Goal: Transaction & Acquisition: Book appointment/travel/reservation

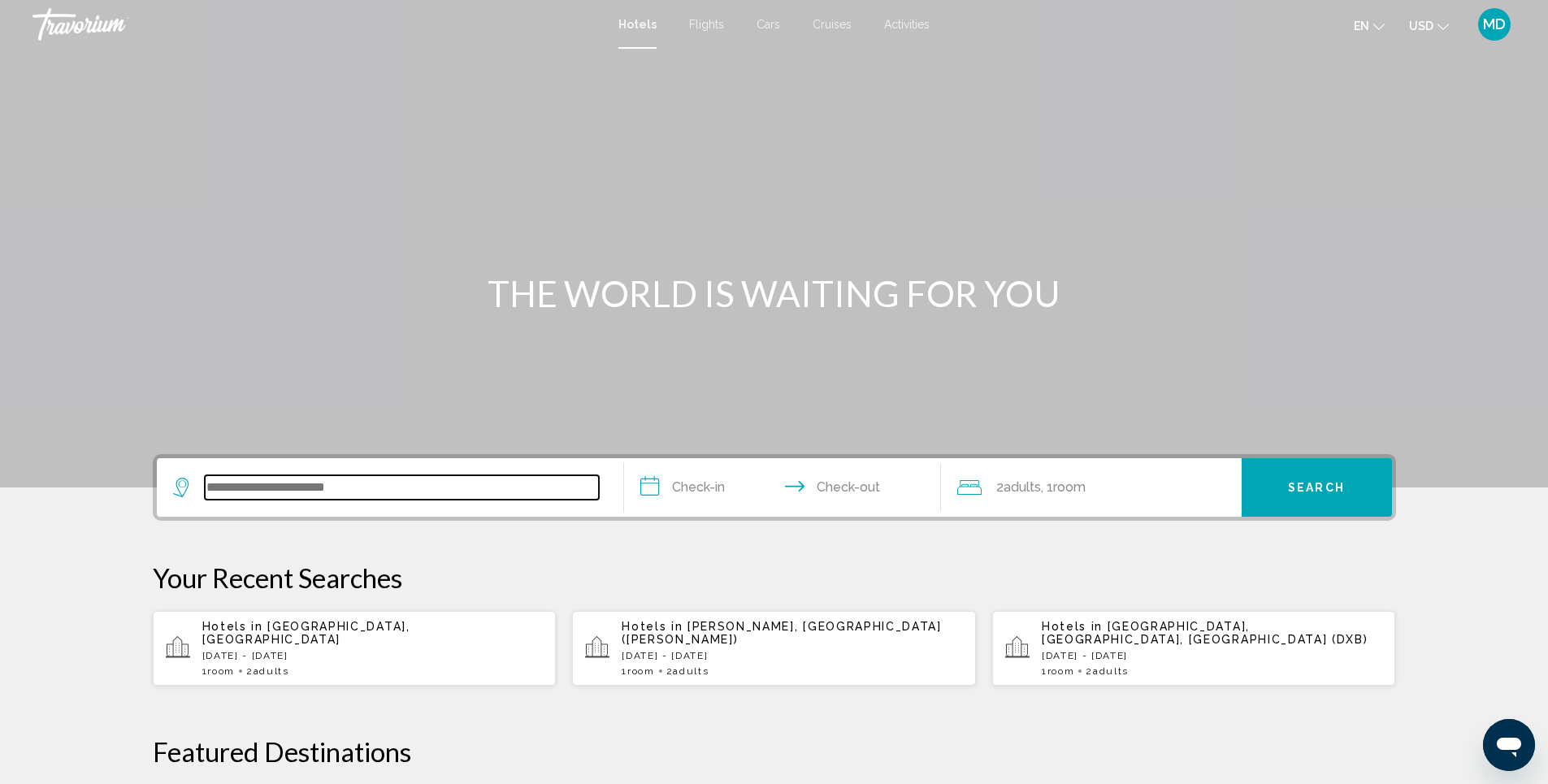
click at [413, 488] on input "Search widget" at bounding box center [401, 487] width 394 height 25
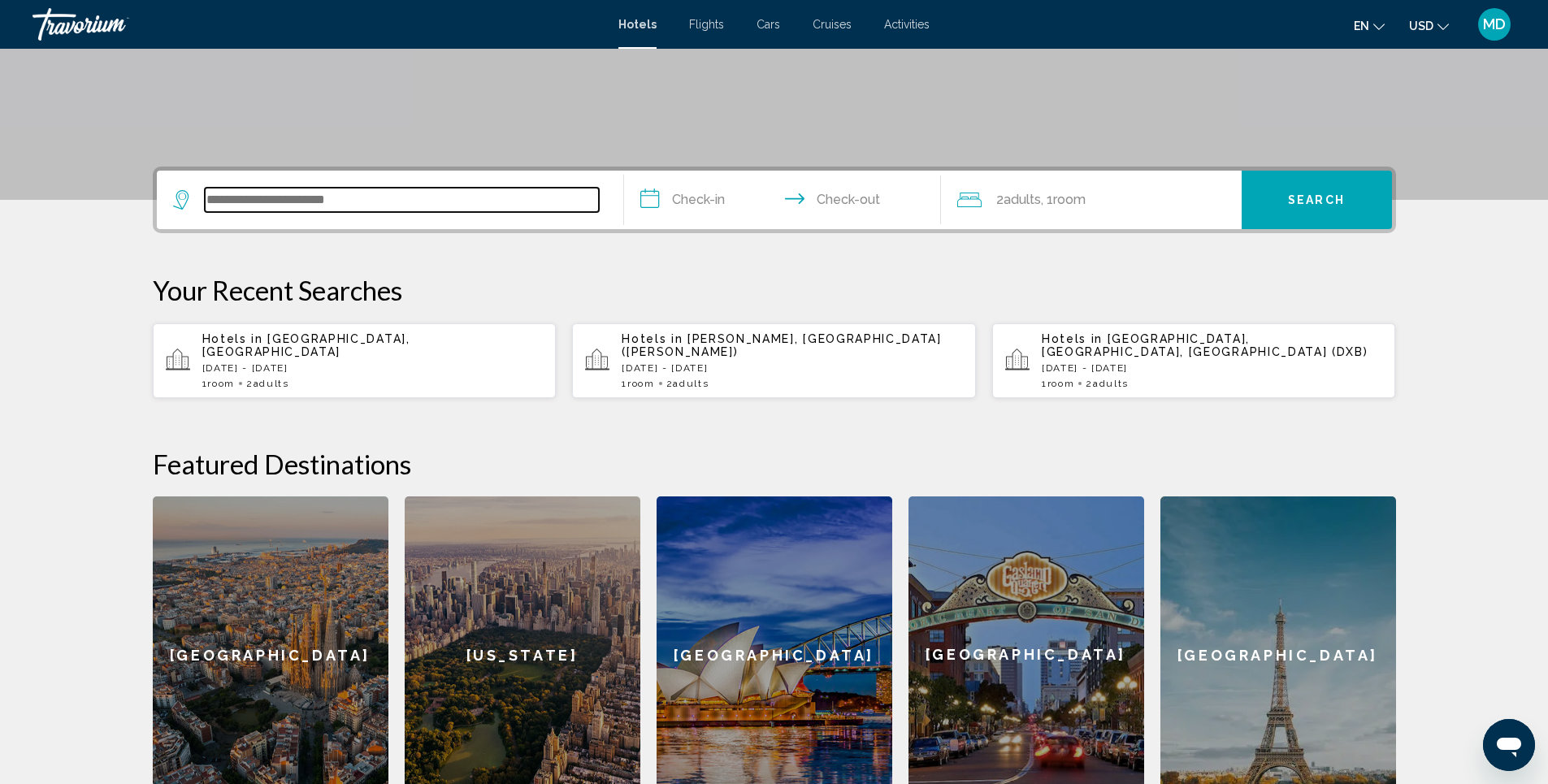
scroll to position [401, 0]
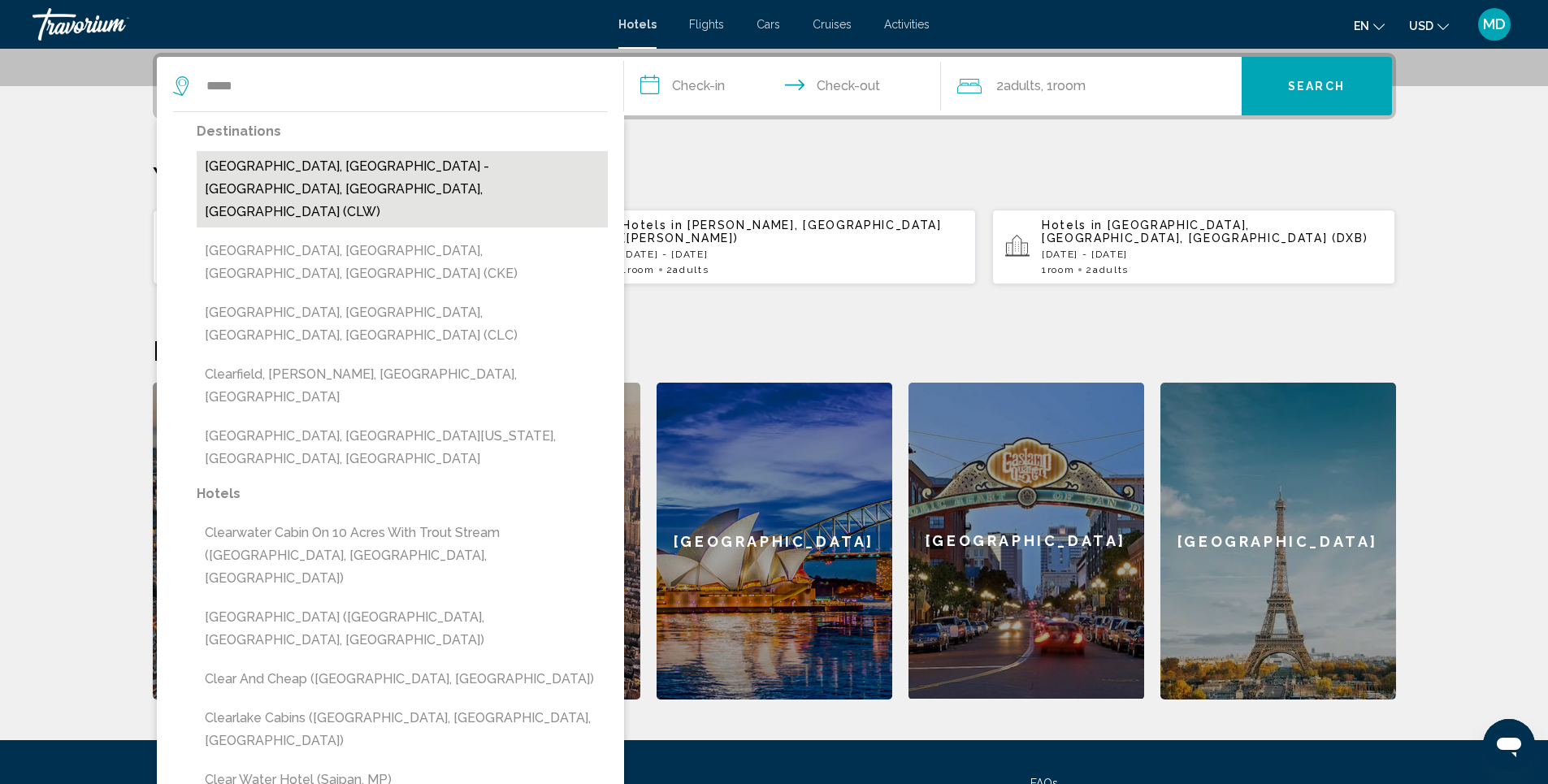
click at [408, 163] on button "[GEOGRAPHIC_DATA], [GEOGRAPHIC_DATA] - [GEOGRAPHIC_DATA], [GEOGRAPHIC_DATA], [G…" at bounding box center [402, 189] width 411 height 77
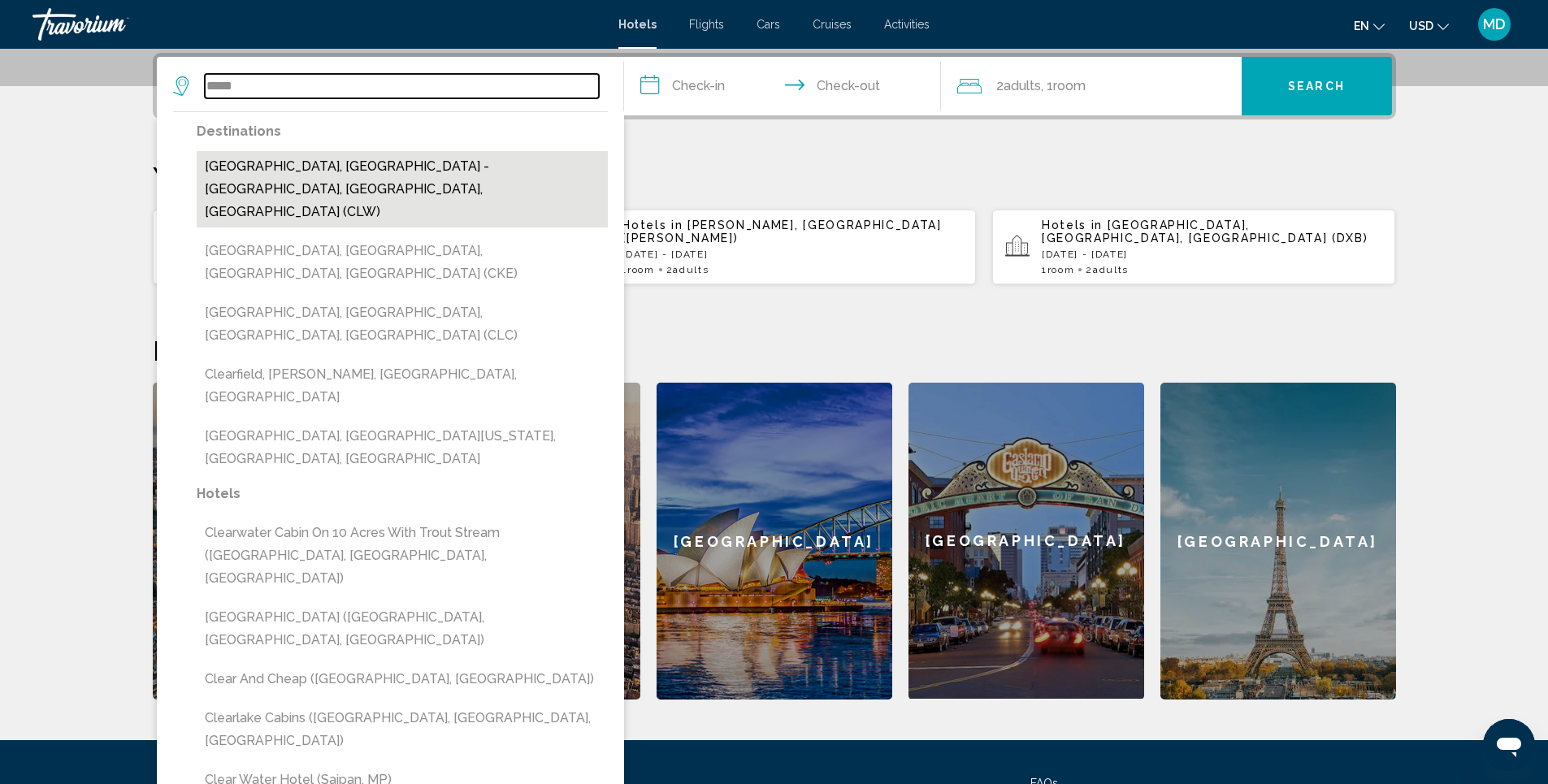
type input "**********"
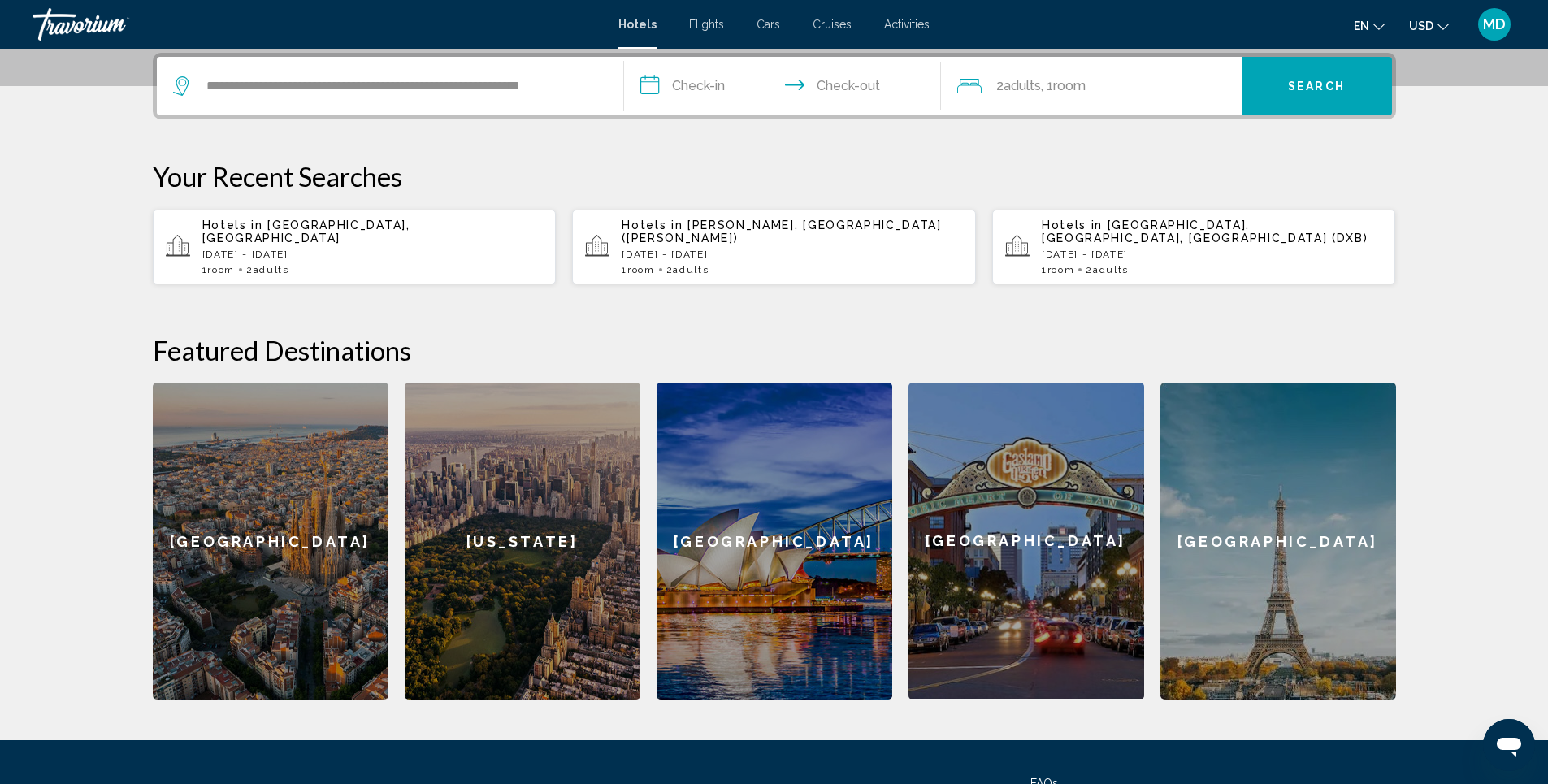
click at [724, 82] on input "**********" at bounding box center [786, 88] width 323 height 63
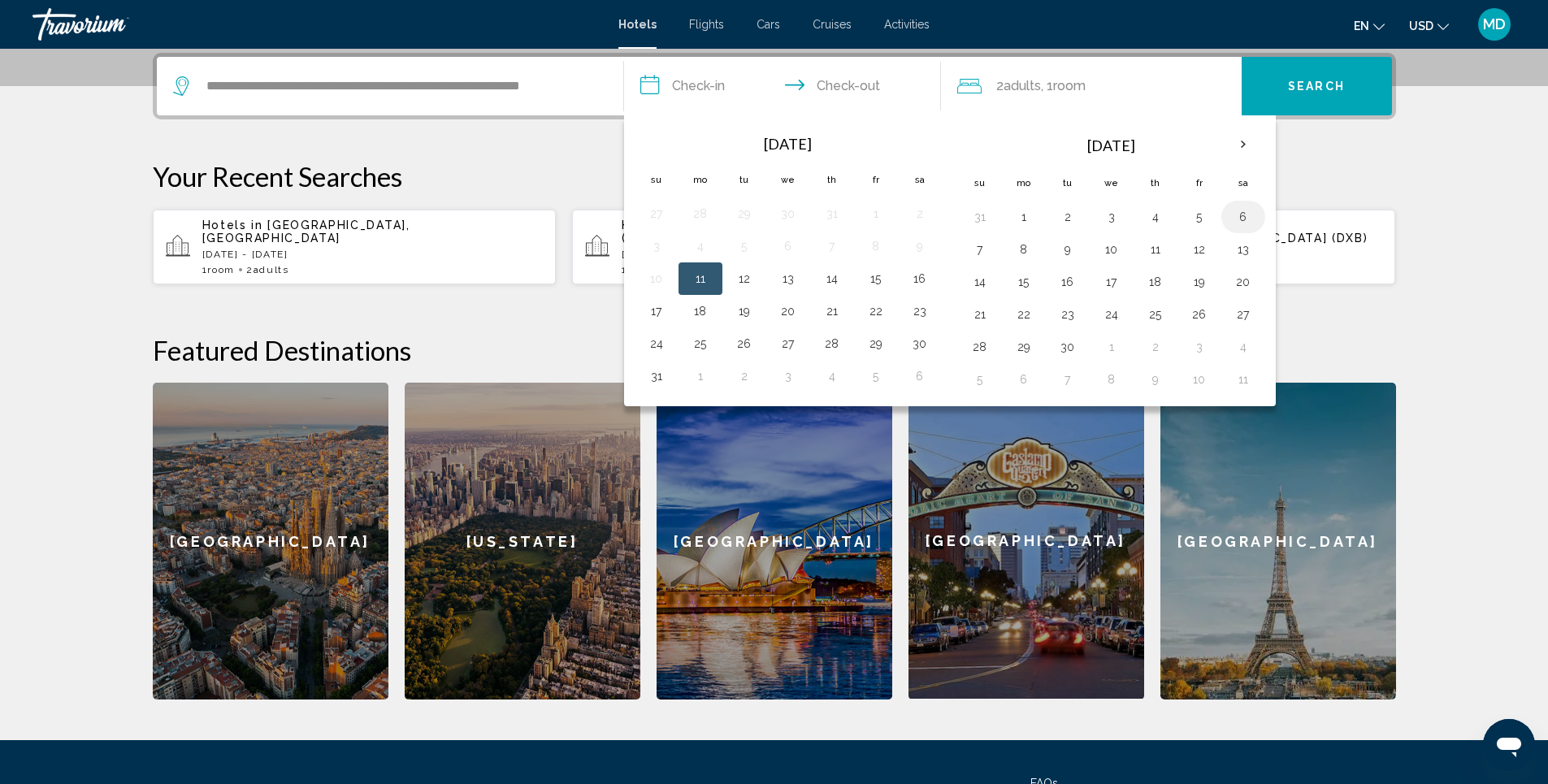
click at [1243, 217] on button "6" at bounding box center [1244, 217] width 26 height 23
click at [1067, 251] on button "9" at bounding box center [1067, 249] width 26 height 23
type input "**********"
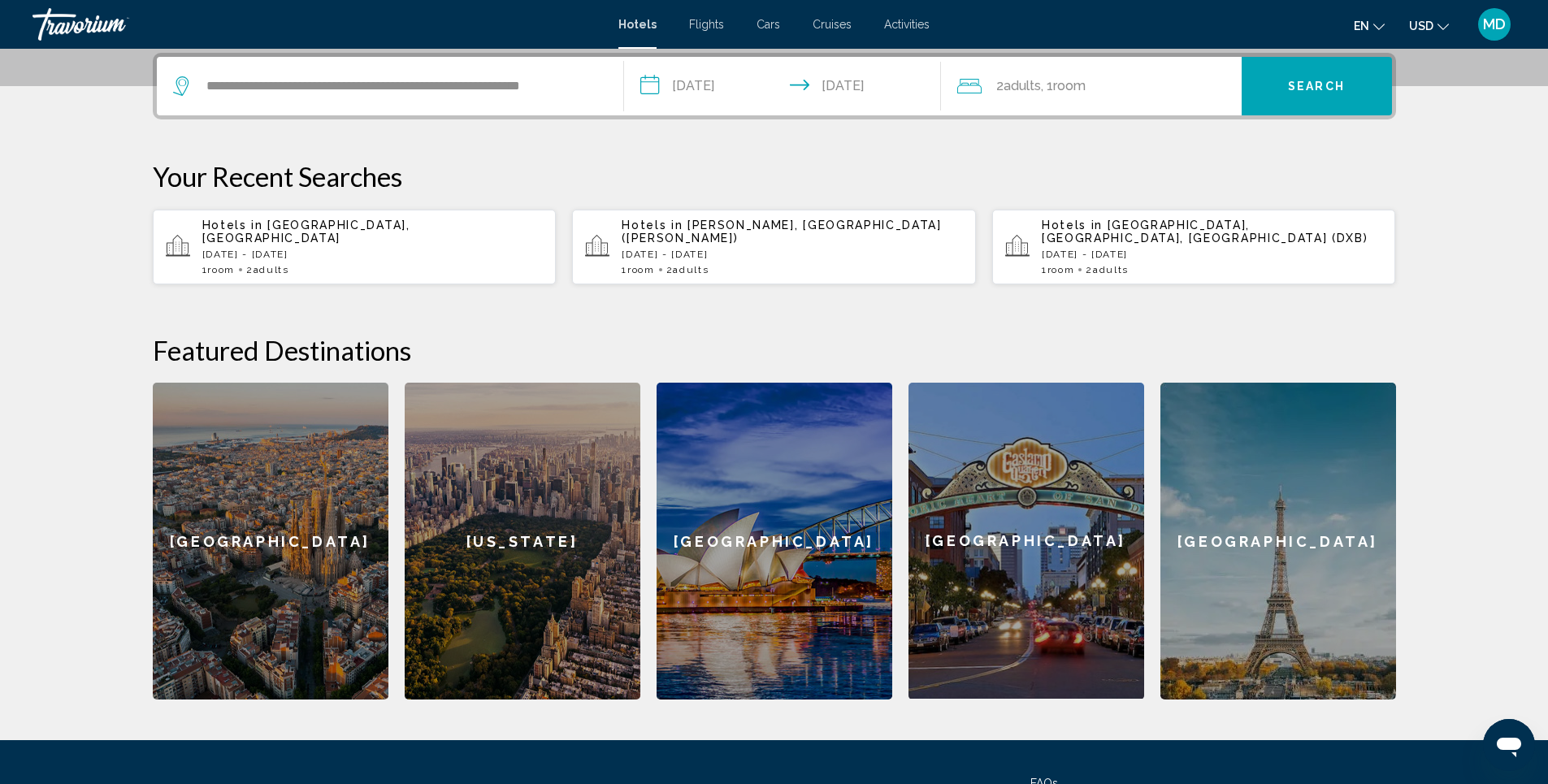
click at [1301, 91] on span "Search" at bounding box center [1317, 87] width 57 height 13
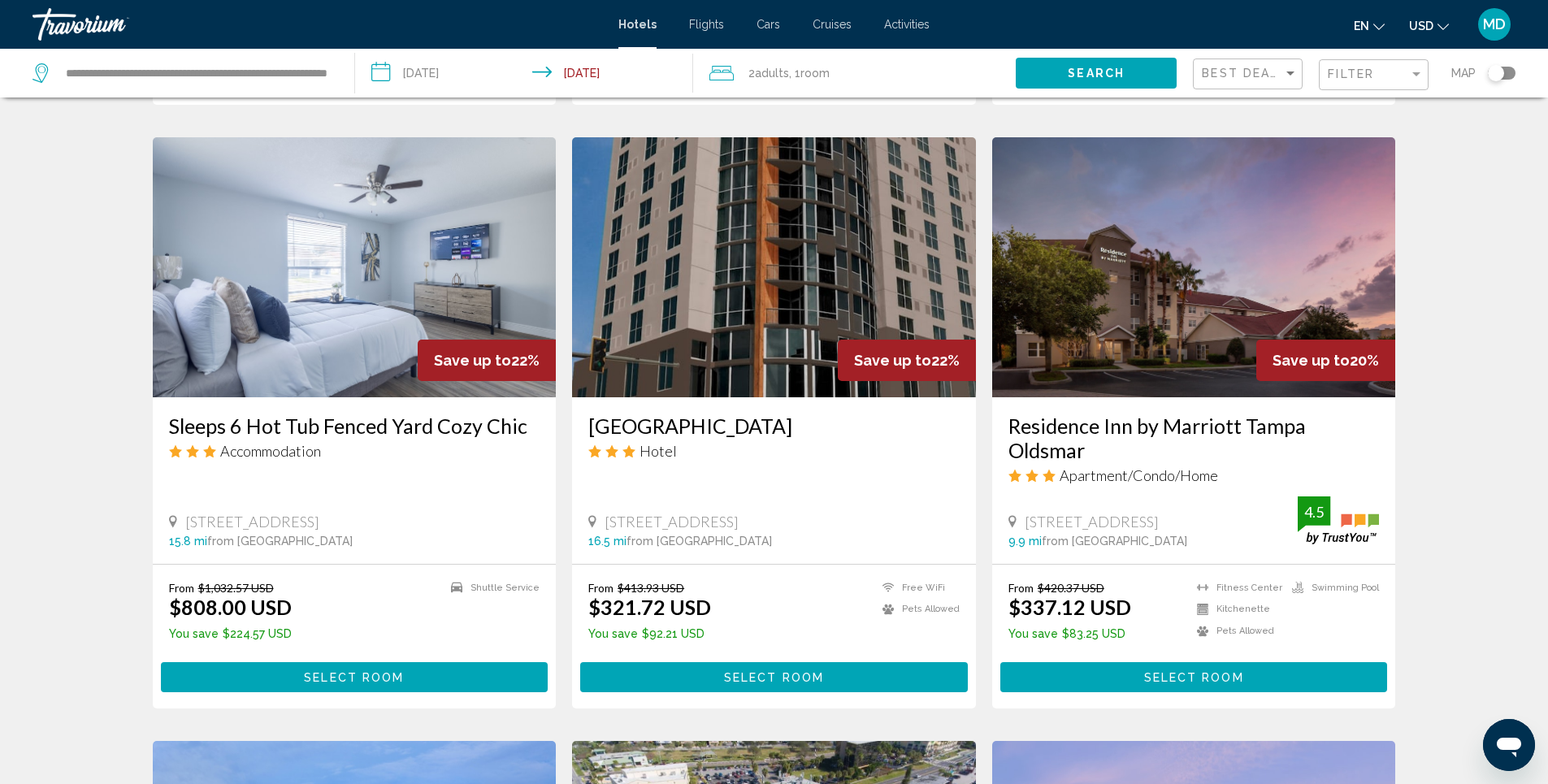
scroll to position [975, 0]
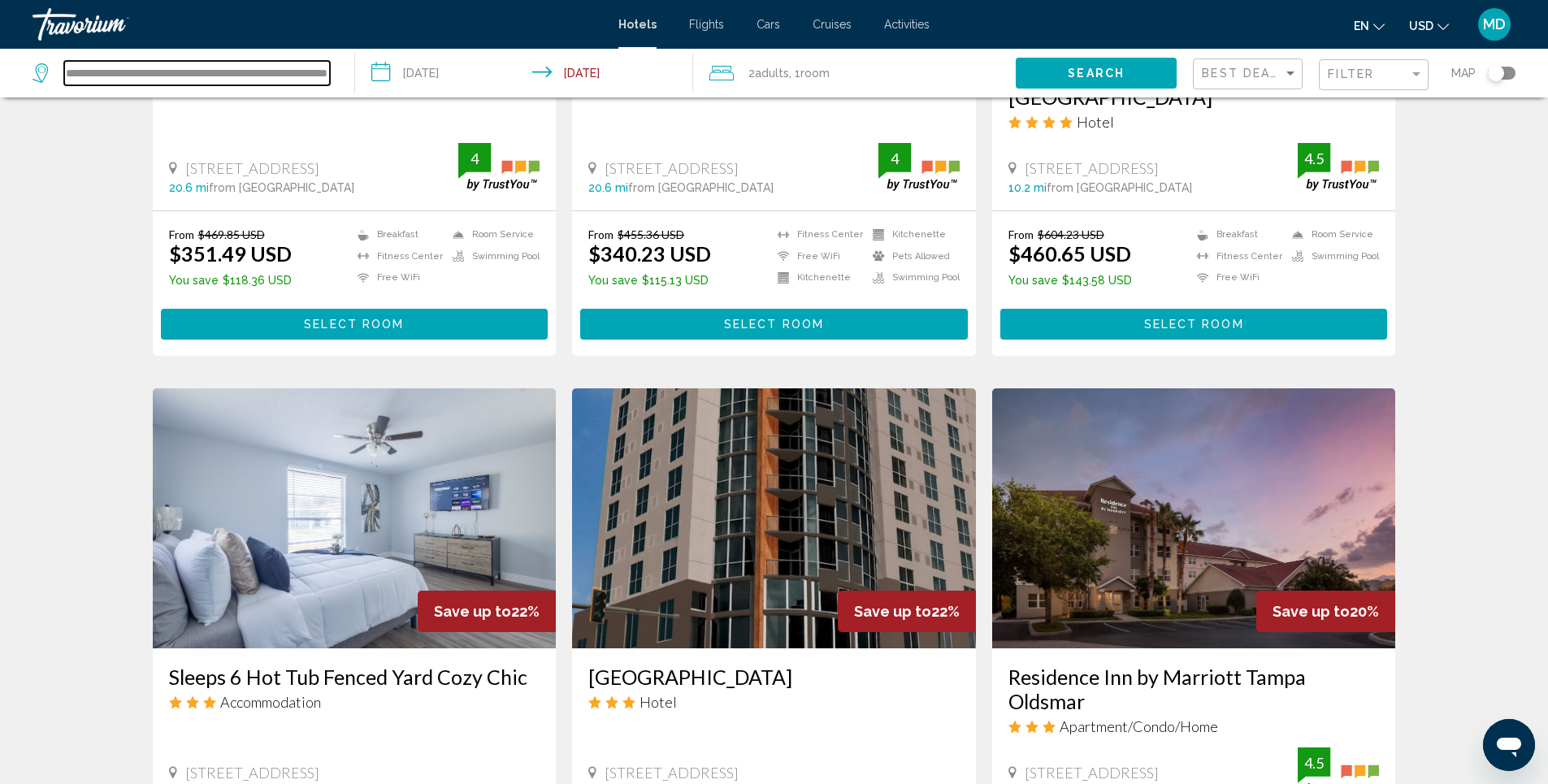
click at [317, 74] on input "**********" at bounding box center [196, 73] width 266 height 25
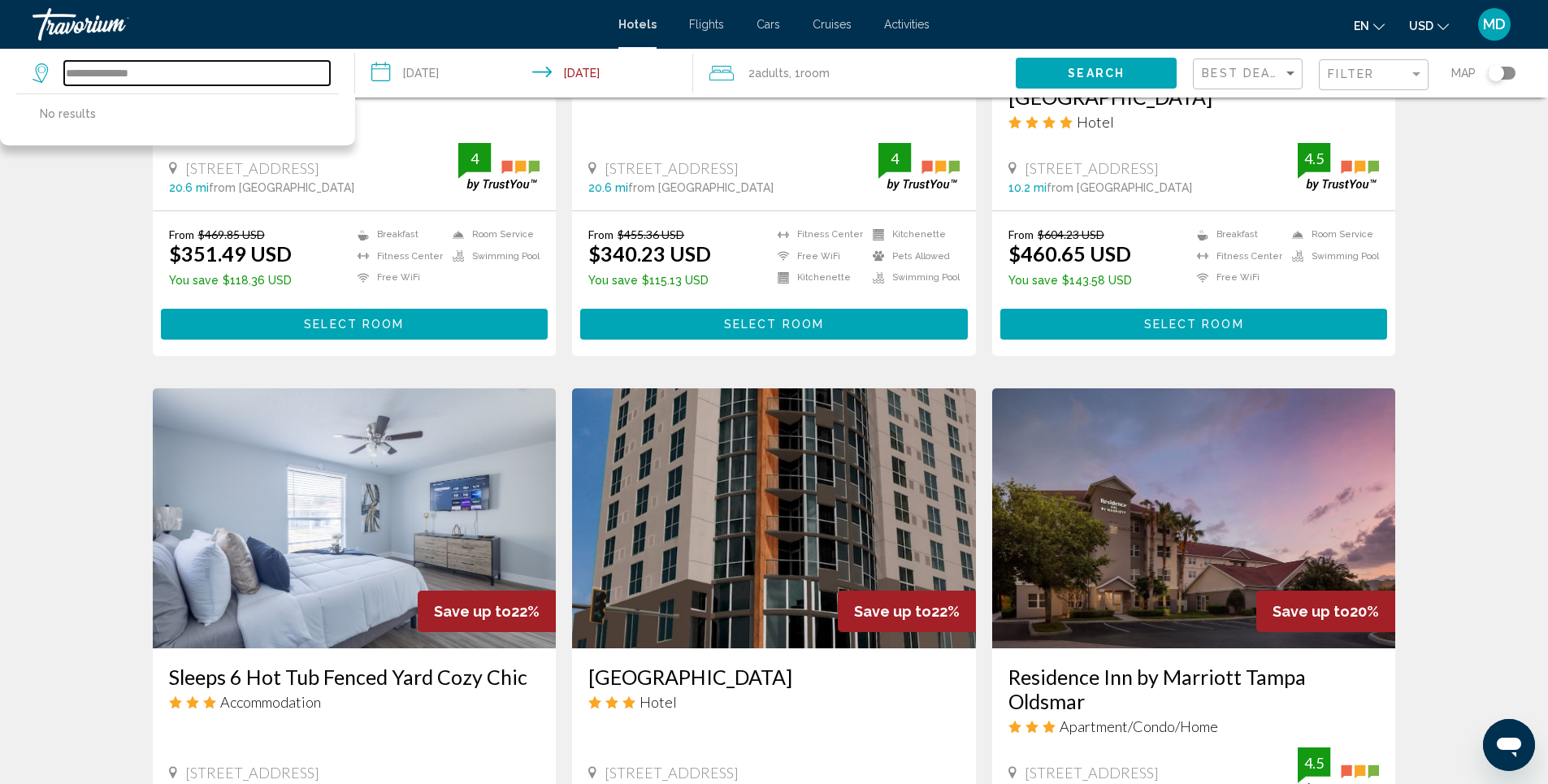
click at [166, 75] on input "**********" at bounding box center [196, 73] width 266 height 25
type input "*"
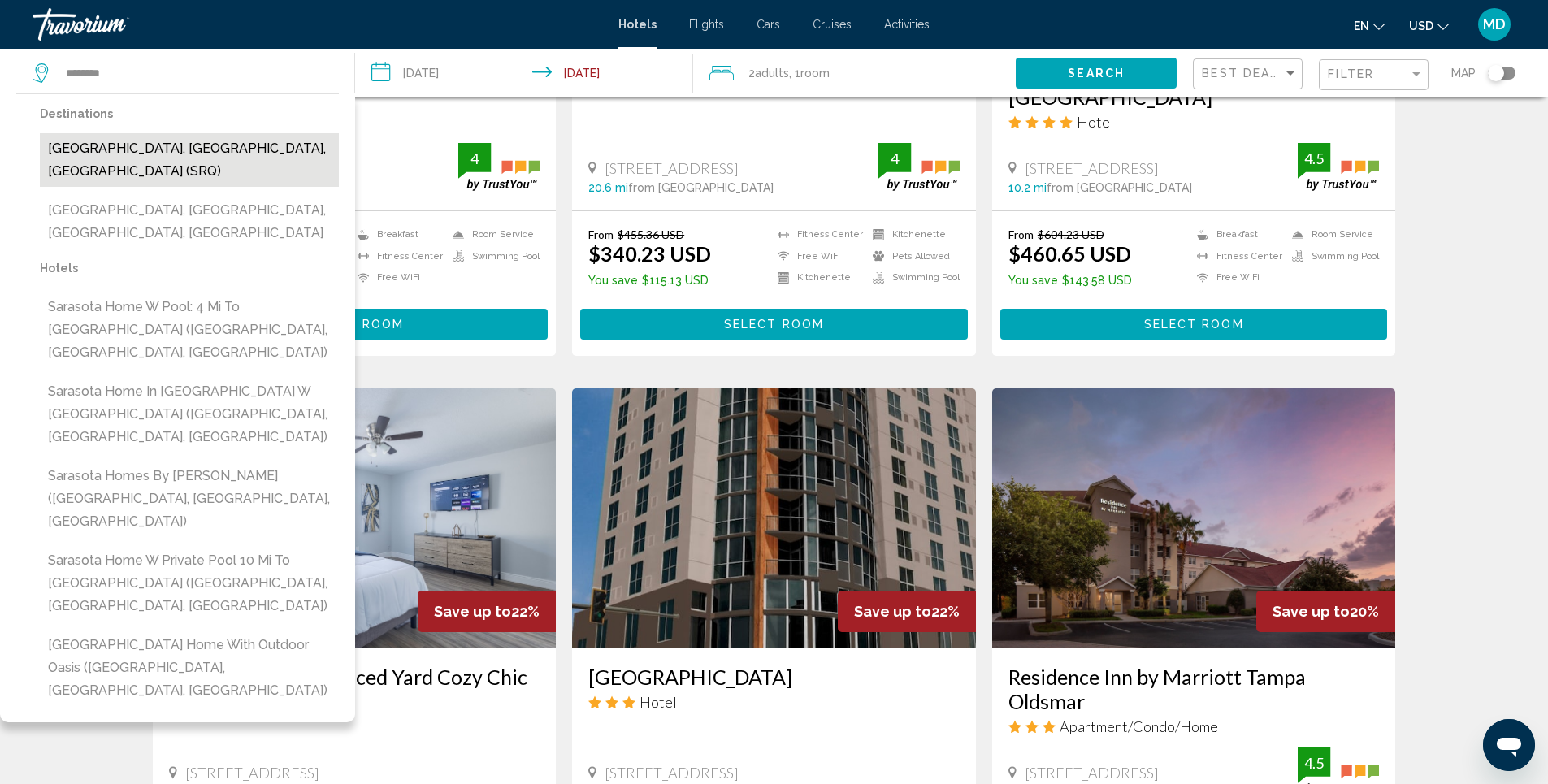
click at [162, 152] on button "[GEOGRAPHIC_DATA], [GEOGRAPHIC_DATA], [GEOGRAPHIC_DATA] (SRQ)" at bounding box center [189, 160] width 299 height 54
type input "**********"
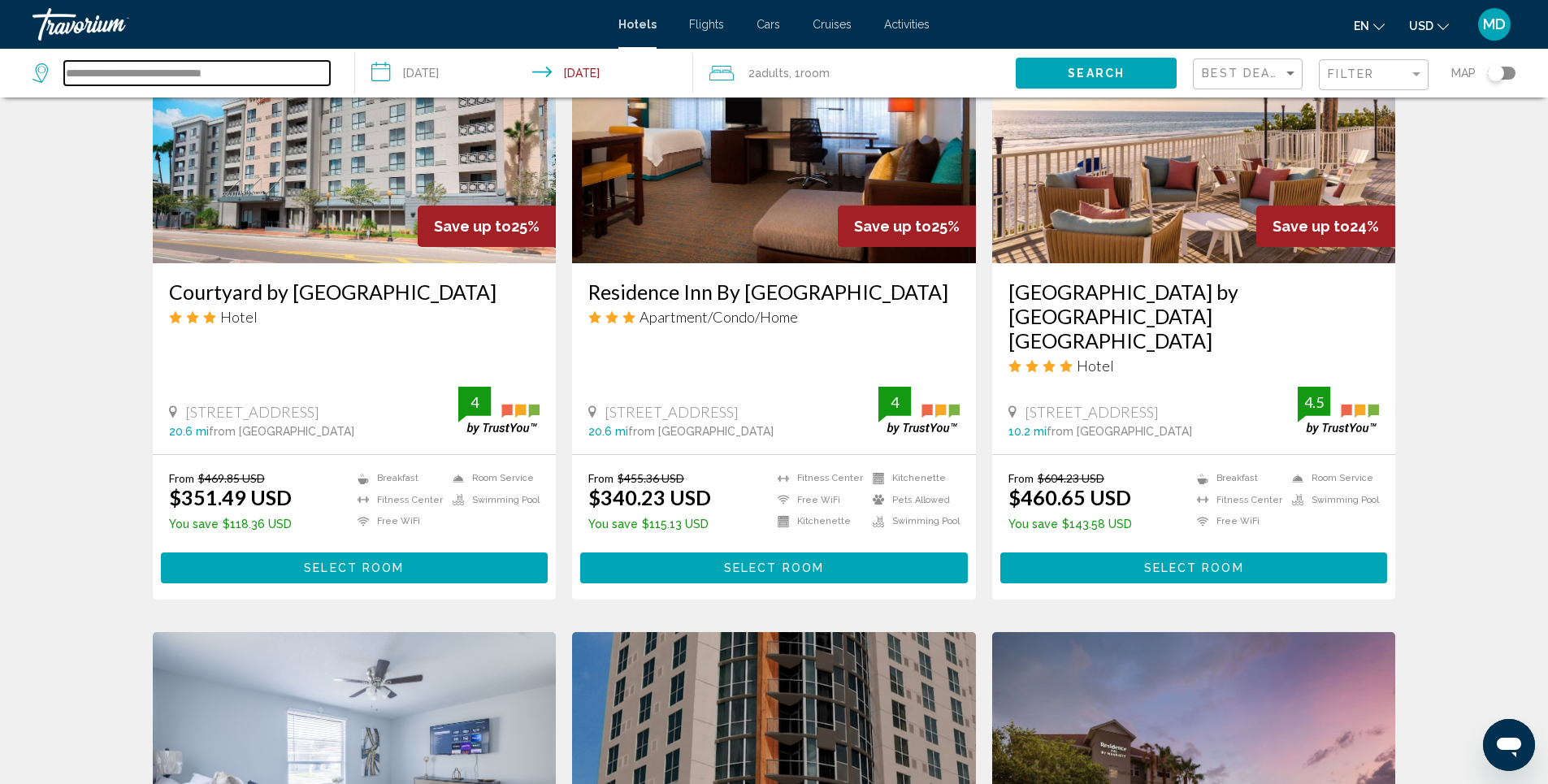
scroll to position [325, 0]
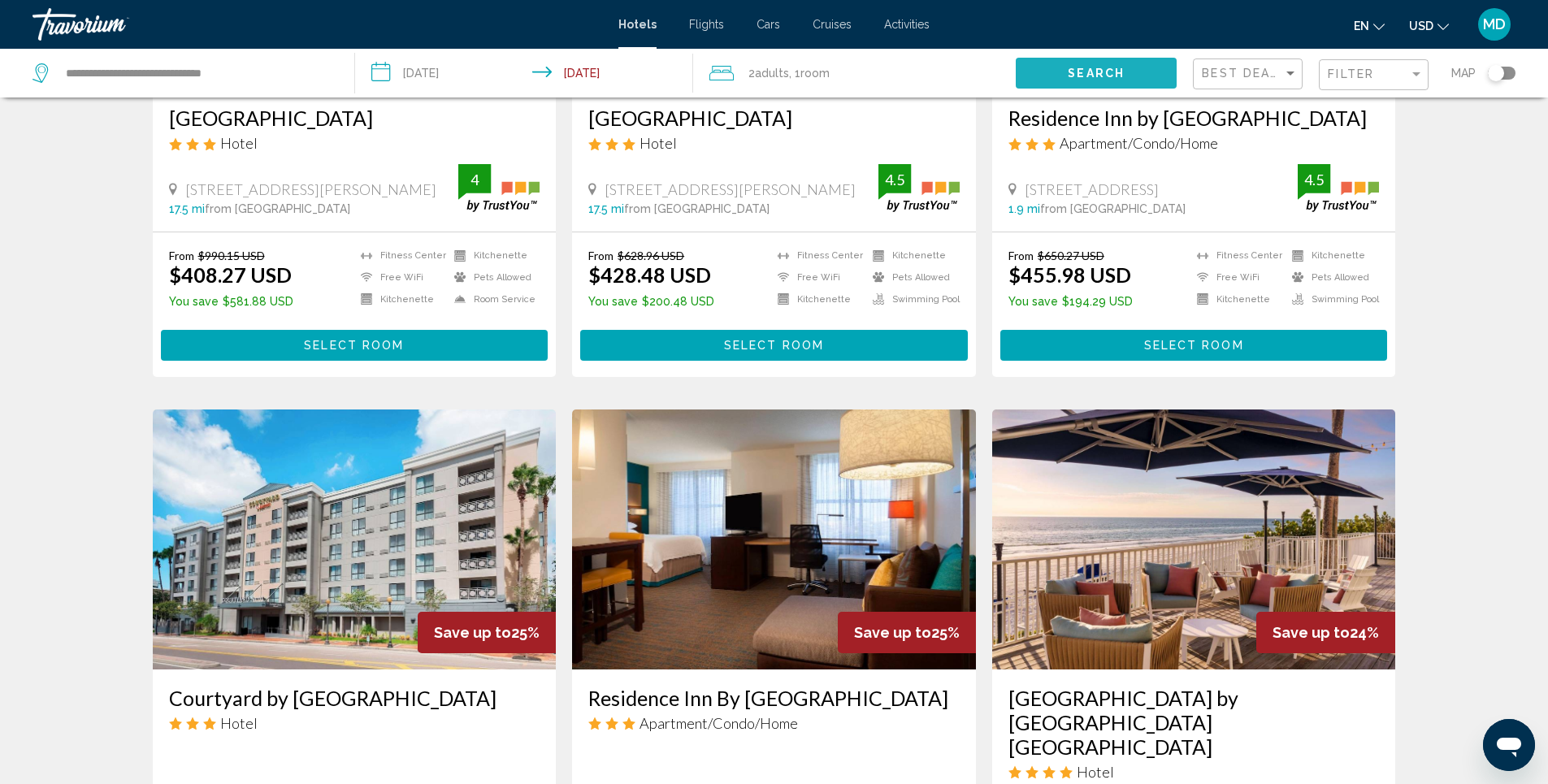
click at [1087, 75] on span "Search" at bounding box center [1097, 74] width 57 height 13
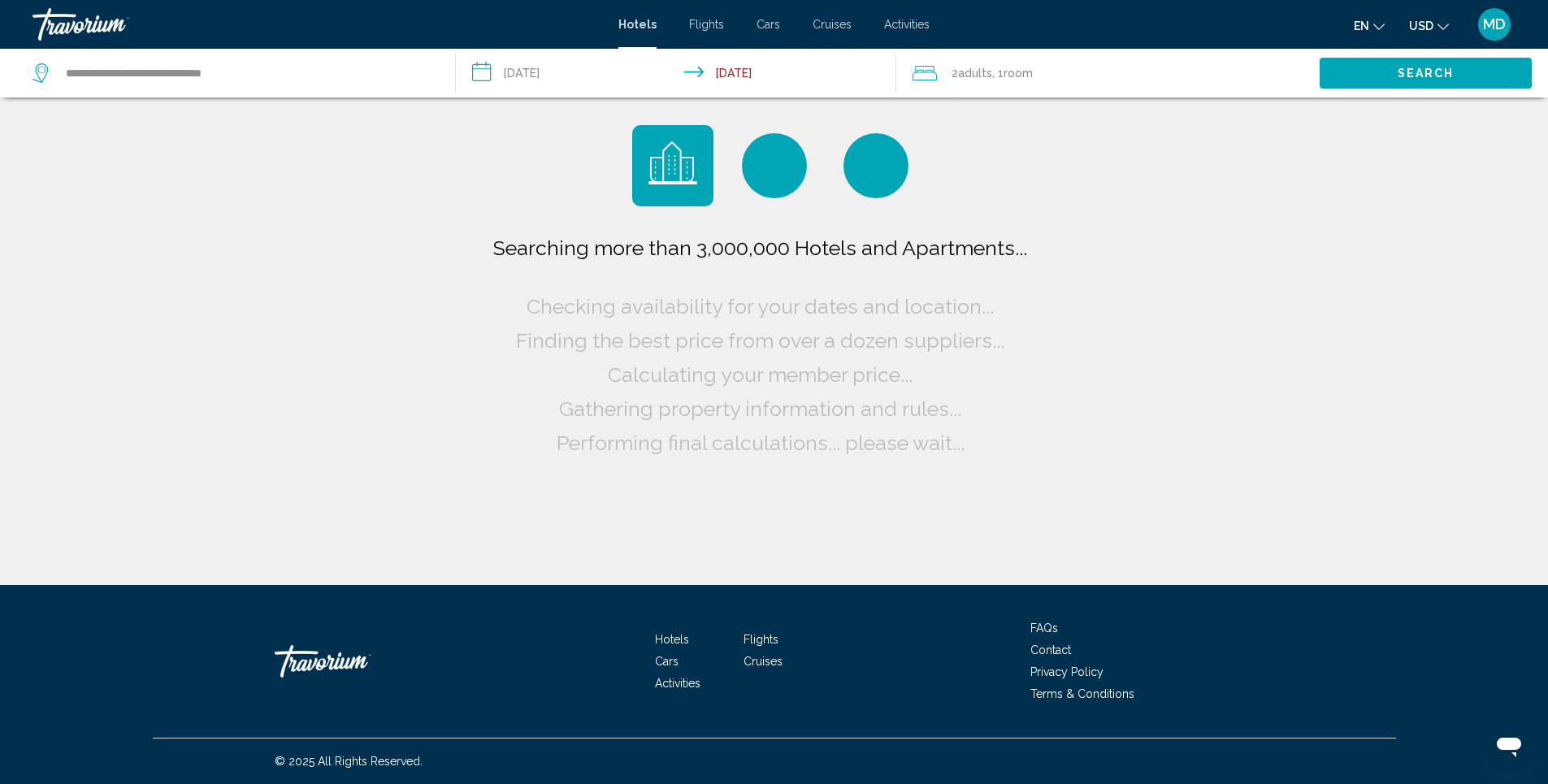
scroll to position [0, 0]
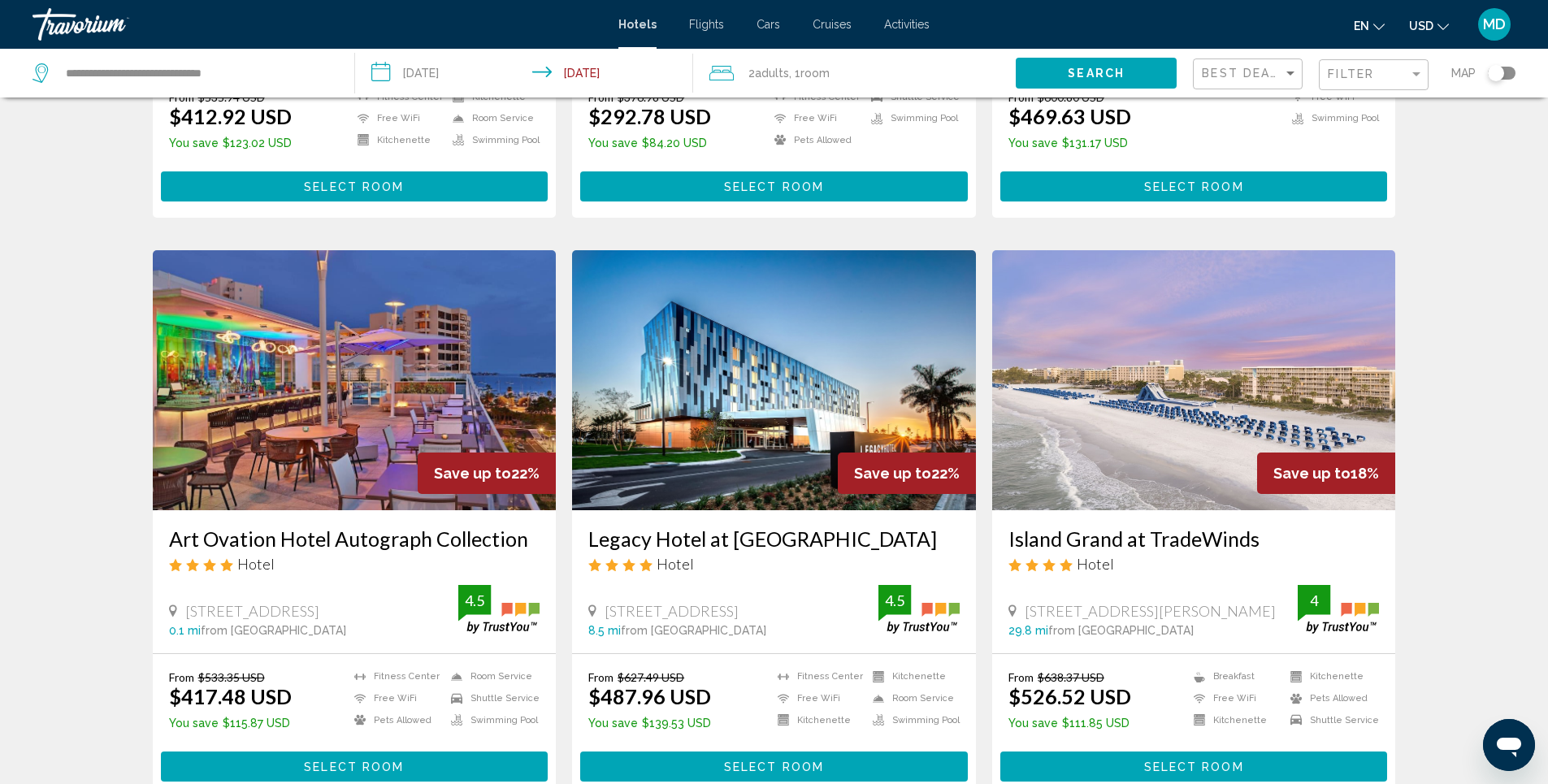
scroll to position [1138, 0]
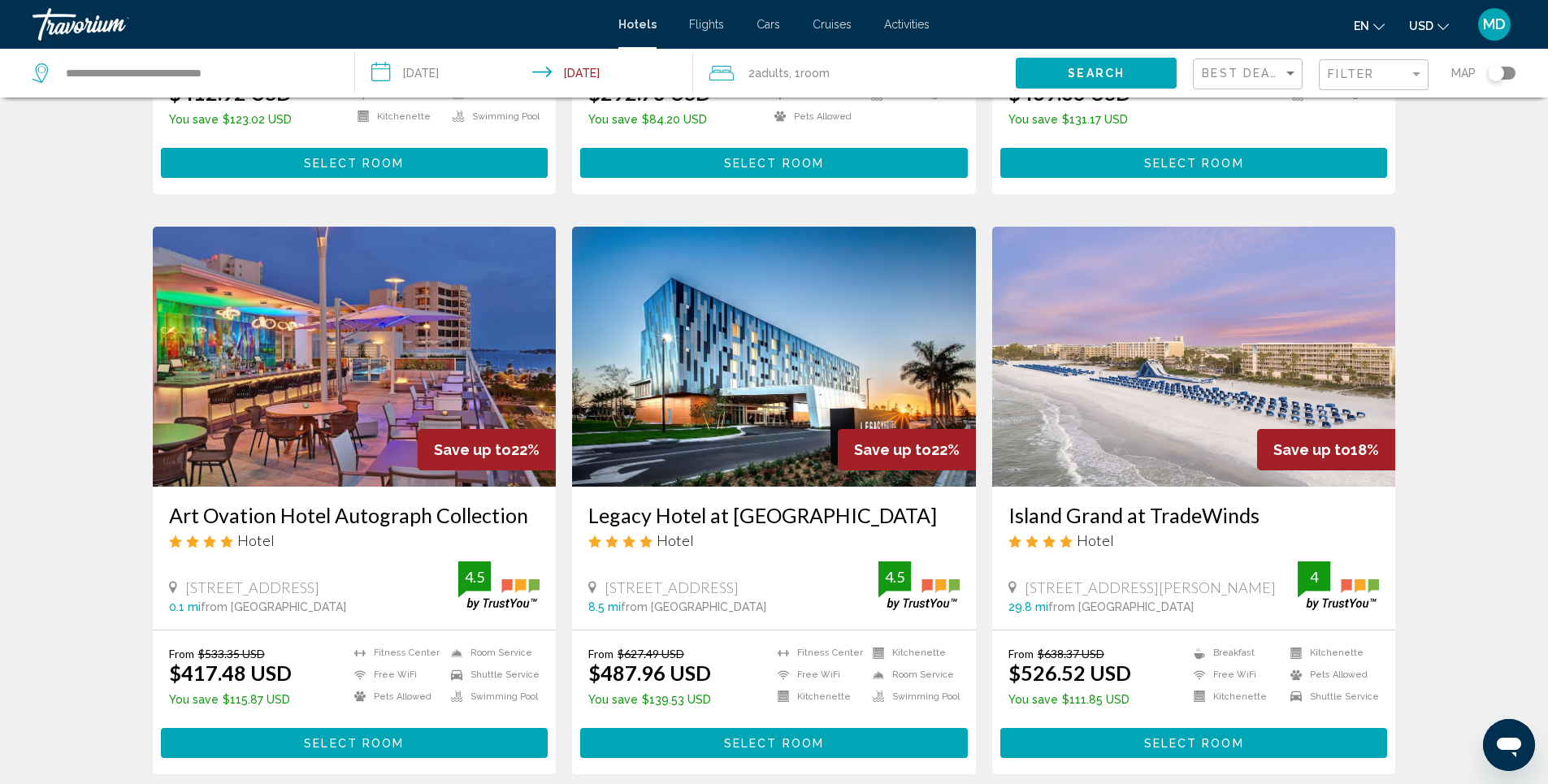
click at [1203, 337] on img "Main content" at bounding box center [1194, 356] width 404 height 260
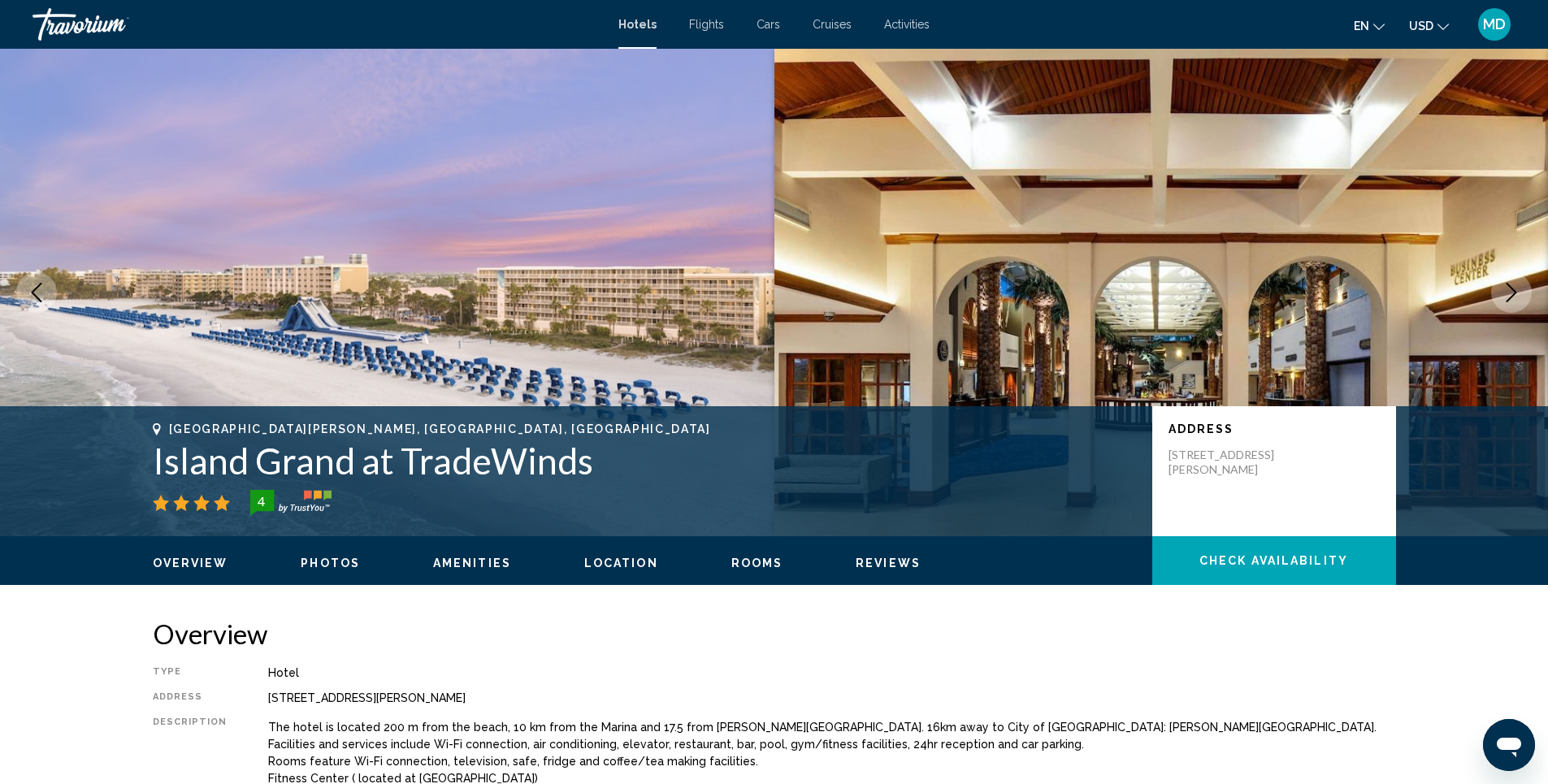
click at [334, 561] on span "Photos" at bounding box center [330, 563] width 59 height 13
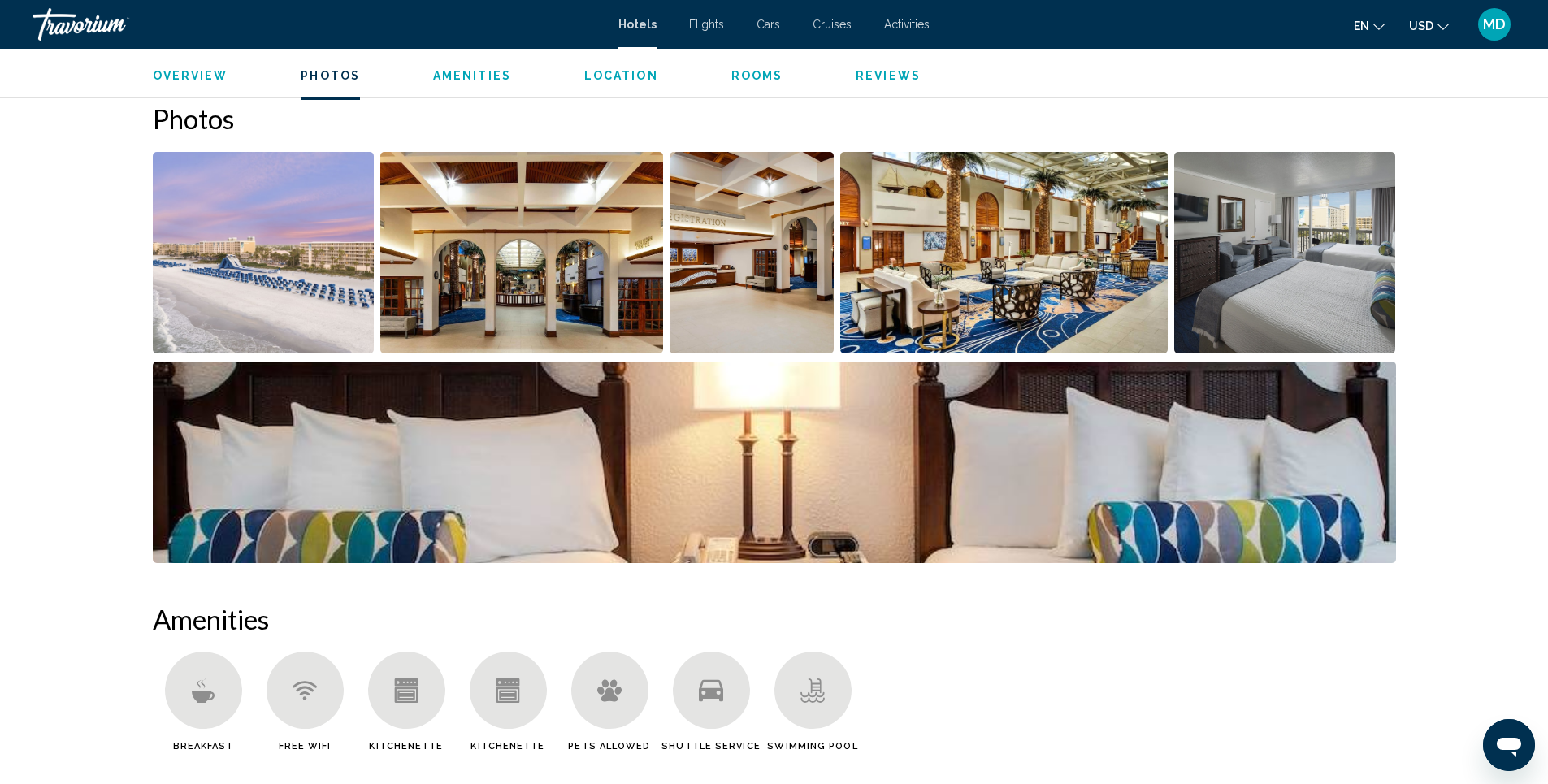
scroll to position [761, 0]
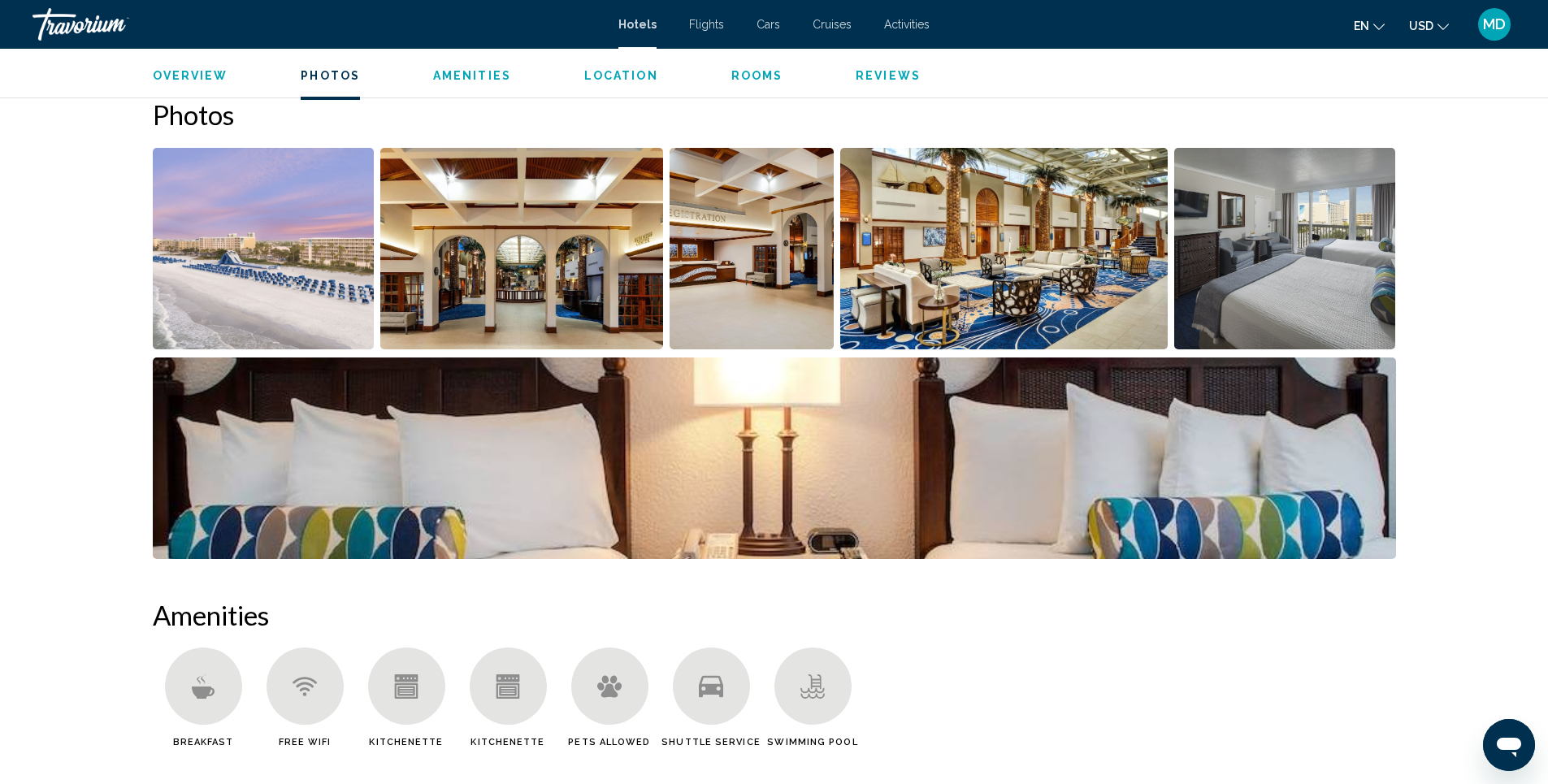
click at [296, 238] on img "Open full-screen image slider" at bounding box center [263, 249] width 222 height 202
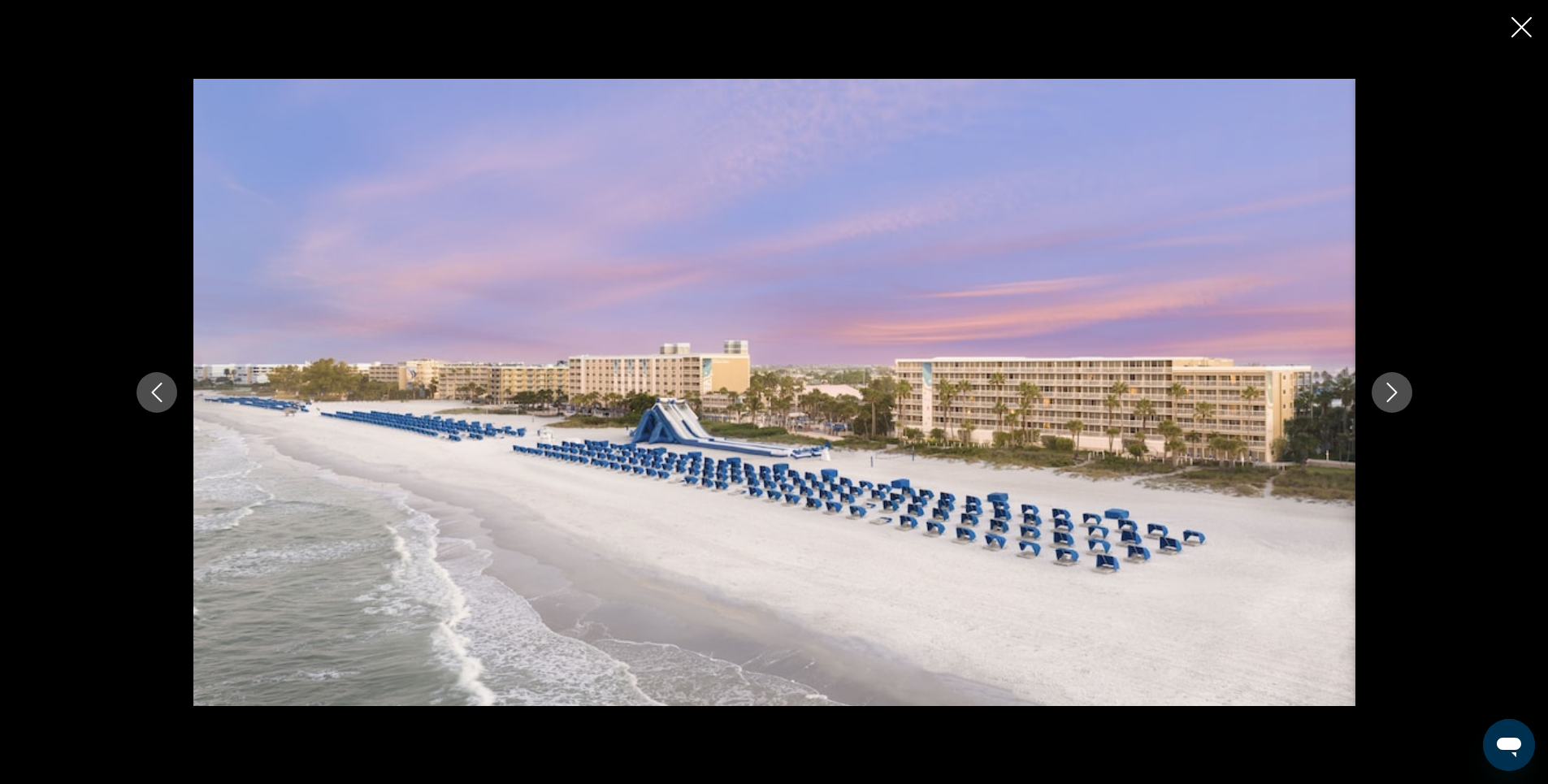
click at [1392, 399] on icon "Next image" at bounding box center [1392, 392] width 19 height 19
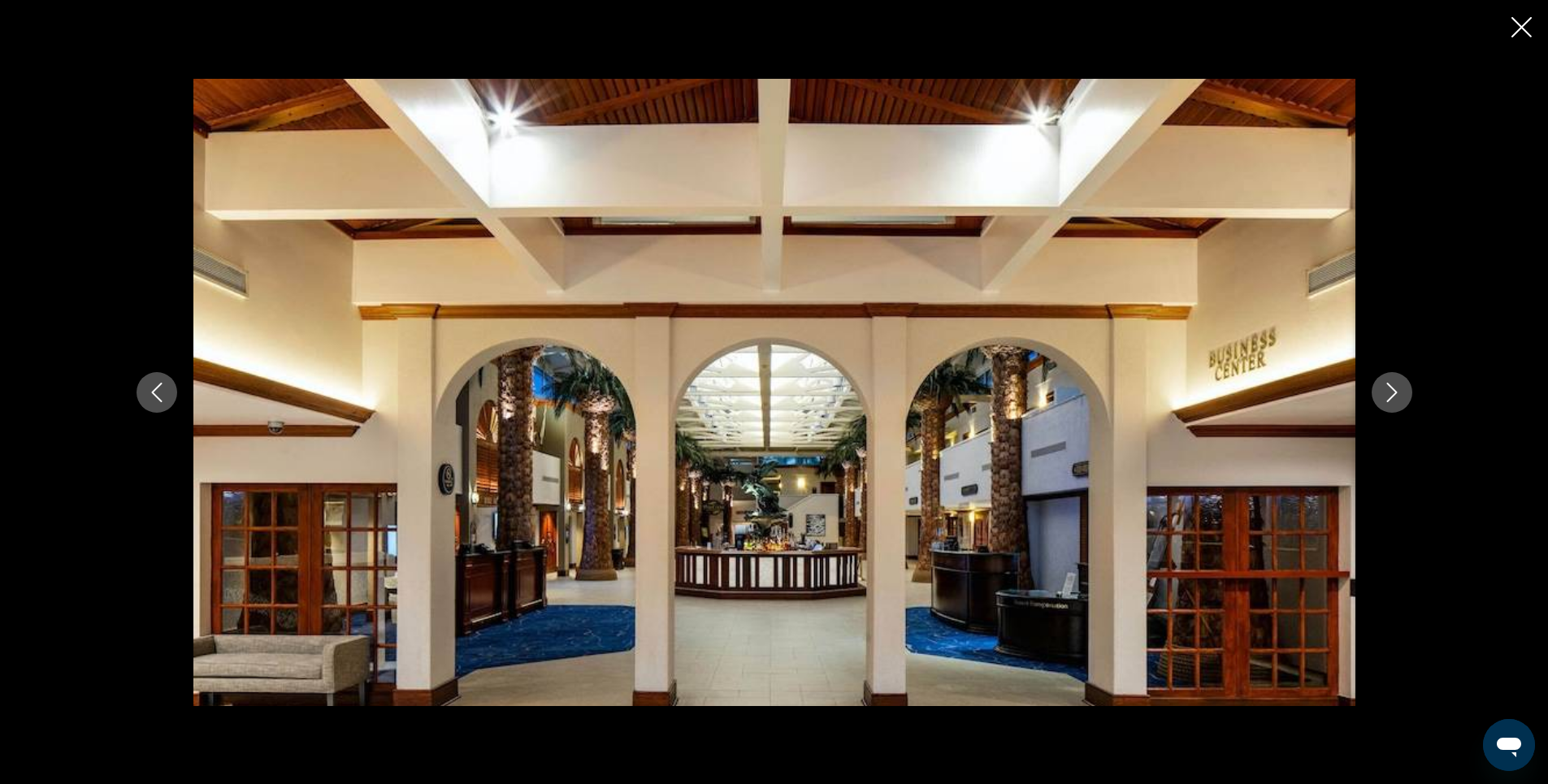
click at [1392, 399] on icon "Next image" at bounding box center [1392, 392] width 19 height 19
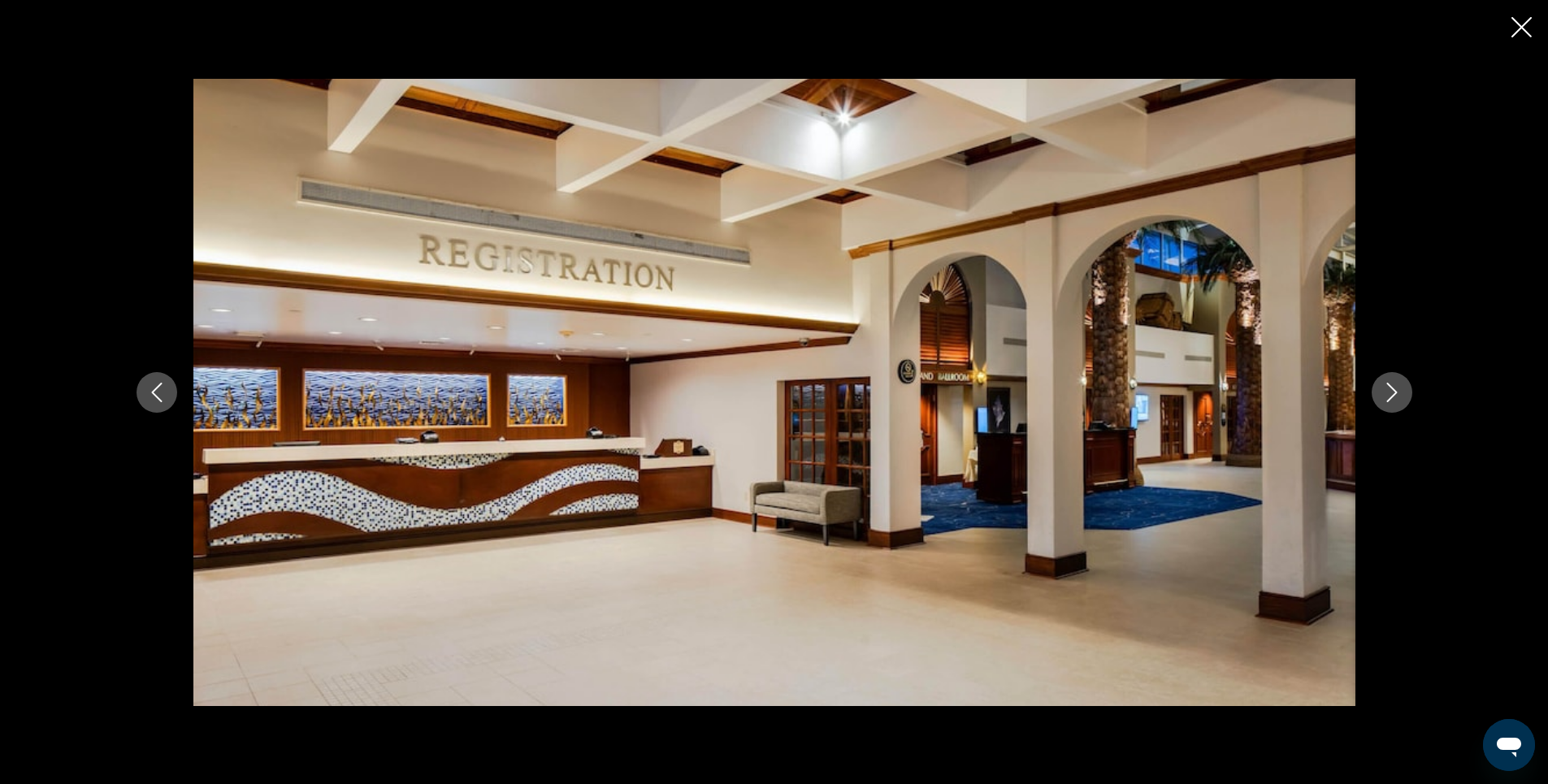
click at [1392, 399] on icon "Next image" at bounding box center [1392, 392] width 19 height 19
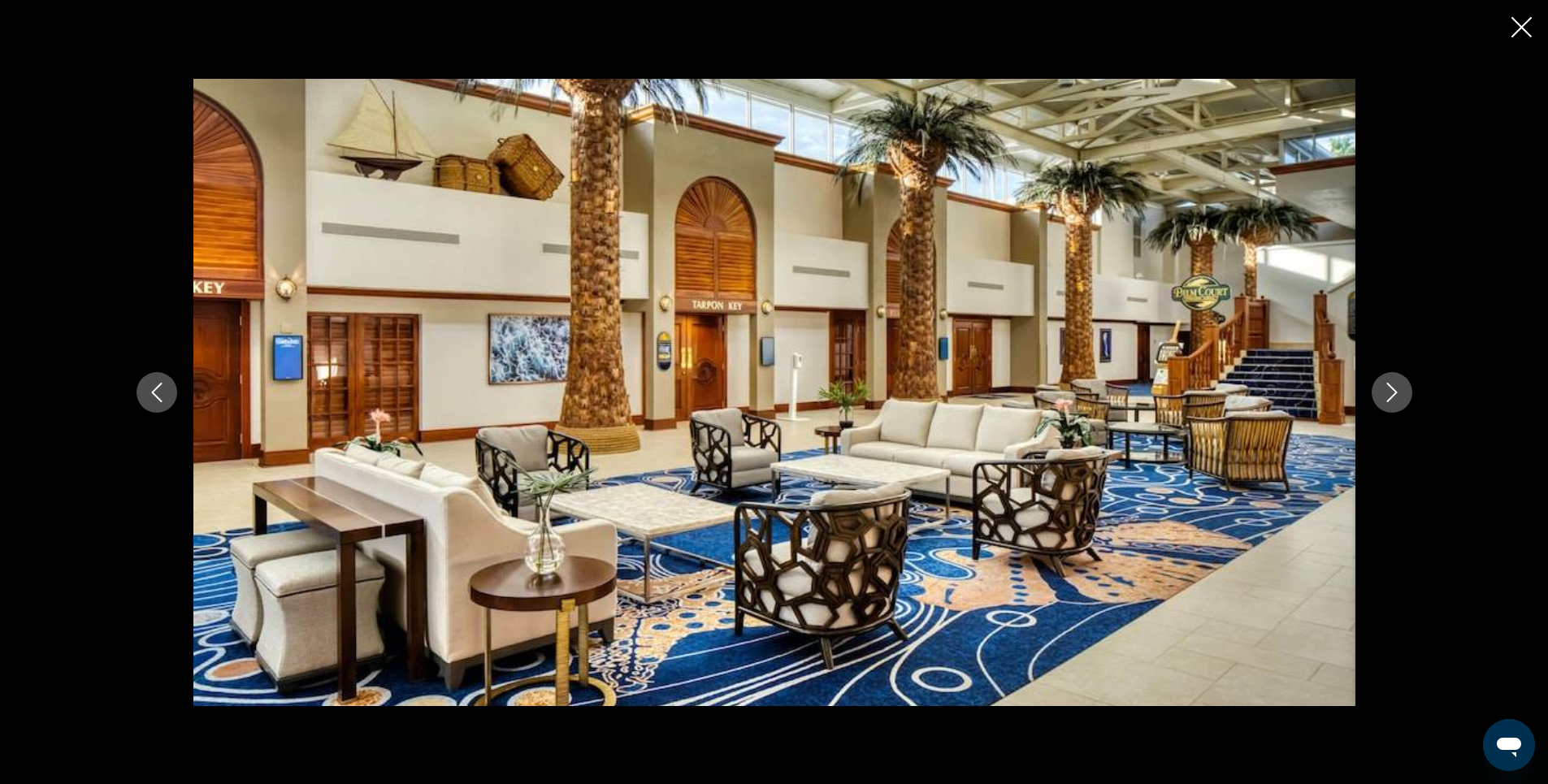
click at [1392, 399] on icon "Next image" at bounding box center [1392, 392] width 19 height 19
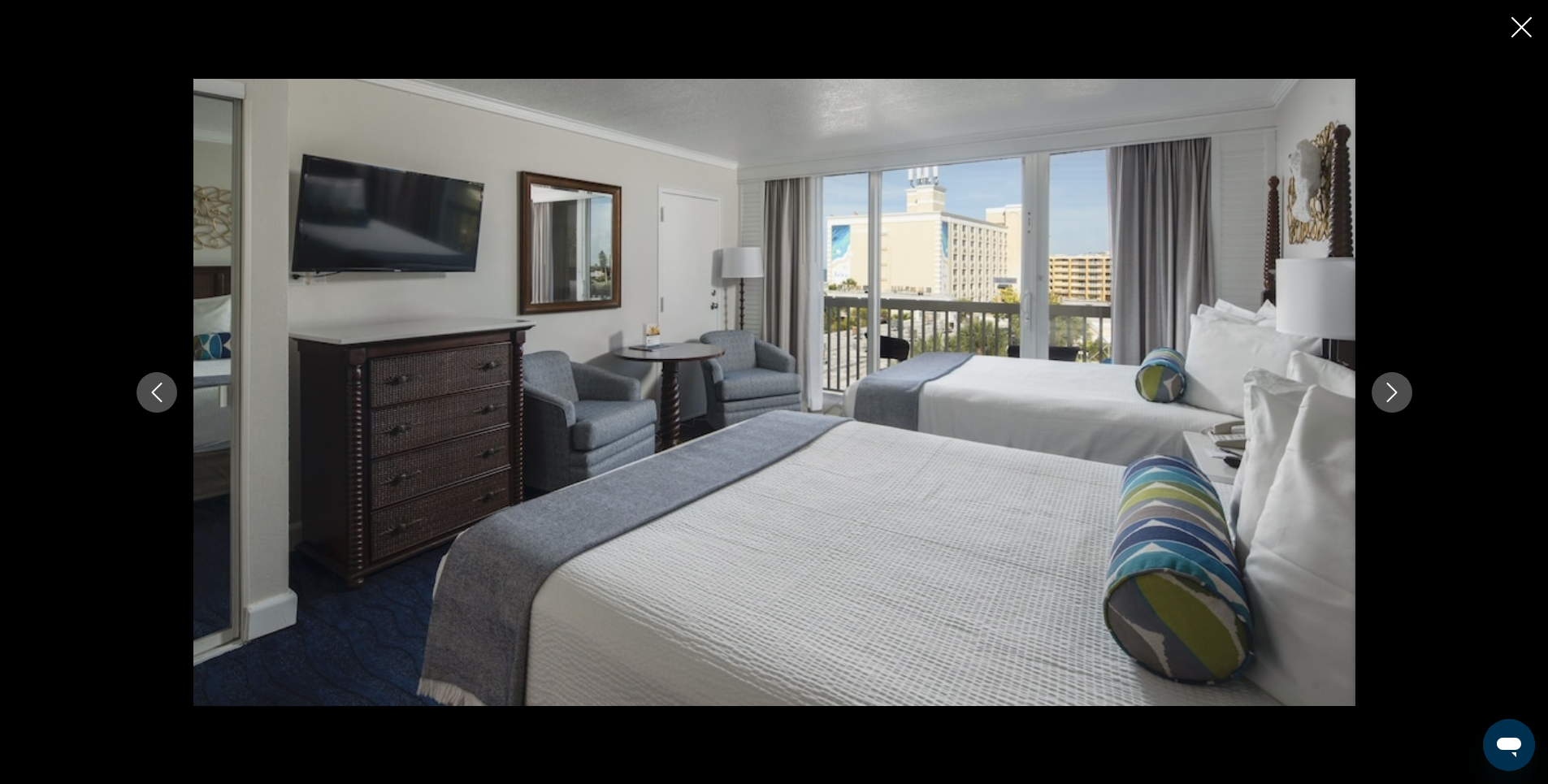
click at [1392, 399] on icon "Next image" at bounding box center [1392, 392] width 19 height 19
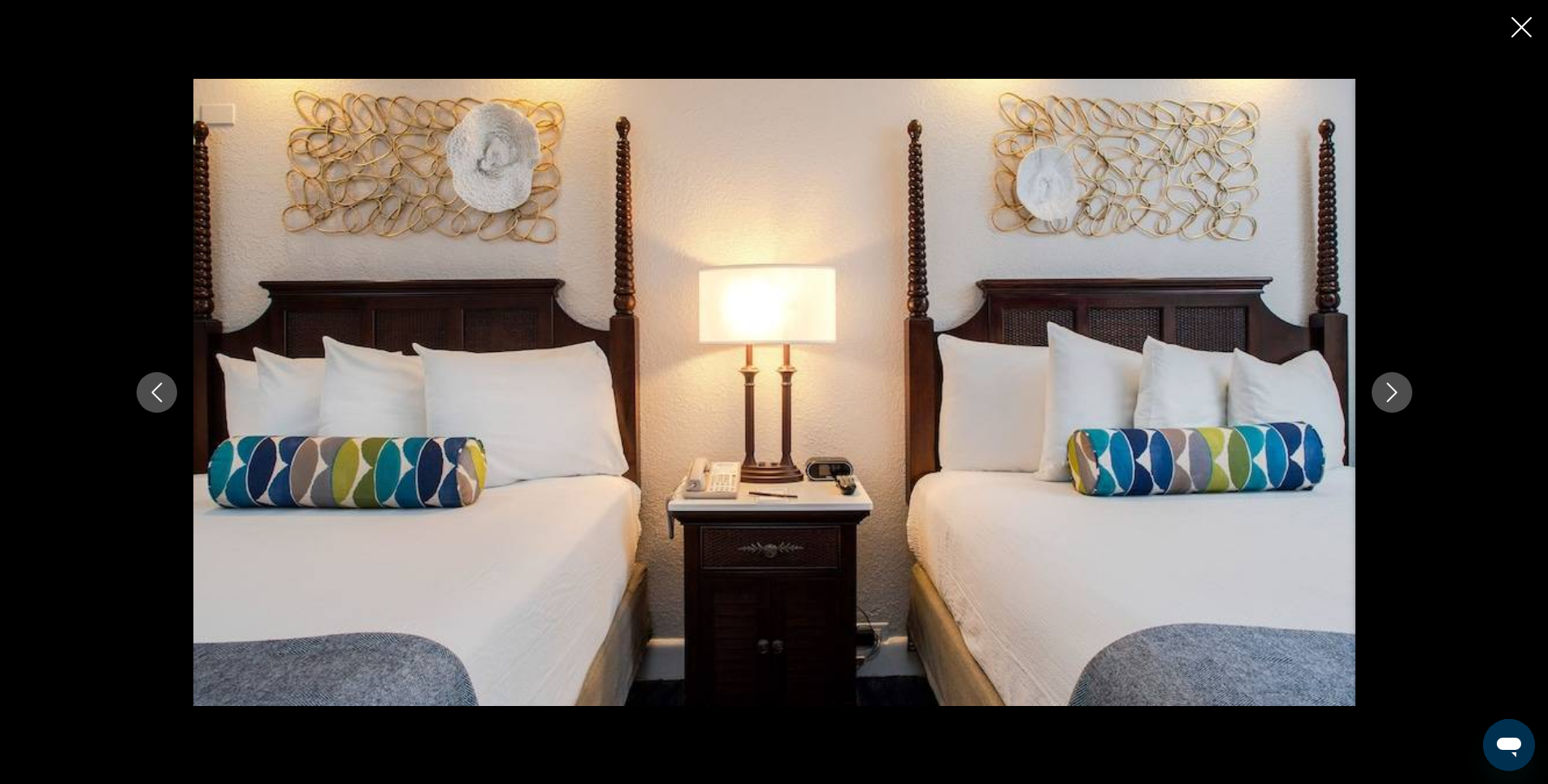
click at [1387, 393] on icon "Next image" at bounding box center [1392, 392] width 19 height 19
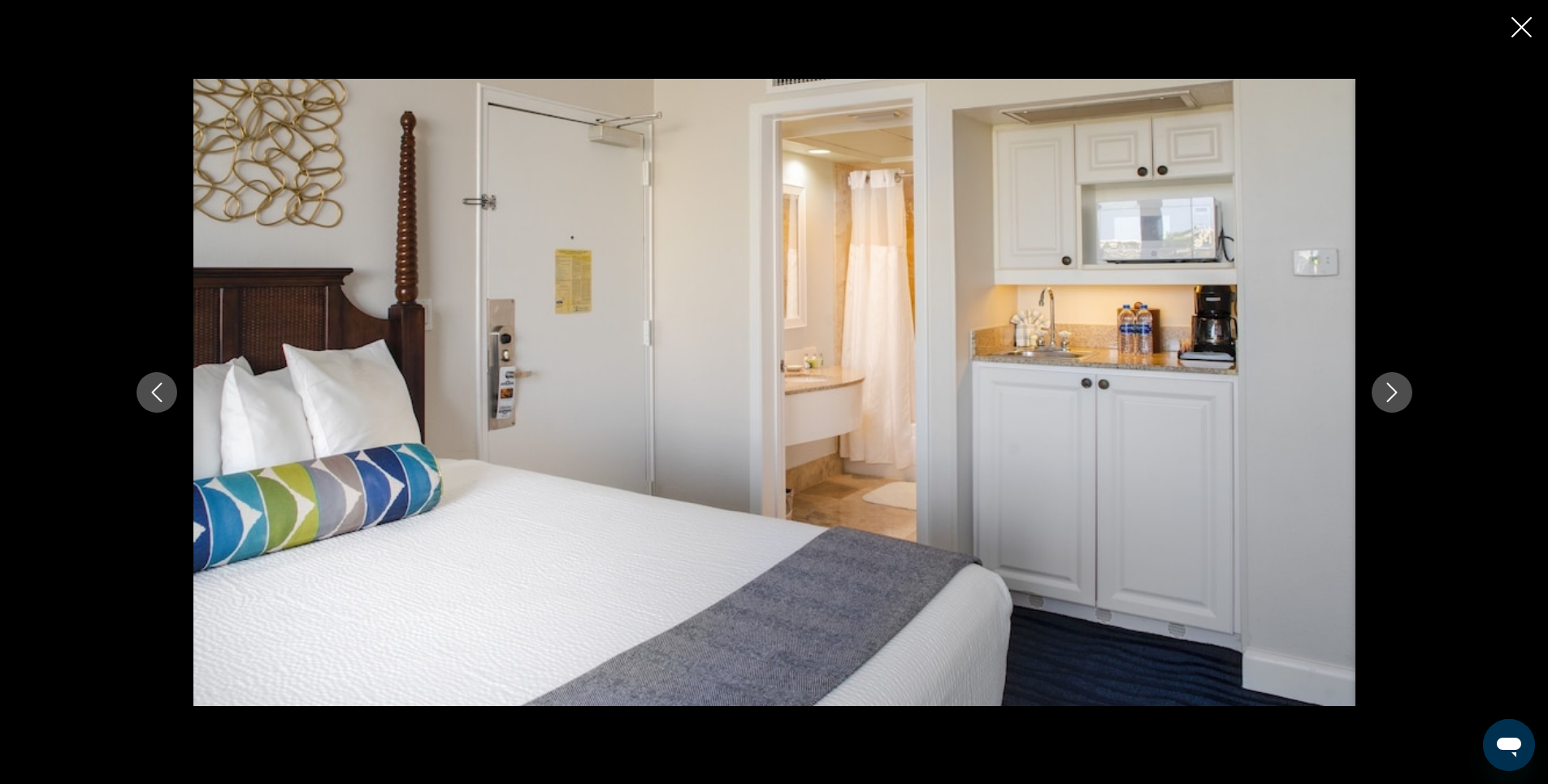
click at [1387, 393] on icon "Next image" at bounding box center [1392, 392] width 19 height 19
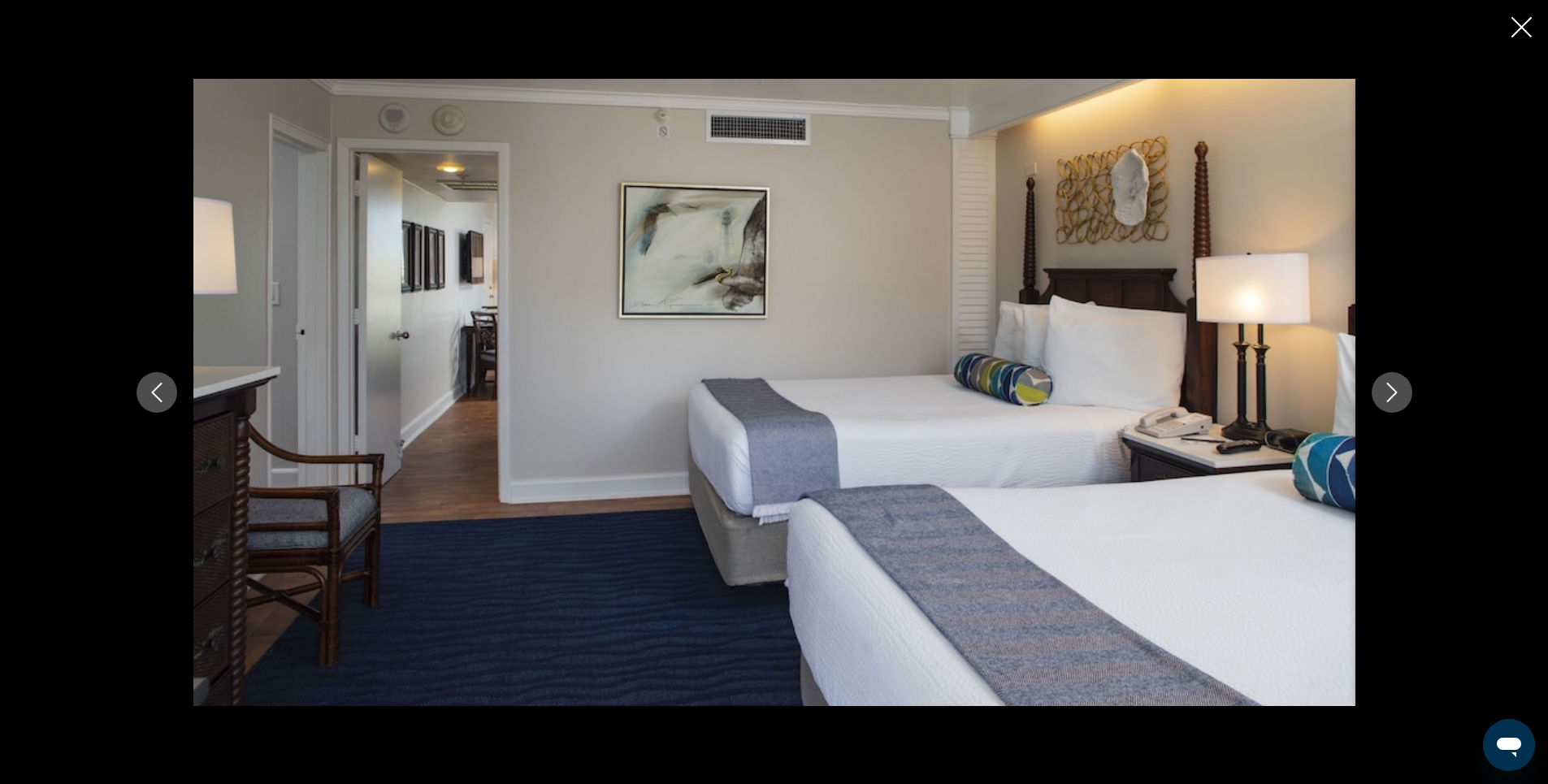
click at [1387, 393] on icon "Next image" at bounding box center [1392, 392] width 19 height 19
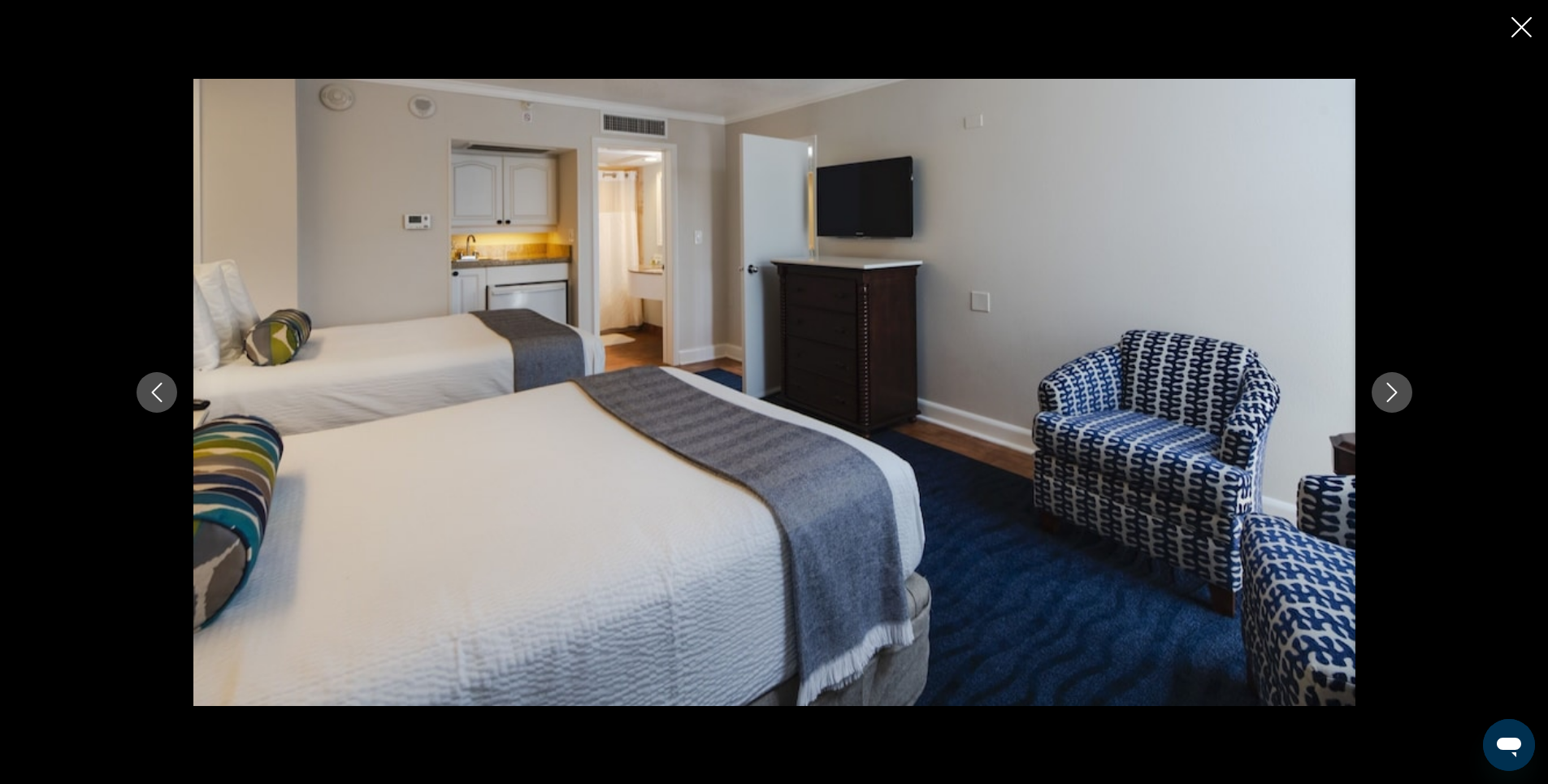
click at [1387, 393] on icon "Next image" at bounding box center [1392, 392] width 19 height 19
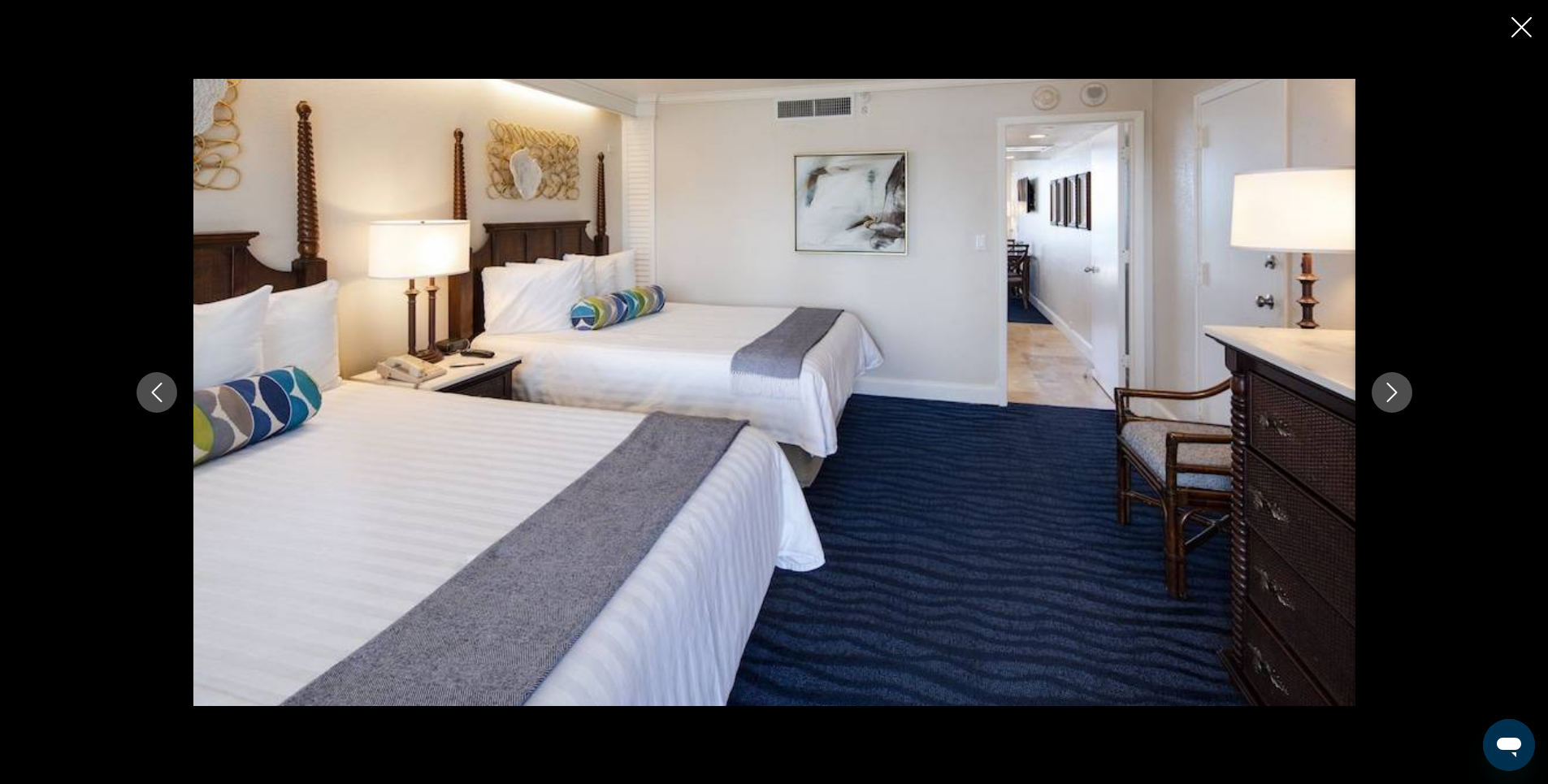
click at [1387, 393] on icon "Next image" at bounding box center [1392, 392] width 19 height 19
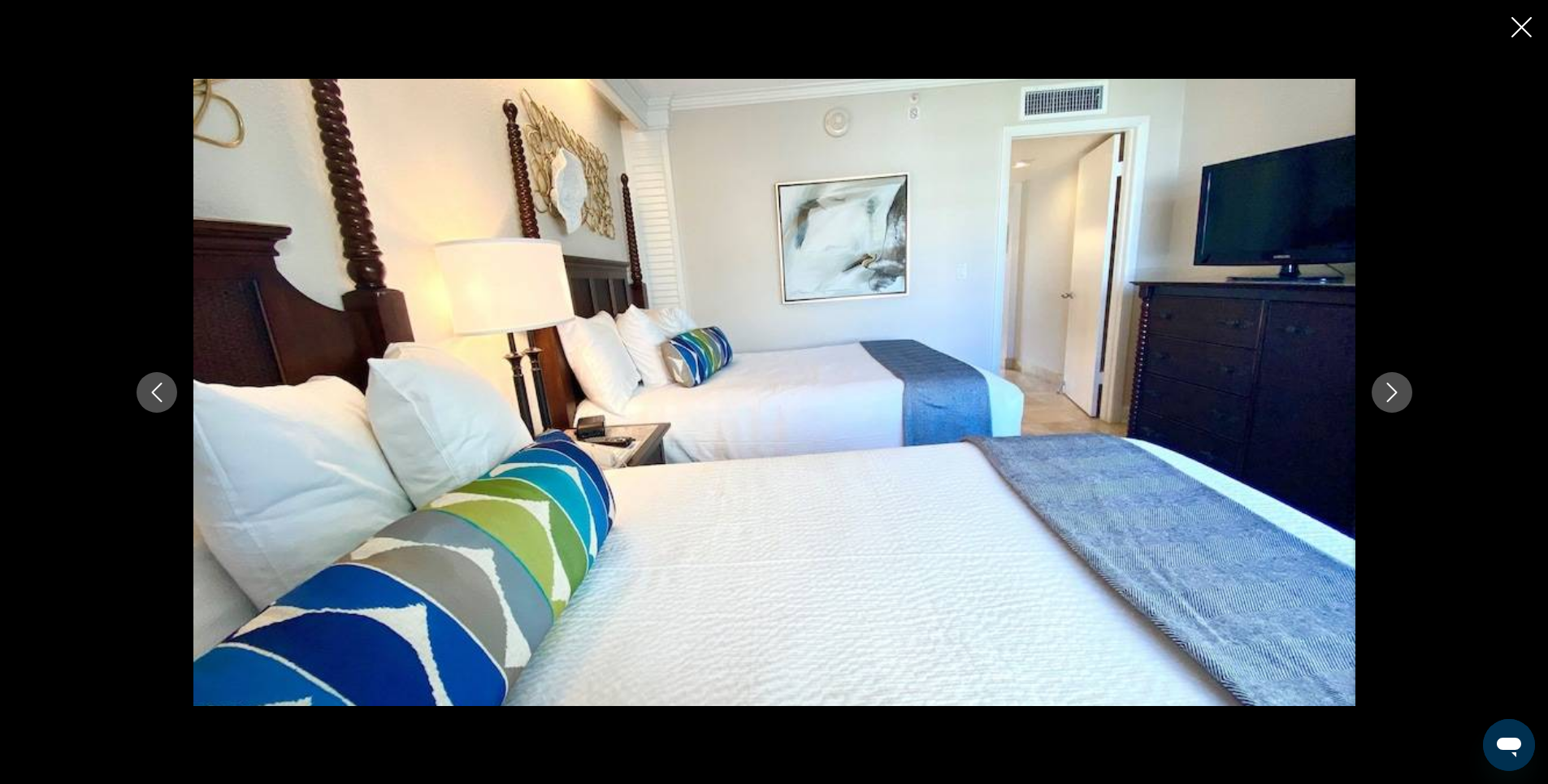
click at [1387, 393] on icon "Next image" at bounding box center [1392, 392] width 19 height 19
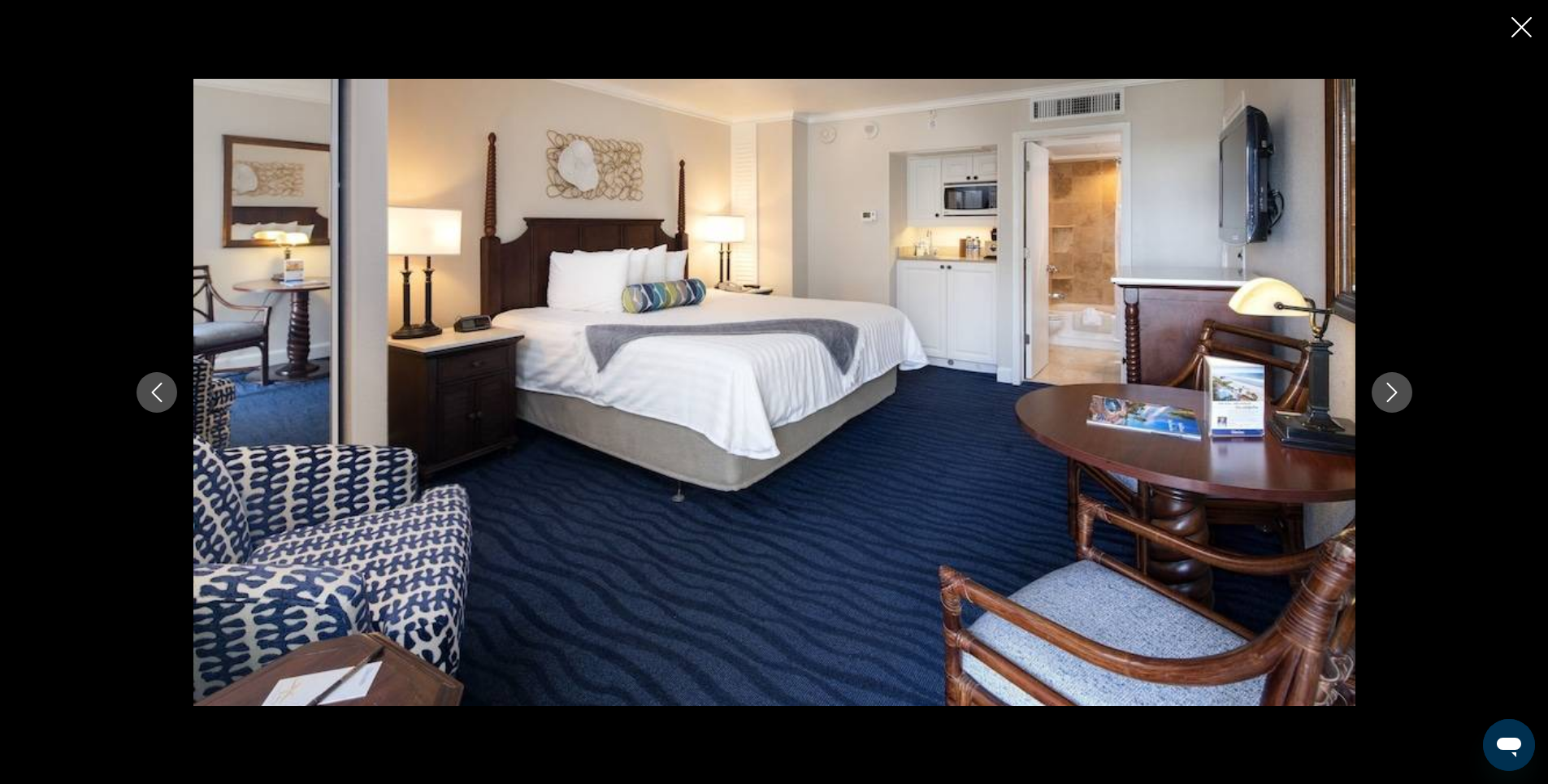
click at [1387, 393] on icon "Next image" at bounding box center [1392, 392] width 19 height 19
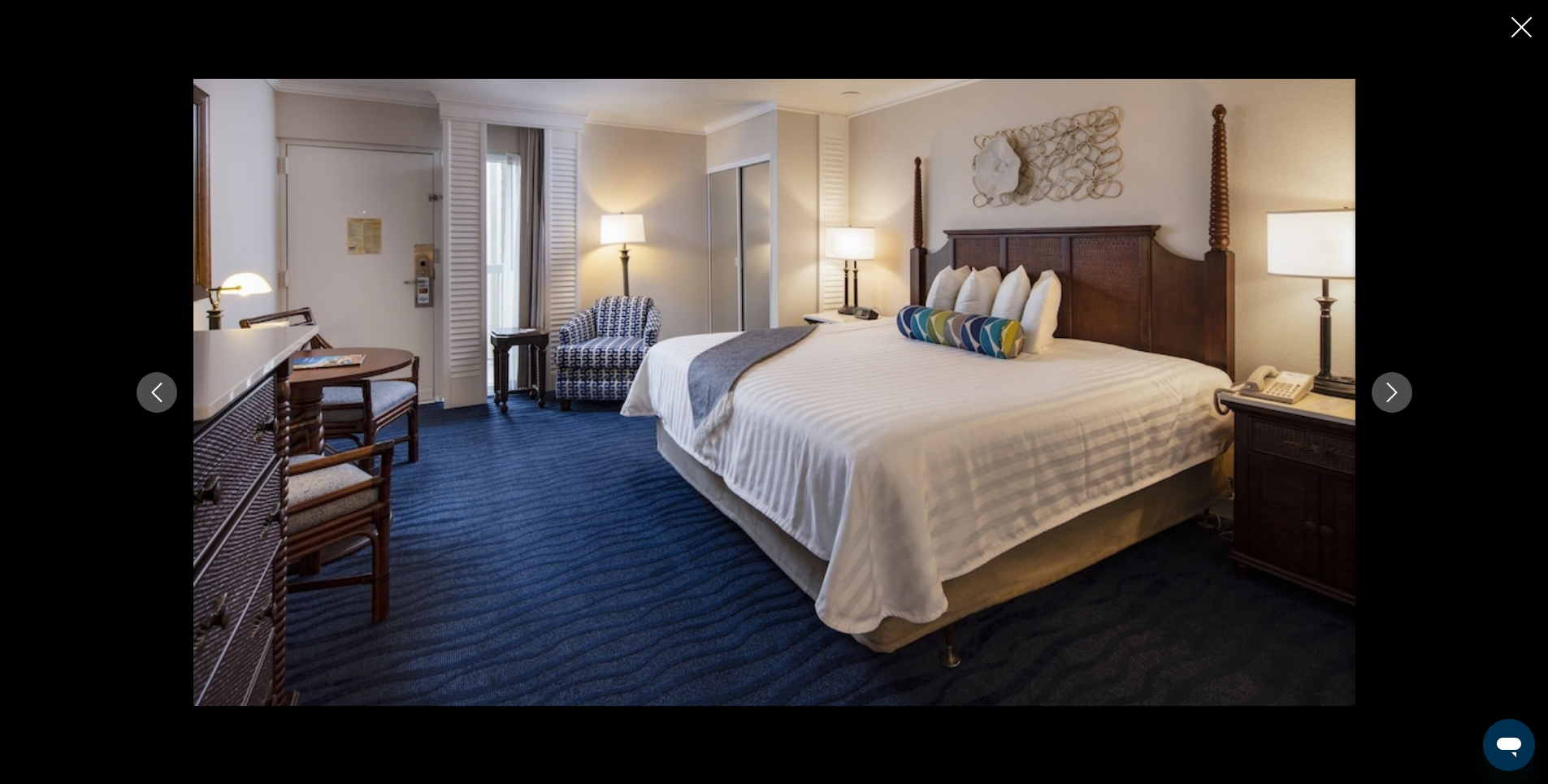
click at [1387, 393] on icon "Next image" at bounding box center [1392, 392] width 19 height 19
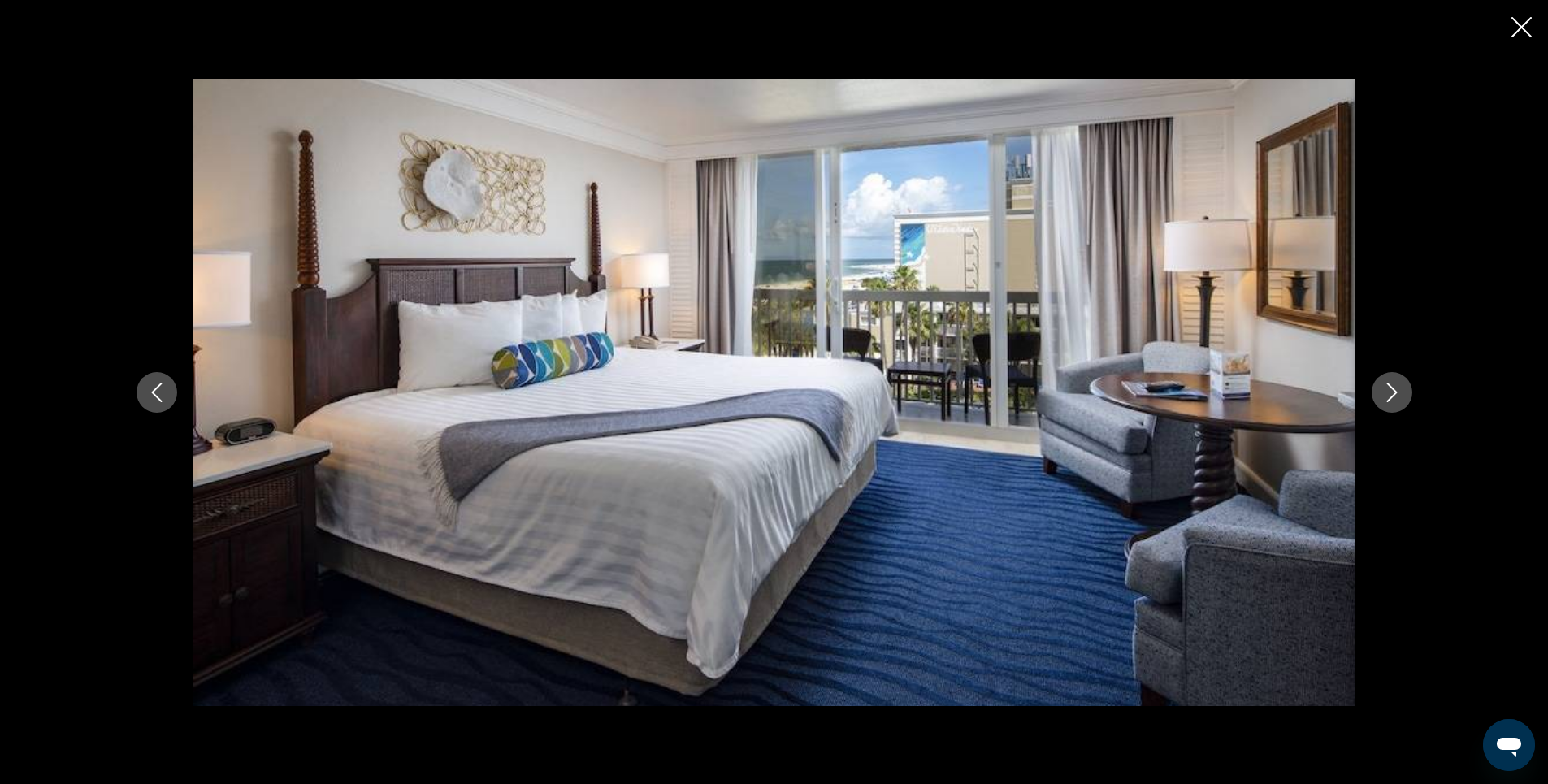
click at [1387, 393] on icon "Next image" at bounding box center [1392, 392] width 19 height 19
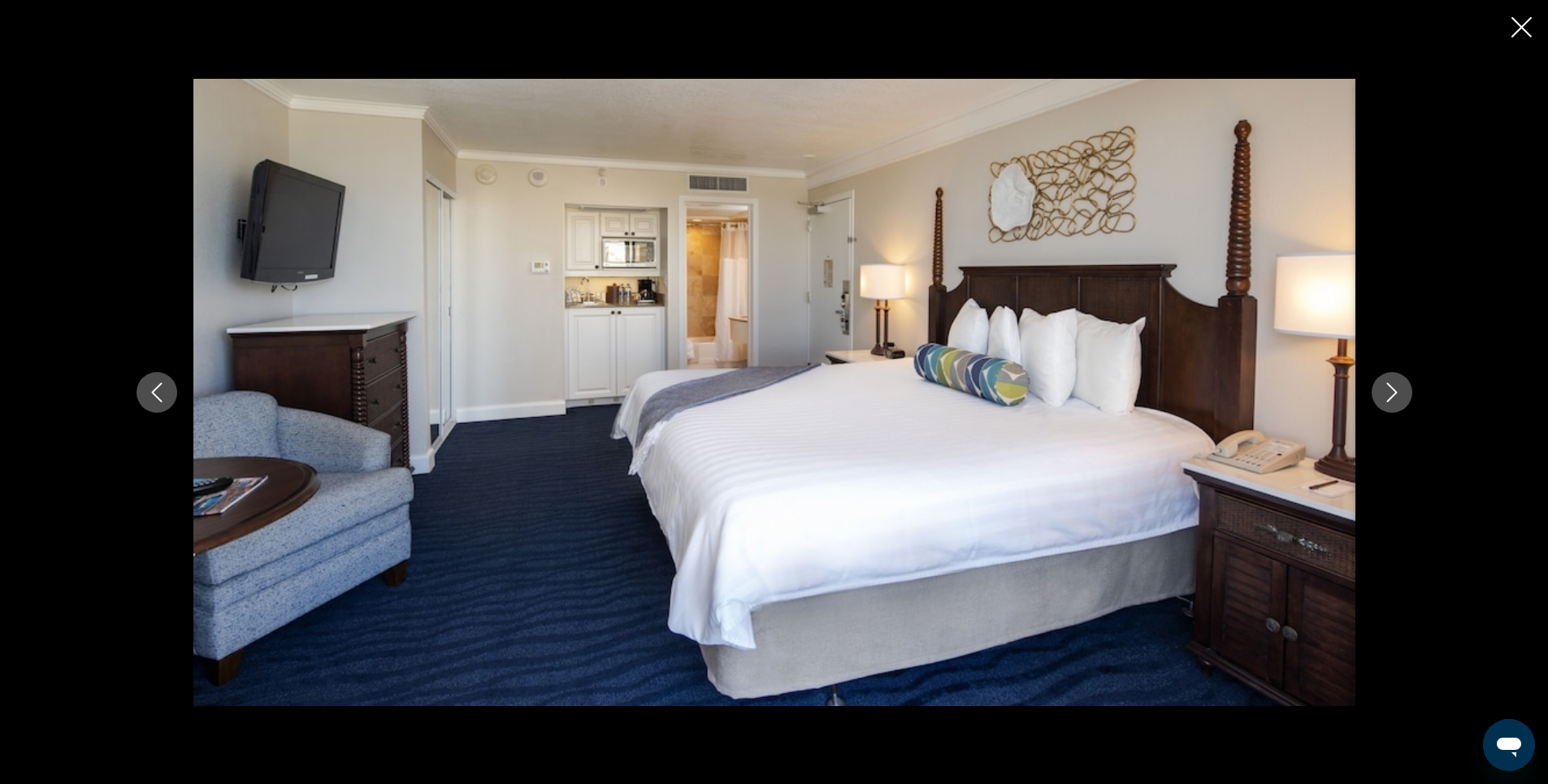
click at [1387, 393] on icon "Next image" at bounding box center [1392, 392] width 19 height 19
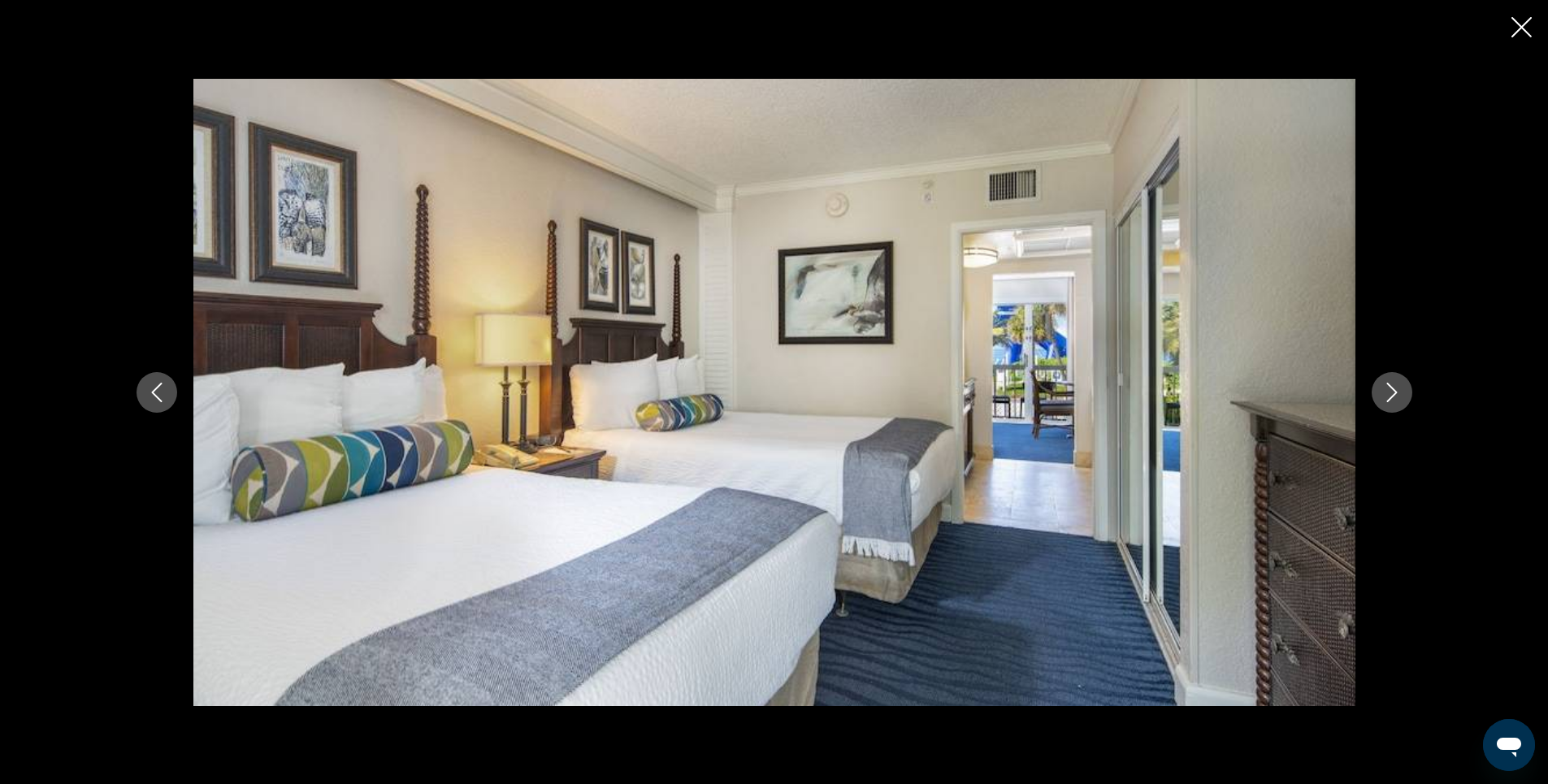
click at [1387, 393] on icon "Next image" at bounding box center [1392, 392] width 19 height 19
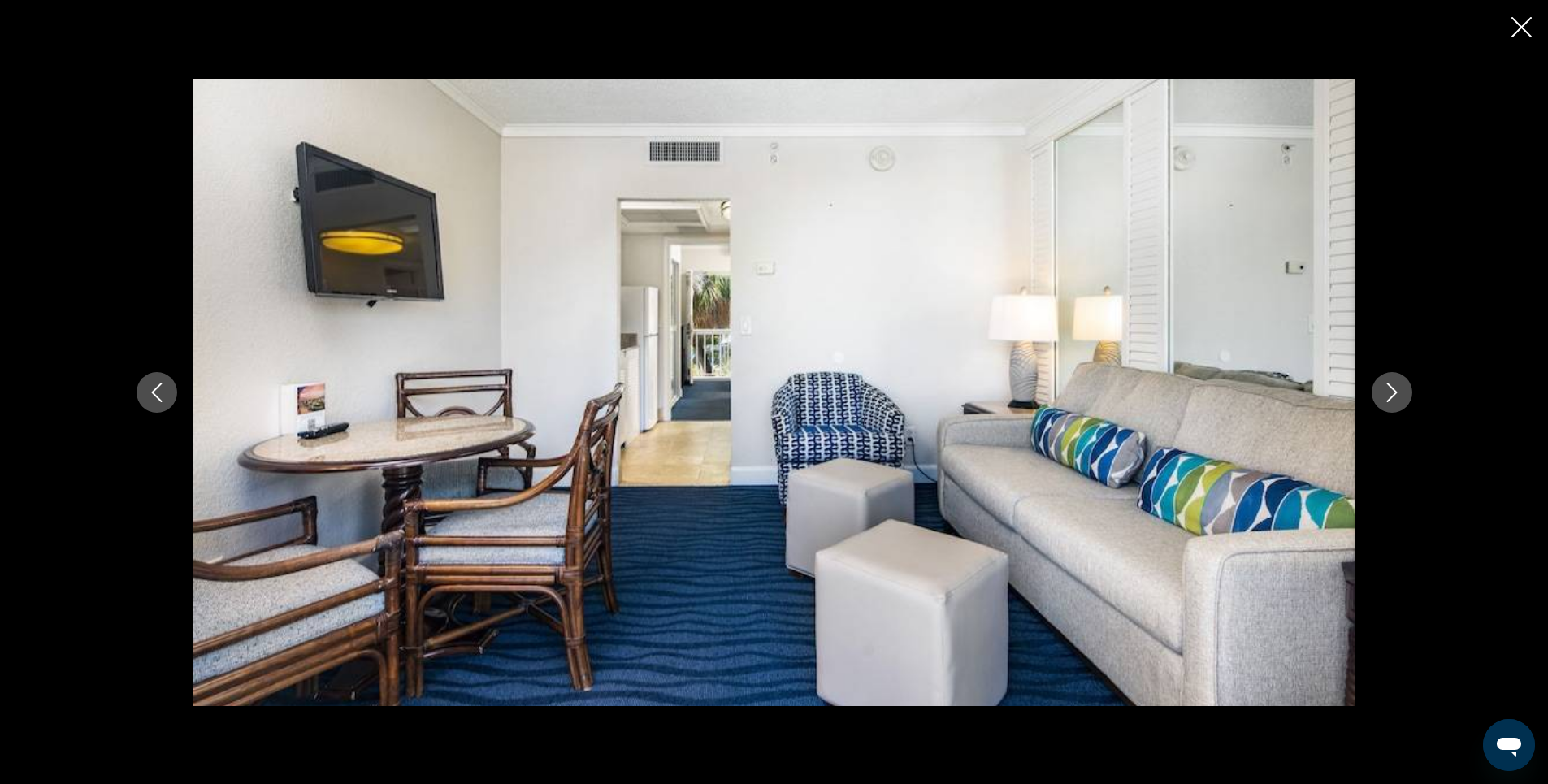
click at [1516, 28] on icon "Close slideshow" at bounding box center [1521, 27] width 20 height 20
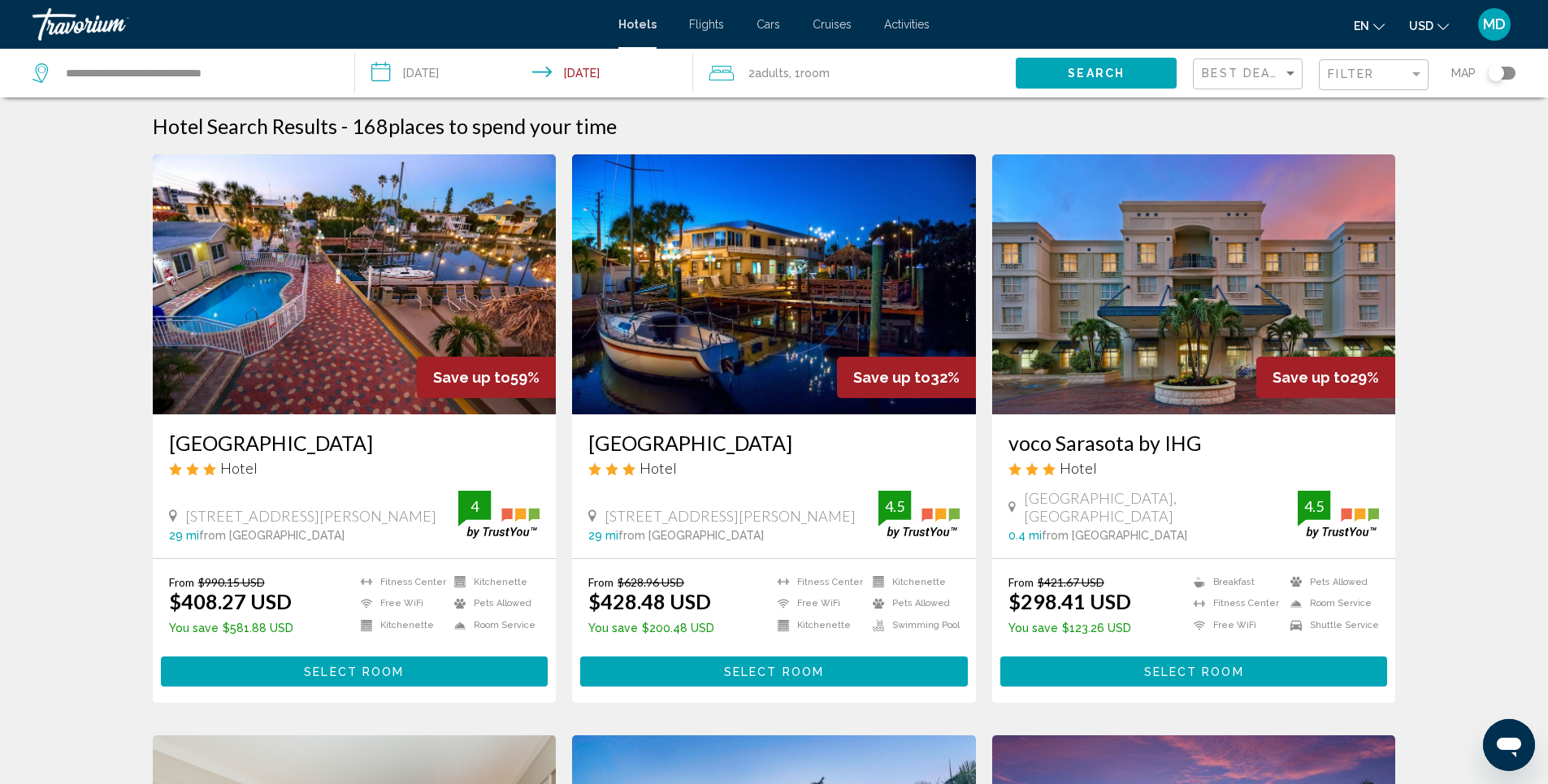
click at [1224, 291] on img "Main content" at bounding box center [1194, 284] width 404 height 260
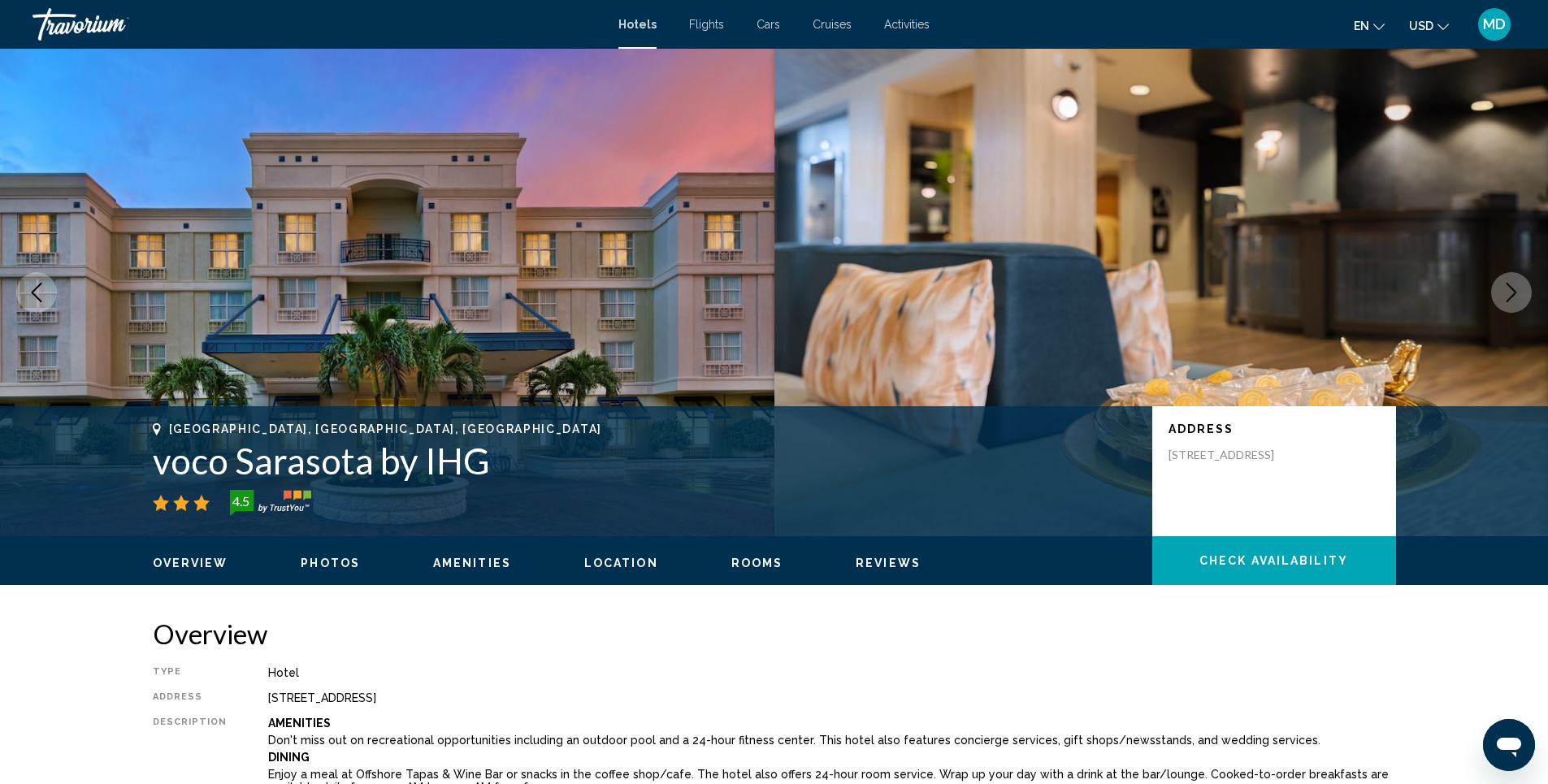
click at [322, 557] on span "Photos" at bounding box center [330, 563] width 59 height 13
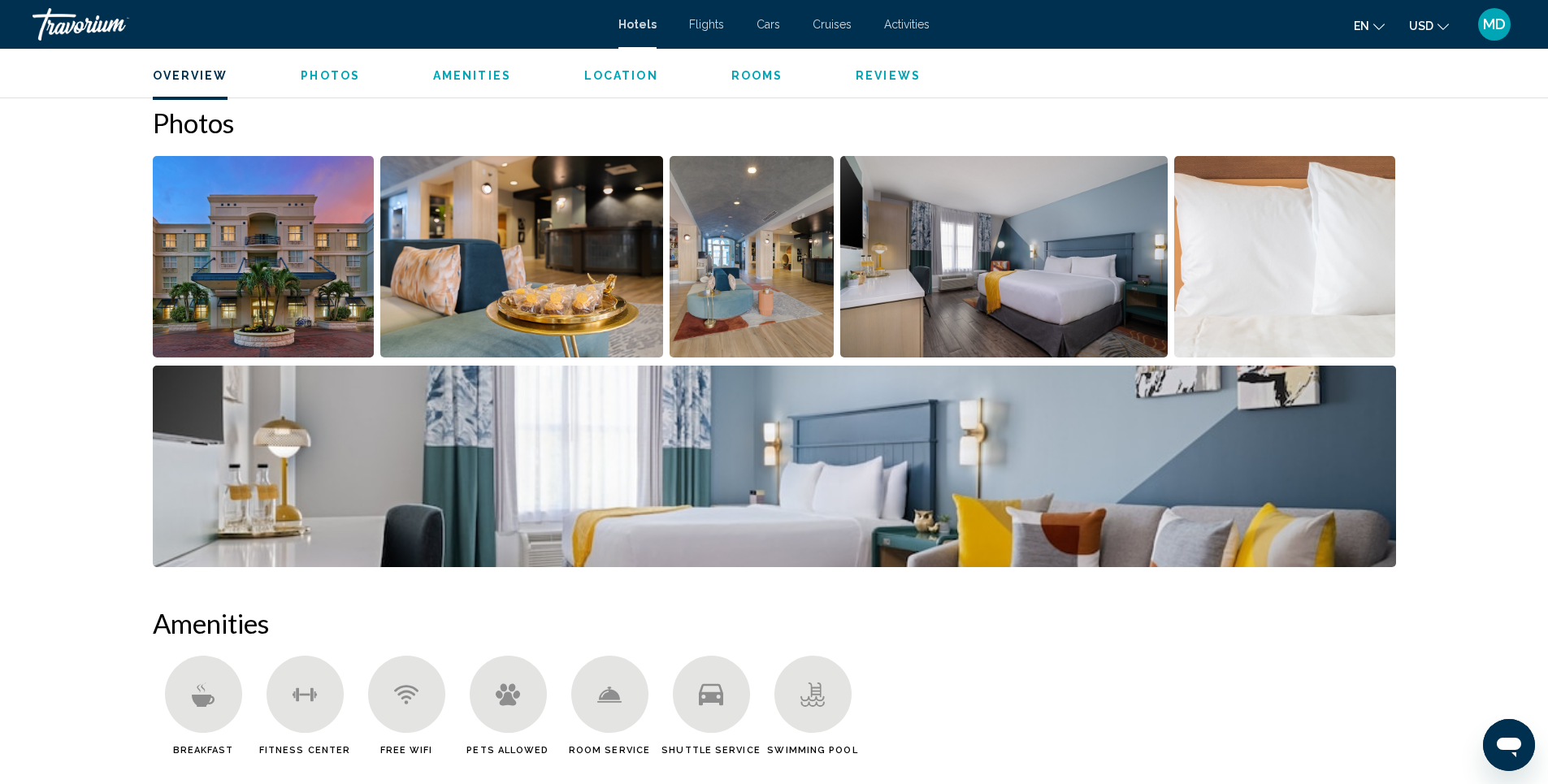
scroll to position [794, 0]
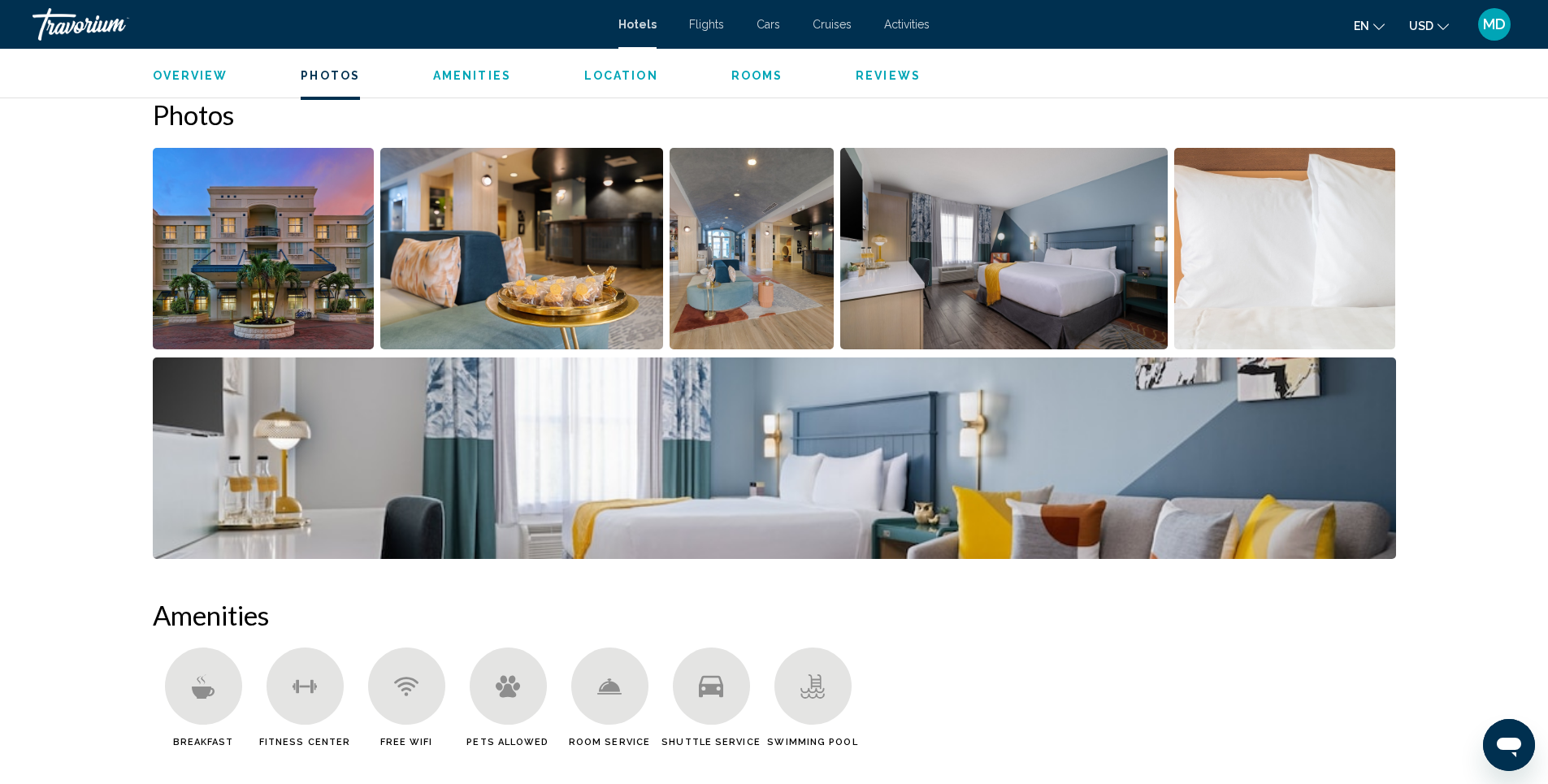
click at [522, 271] on img "Open full-screen image slider" at bounding box center [522, 249] width 283 height 202
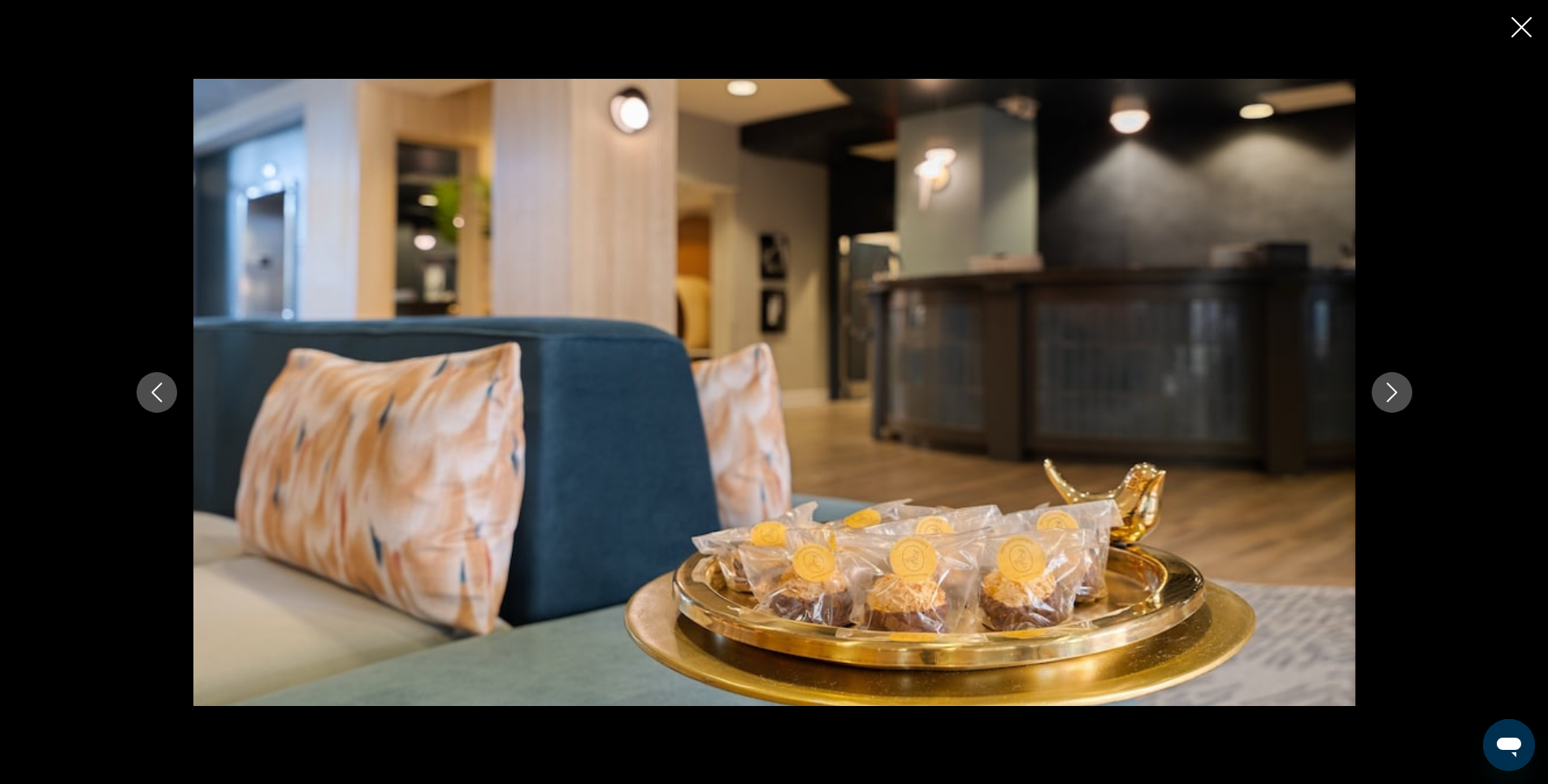
click at [1386, 387] on icon "Next image" at bounding box center [1392, 392] width 19 height 19
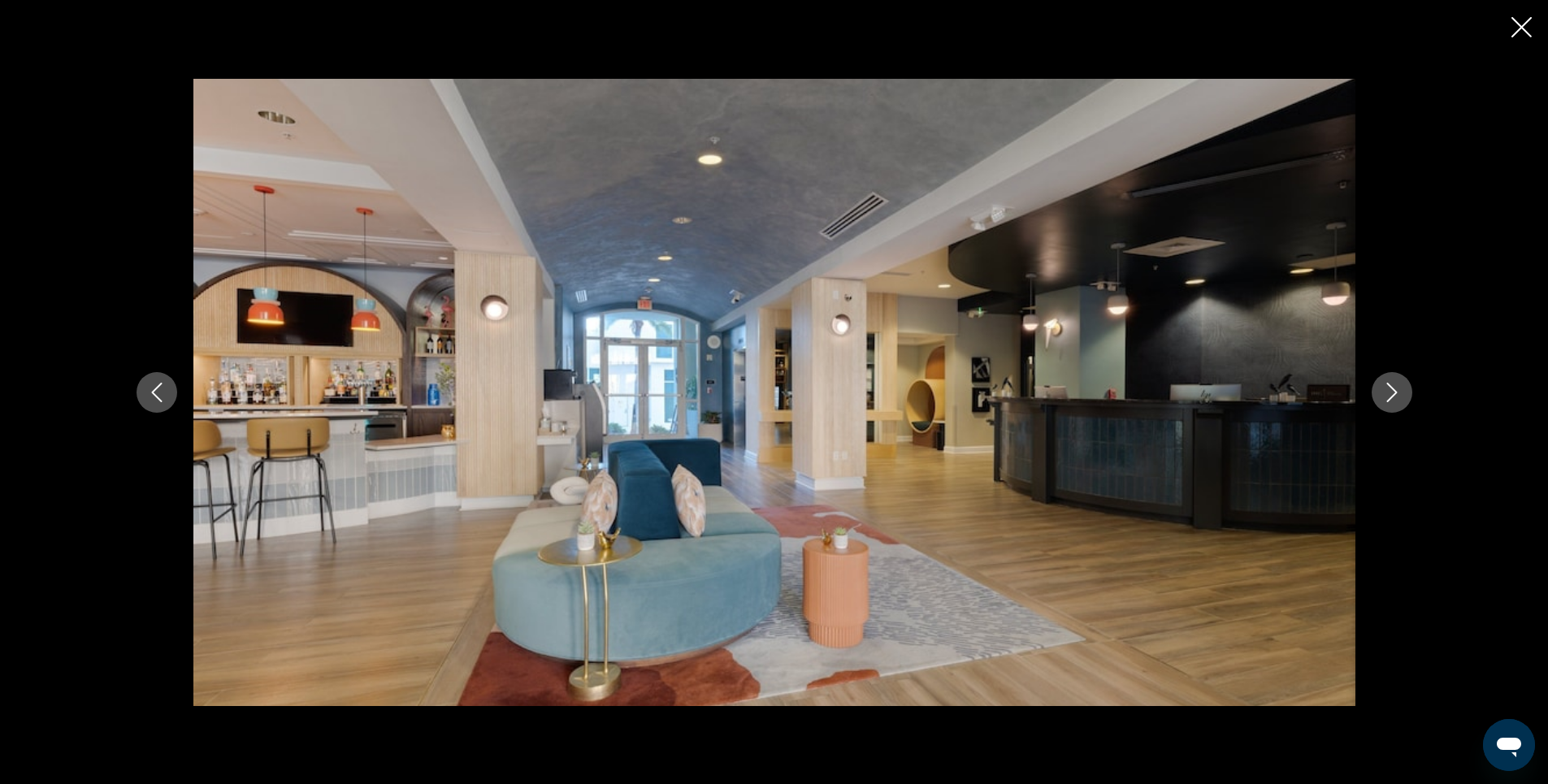
click at [1386, 387] on icon "Next image" at bounding box center [1392, 392] width 19 height 19
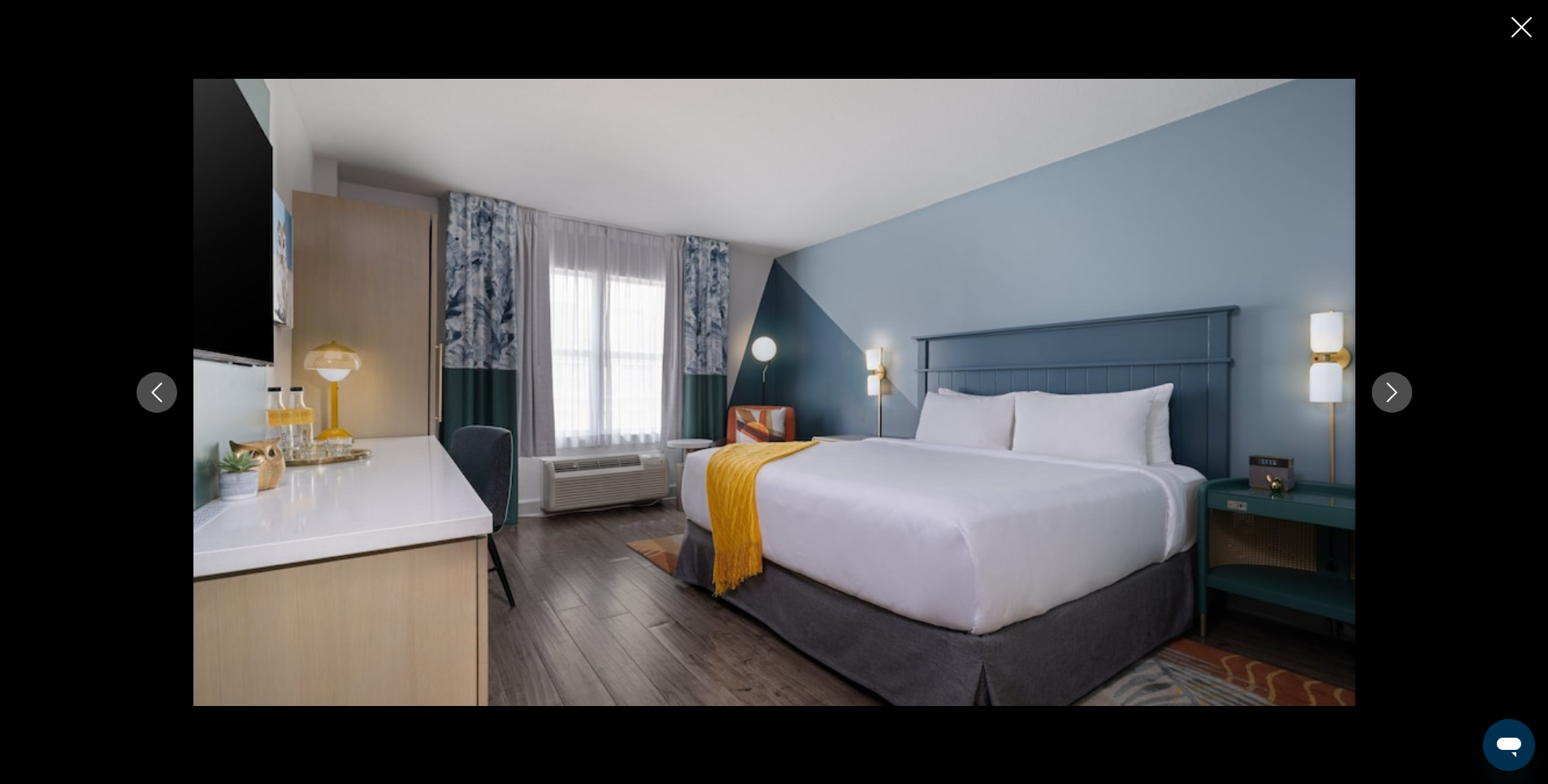
click at [1386, 387] on icon "Next image" at bounding box center [1392, 392] width 19 height 19
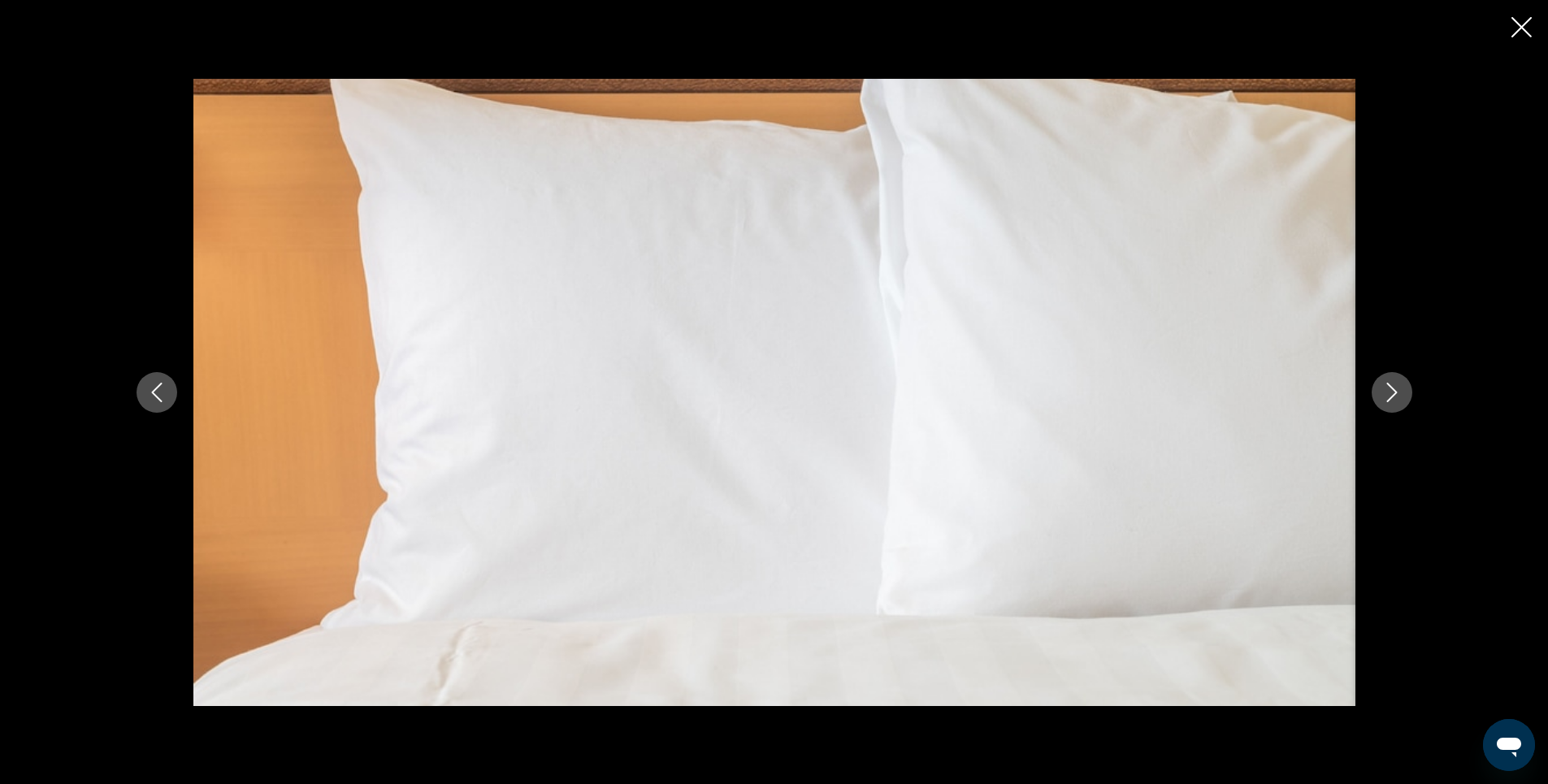
click at [1386, 387] on icon "Next image" at bounding box center [1392, 392] width 19 height 19
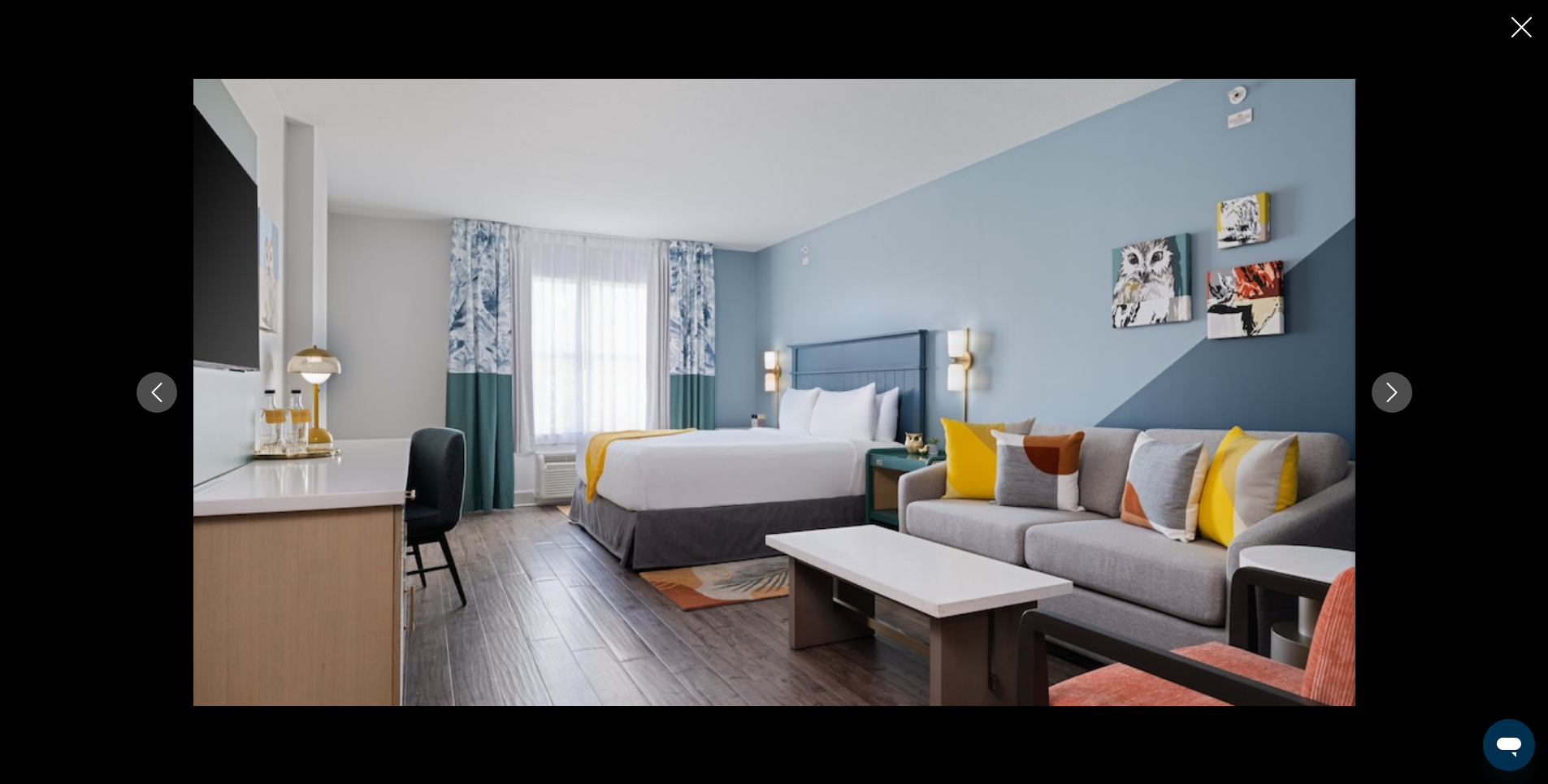
click at [1386, 387] on icon "Next image" at bounding box center [1392, 392] width 19 height 19
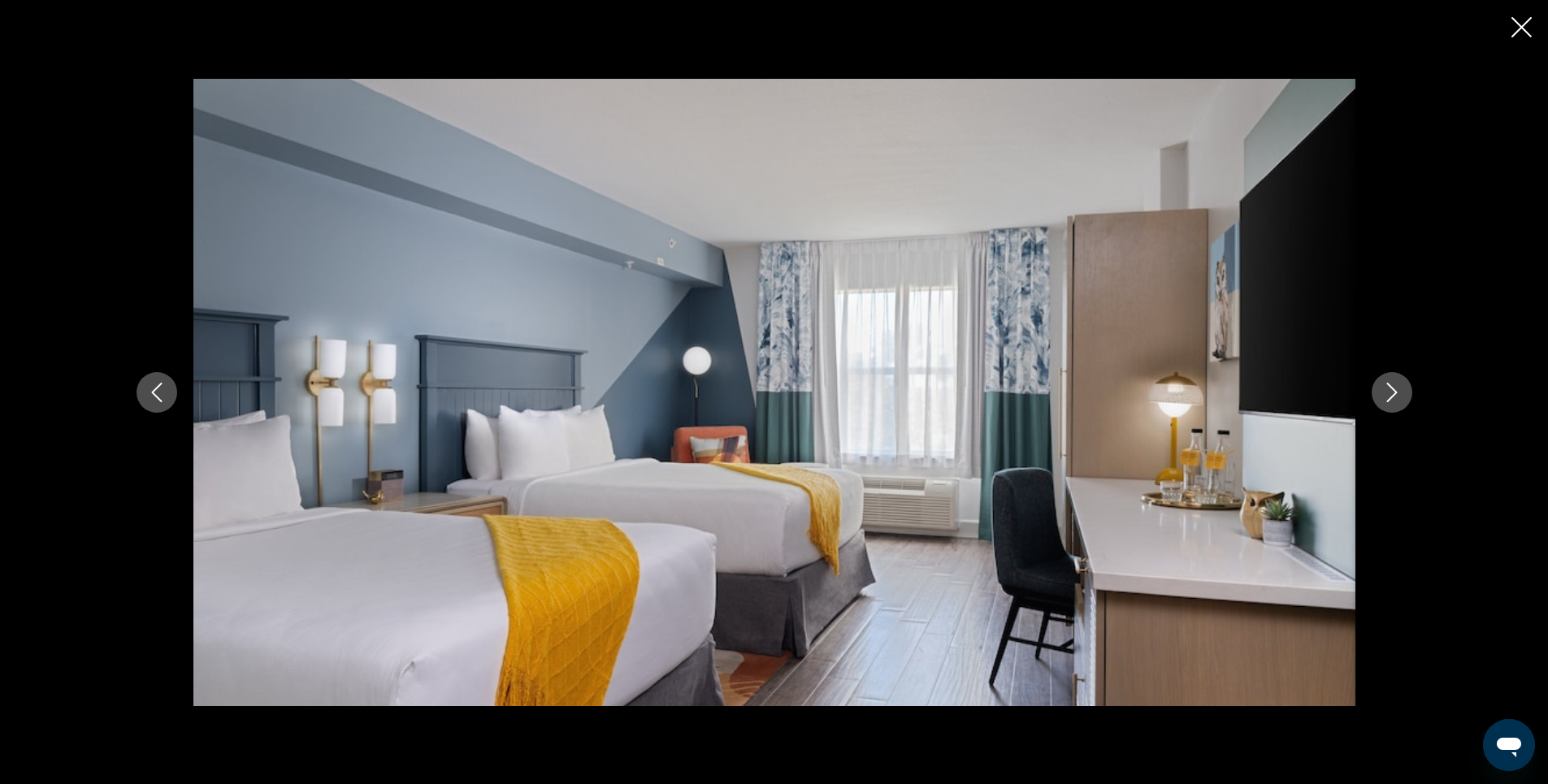
click at [1386, 387] on icon "Next image" at bounding box center [1392, 392] width 19 height 19
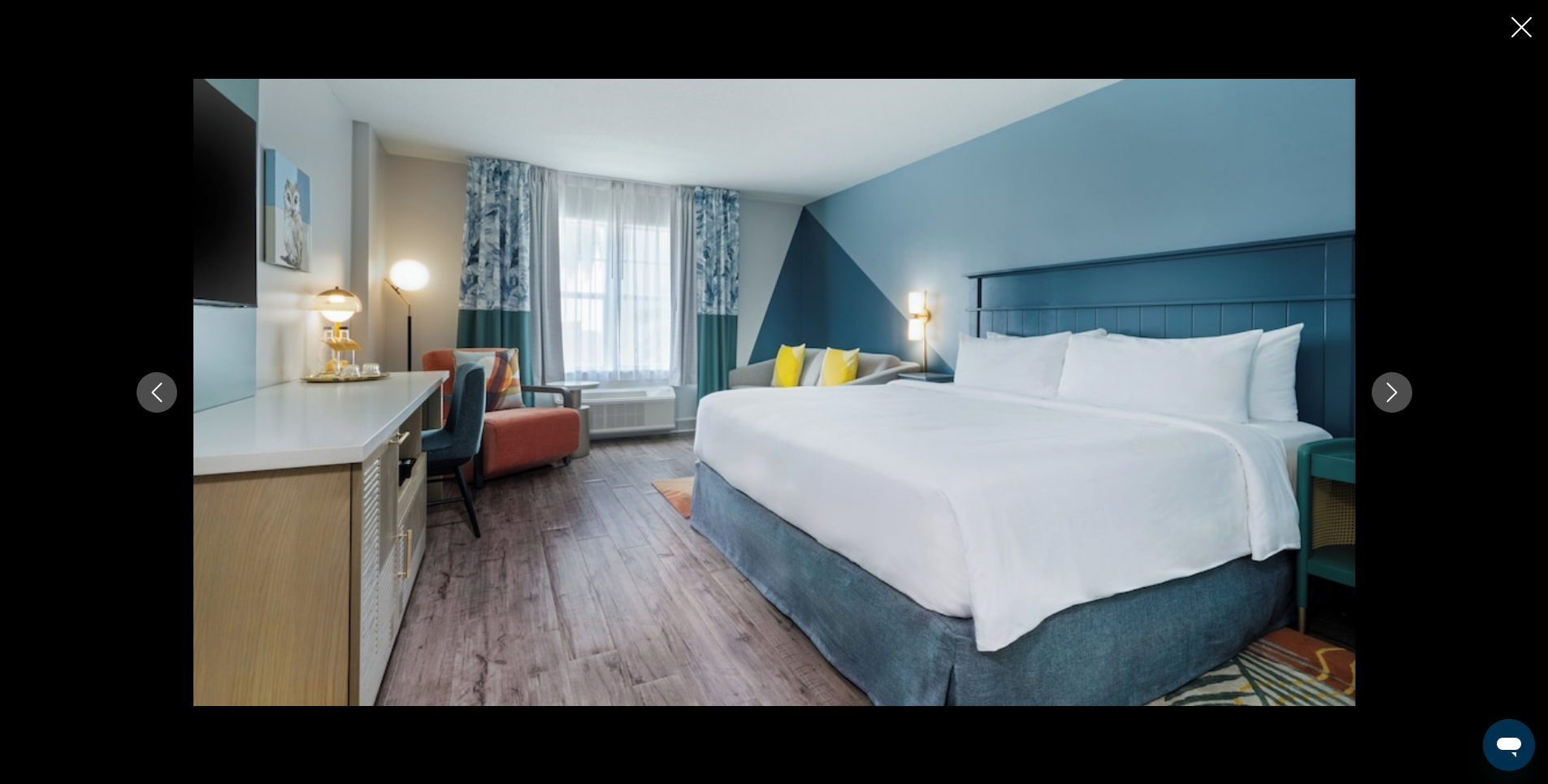
click at [1386, 387] on icon "Next image" at bounding box center [1392, 392] width 19 height 19
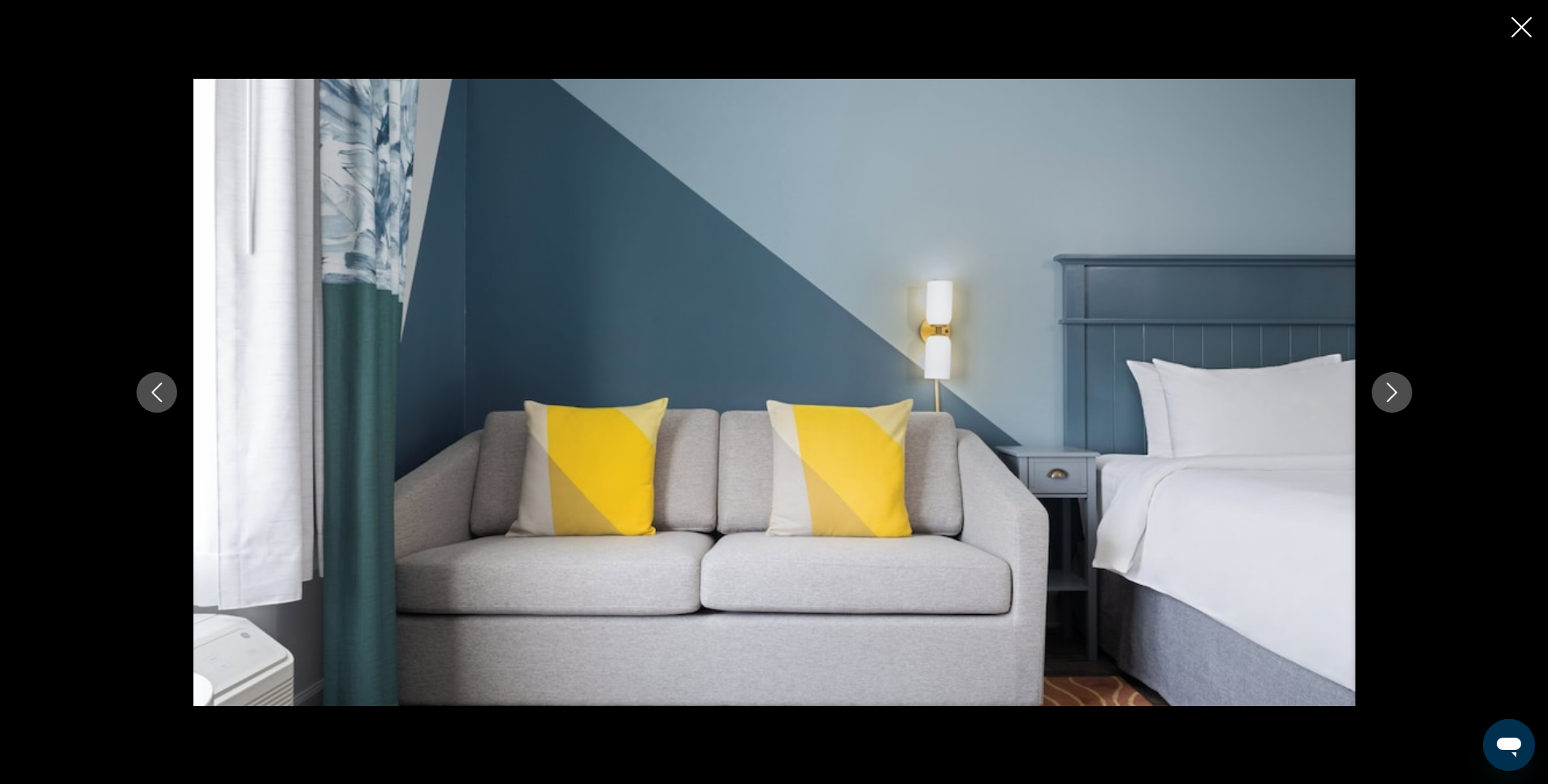
click at [1386, 387] on icon "Next image" at bounding box center [1392, 392] width 19 height 19
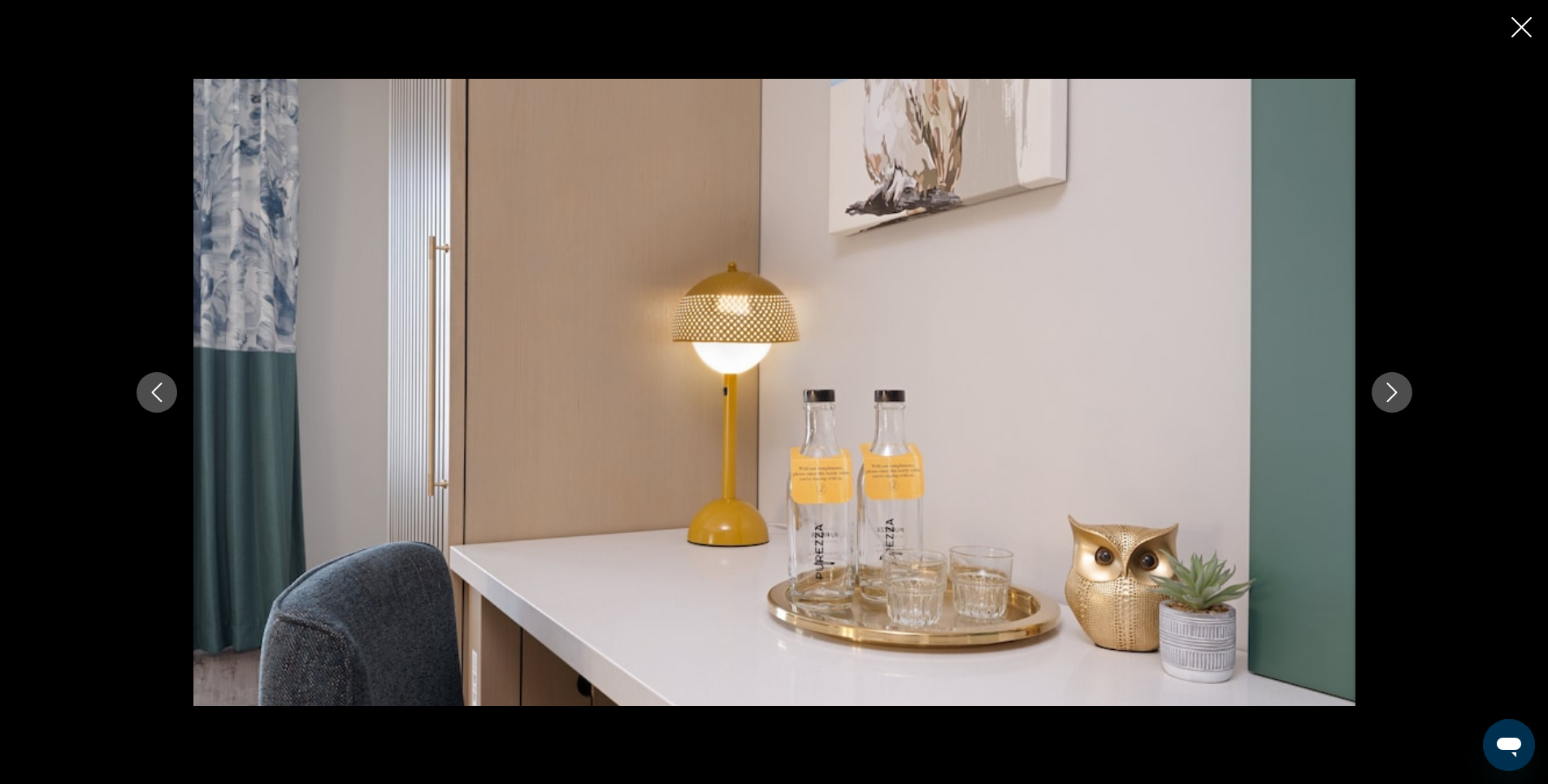
click at [1386, 387] on icon "Next image" at bounding box center [1392, 392] width 19 height 19
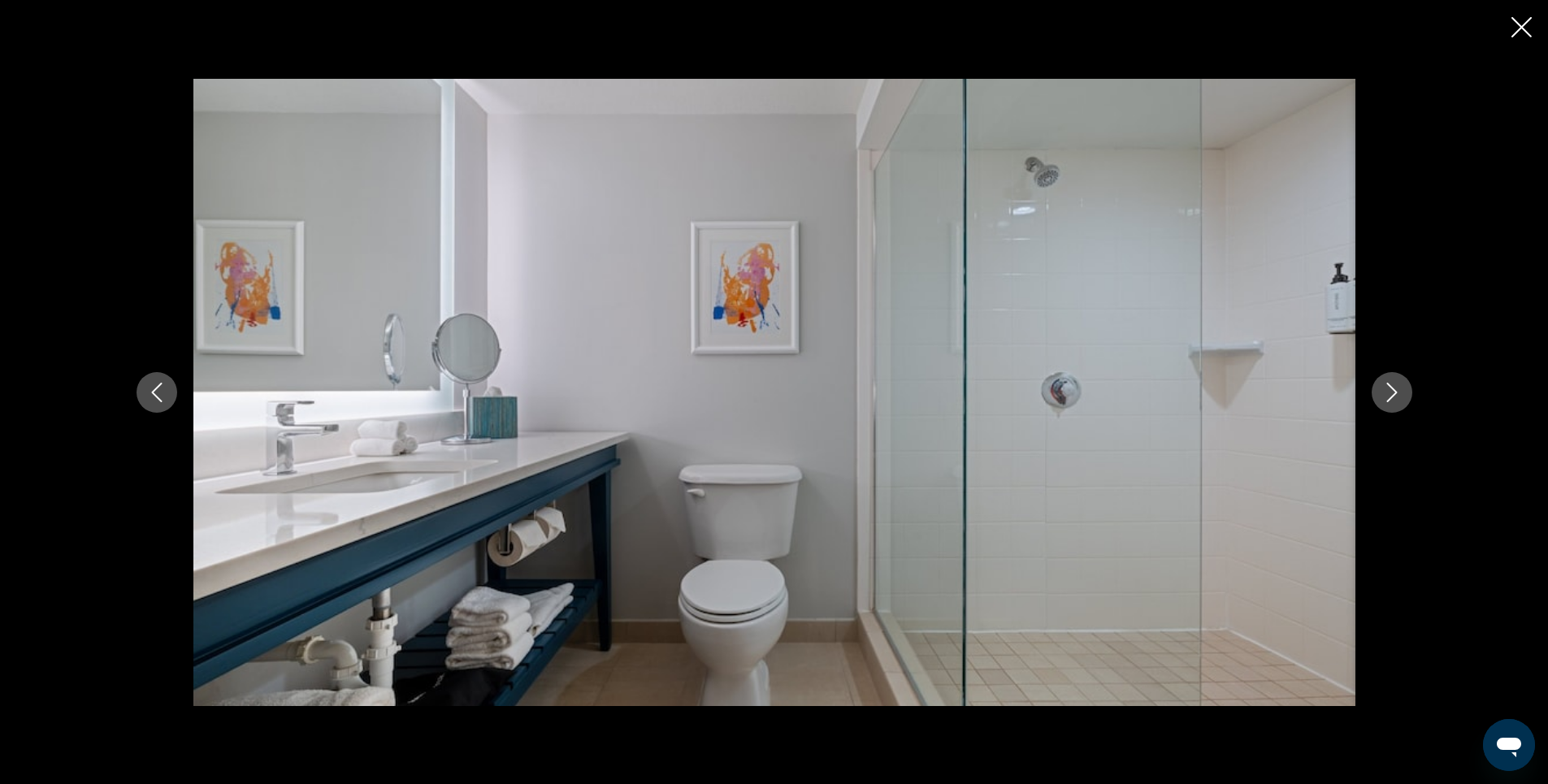
click at [1386, 387] on icon "Next image" at bounding box center [1392, 392] width 19 height 19
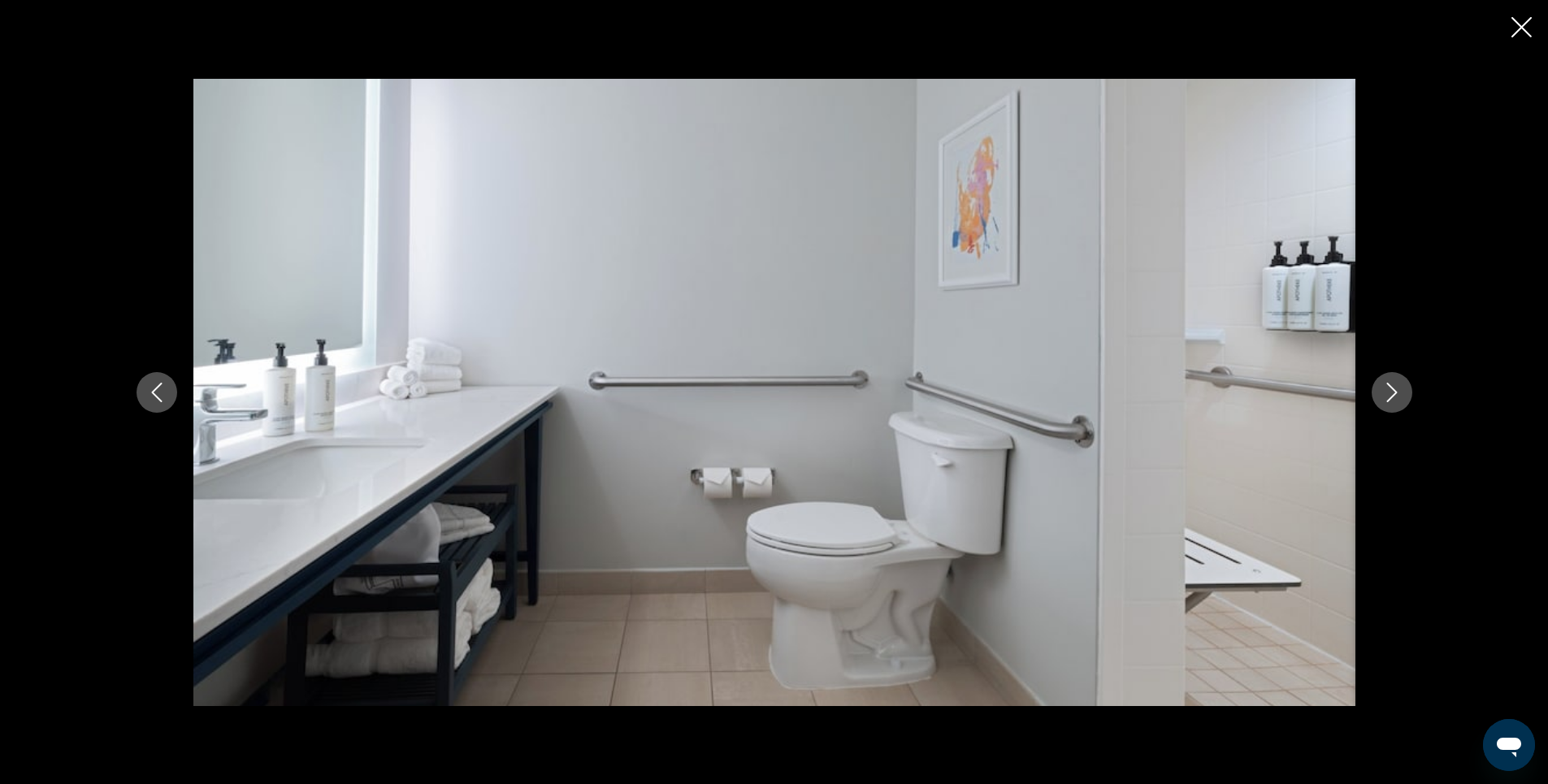
click at [1386, 387] on icon "Next image" at bounding box center [1392, 392] width 19 height 19
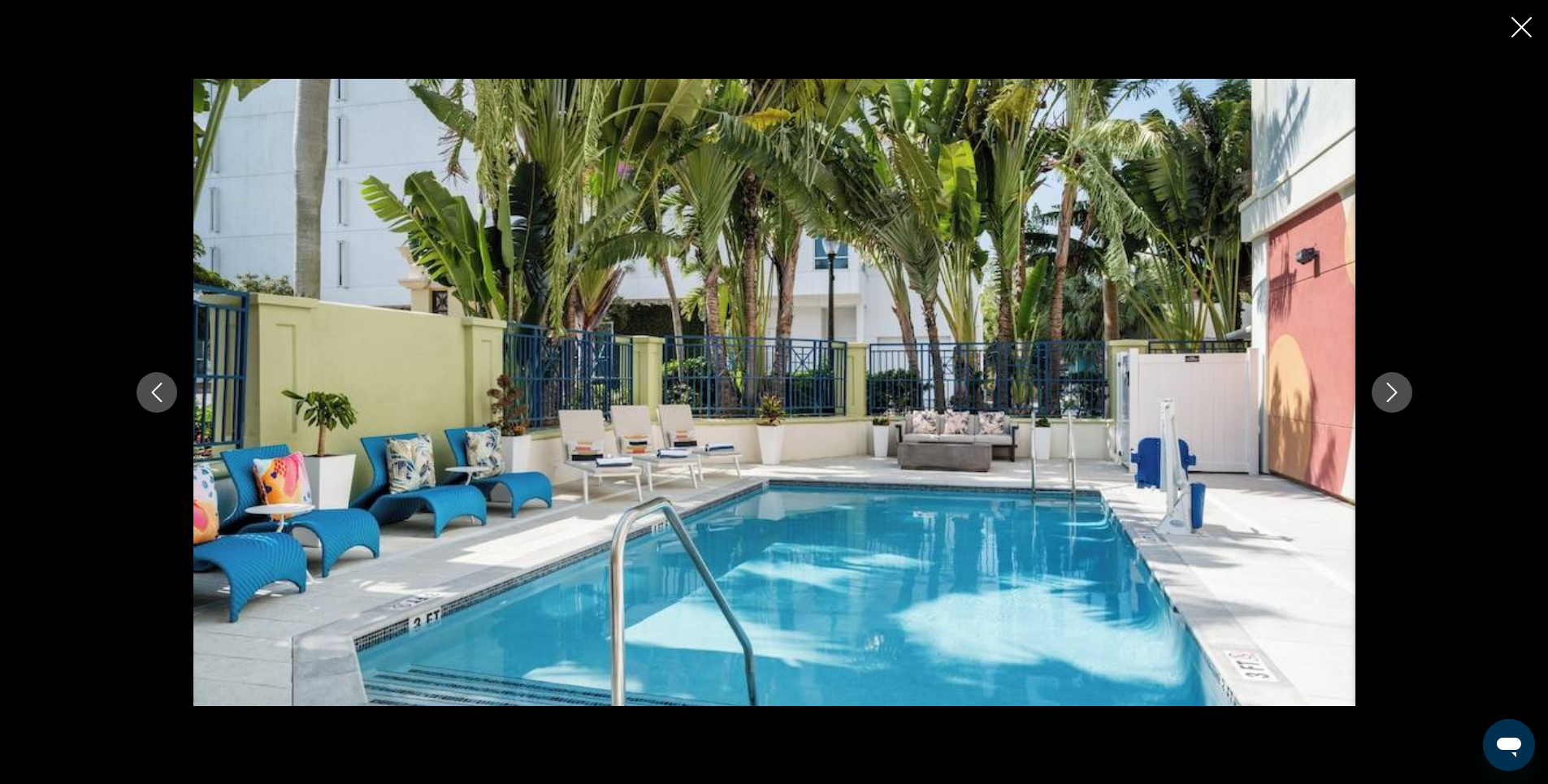
click at [1386, 387] on icon "Next image" at bounding box center [1392, 392] width 19 height 19
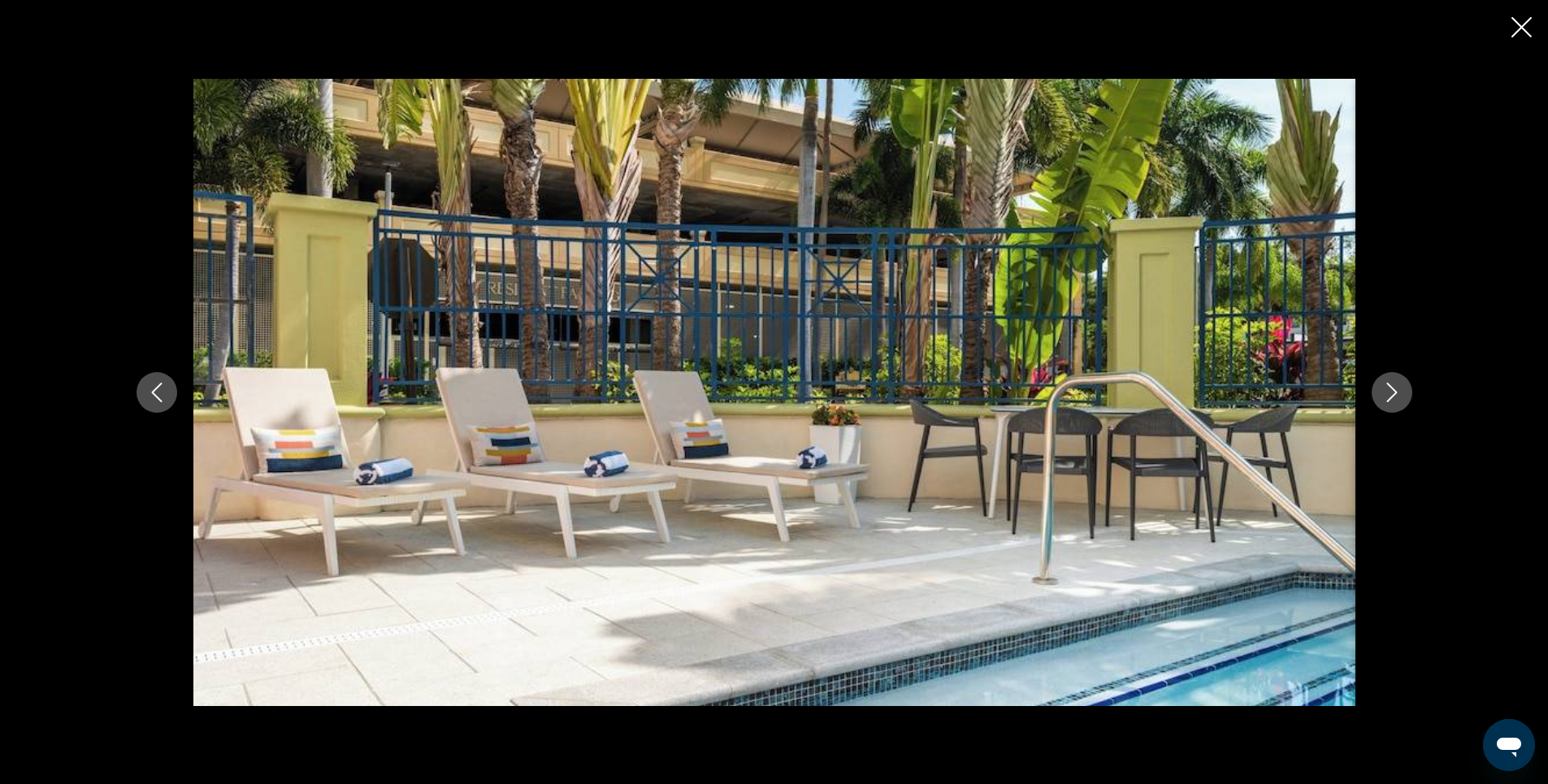
click at [1386, 387] on icon "Next image" at bounding box center [1392, 392] width 19 height 19
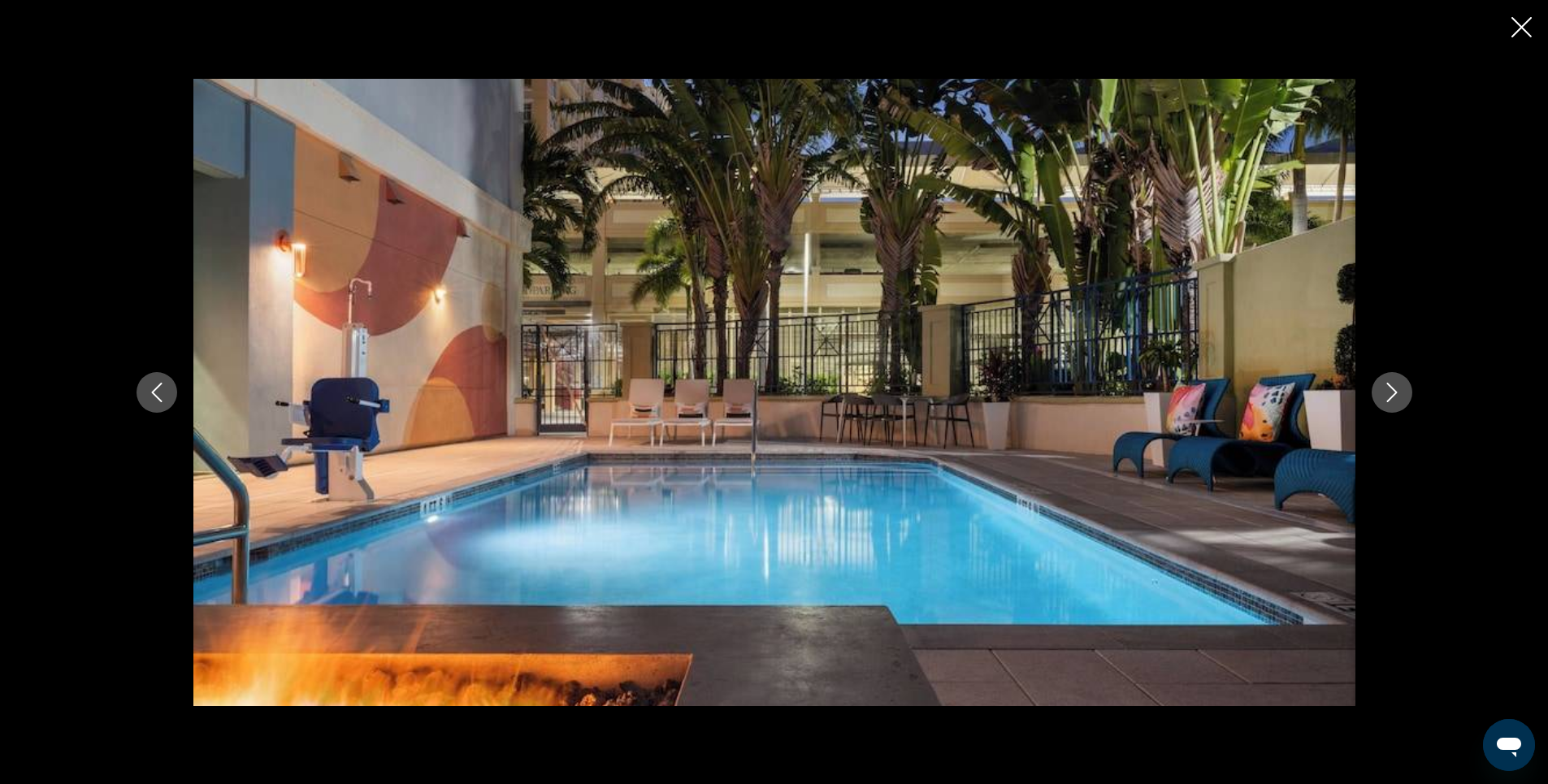
click at [1386, 387] on icon "Next image" at bounding box center [1392, 392] width 19 height 19
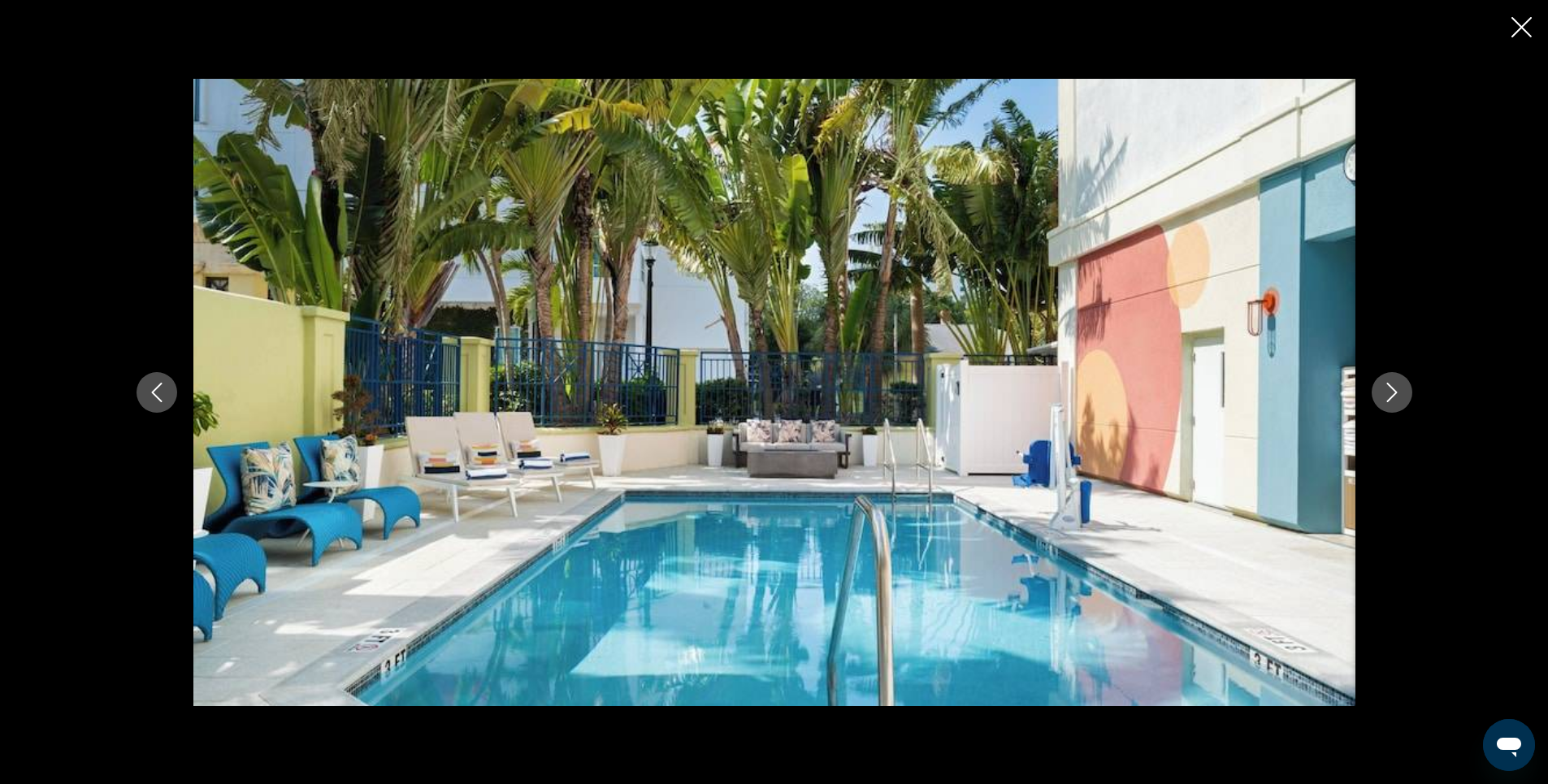
click at [1523, 31] on icon "Close slideshow" at bounding box center [1521, 27] width 20 height 20
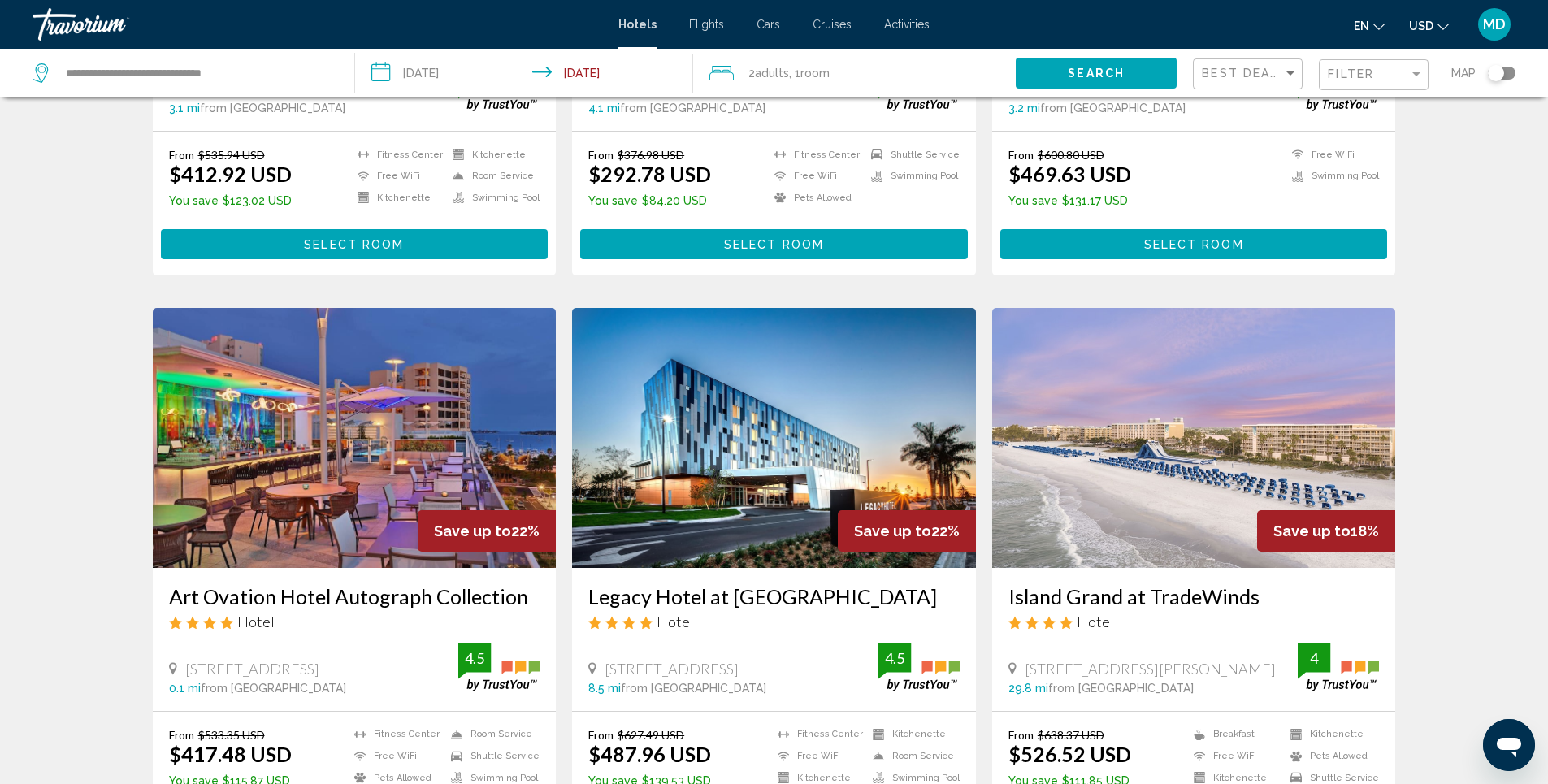
scroll to position [1219, 0]
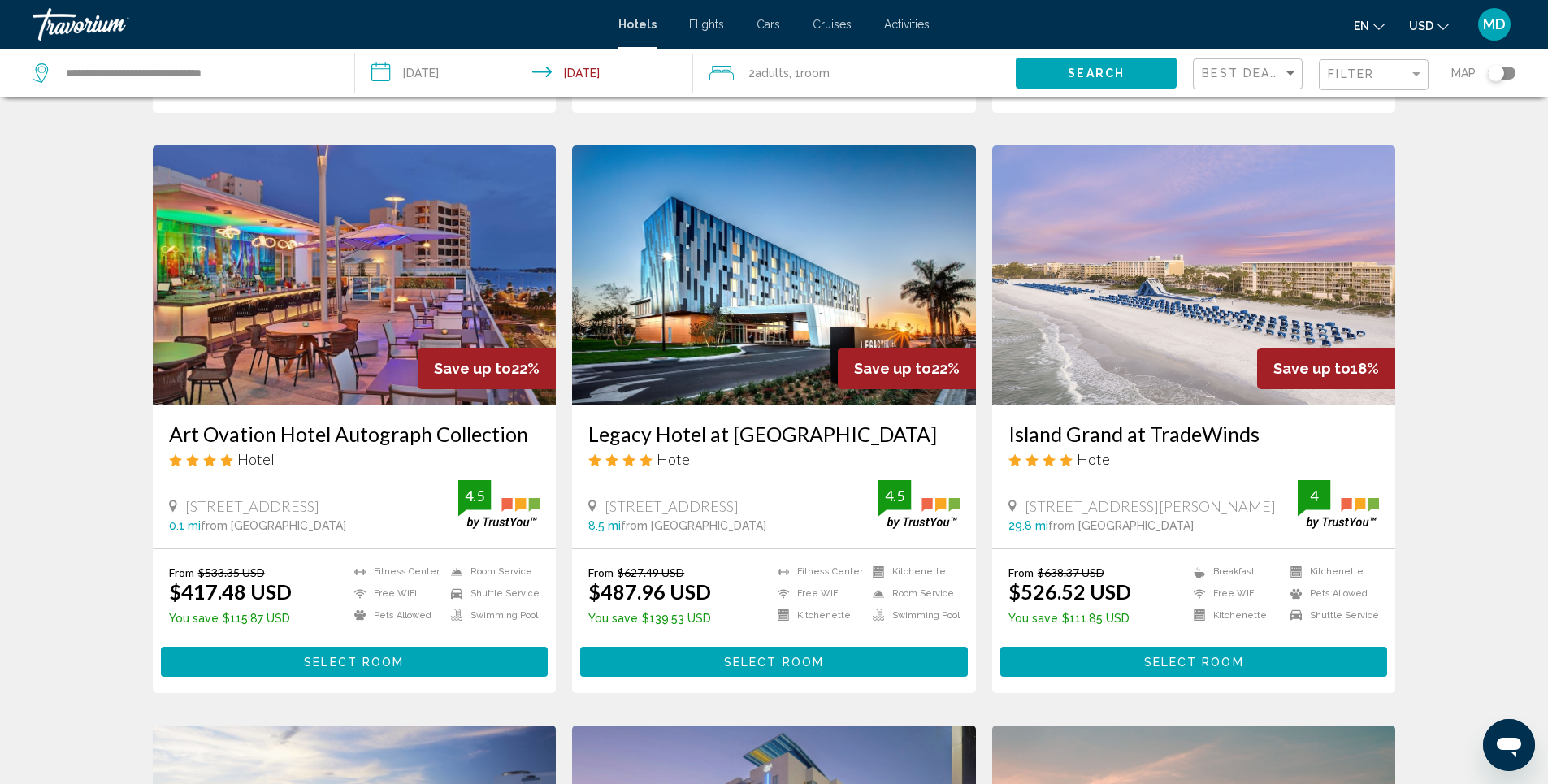
click at [784, 320] on img "Main content" at bounding box center [774, 275] width 404 height 260
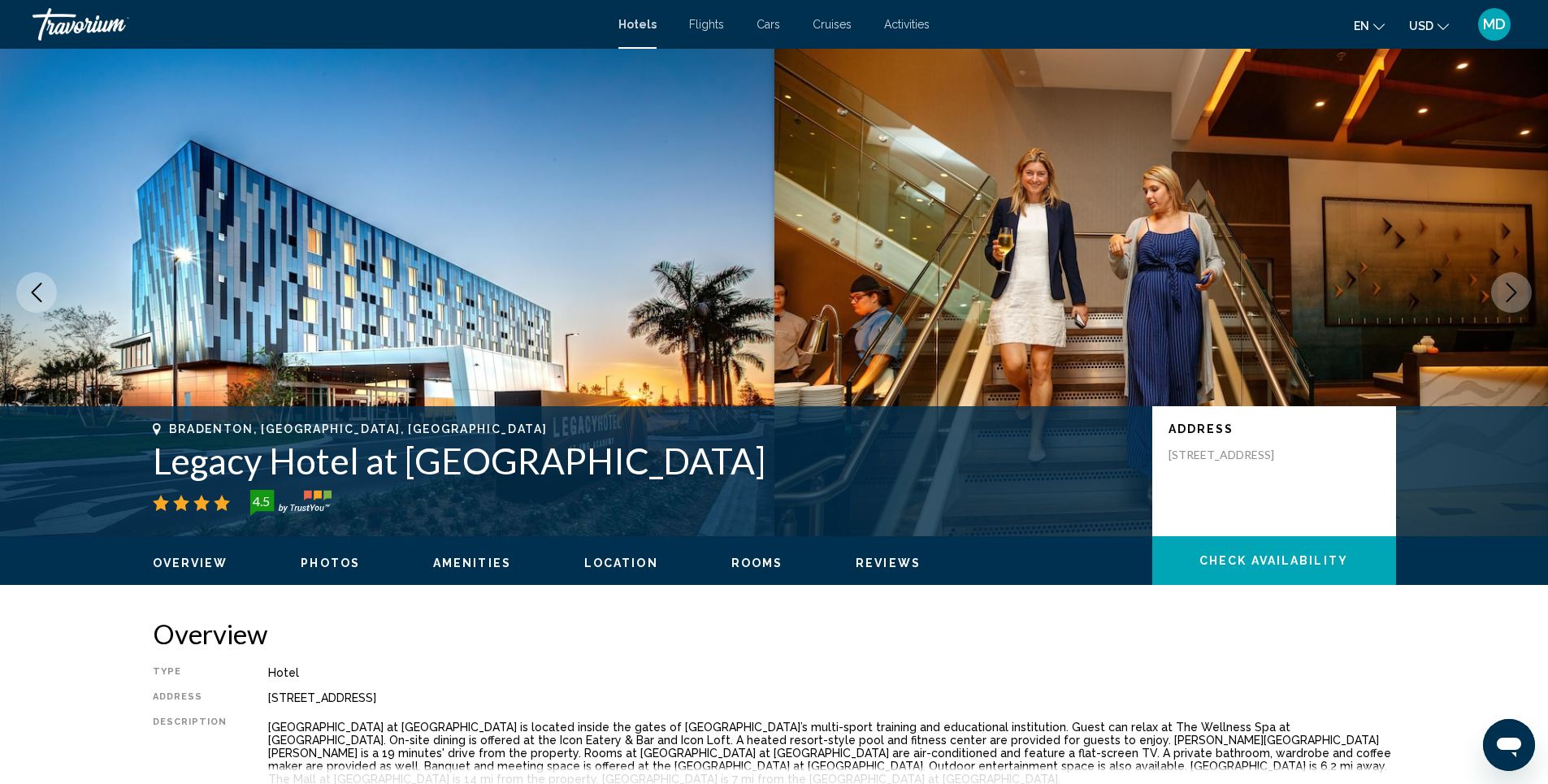
click at [326, 563] on span "Photos" at bounding box center [330, 563] width 59 height 13
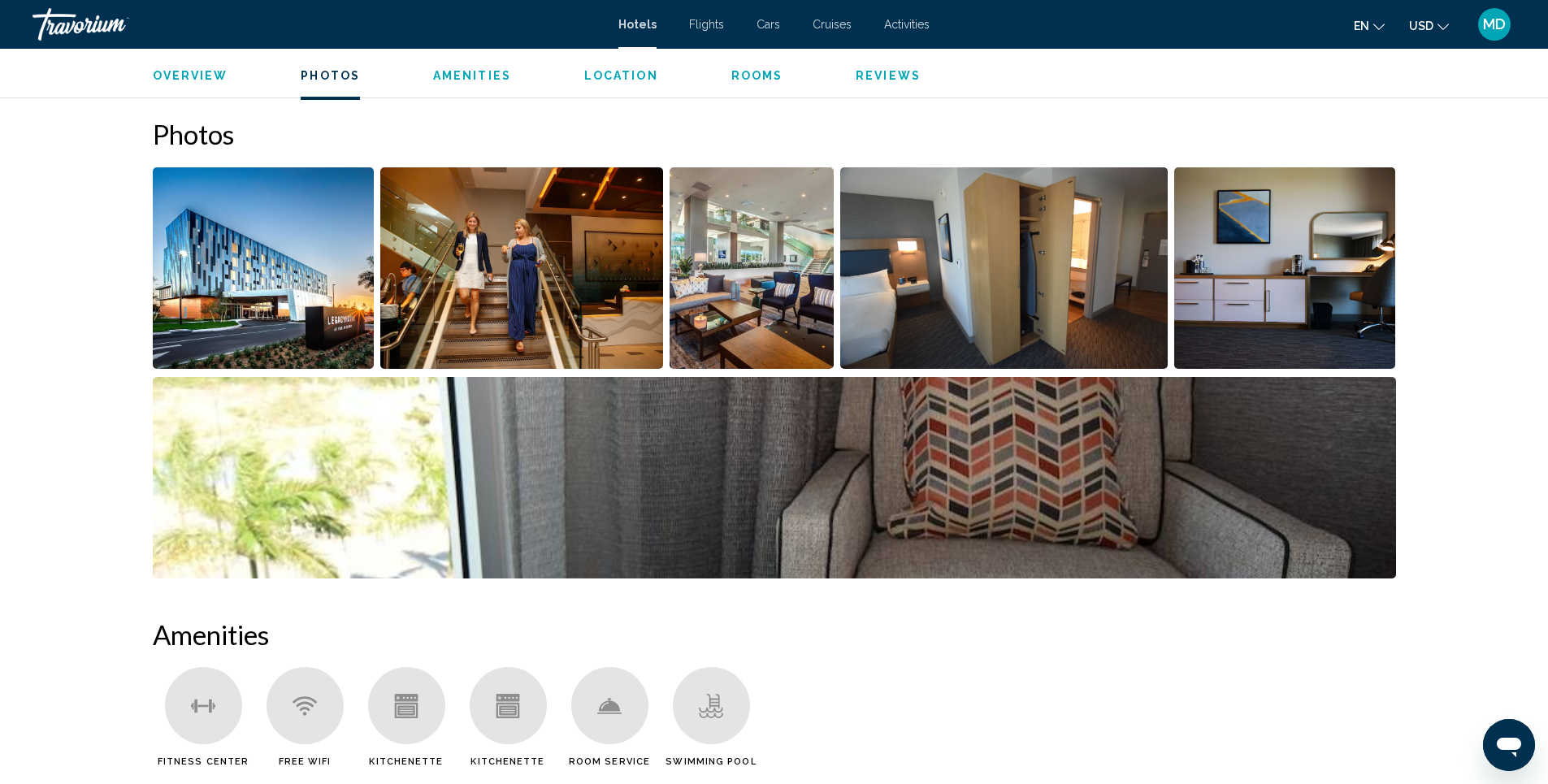
scroll to position [732, 0]
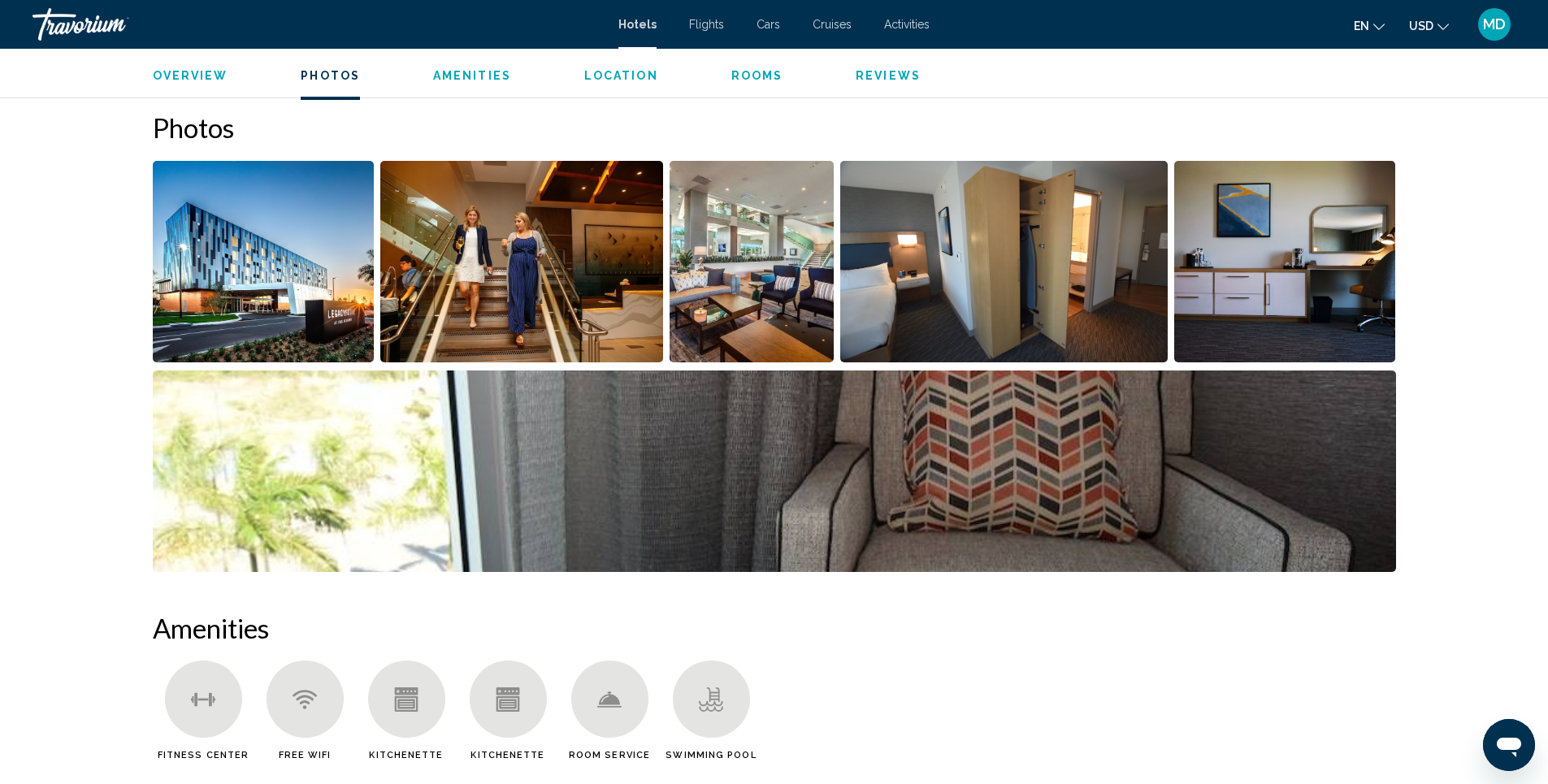
click at [309, 267] on img "Open full-screen image slider" at bounding box center [263, 261] width 222 height 202
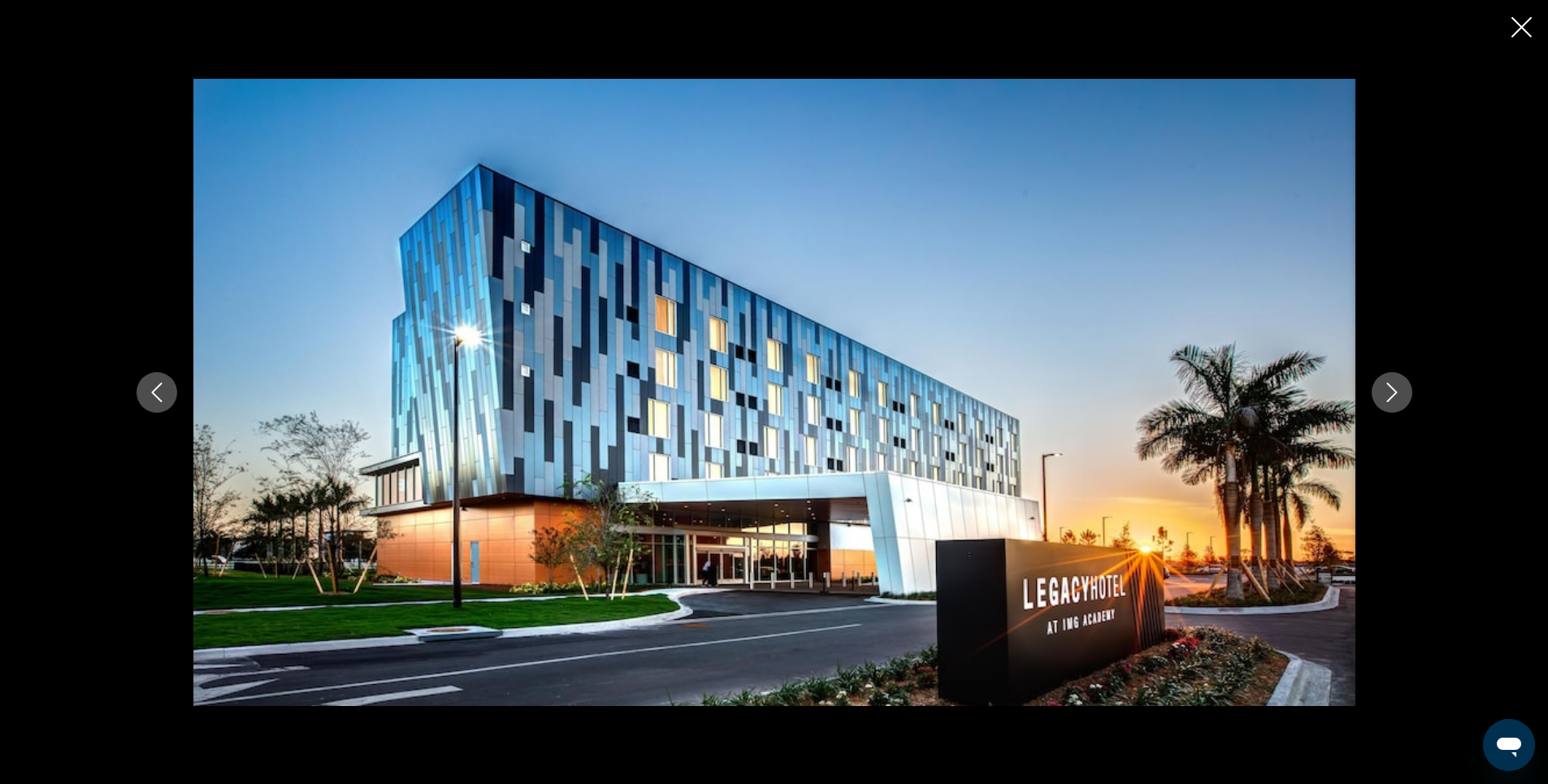
click at [1389, 393] on icon "Next image" at bounding box center [1392, 392] width 19 height 19
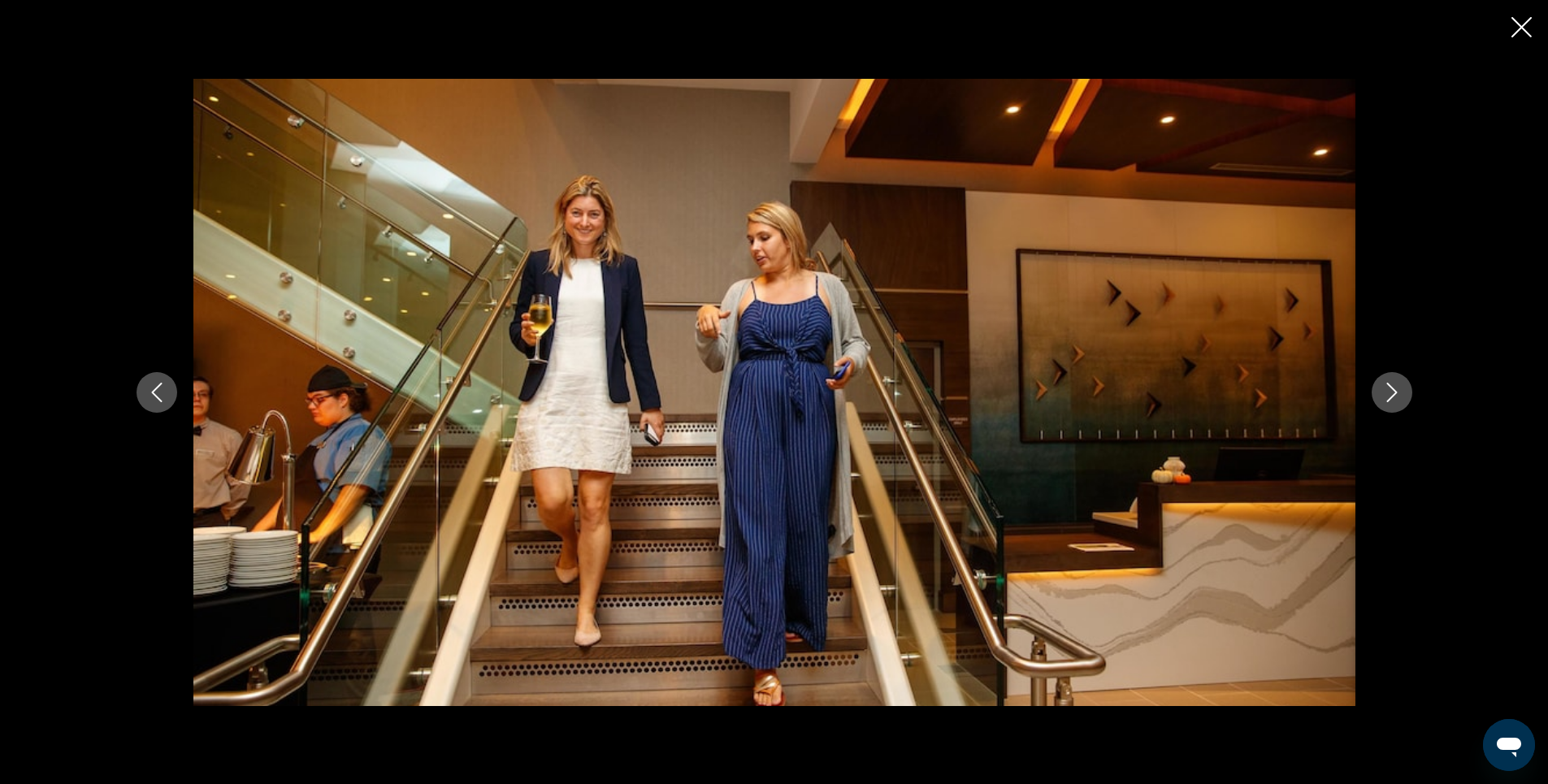
click at [1389, 393] on icon "Next image" at bounding box center [1392, 392] width 19 height 19
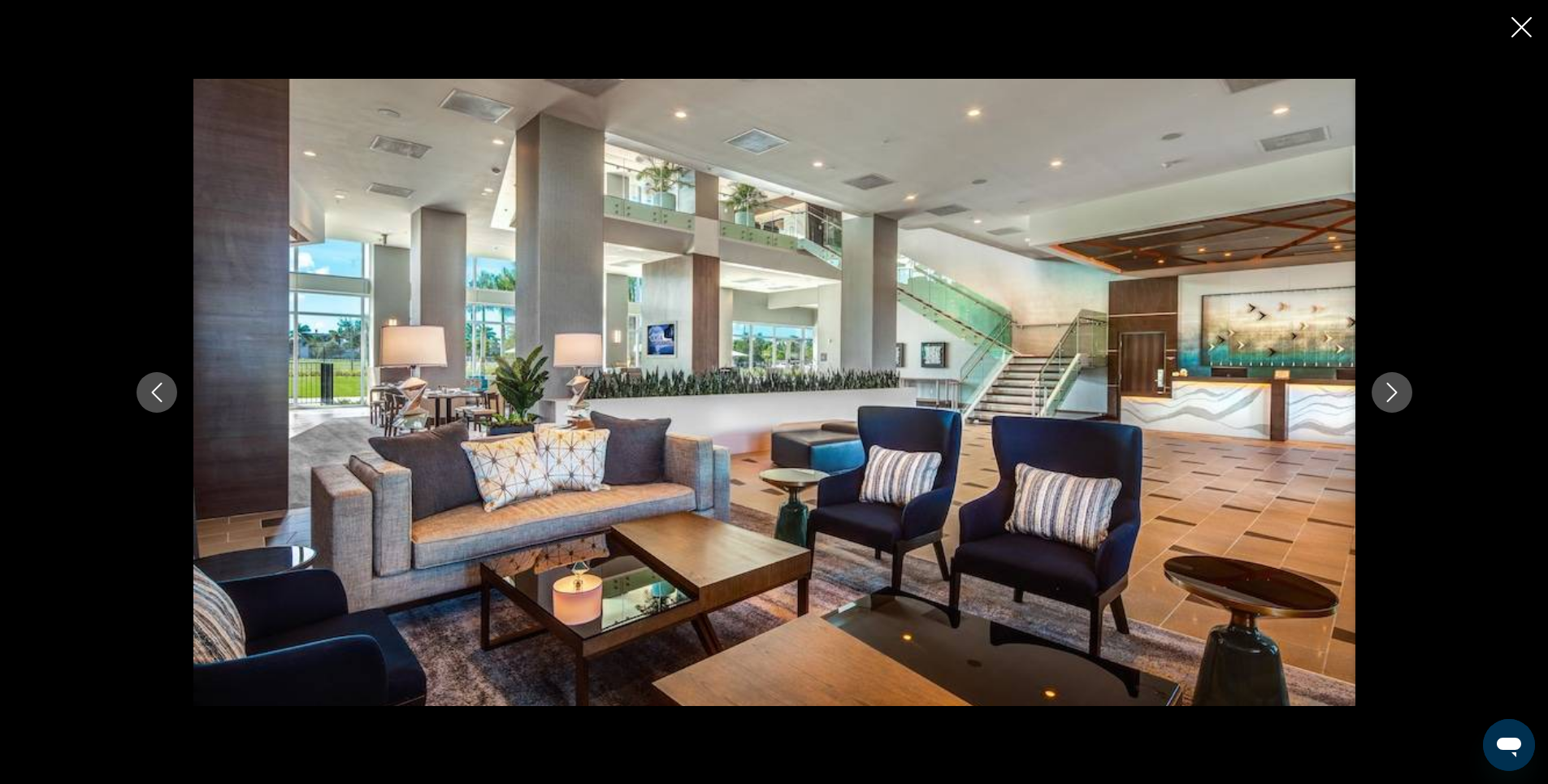
click at [1389, 393] on icon "Next image" at bounding box center [1392, 392] width 19 height 19
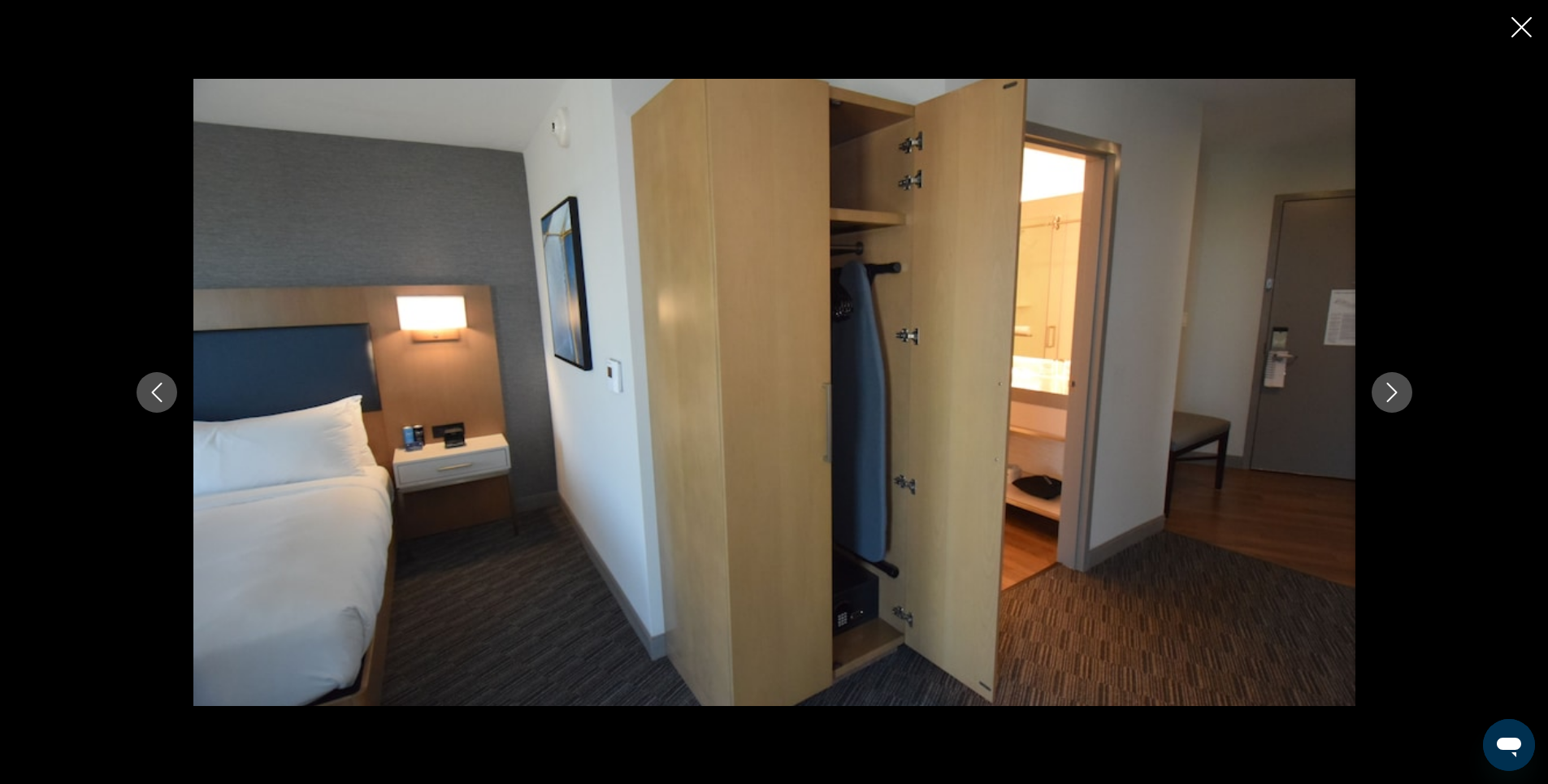
click at [1389, 393] on icon "Next image" at bounding box center [1392, 392] width 19 height 19
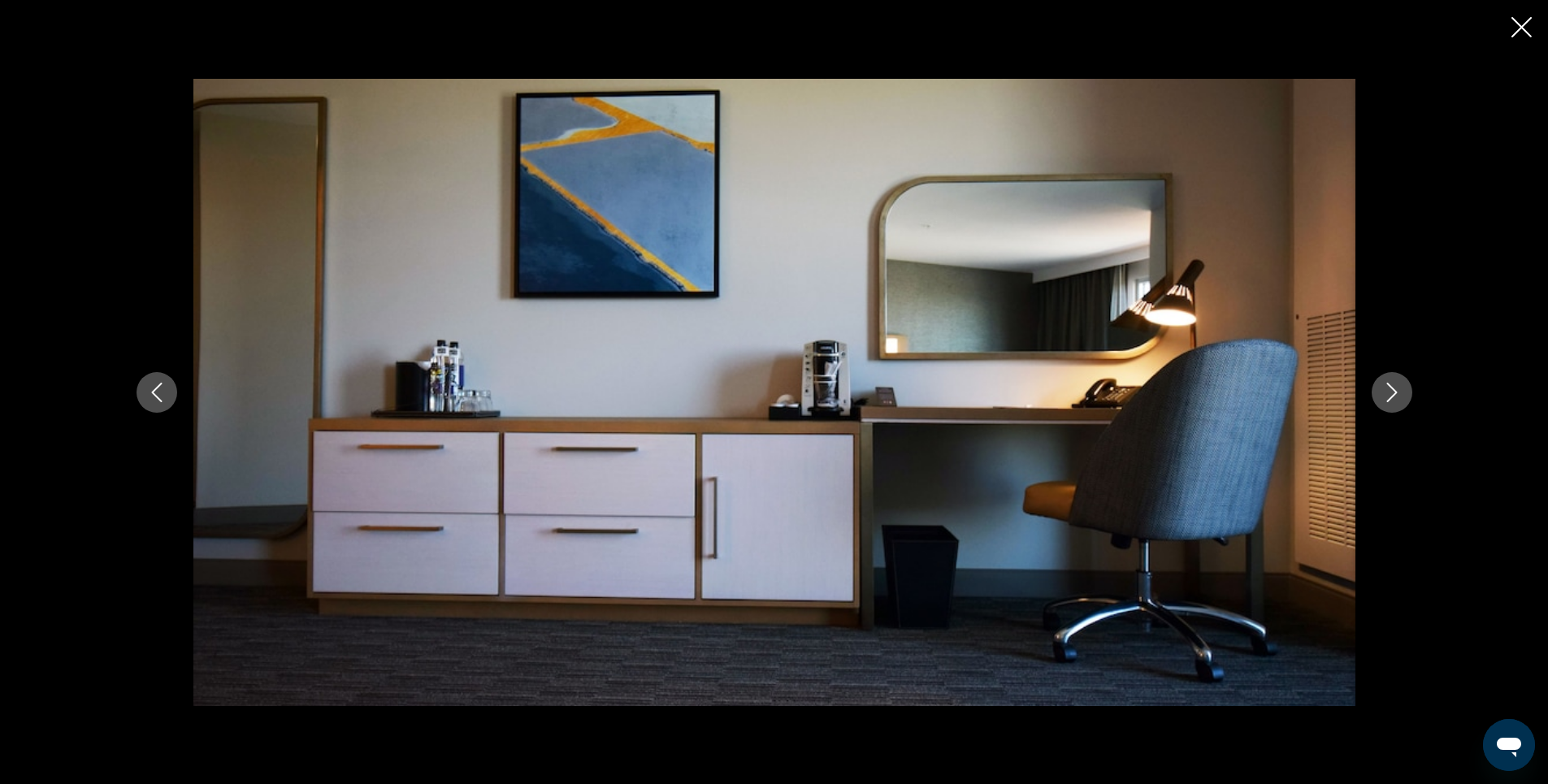
click at [1389, 393] on icon "Next image" at bounding box center [1392, 392] width 19 height 19
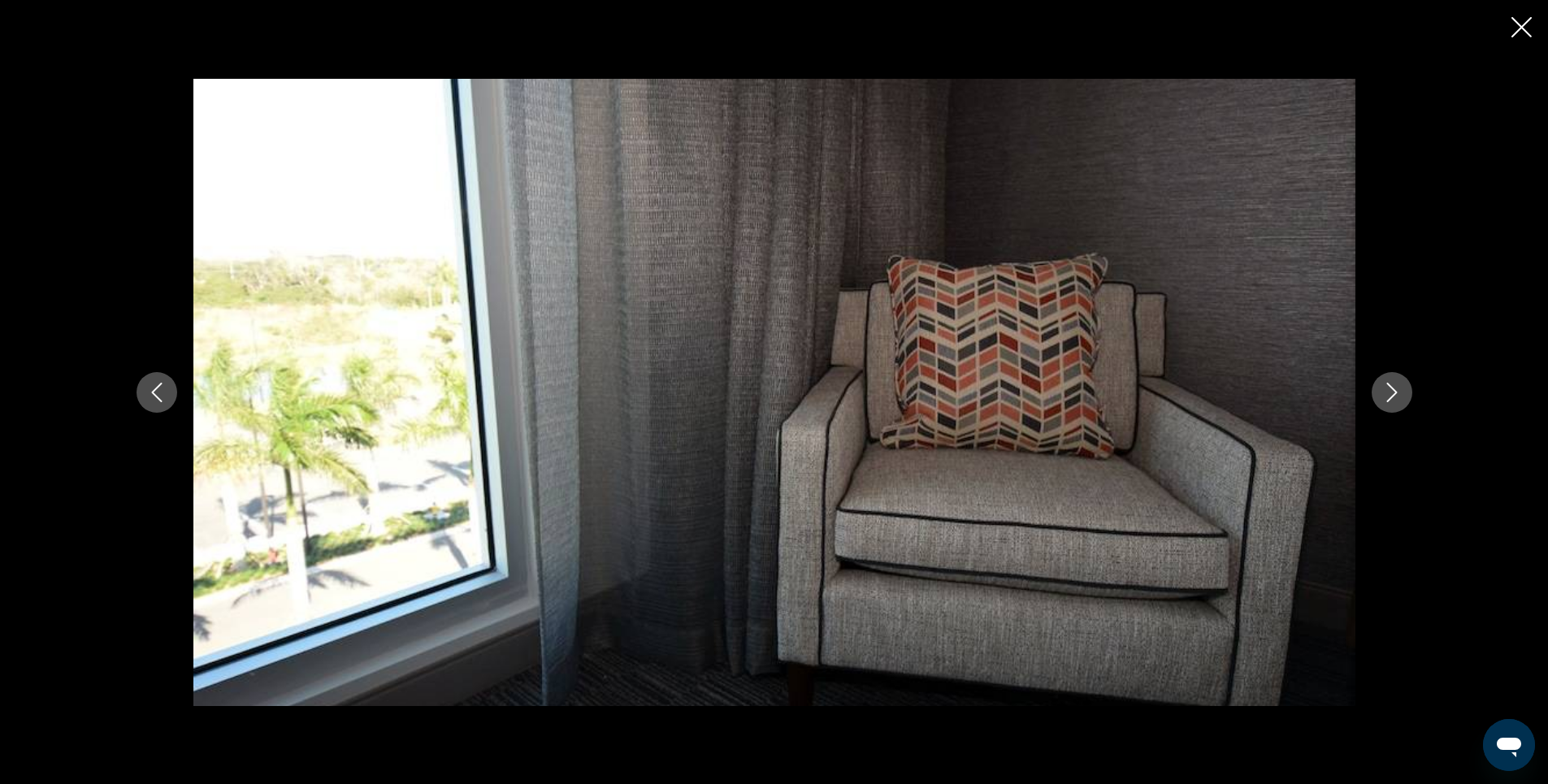
click at [1389, 393] on icon "Next image" at bounding box center [1392, 392] width 19 height 19
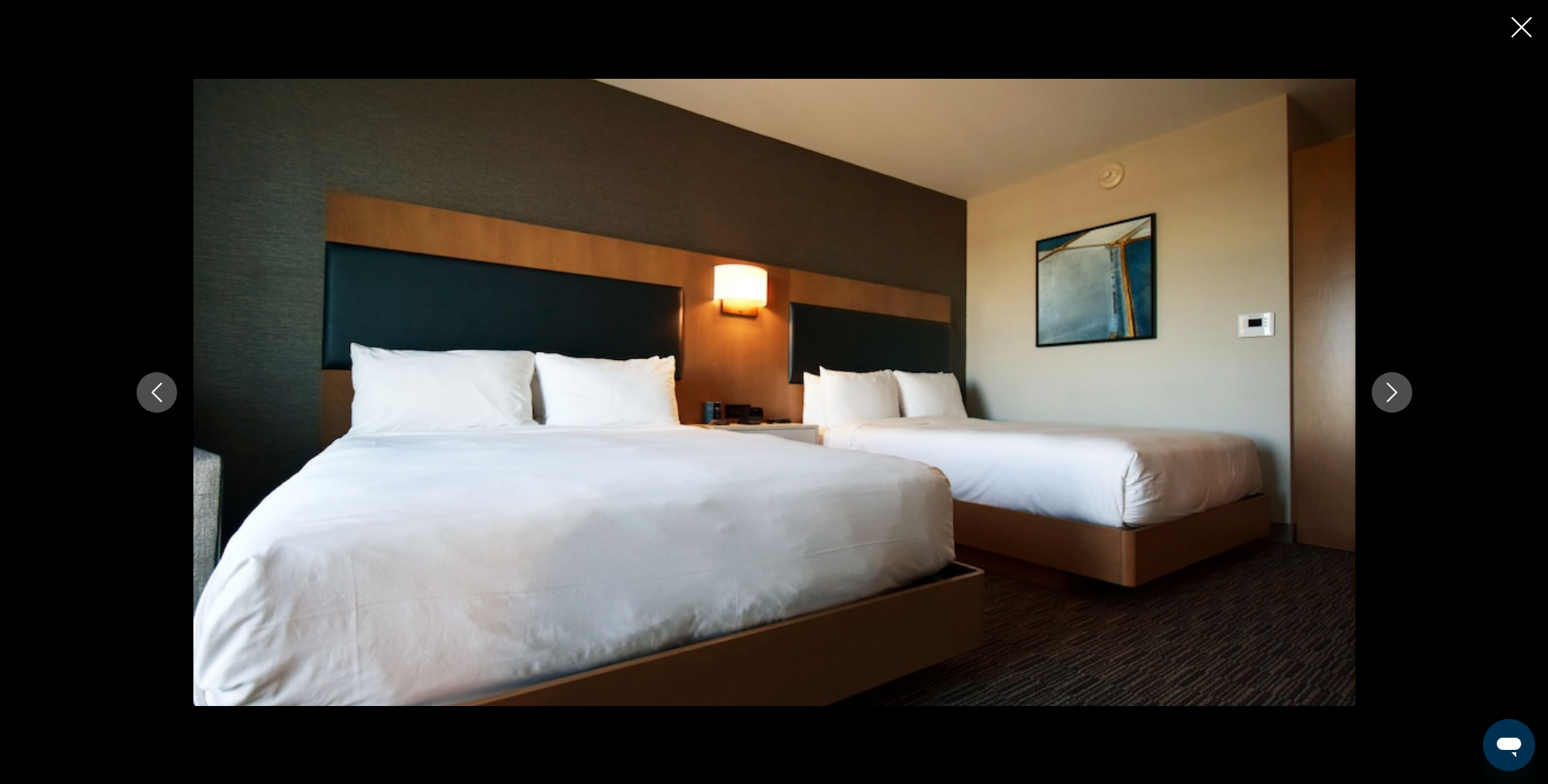
click at [1389, 393] on icon "Next image" at bounding box center [1392, 392] width 19 height 19
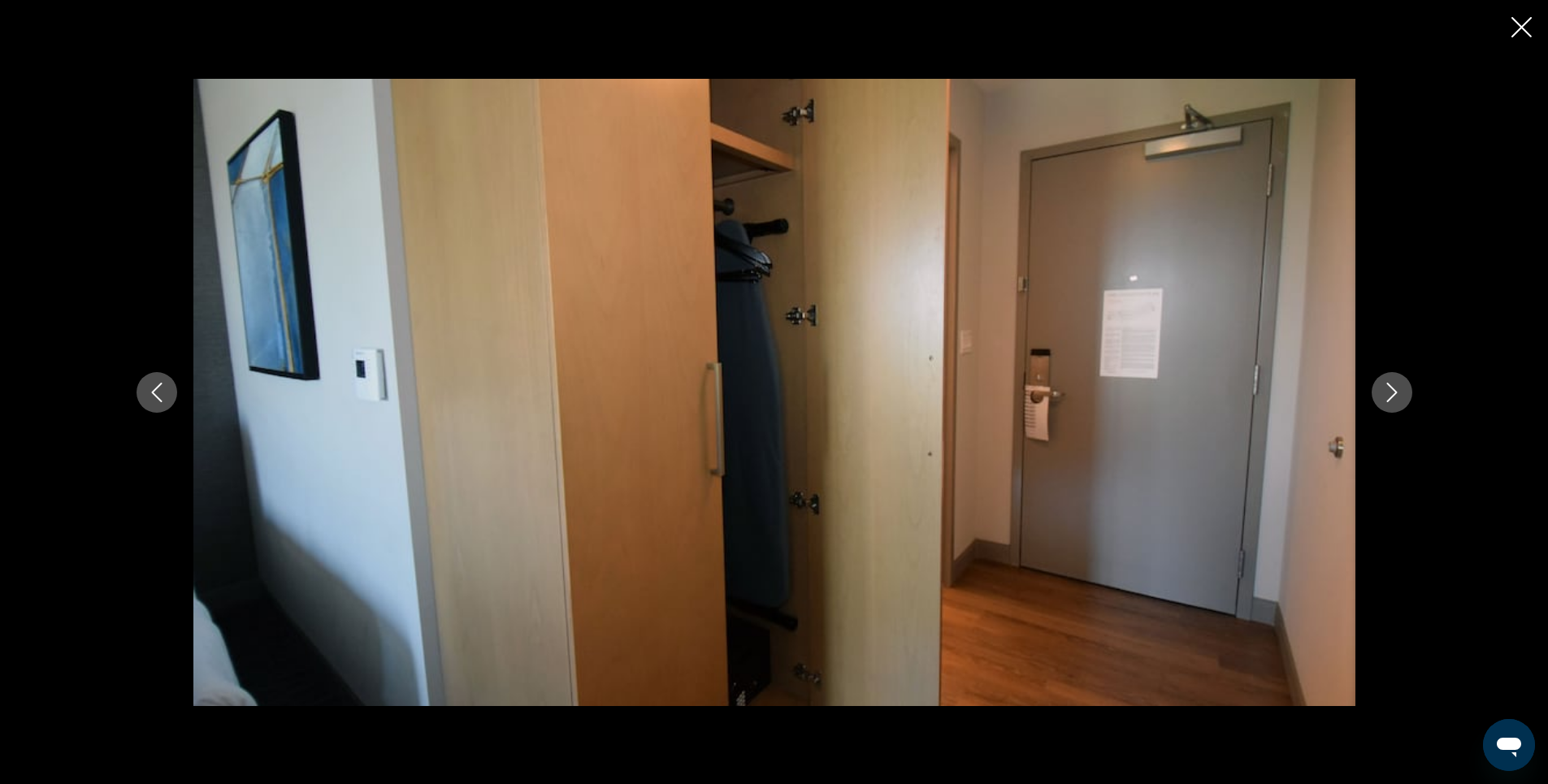
click at [1389, 393] on icon "Next image" at bounding box center [1392, 392] width 19 height 19
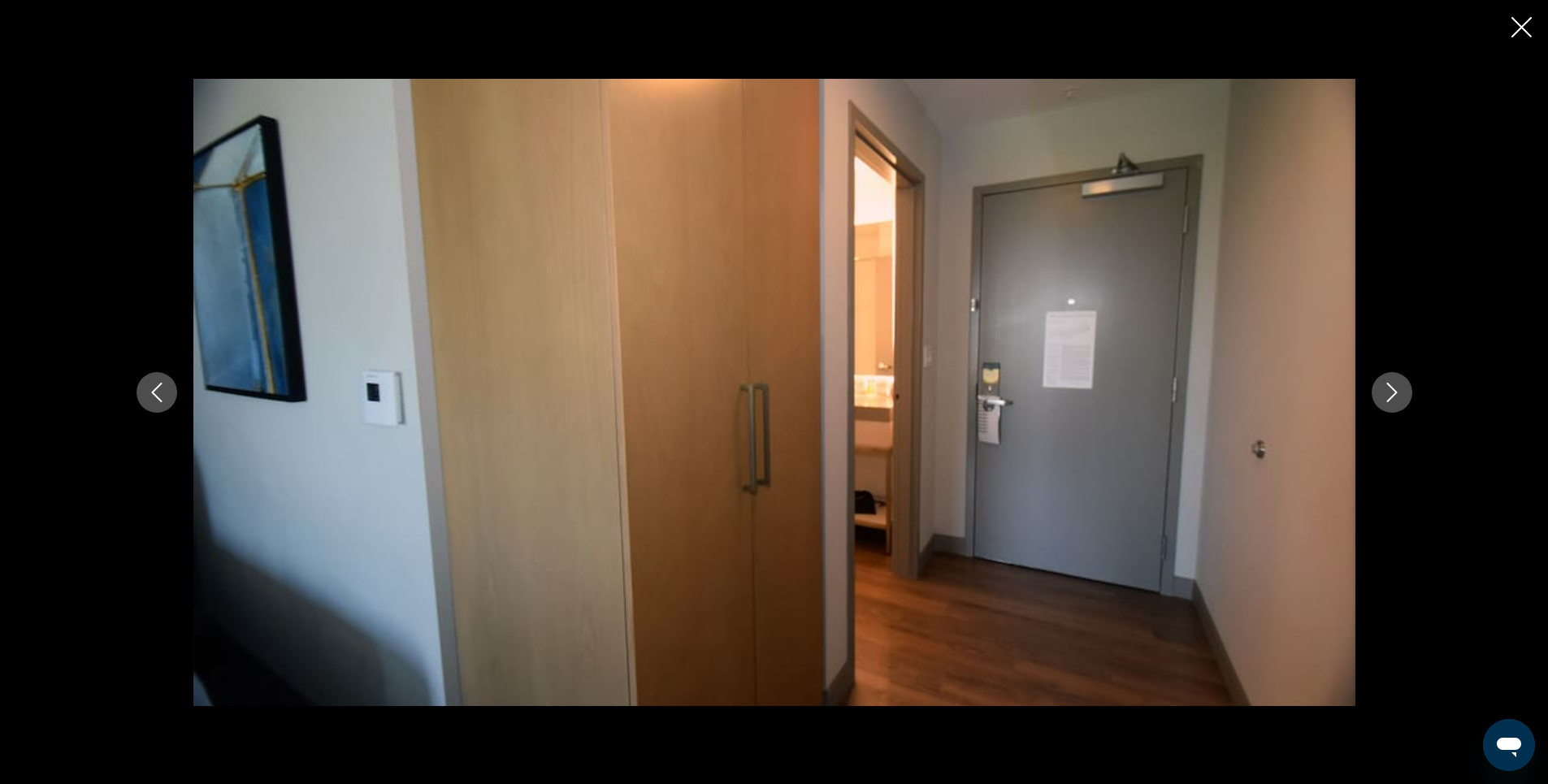
click at [1389, 393] on icon "Next image" at bounding box center [1392, 392] width 19 height 19
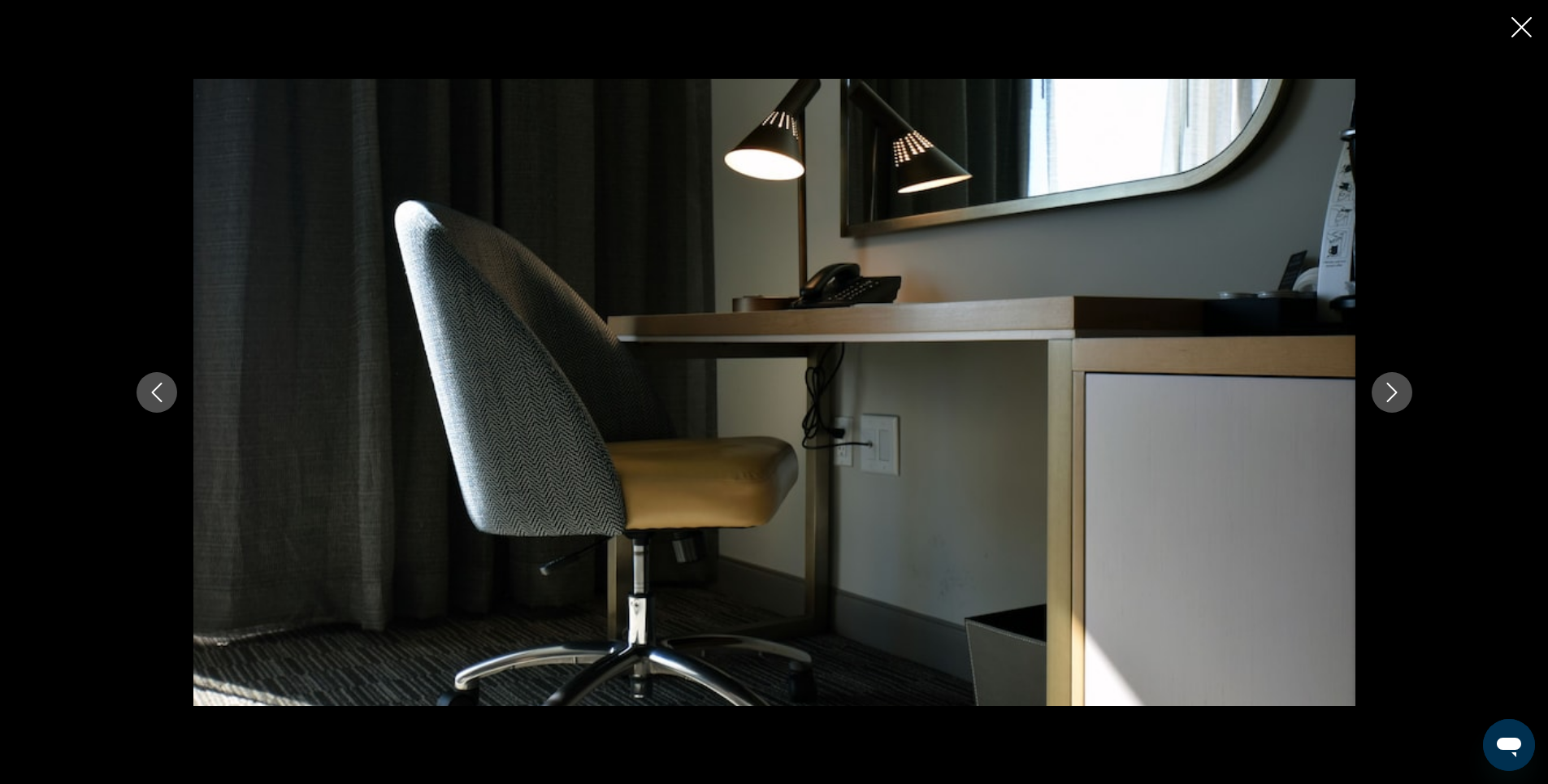
click at [1389, 393] on icon "Next image" at bounding box center [1392, 392] width 19 height 19
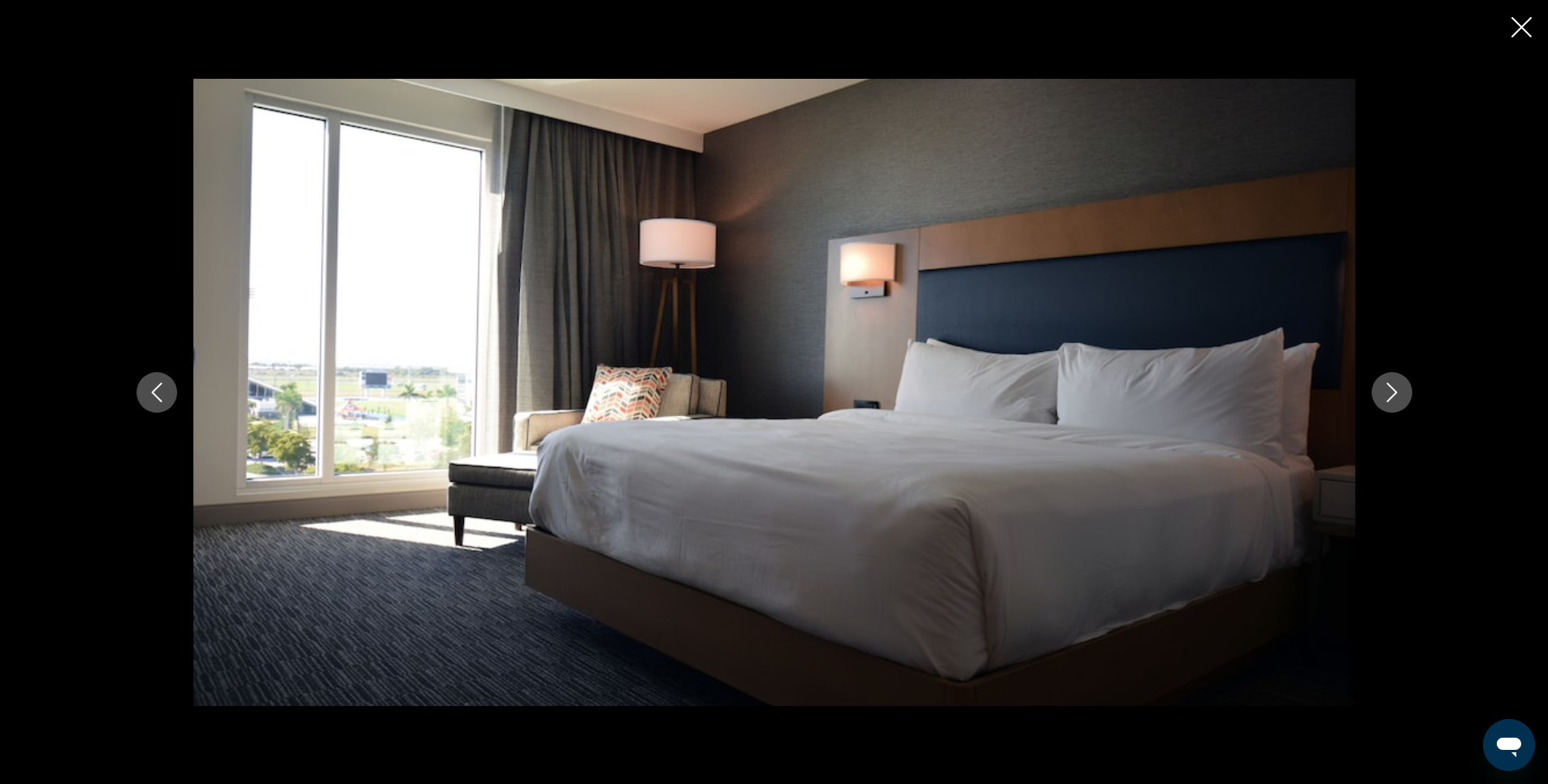
click at [1389, 393] on icon "Next image" at bounding box center [1392, 392] width 19 height 19
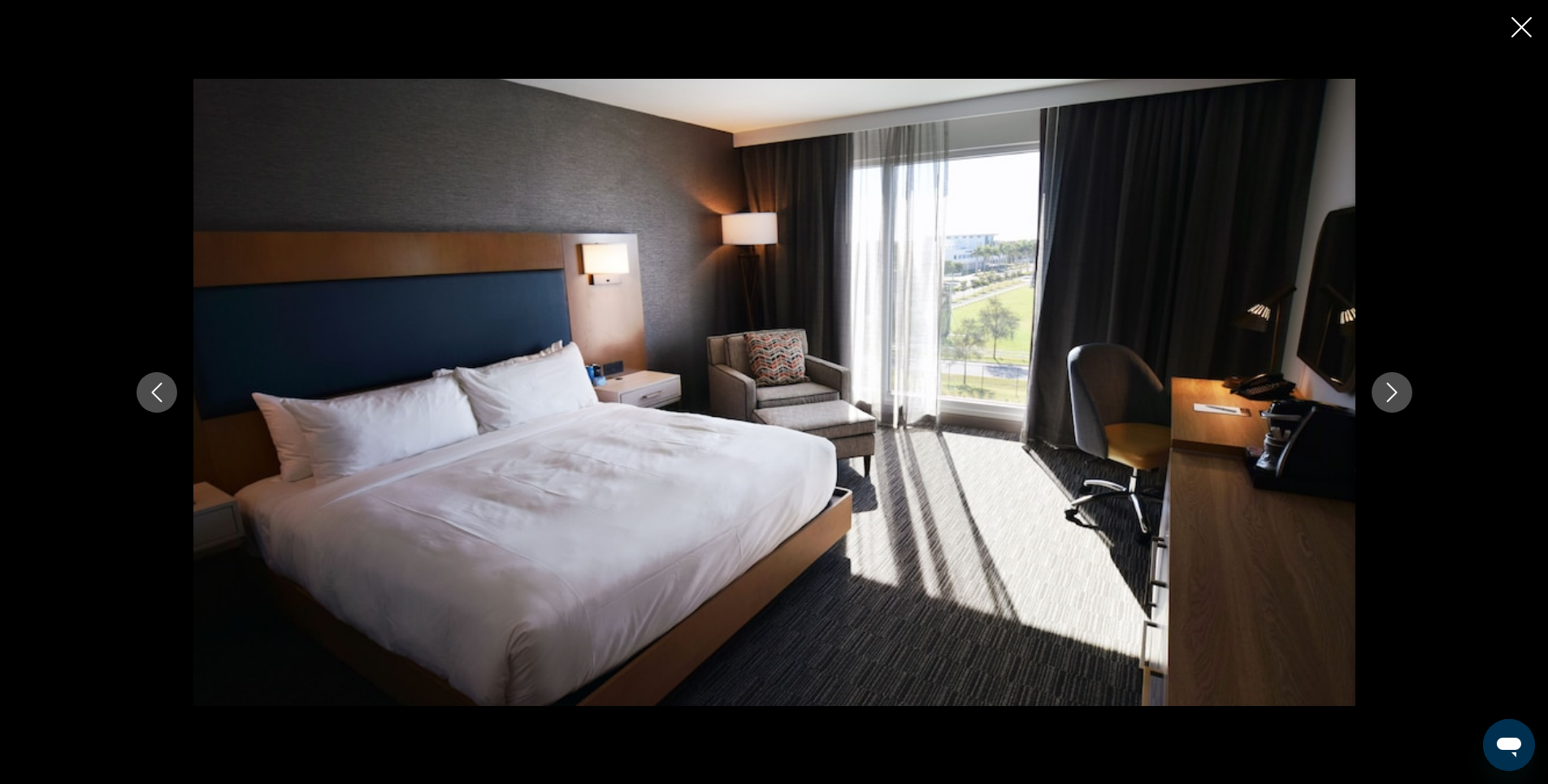
click at [1389, 393] on icon "Next image" at bounding box center [1392, 392] width 19 height 19
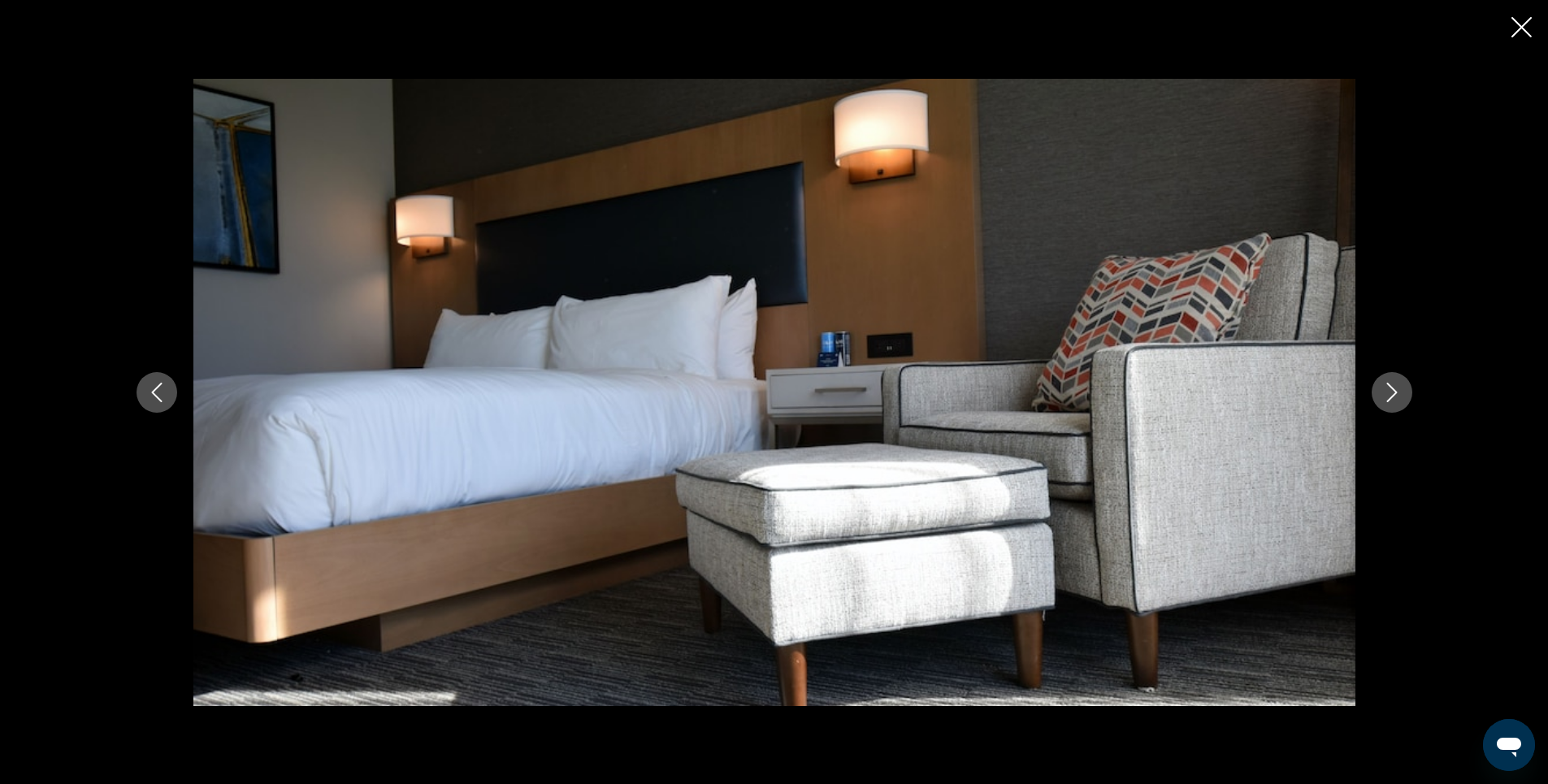
click at [1389, 393] on icon "Next image" at bounding box center [1392, 392] width 19 height 19
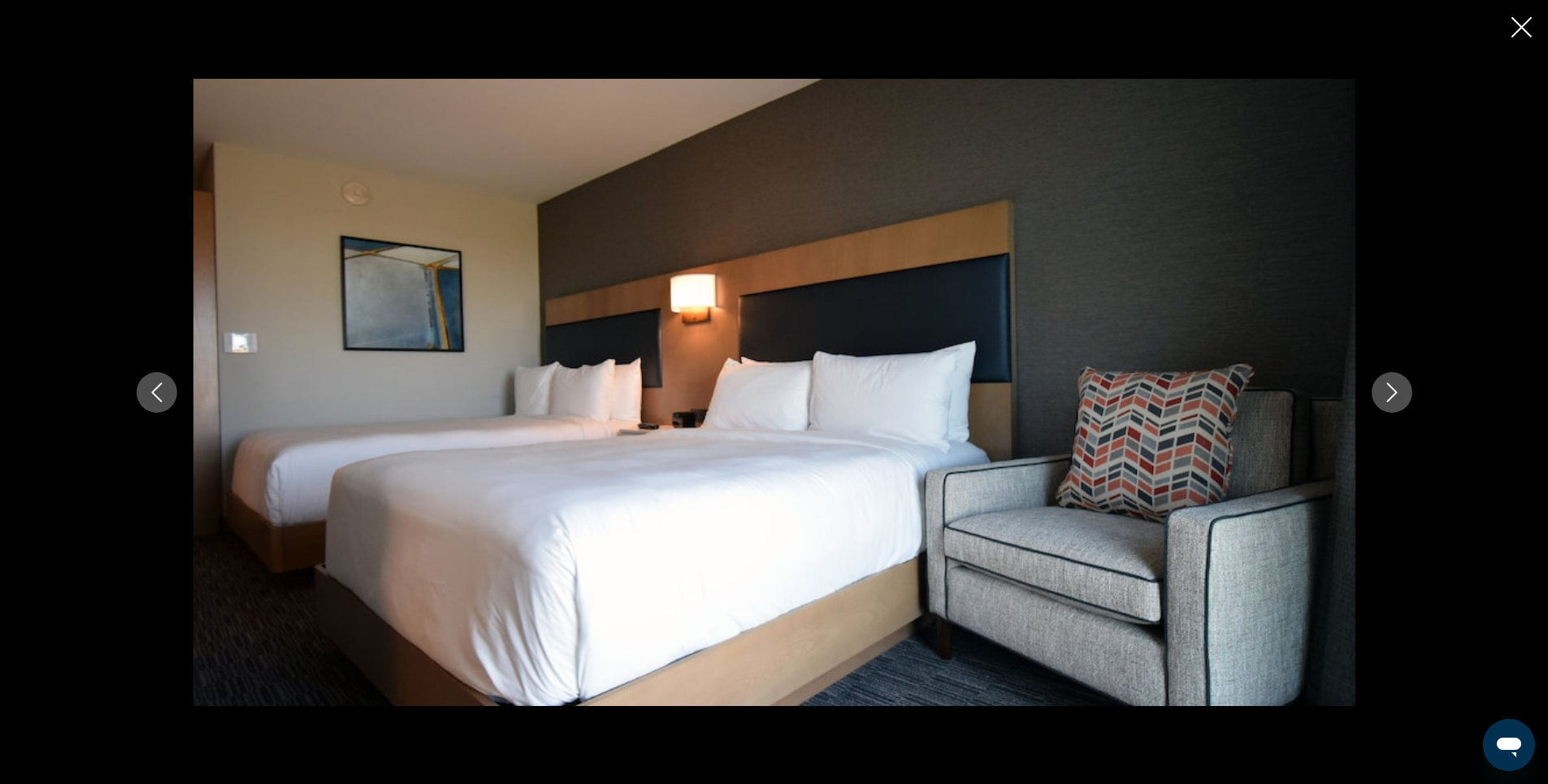
click at [1389, 393] on icon "Next image" at bounding box center [1392, 392] width 19 height 19
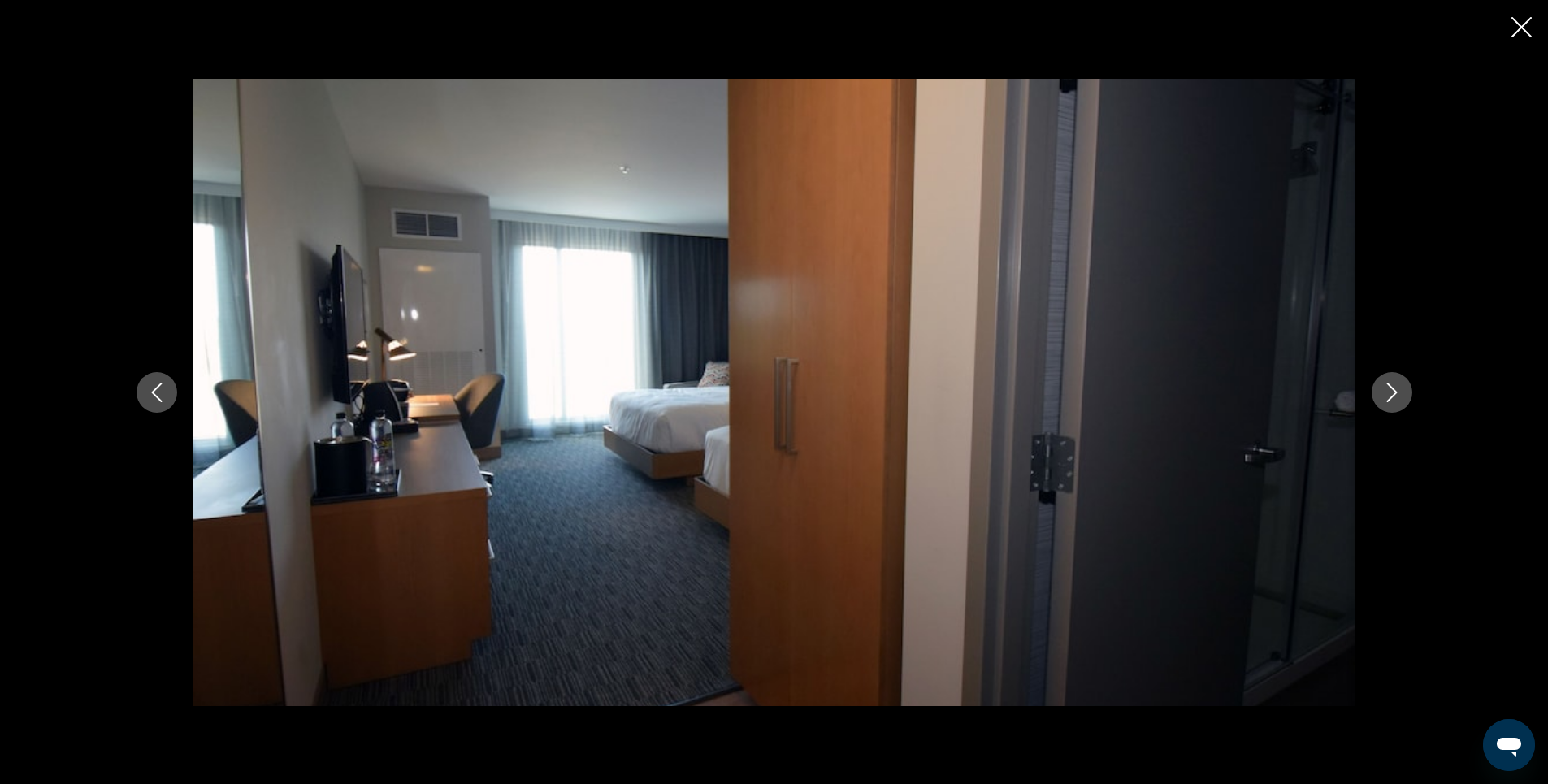
click at [1389, 393] on icon "Next image" at bounding box center [1392, 392] width 19 height 19
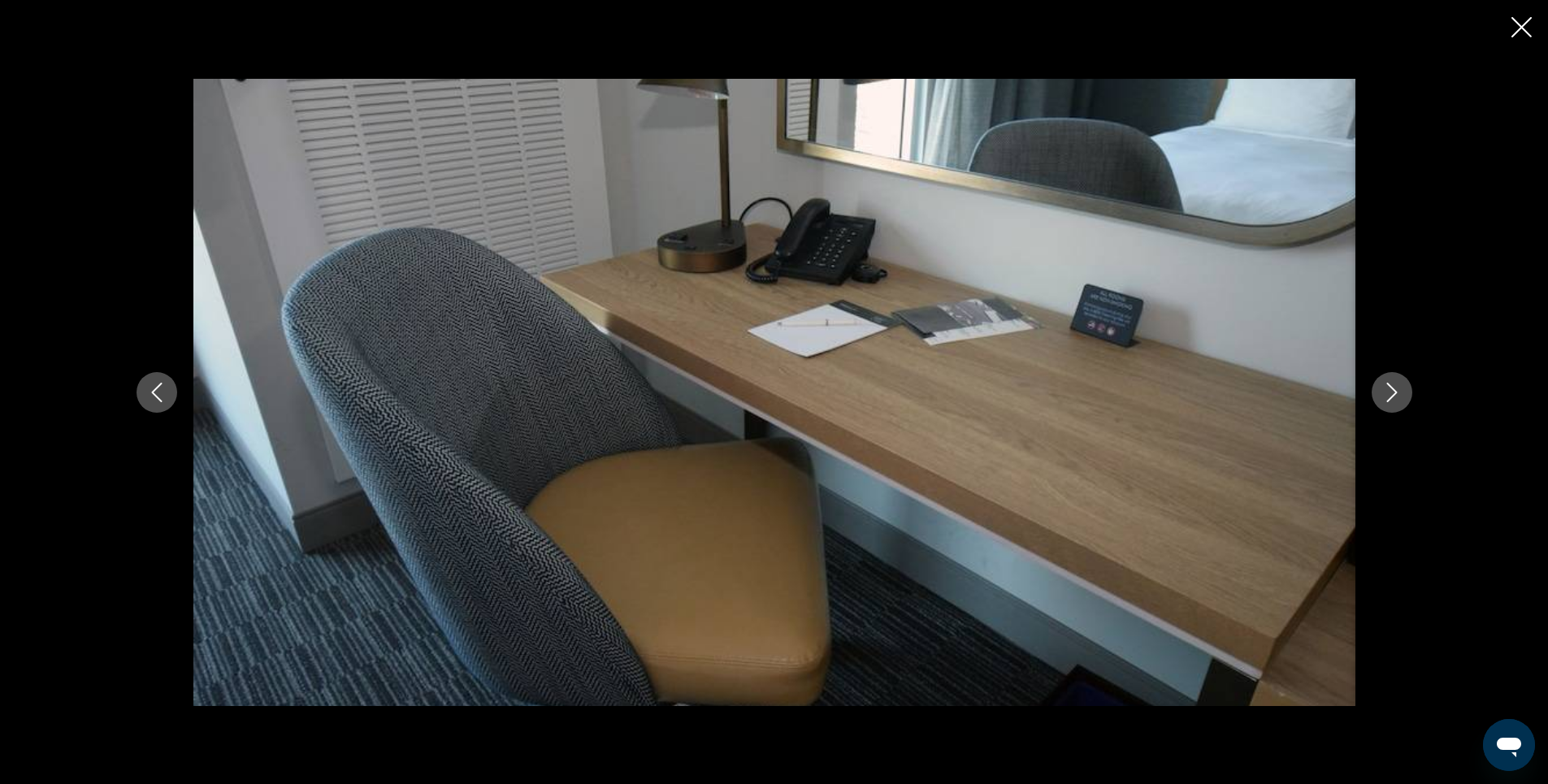
click at [1389, 393] on icon "Next image" at bounding box center [1392, 392] width 19 height 19
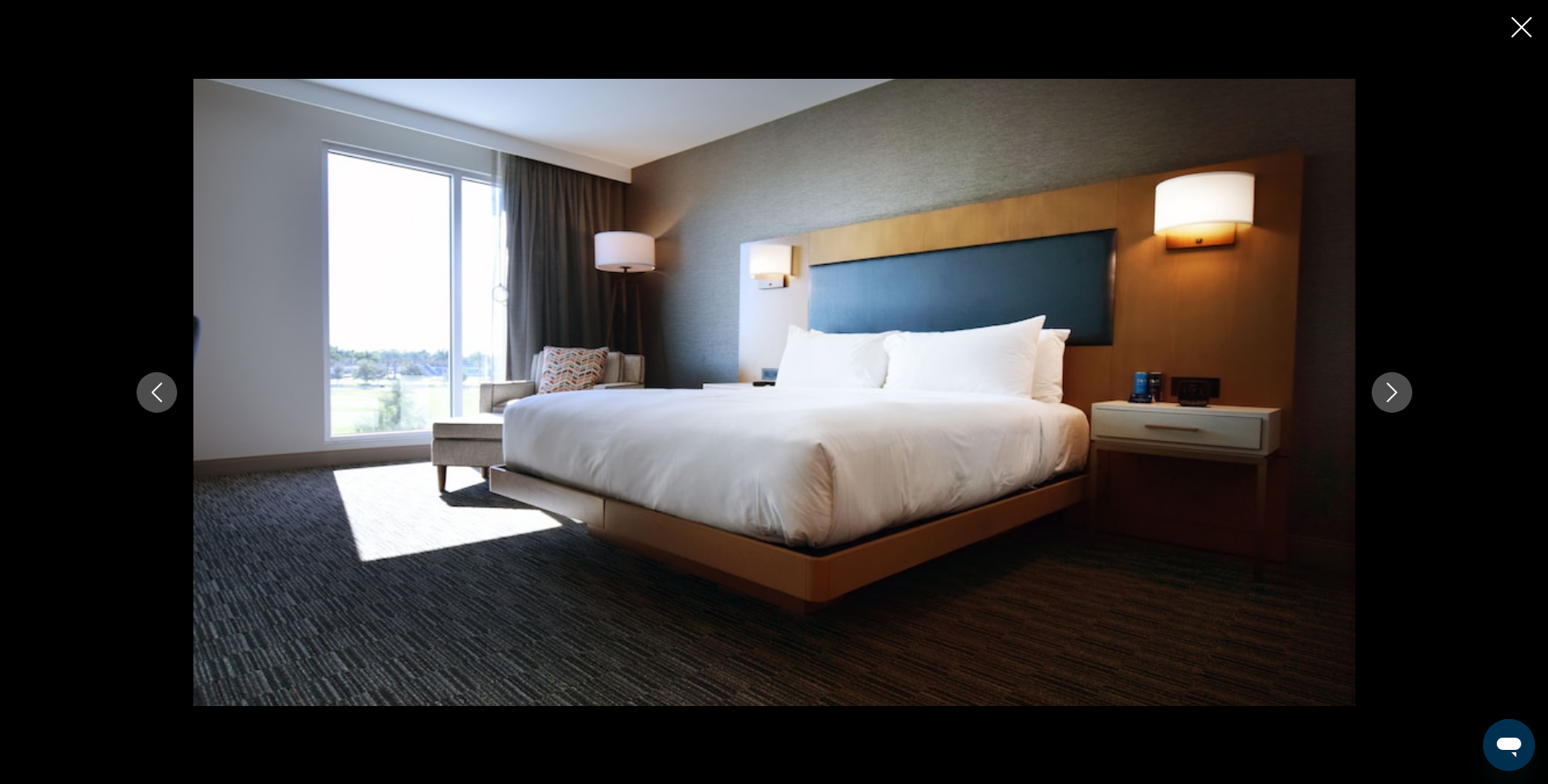
click at [1389, 393] on icon "Next image" at bounding box center [1392, 392] width 19 height 19
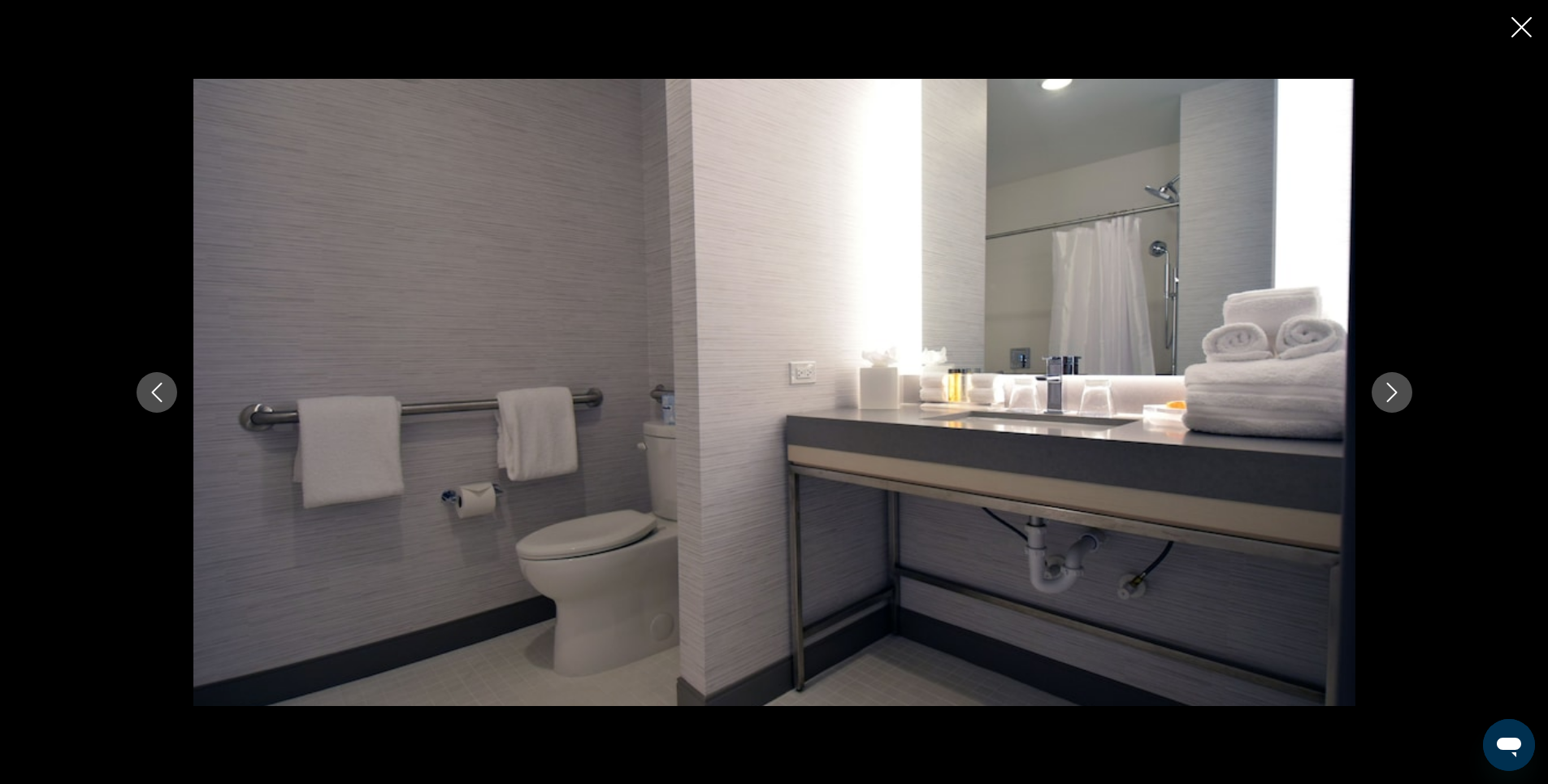
click at [1389, 393] on icon "Next image" at bounding box center [1392, 392] width 19 height 19
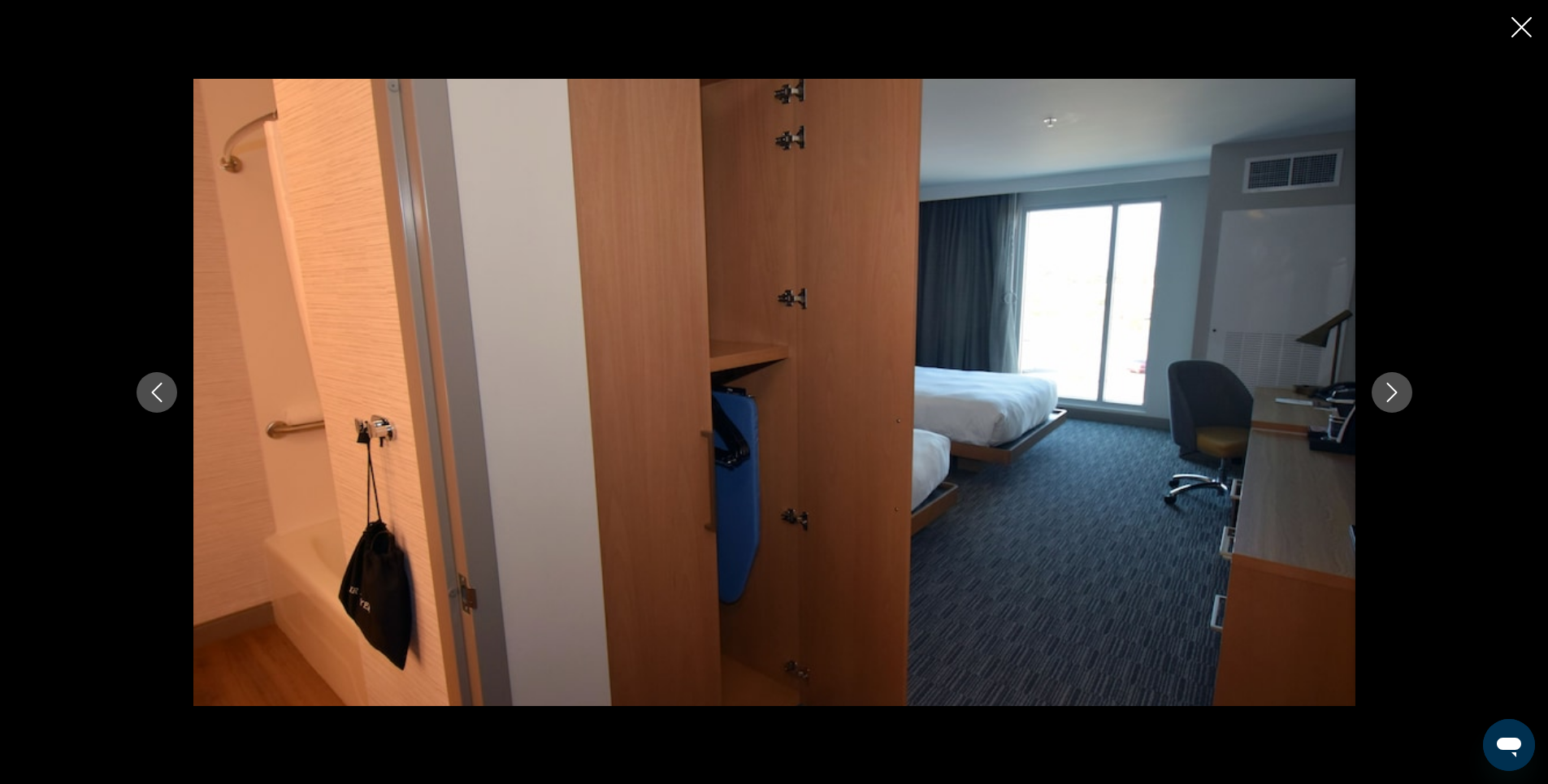
click at [1389, 393] on icon "Next image" at bounding box center [1392, 392] width 19 height 19
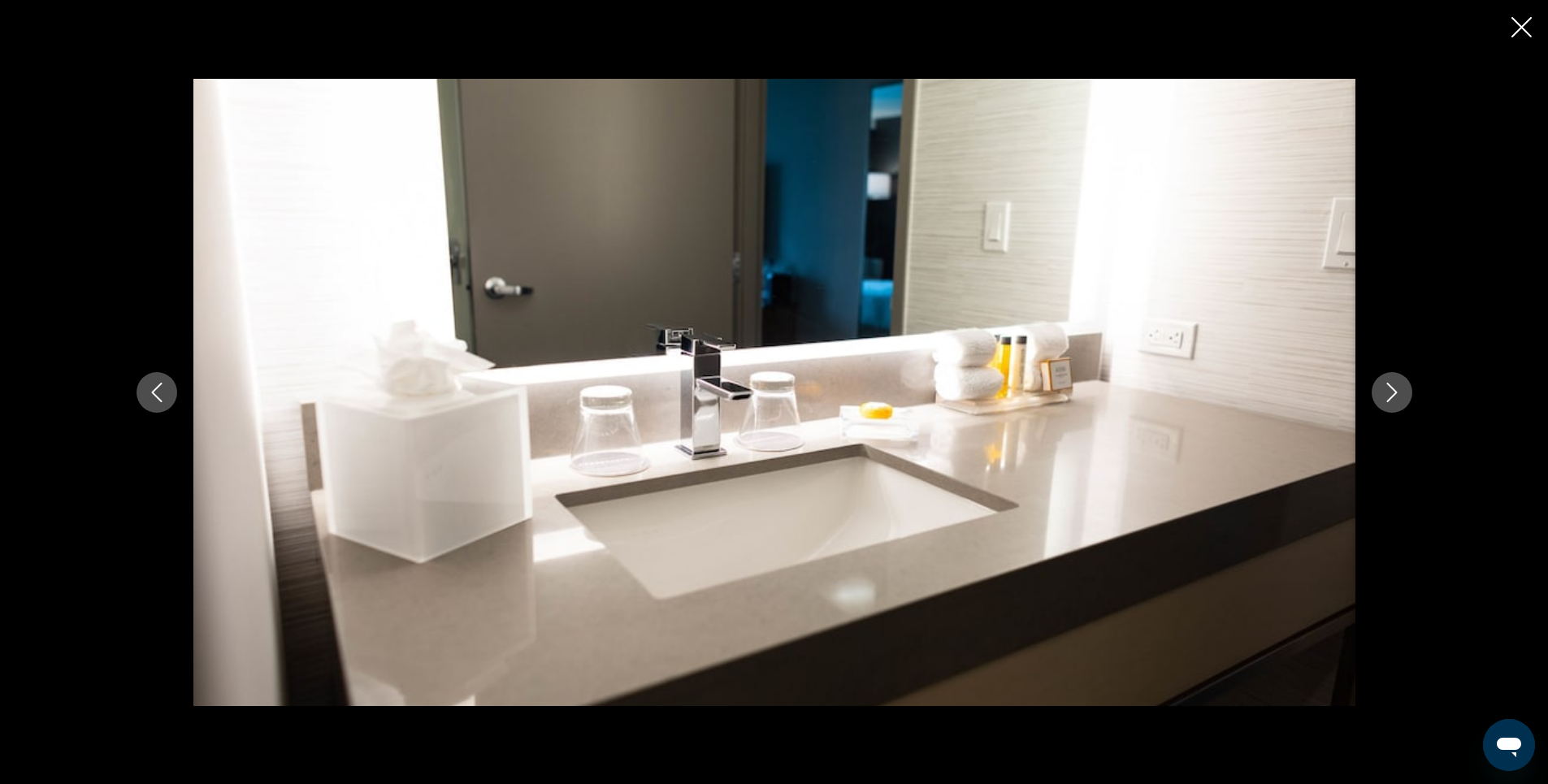
click at [1389, 393] on icon "Next image" at bounding box center [1392, 392] width 19 height 19
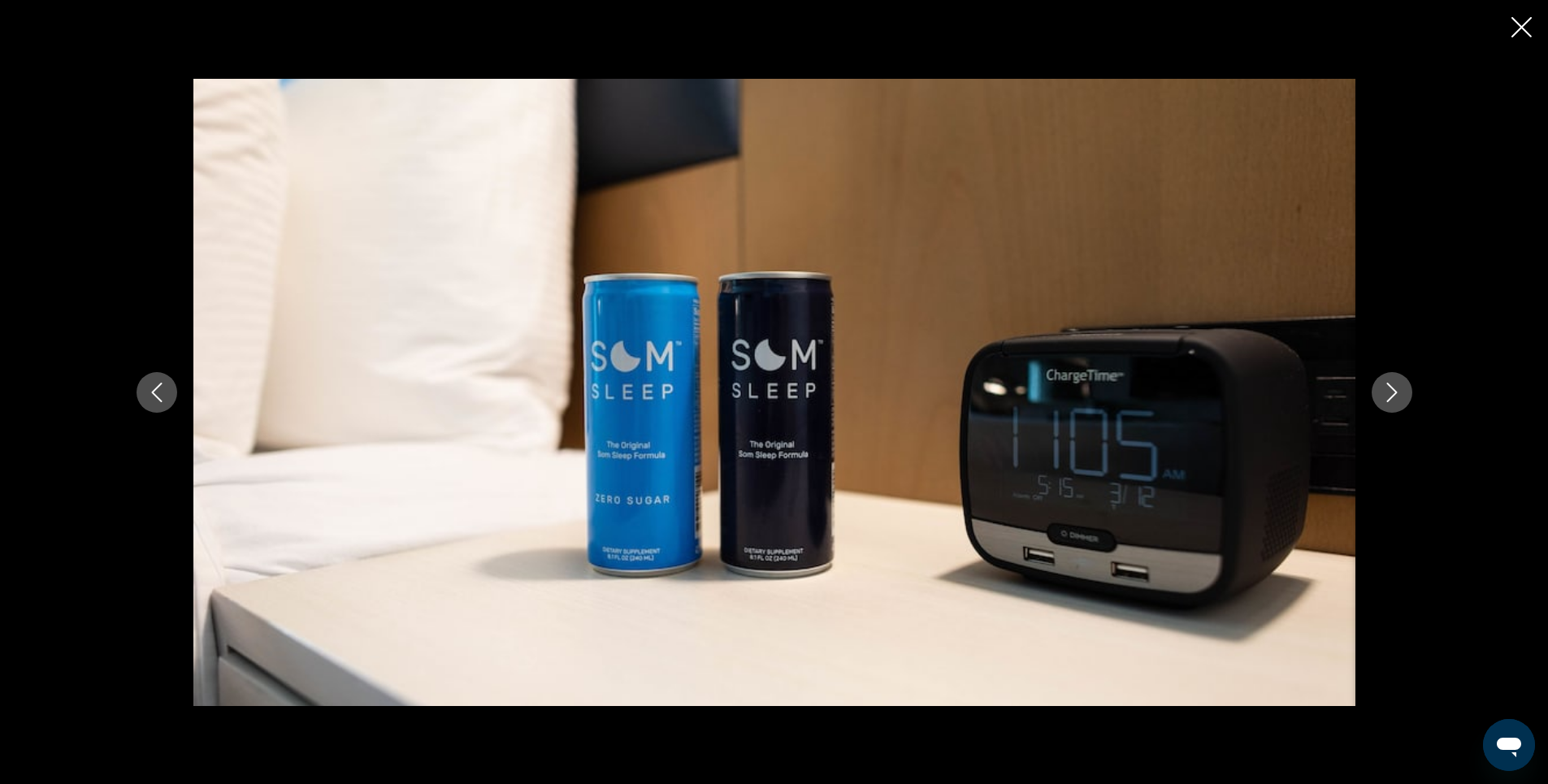
click at [1389, 393] on icon "Next image" at bounding box center [1392, 392] width 19 height 19
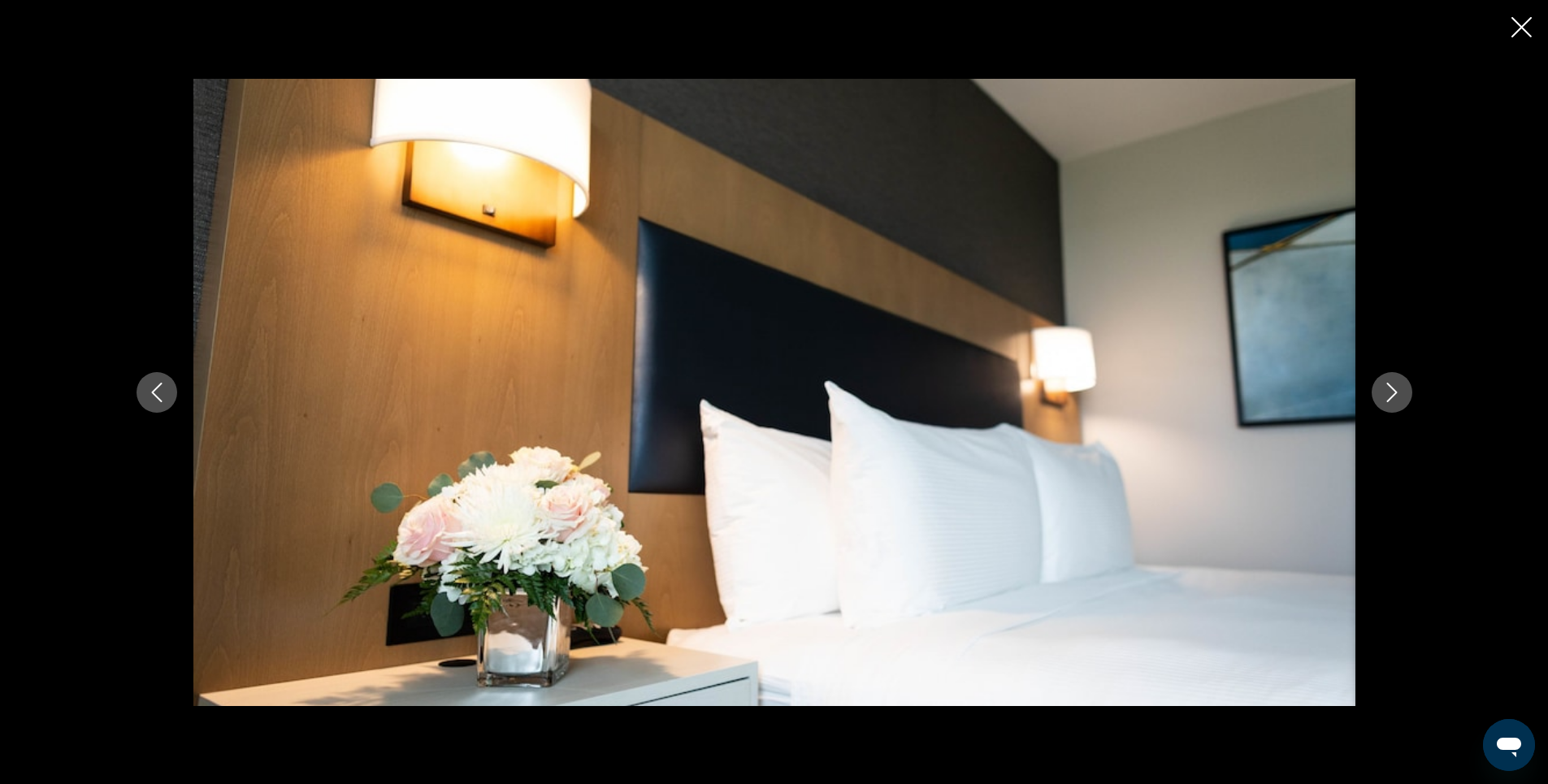
click at [1389, 393] on icon "Next image" at bounding box center [1392, 392] width 19 height 19
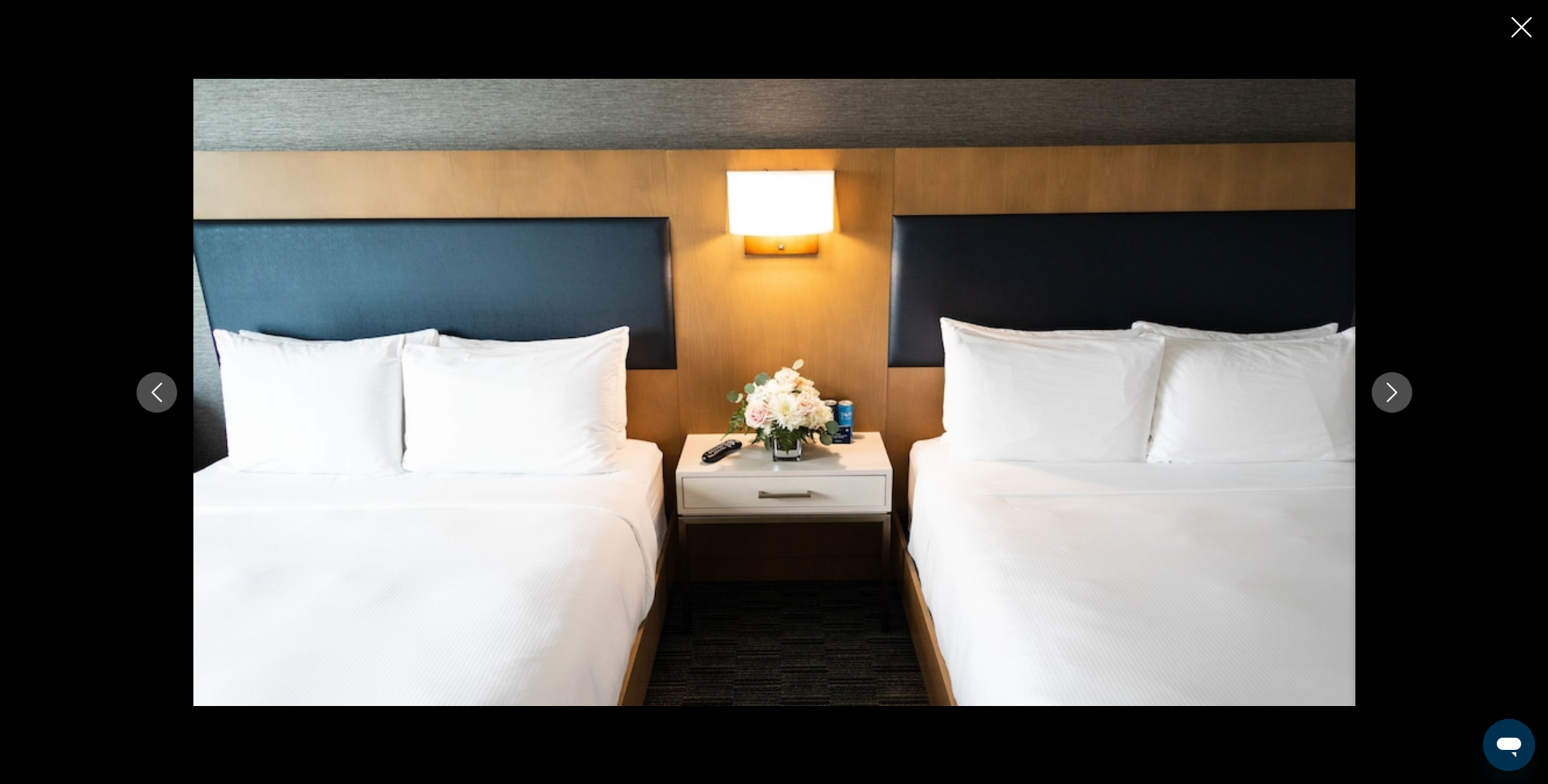
click at [1389, 393] on icon "Next image" at bounding box center [1392, 392] width 19 height 19
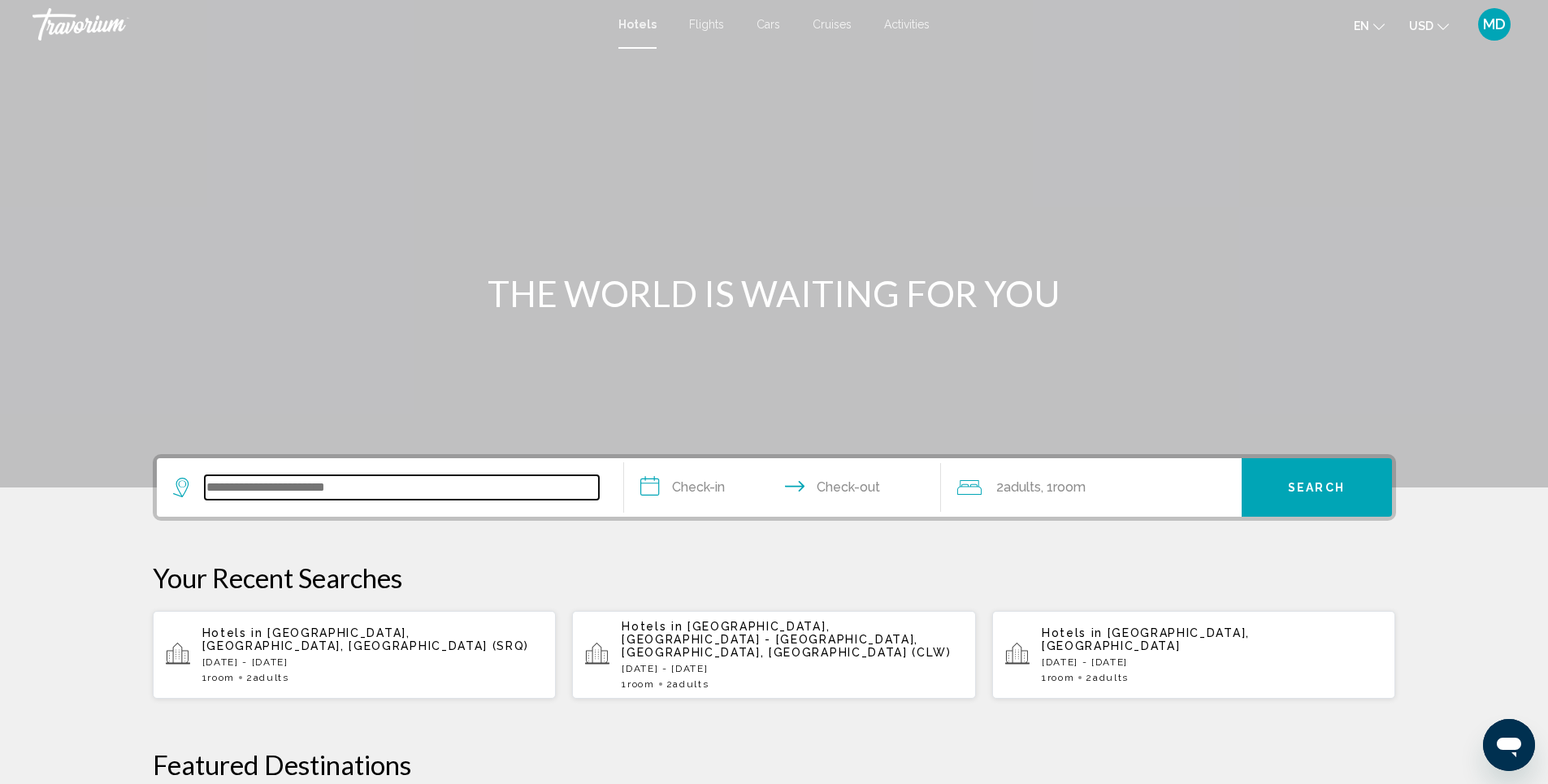
click at [398, 494] on input "Search widget" at bounding box center [401, 487] width 394 height 25
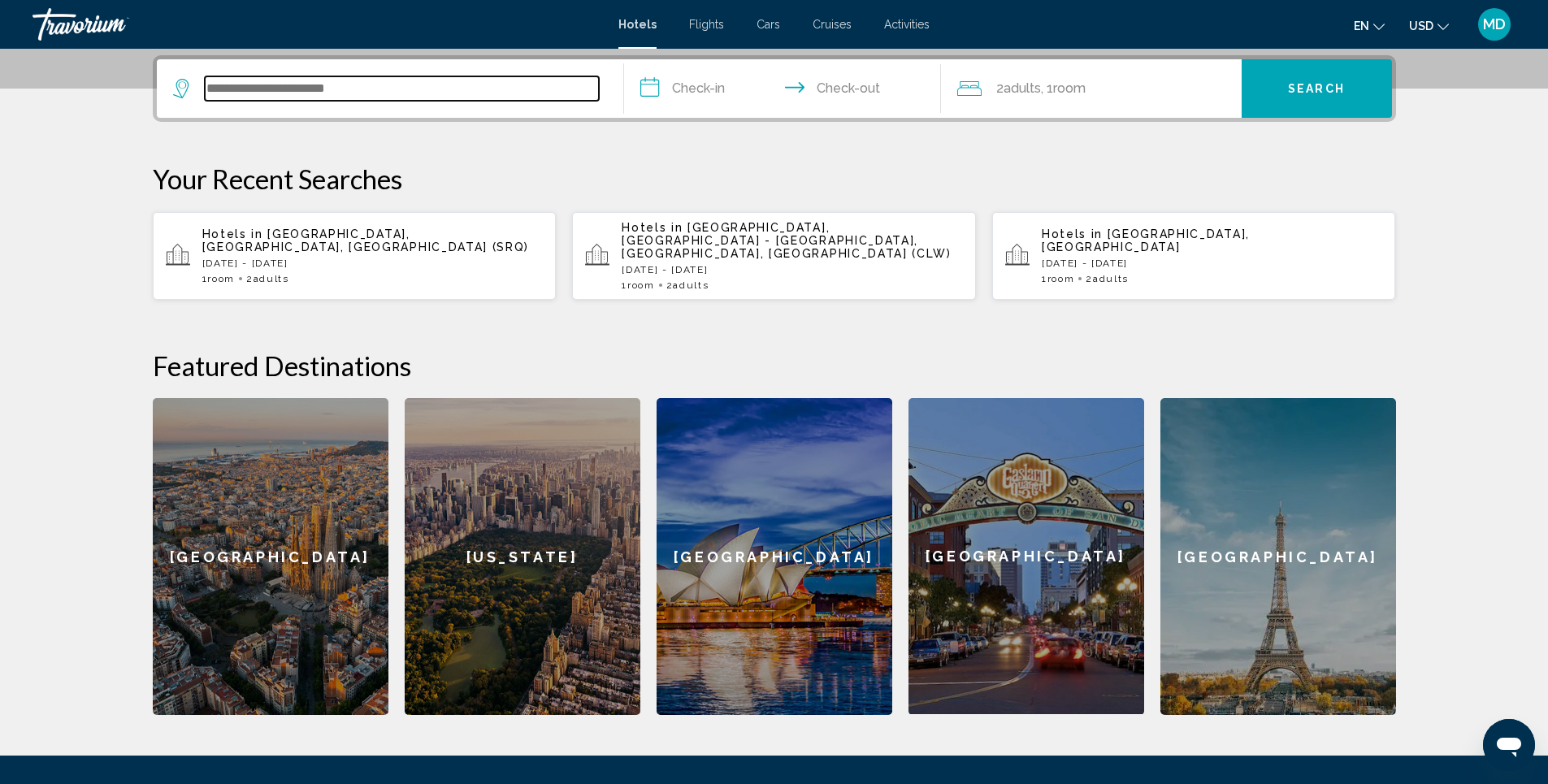
scroll to position [401, 0]
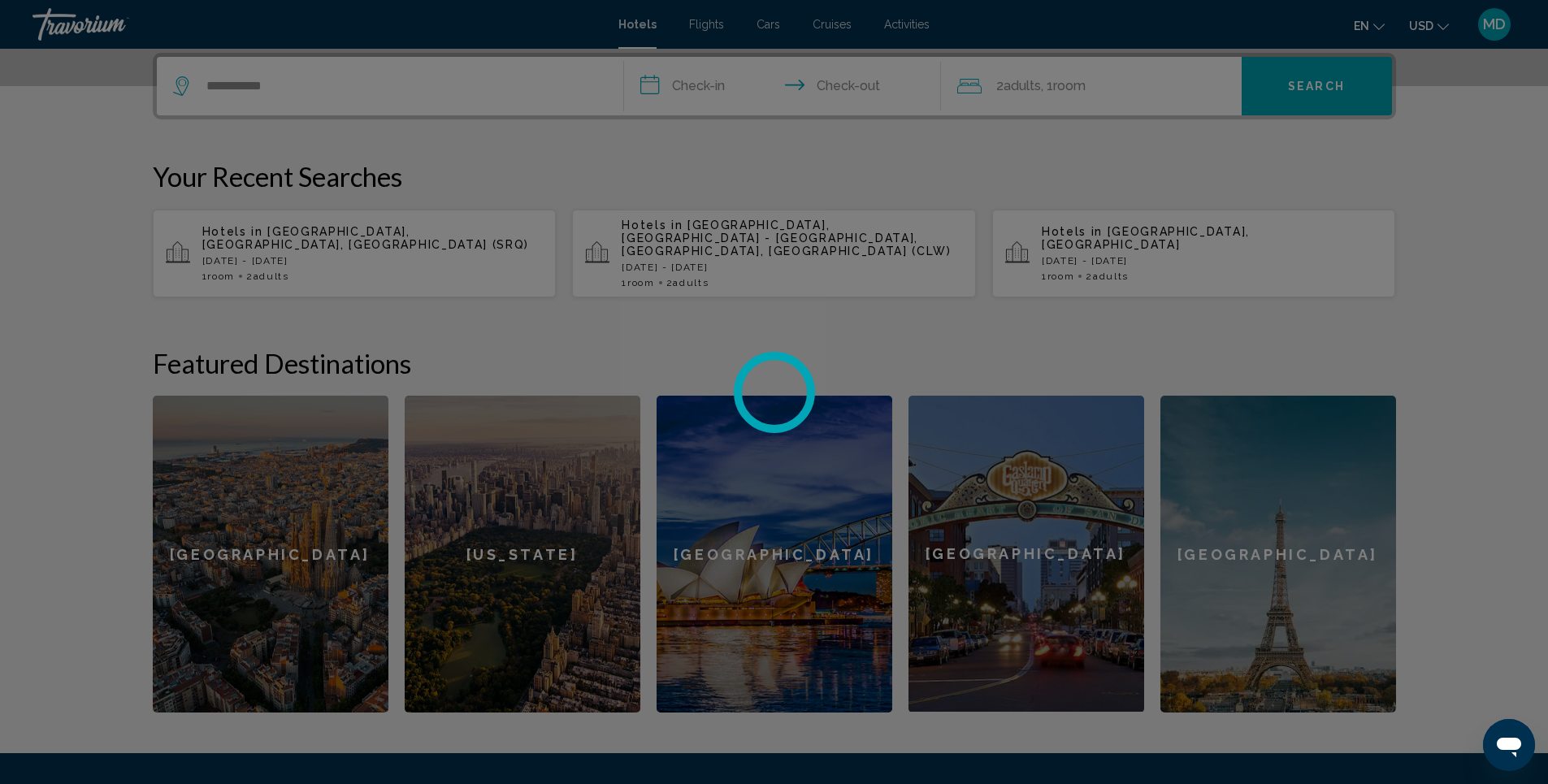
click at [276, 88] on div at bounding box center [774, 392] width 1548 height 784
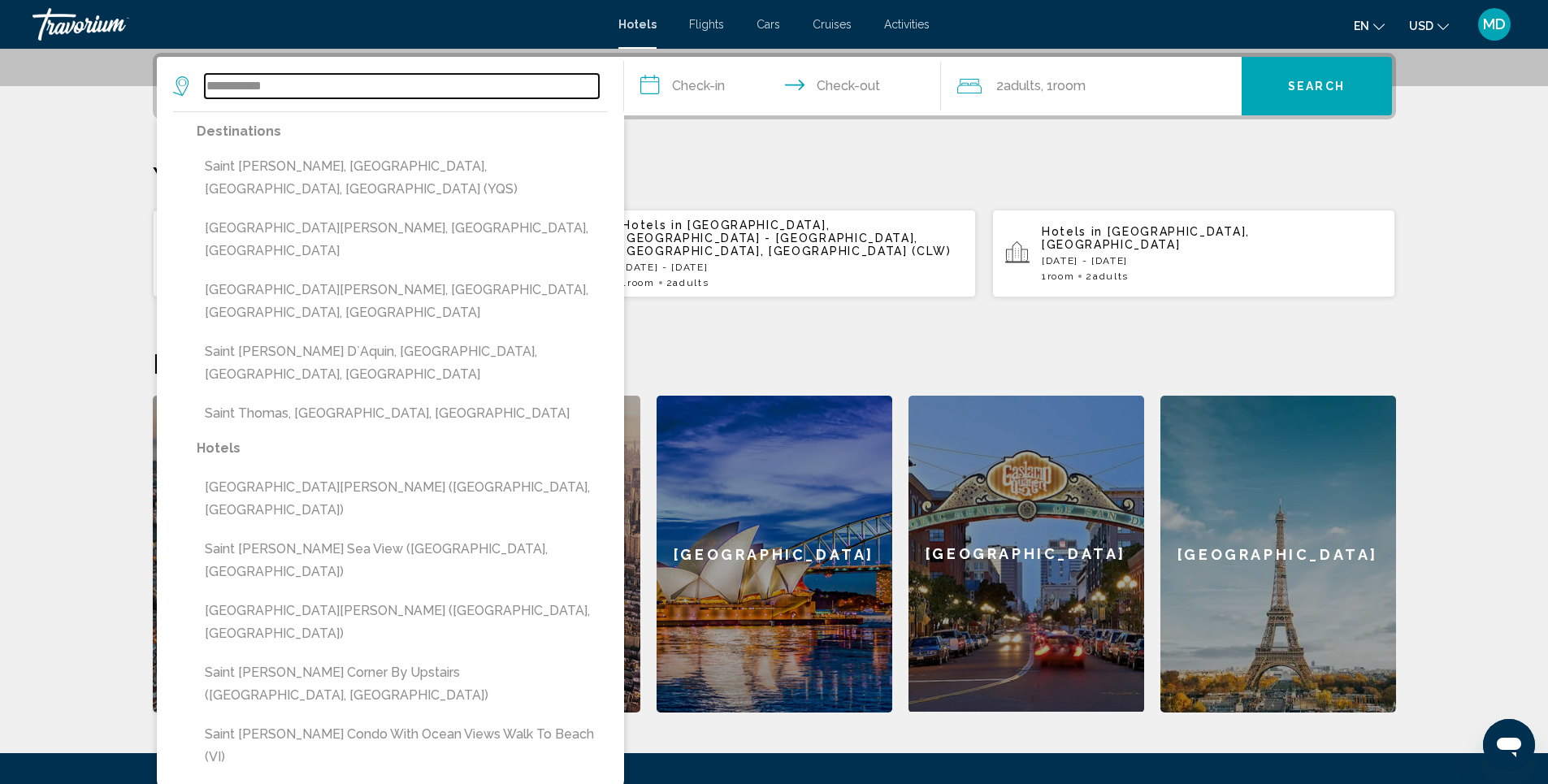
click at [276, 88] on input "**********" at bounding box center [401, 86] width 394 height 25
click at [228, 86] on input "**********" at bounding box center [401, 86] width 394 height 25
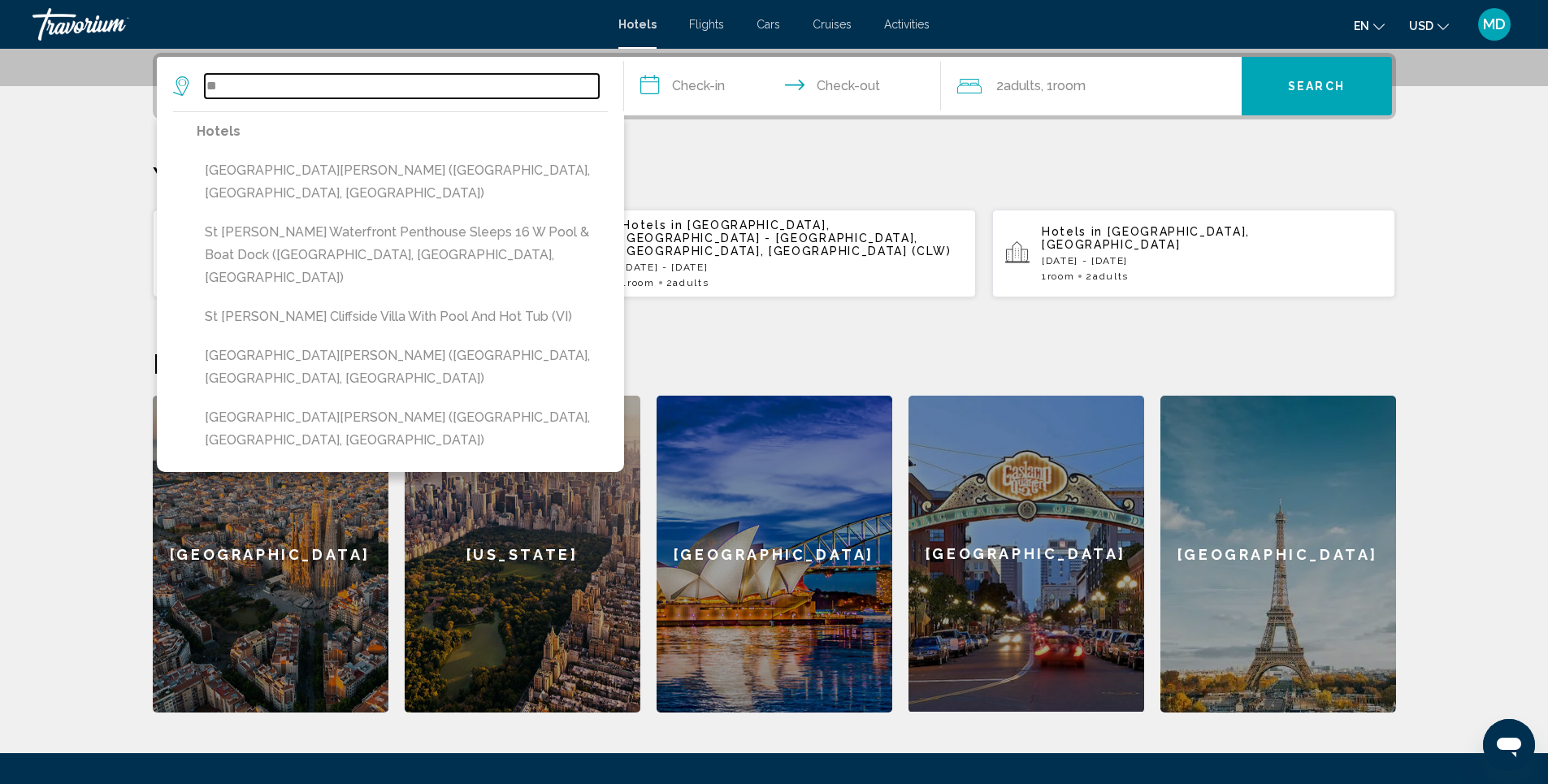
type input "*"
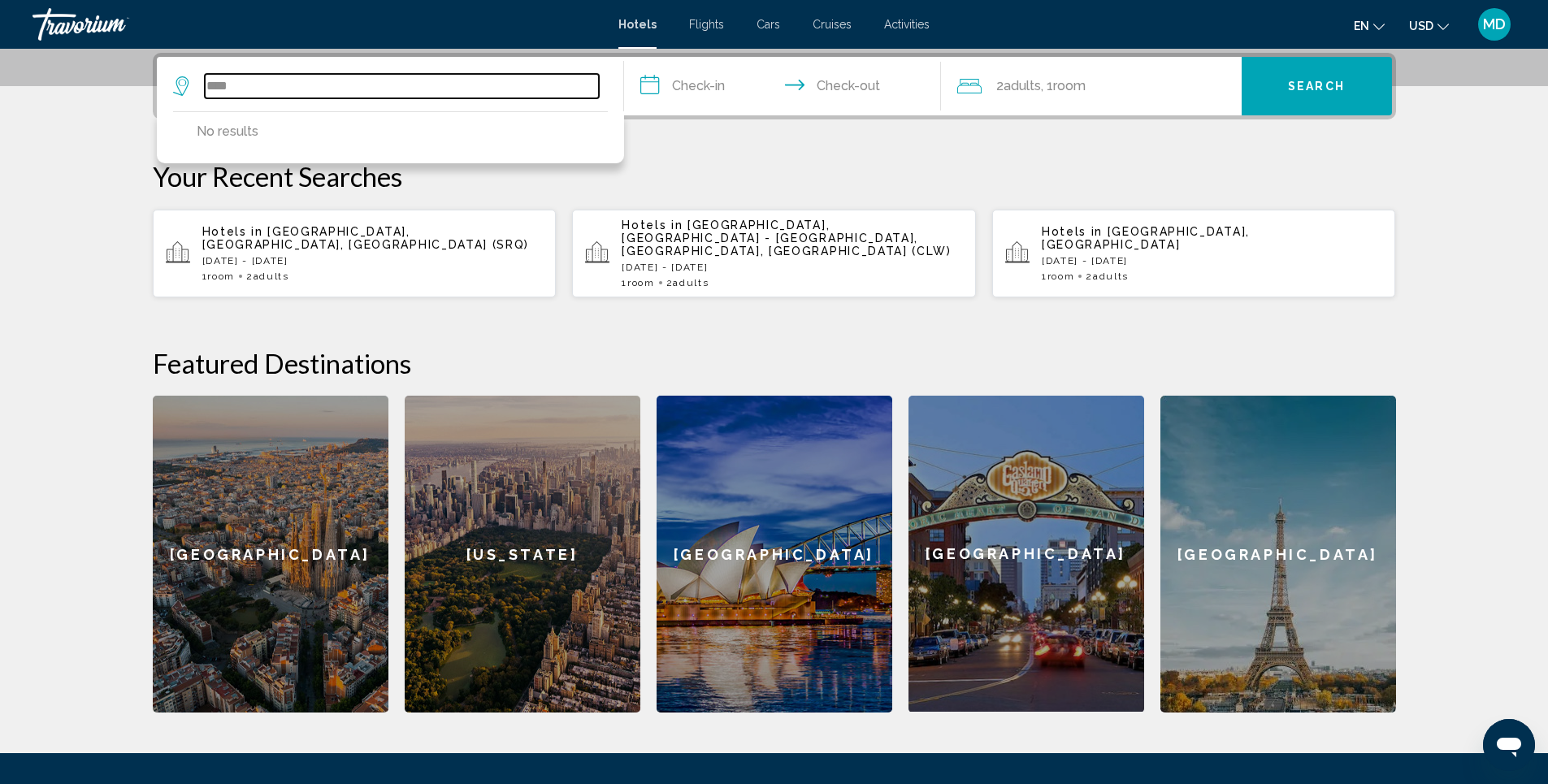
type input "****"
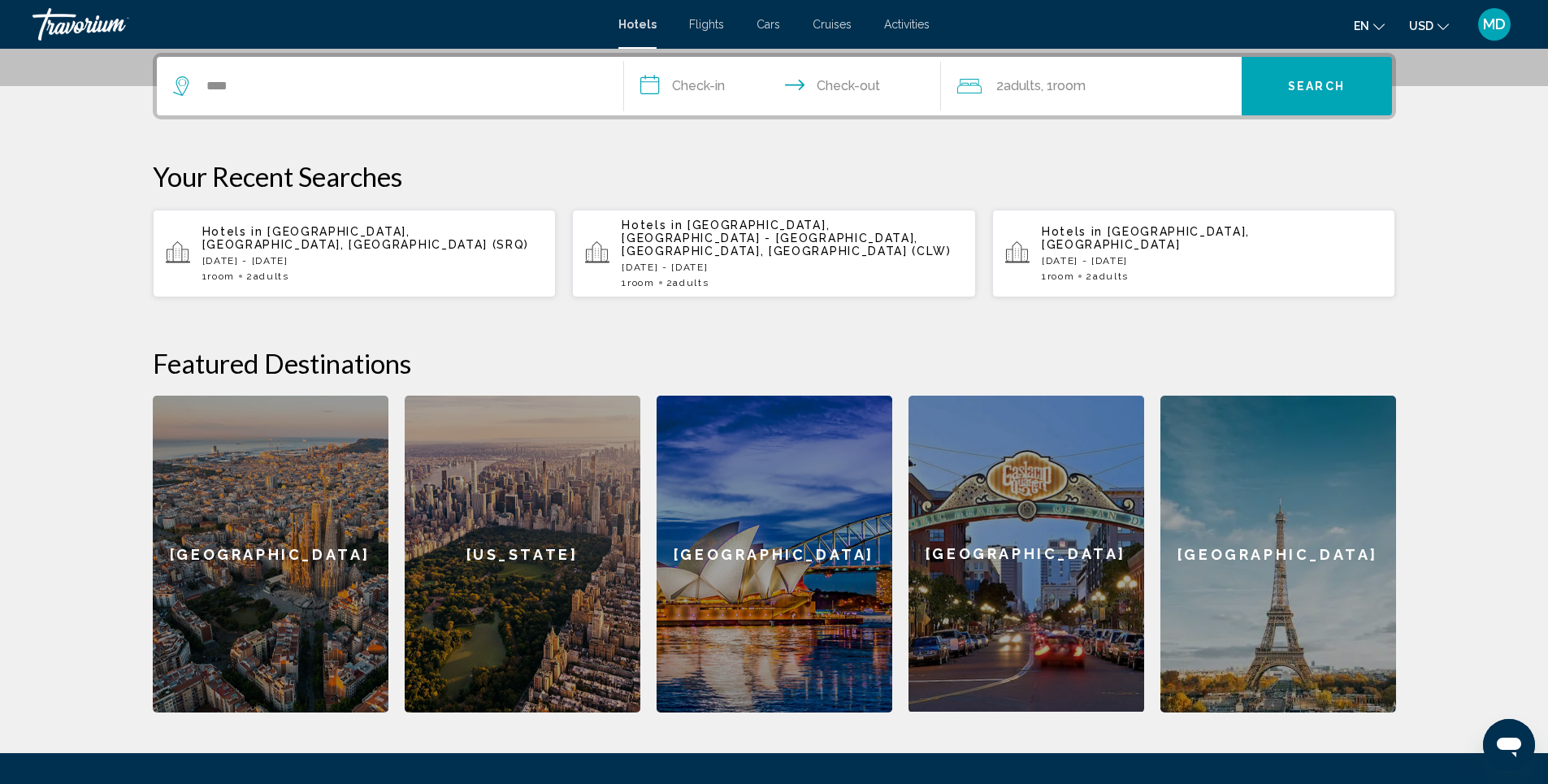
click at [726, 88] on input "**********" at bounding box center [786, 88] width 323 height 63
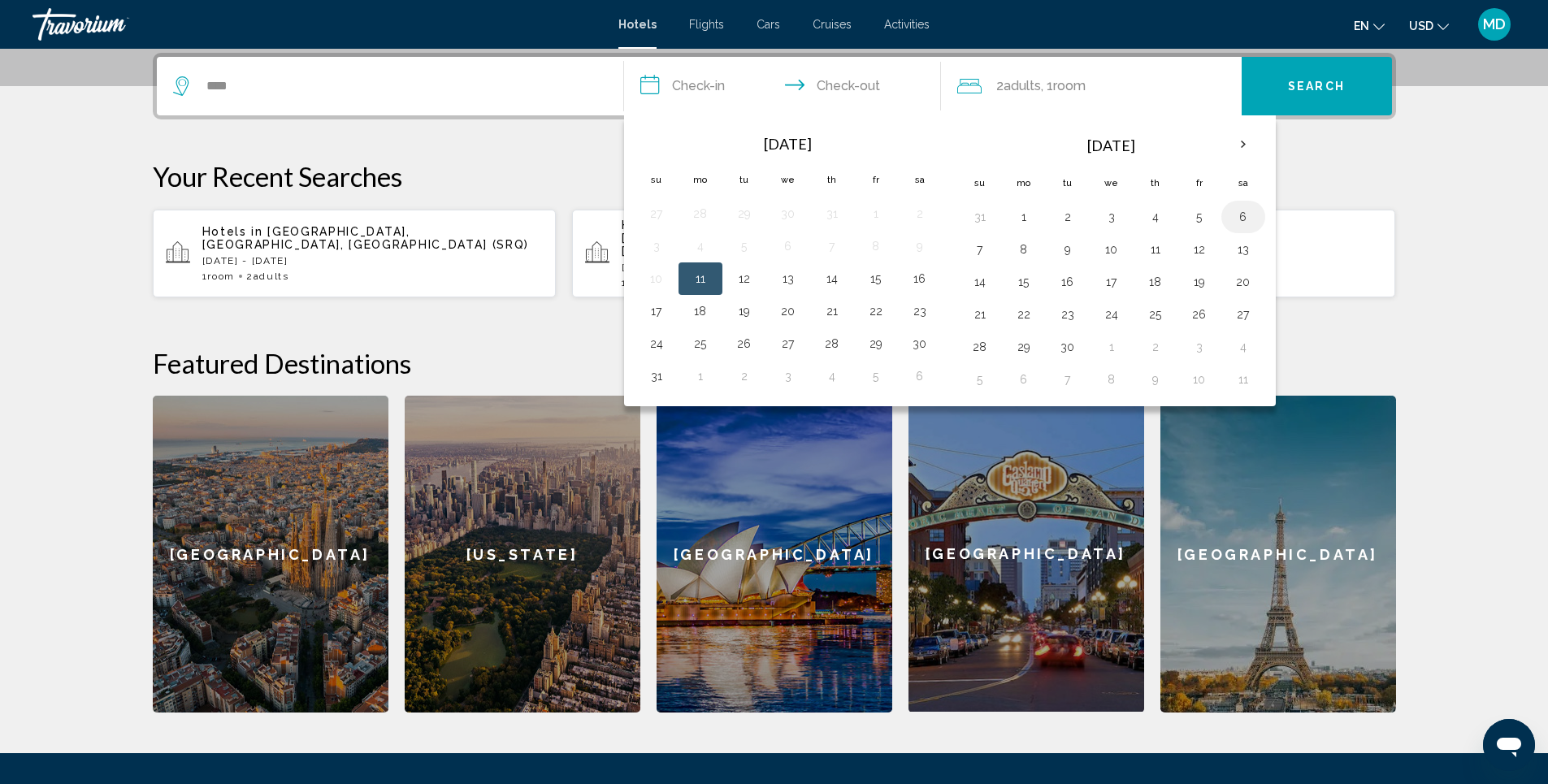
click at [1246, 217] on button "6" at bounding box center [1244, 217] width 26 height 23
click at [1069, 250] on button "9" at bounding box center [1067, 249] width 26 height 23
type input "**********"
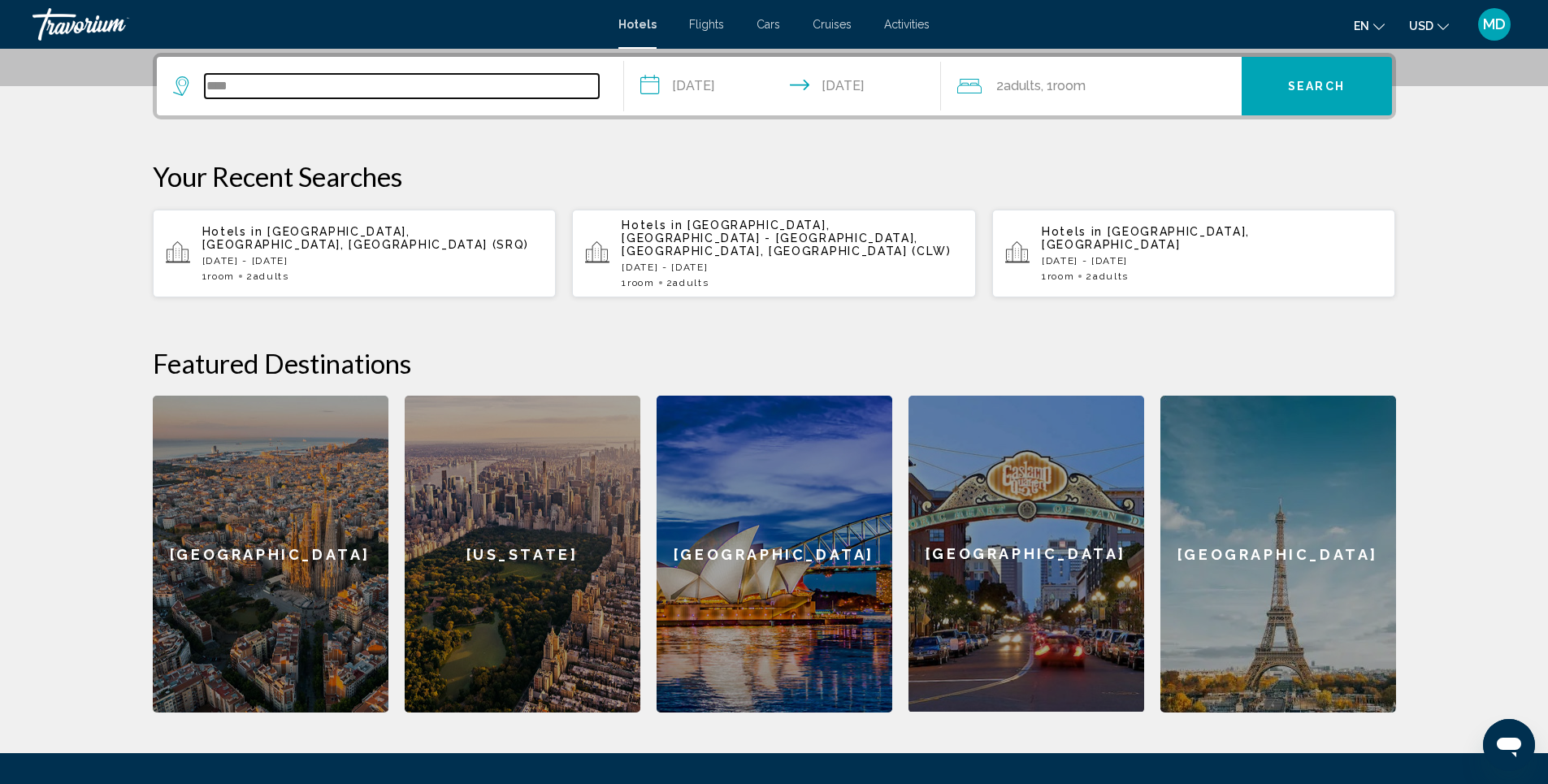
click at [272, 87] on input "****" at bounding box center [401, 86] width 394 height 25
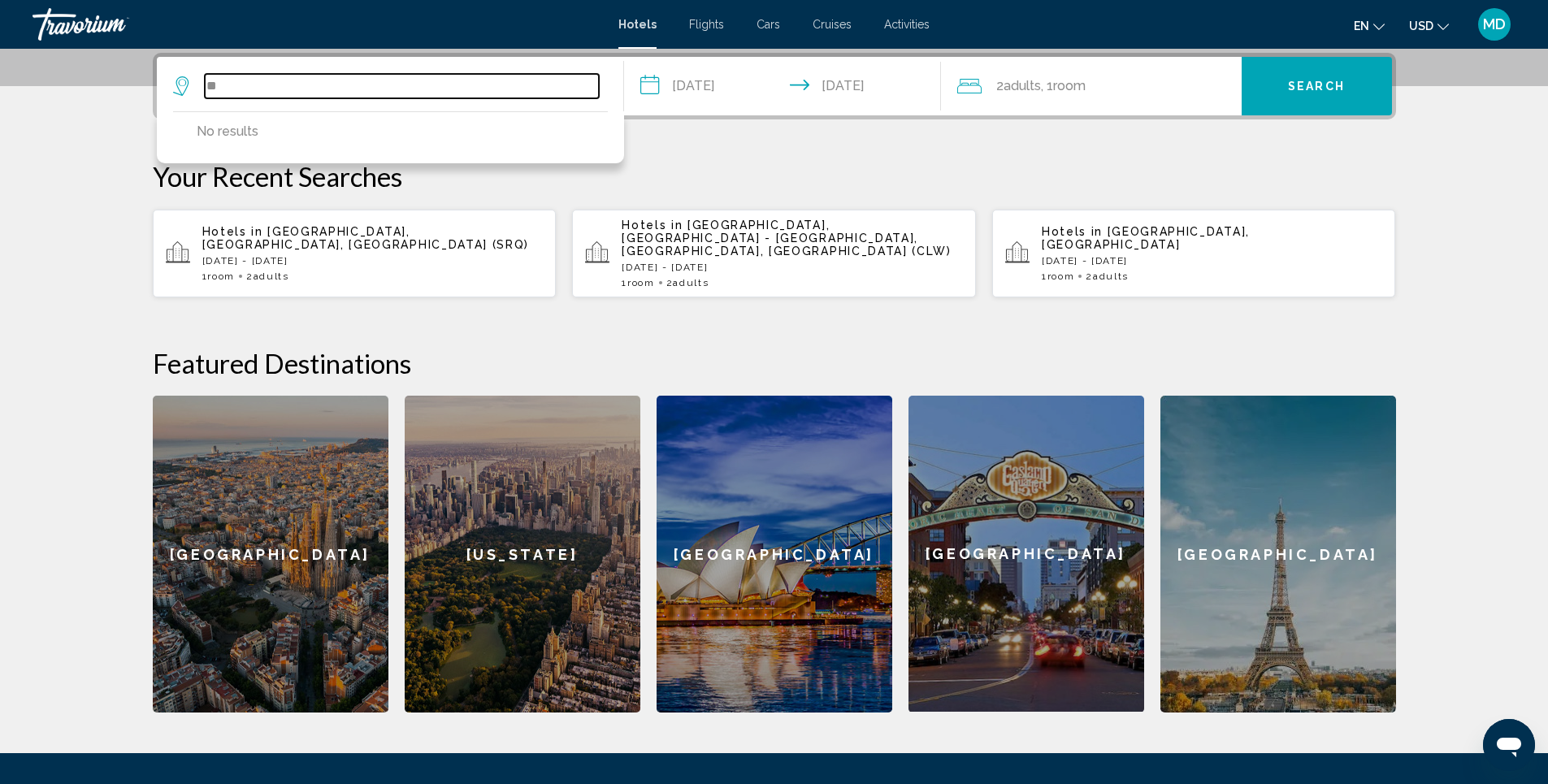
type input "*"
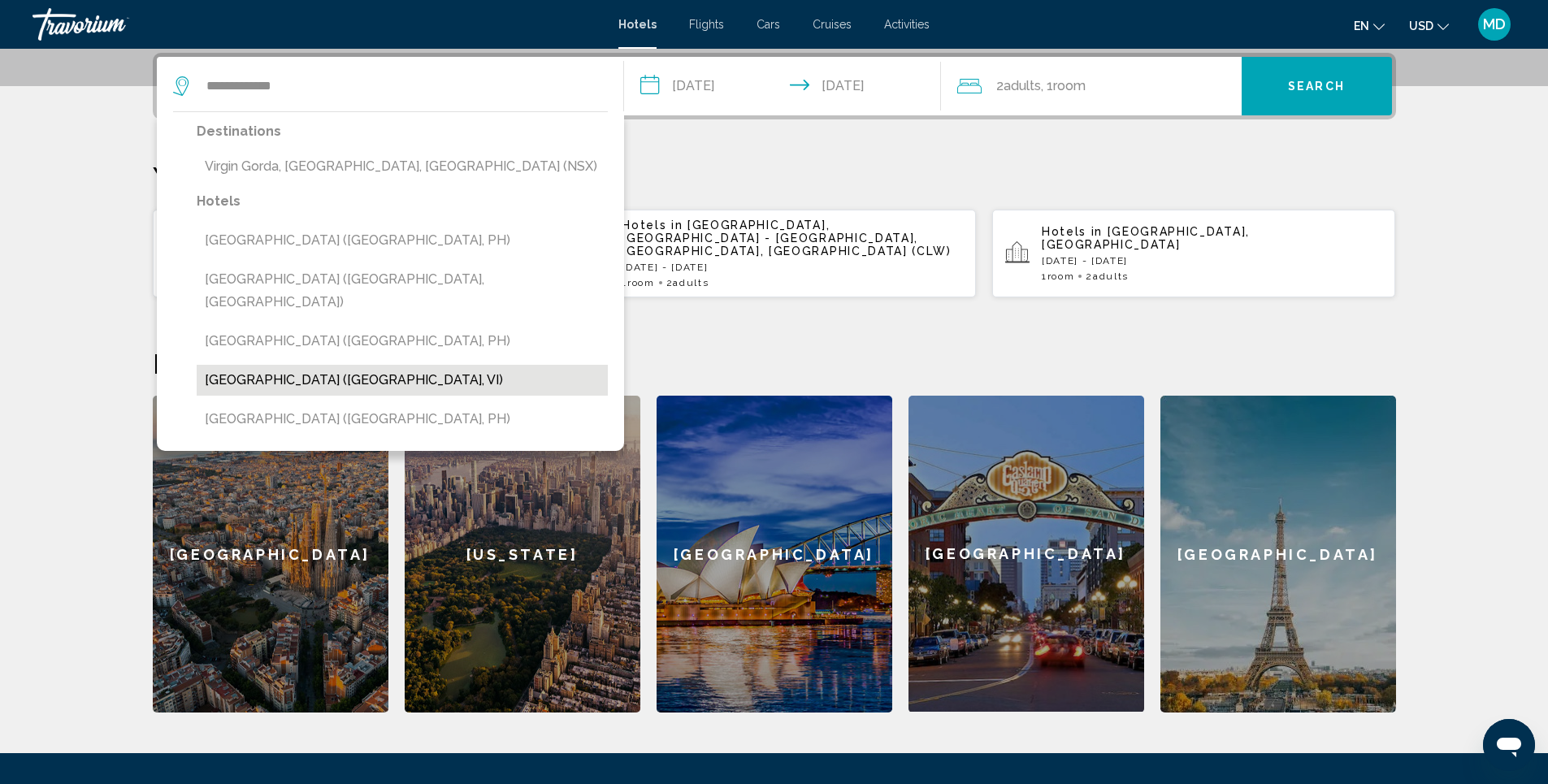
click at [418, 365] on button "[GEOGRAPHIC_DATA] ([GEOGRAPHIC_DATA], VI)" at bounding box center [402, 380] width 411 height 31
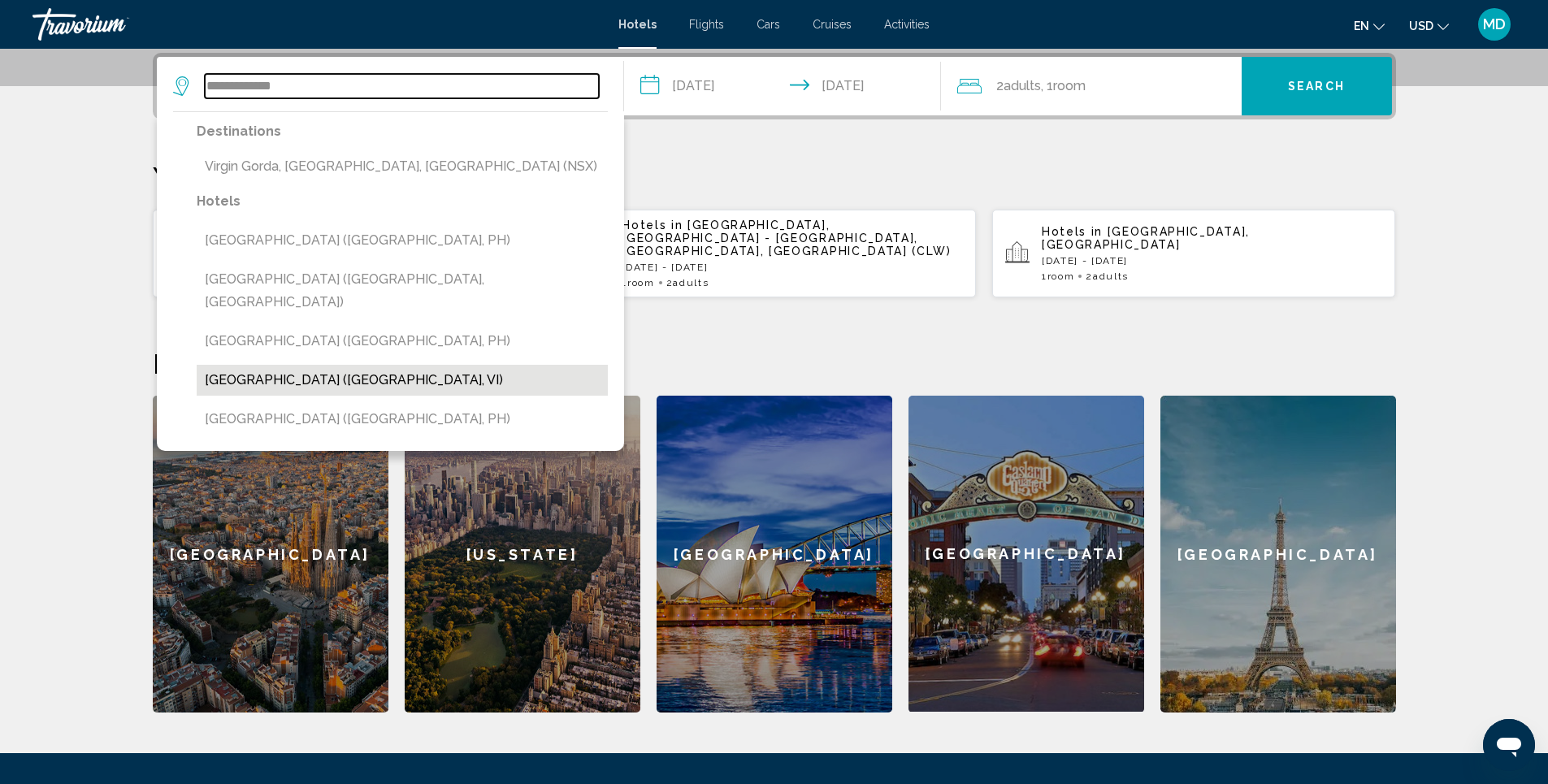
type input "**********"
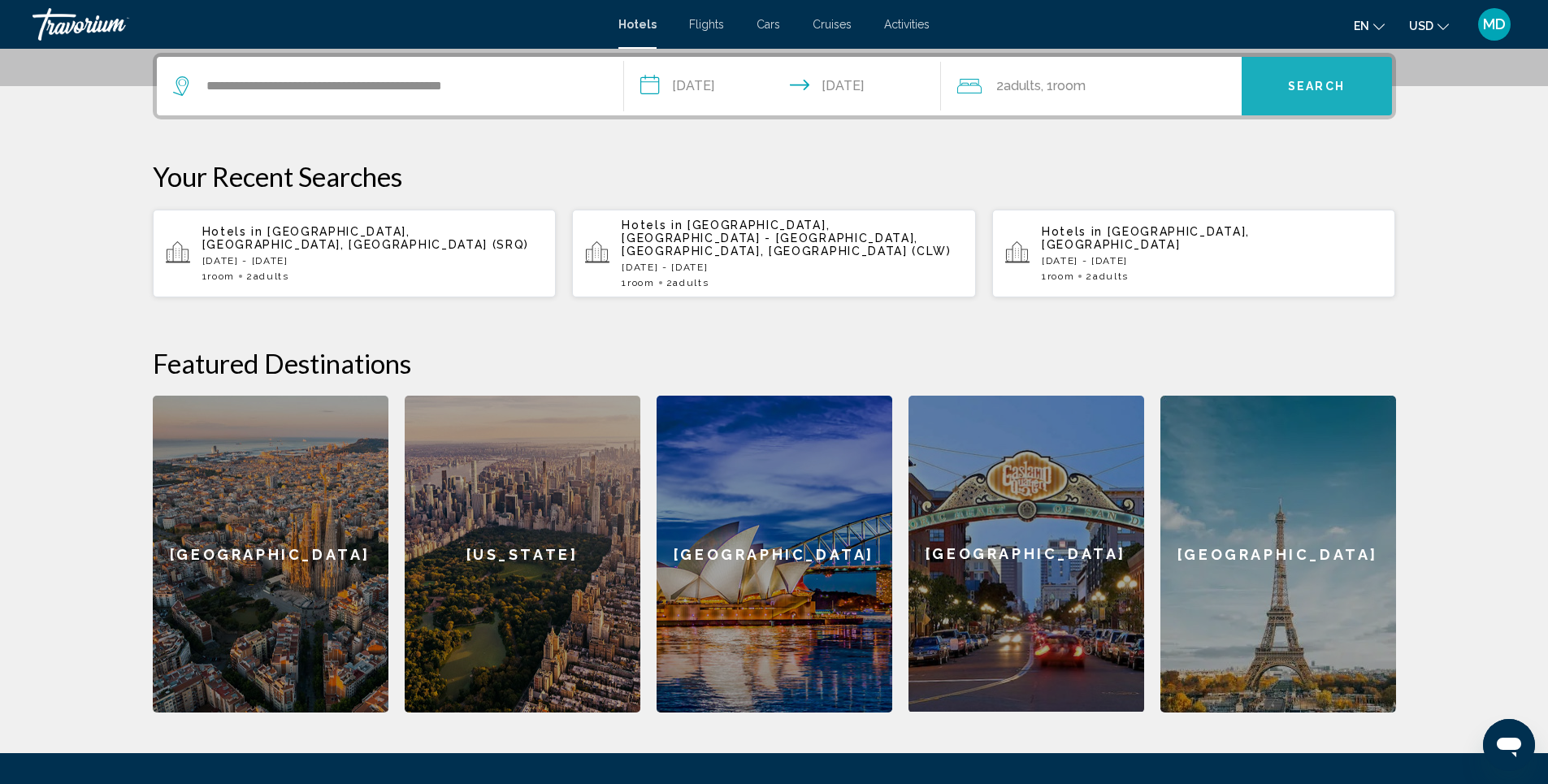
click at [1317, 87] on span "Search" at bounding box center [1317, 87] width 57 height 13
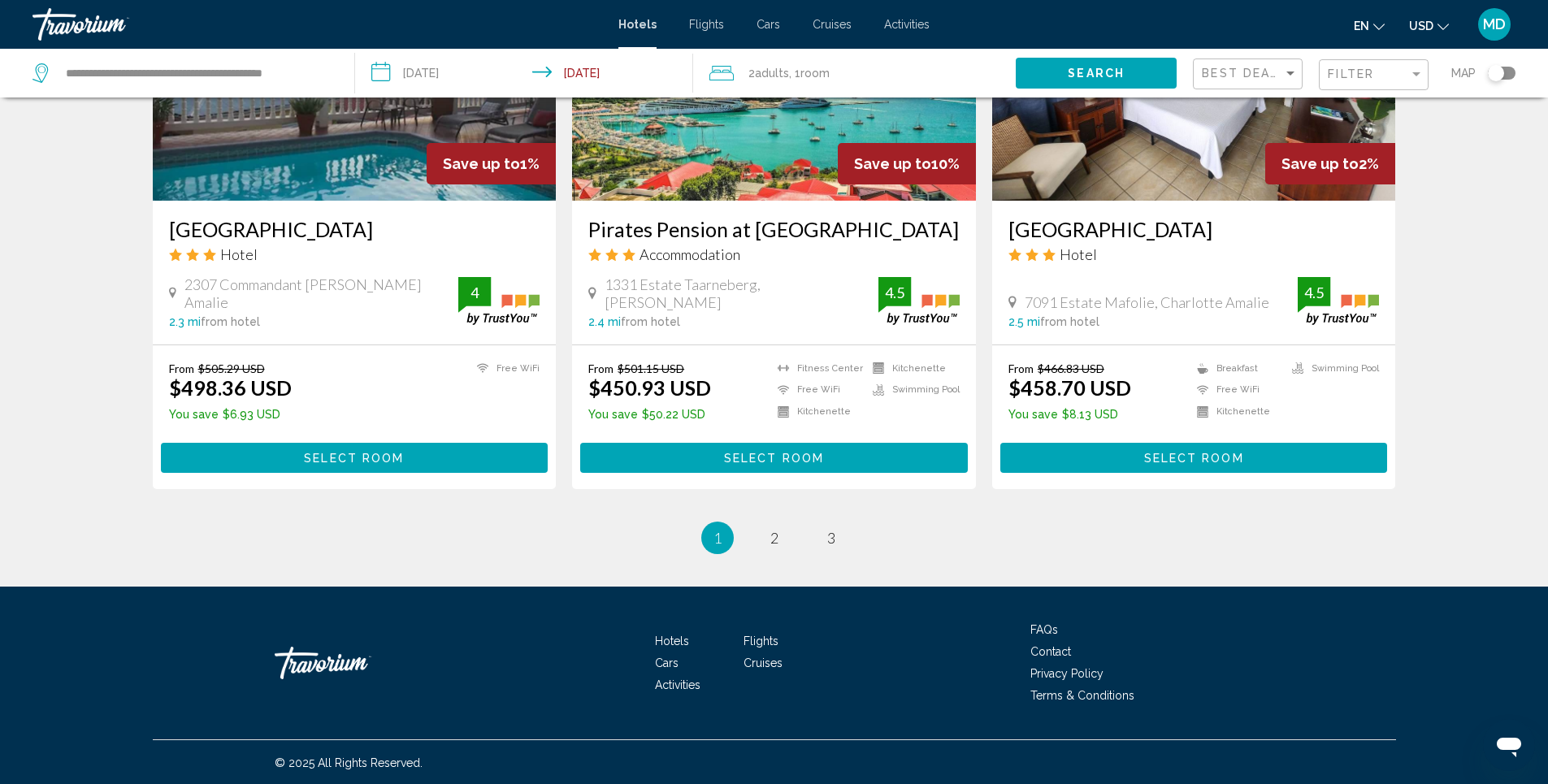
scroll to position [1980, 0]
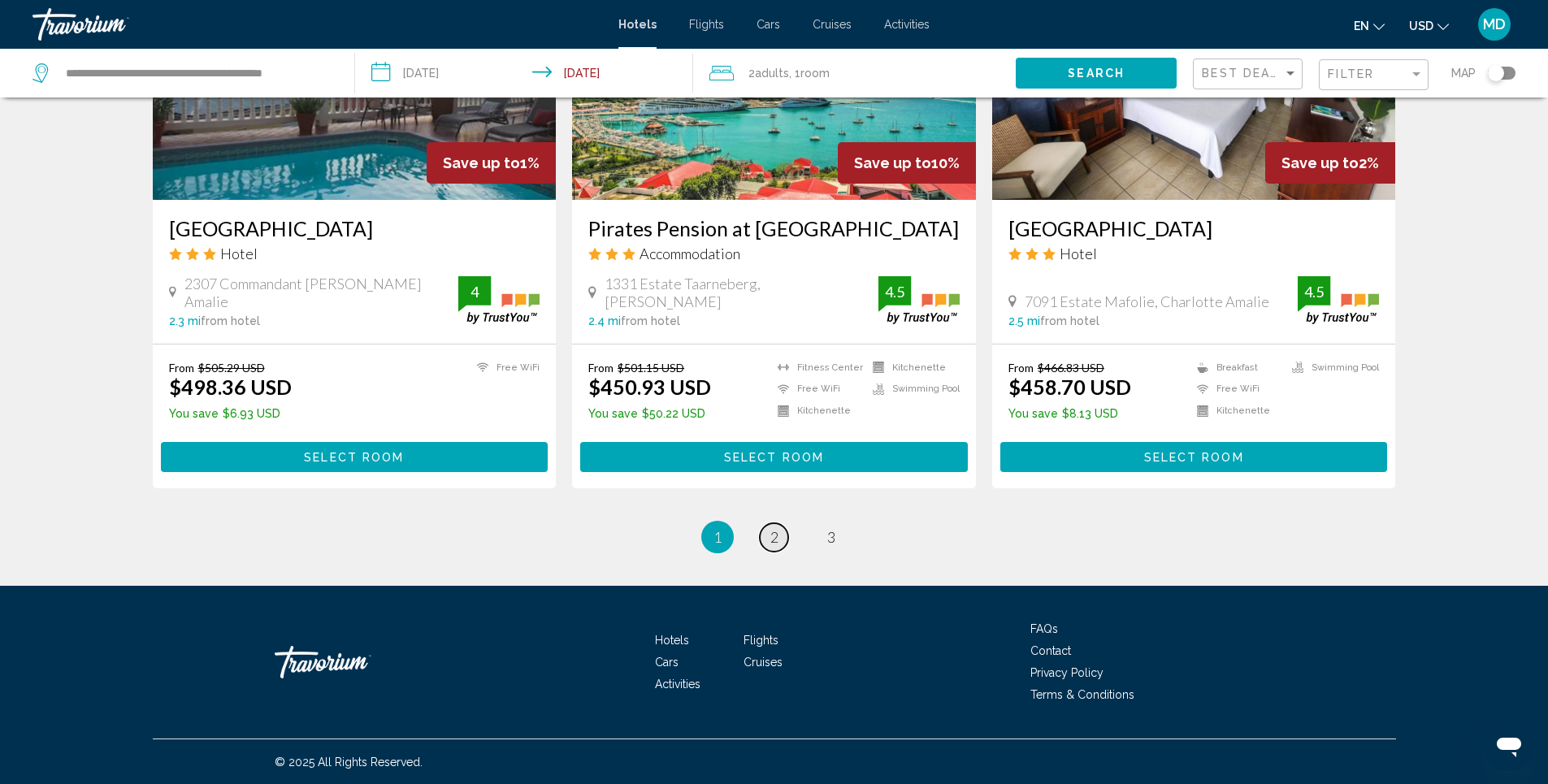
click at [777, 536] on span "2" at bounding box center [774, 537] width 8 height 18
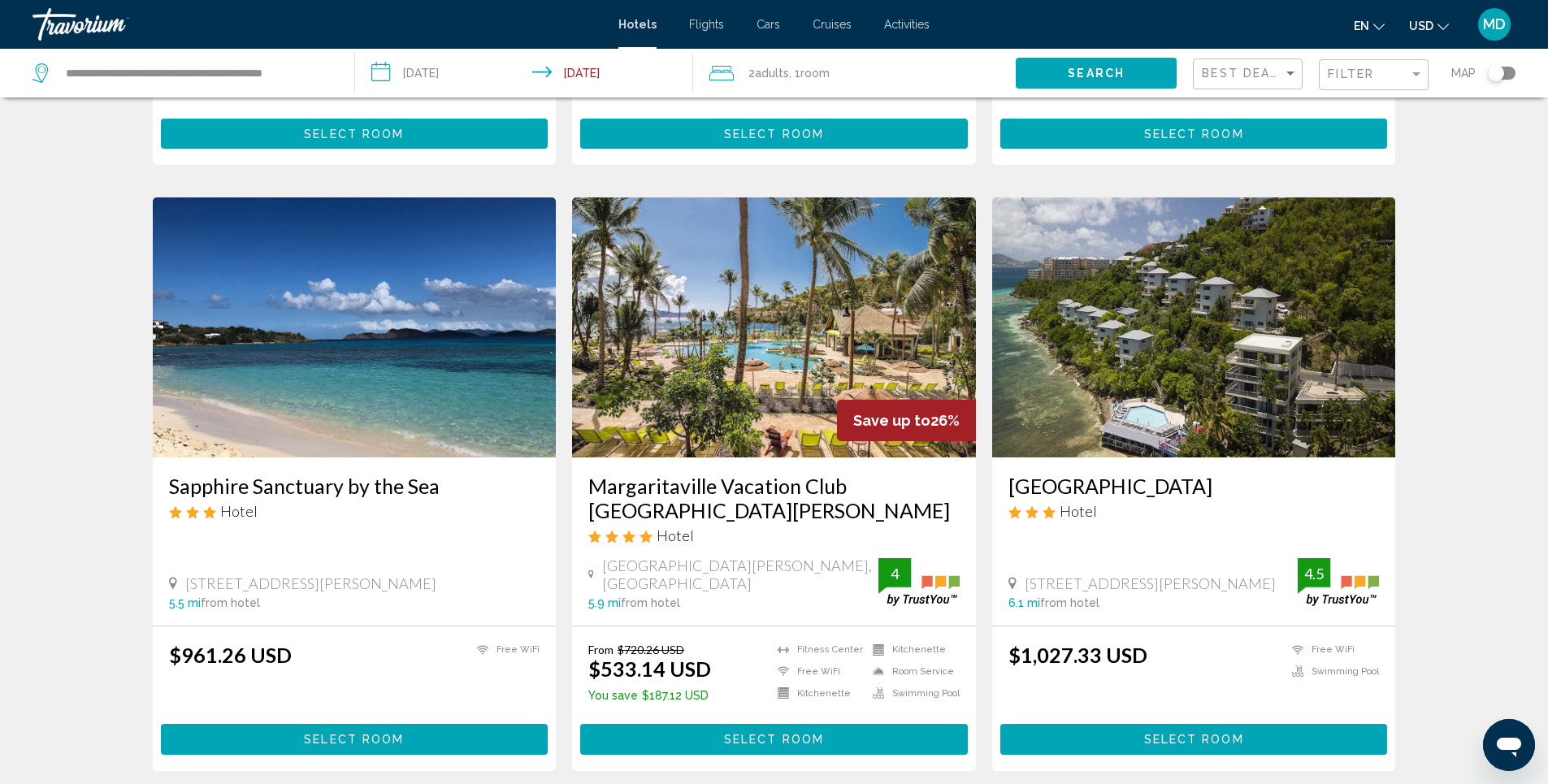
scroll to position [569, 0]
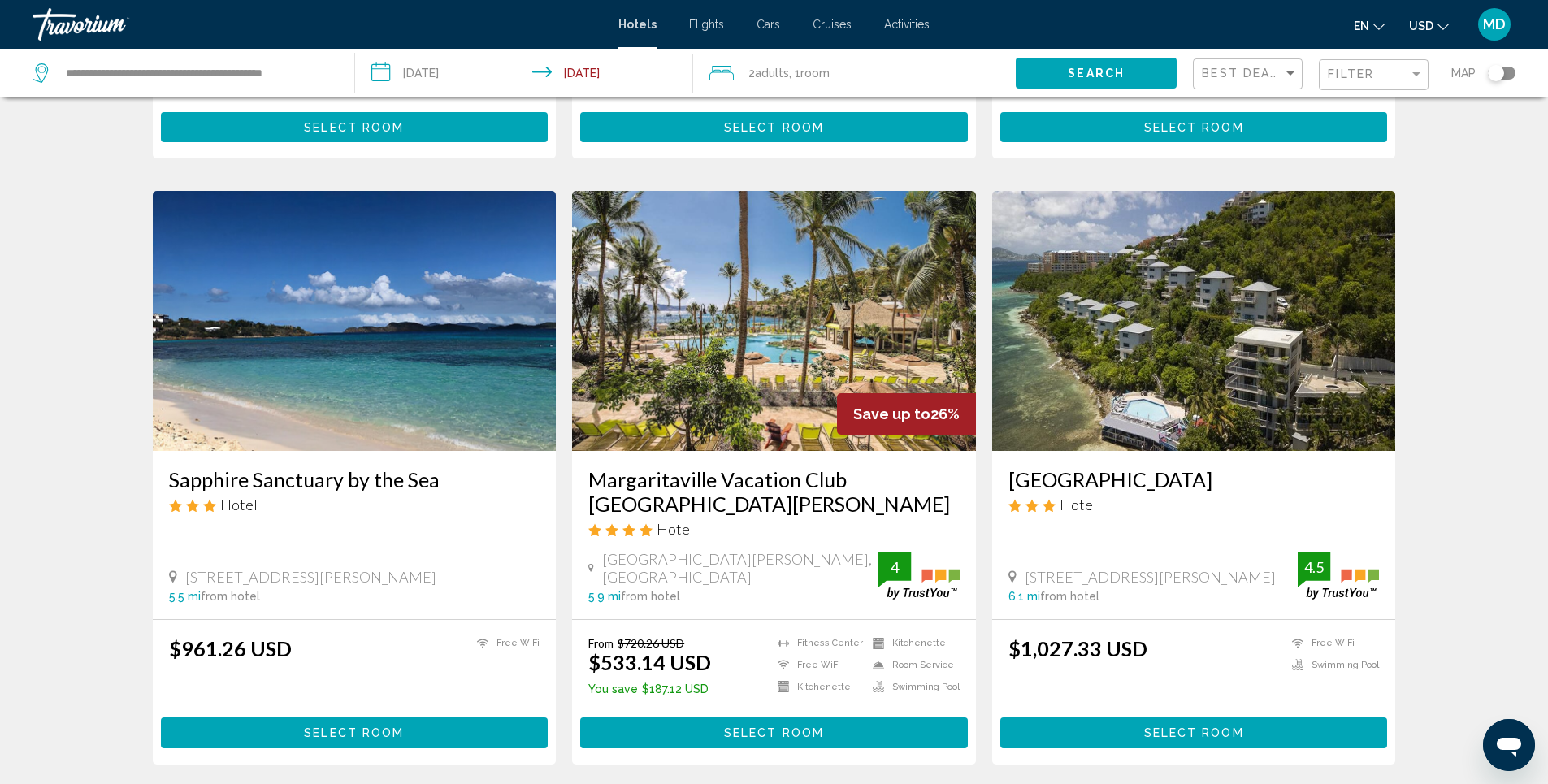
click at [790, 342] on img "Main content" at bounding box center [774, 321] width 404 height 260
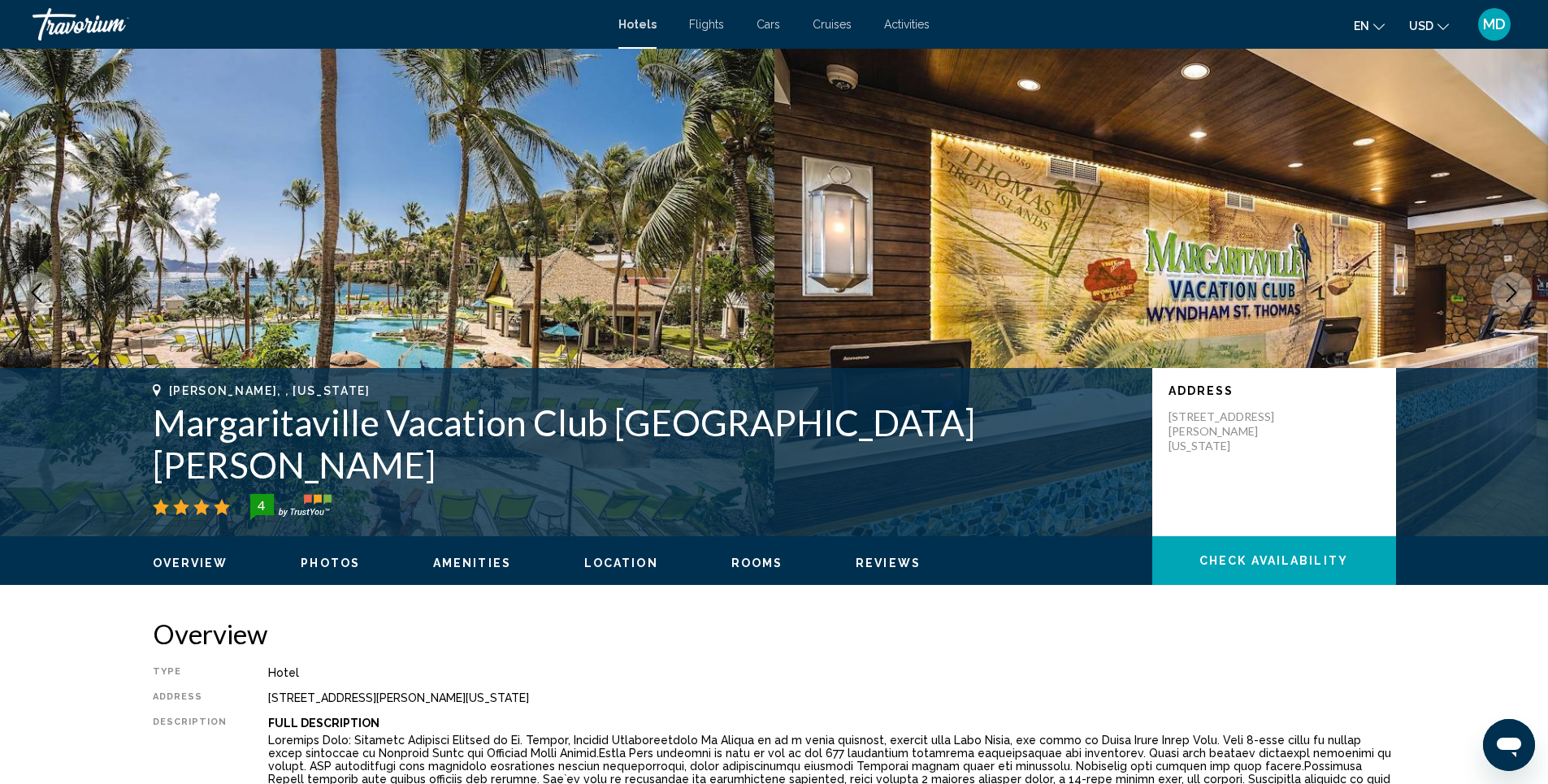
click at [317, 562] on span "Photos" at bounding box center [330, 563] width 59 height 13
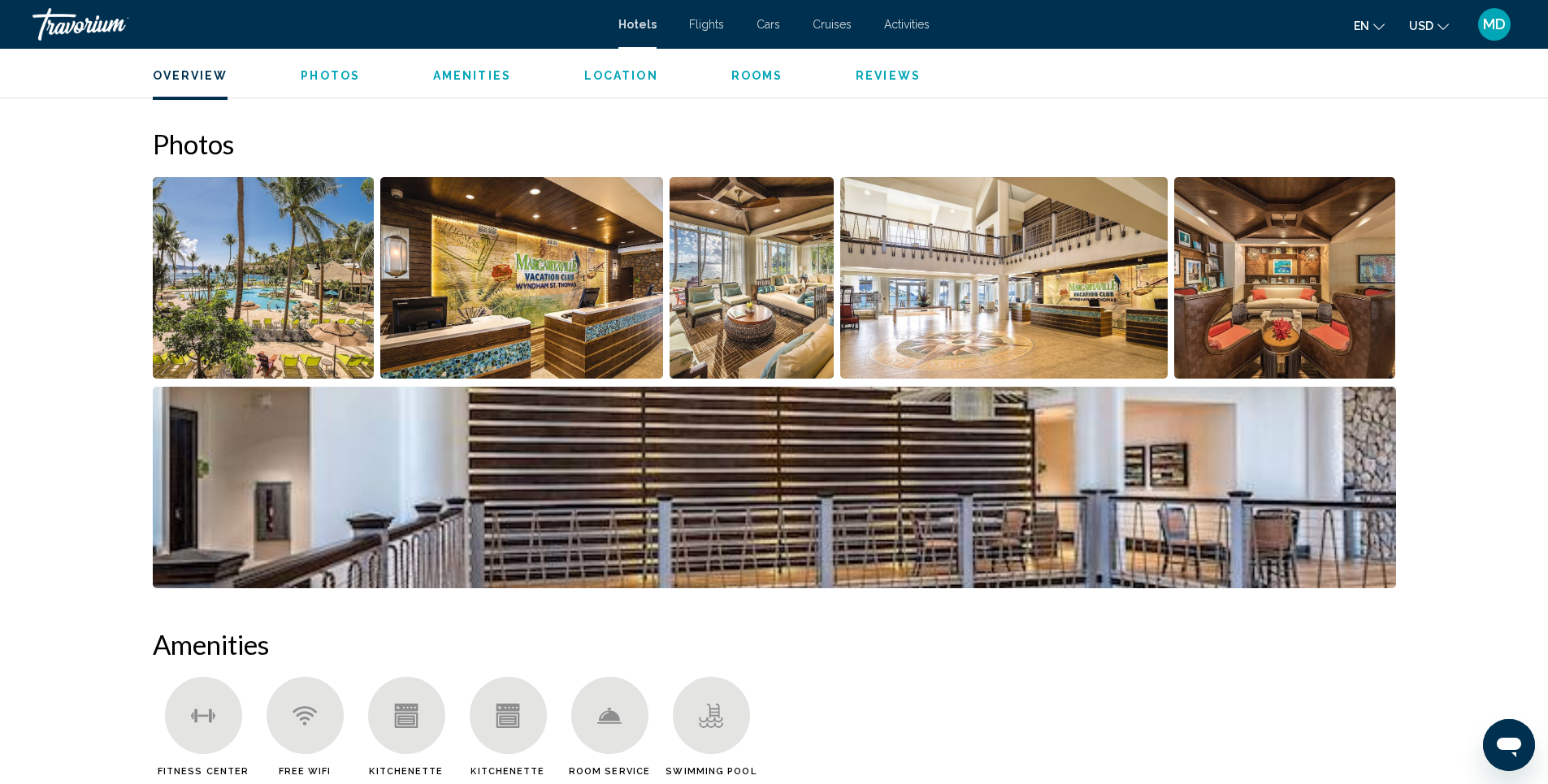
scroll to position [794, 0]
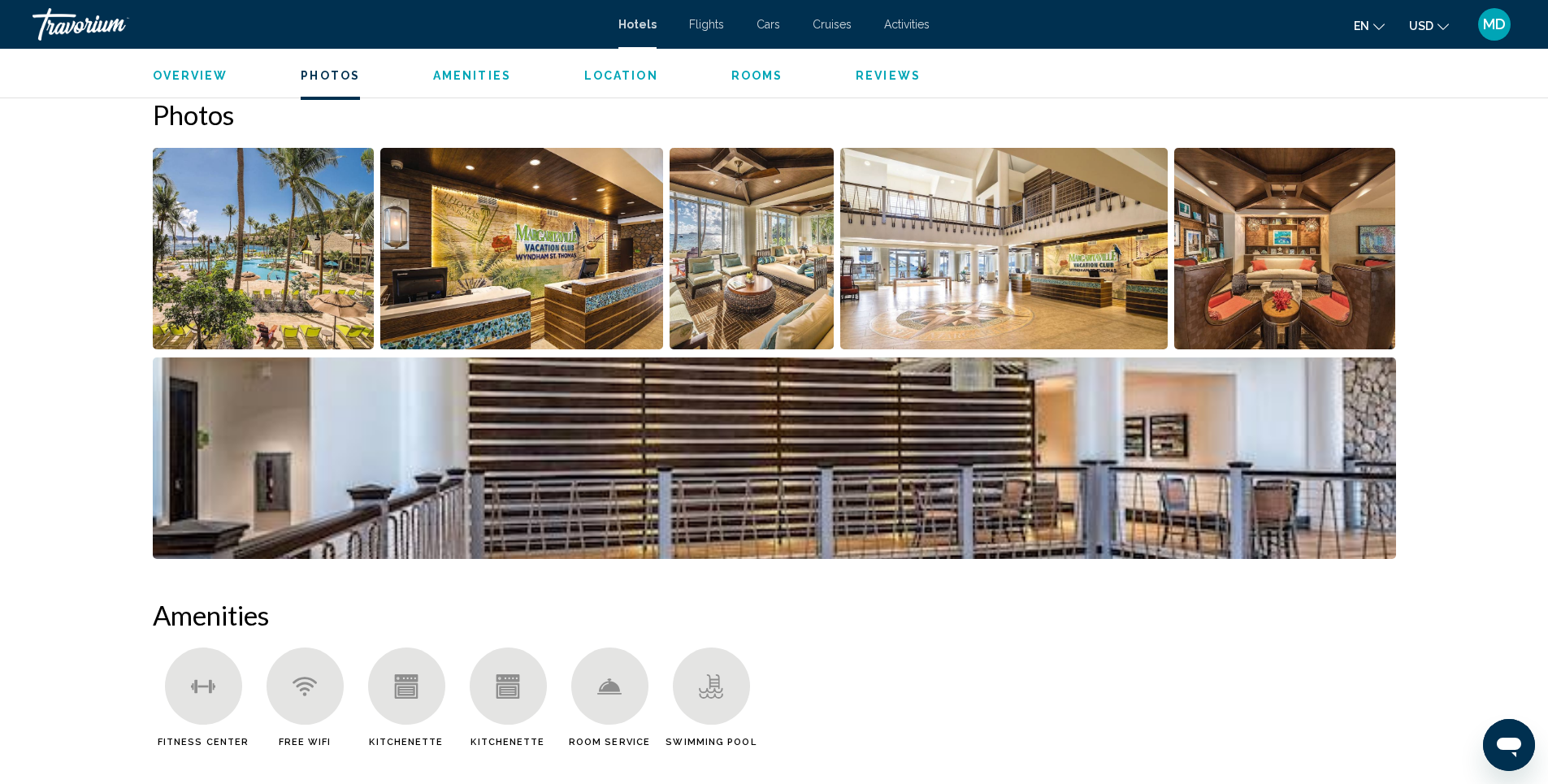
click at [267, 309] on img "Open full-screen image slider" at bounding box center [263, 249] width 222 height 202
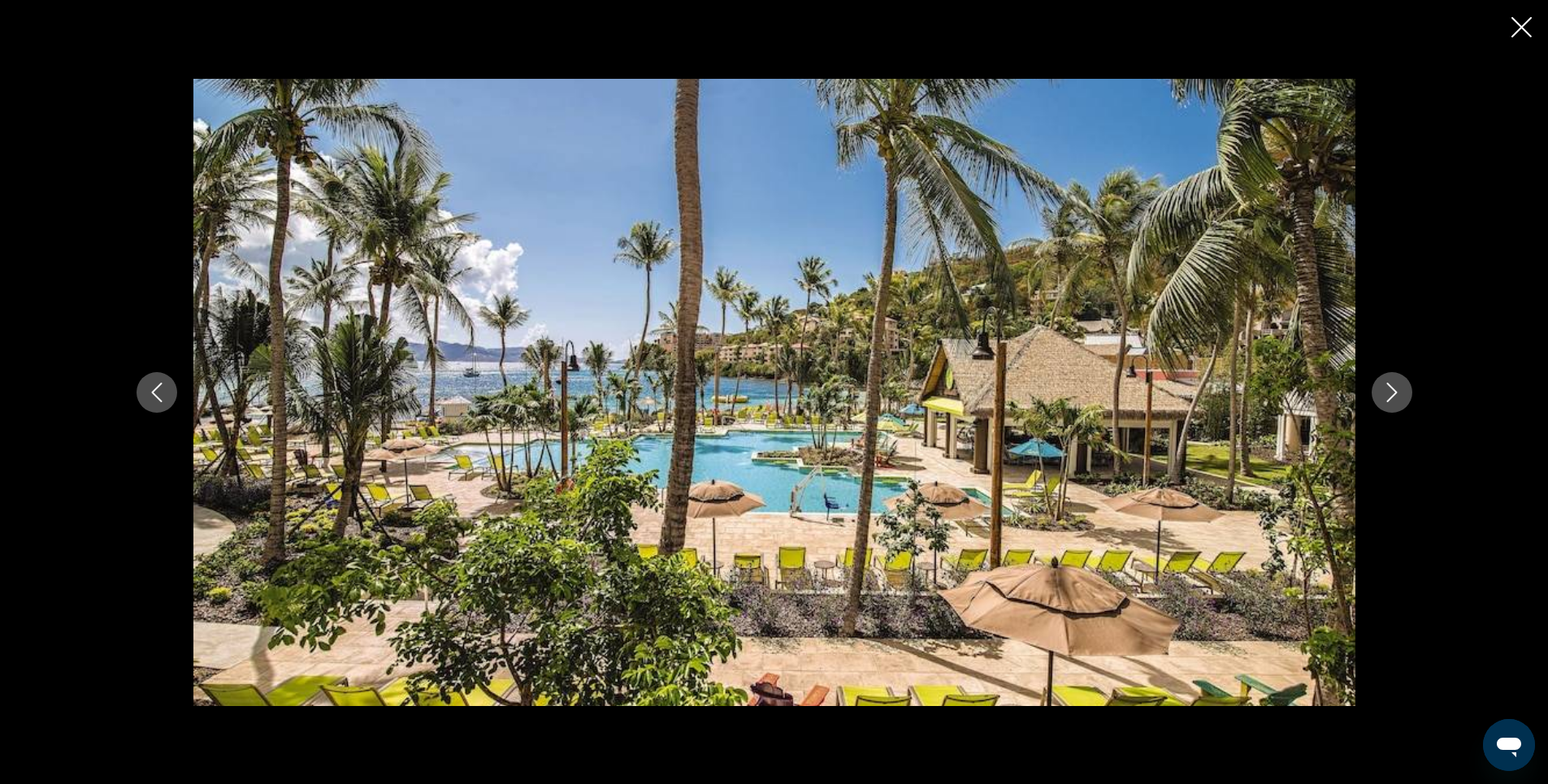
click at [1381, 393] on button "Next image" at bounding box center [1392, 392] width 40 height 40
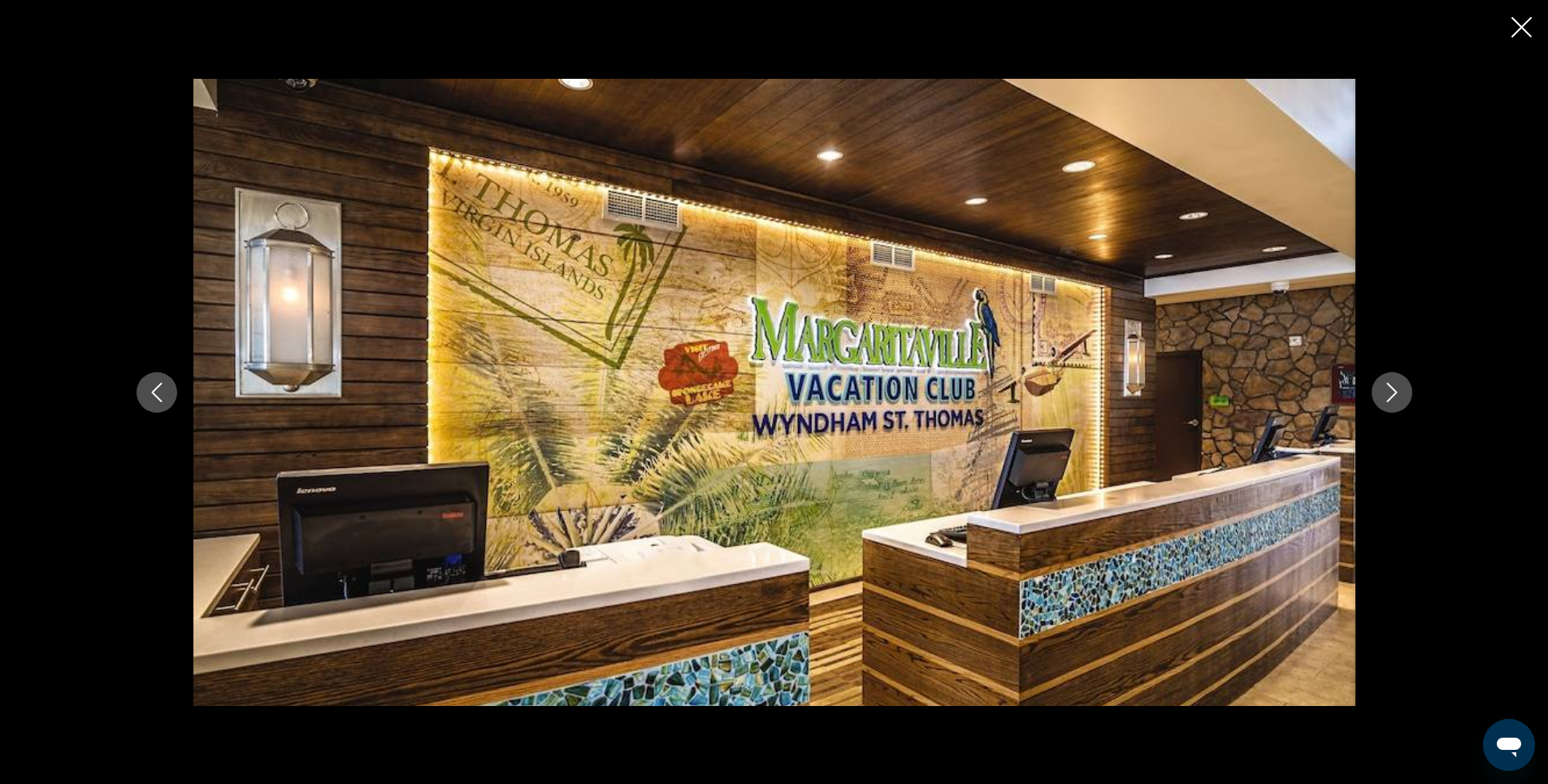
click at [1381, 393] on button "Next image" at bounding box center [1392, 392] width 40 height 40
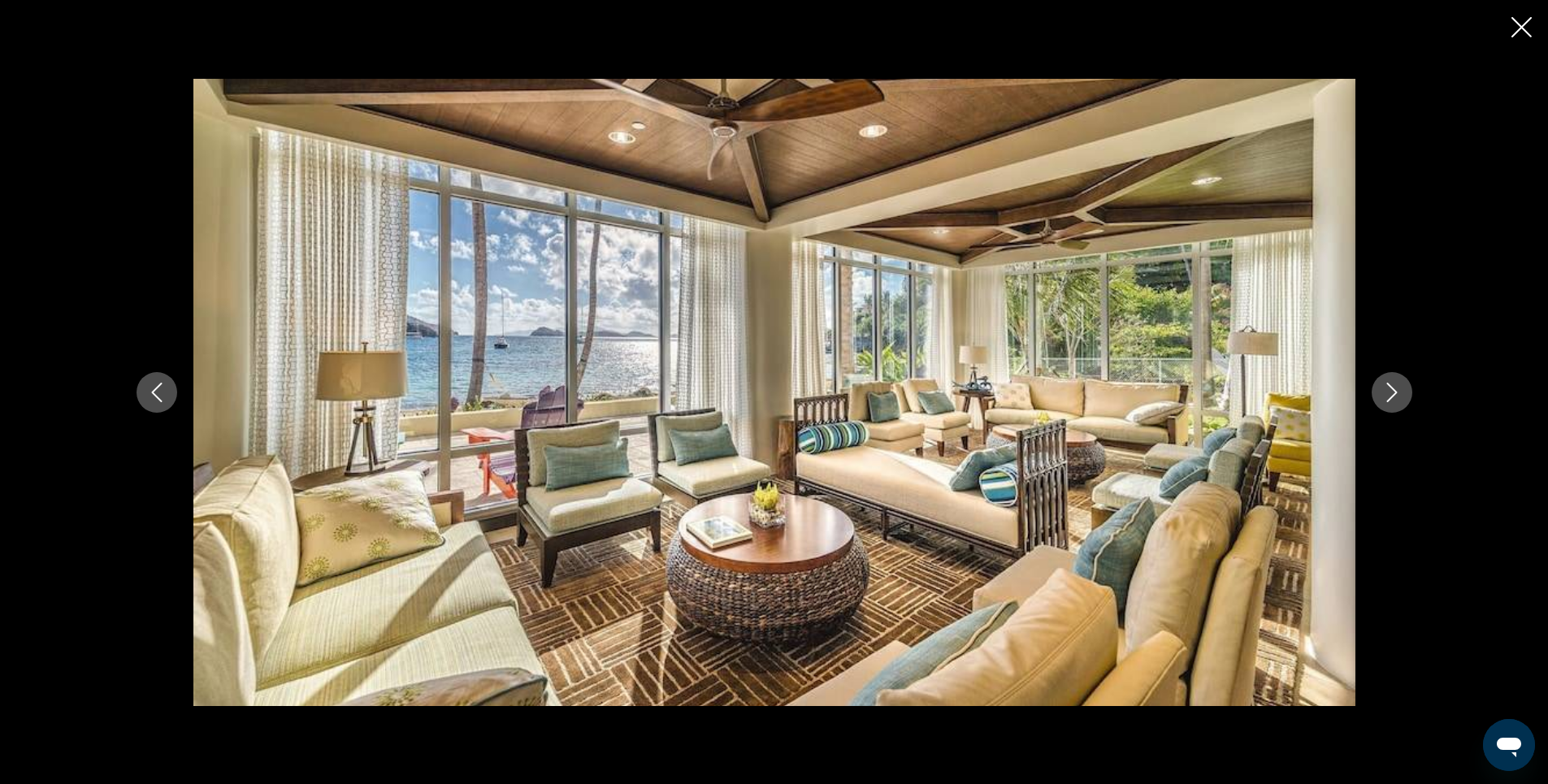
click at [1381, 393] on button "Next image" at bounding box center [1392, 392] width 40 height 40
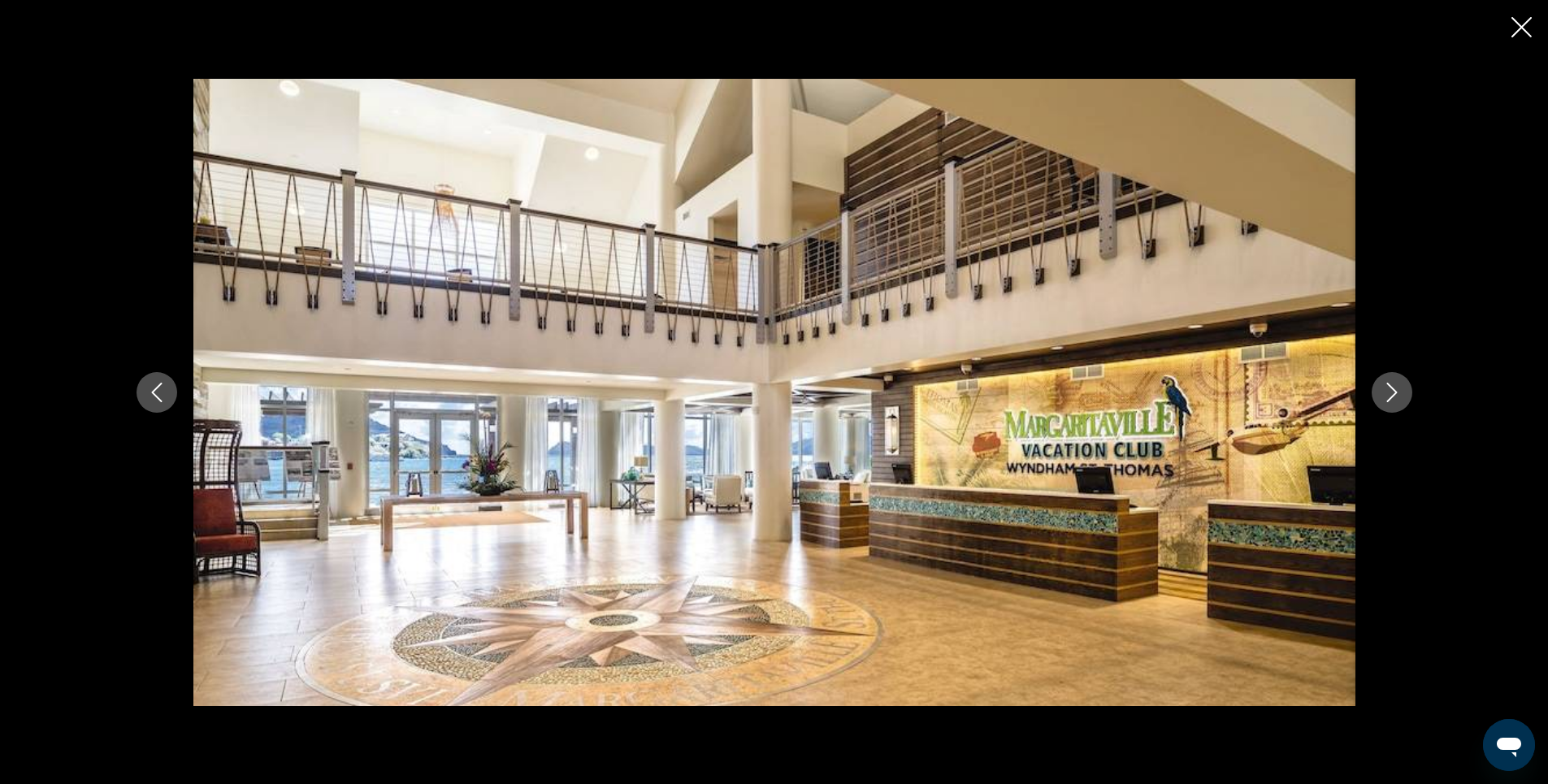
click at [1381, 393] on button "Next image" at bounding box center [1392, 392] width 40 height 40
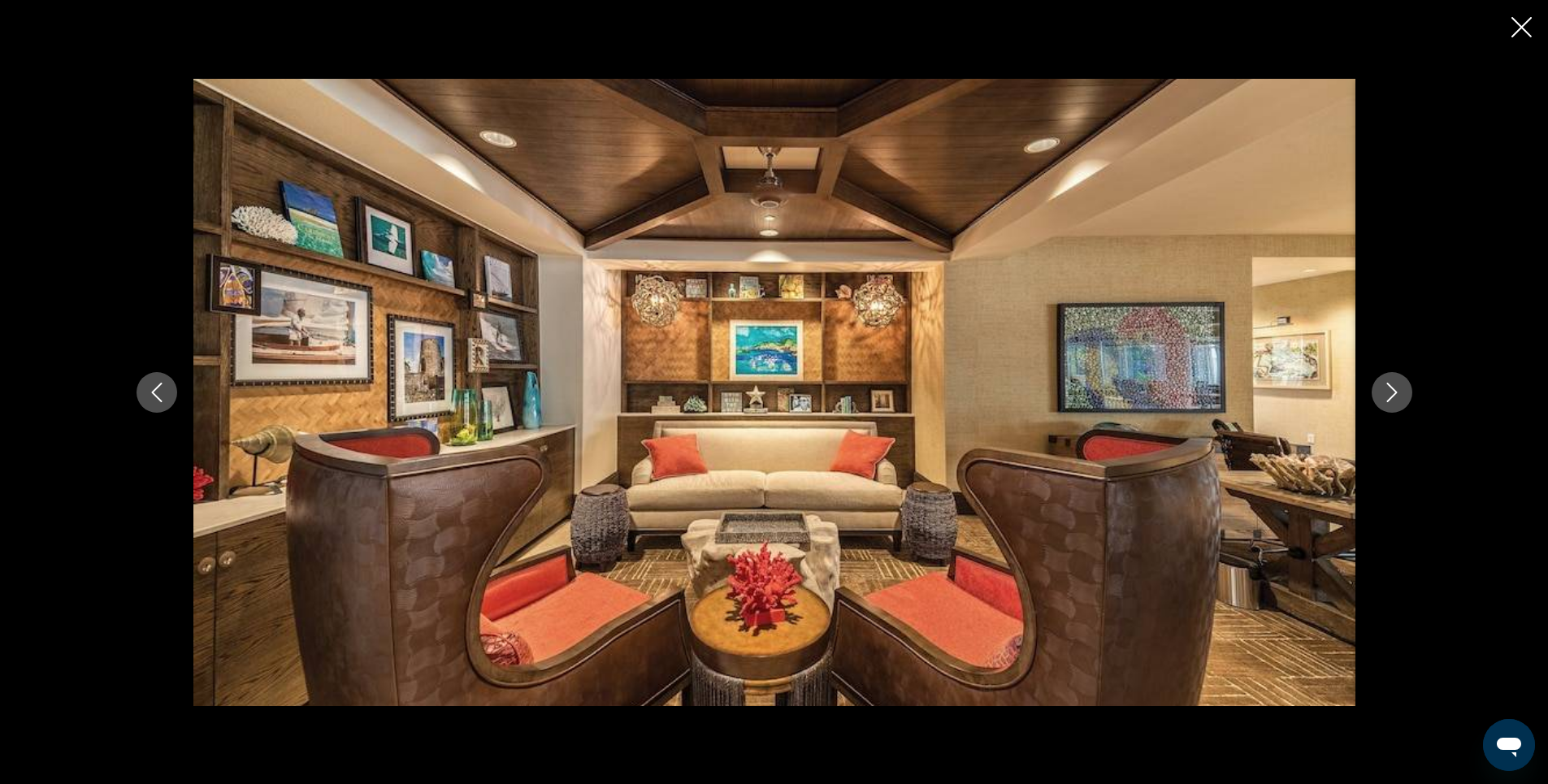
click at [1381, 393] on button "Next image" at bounding box center [1392, 392] width 40 height 40
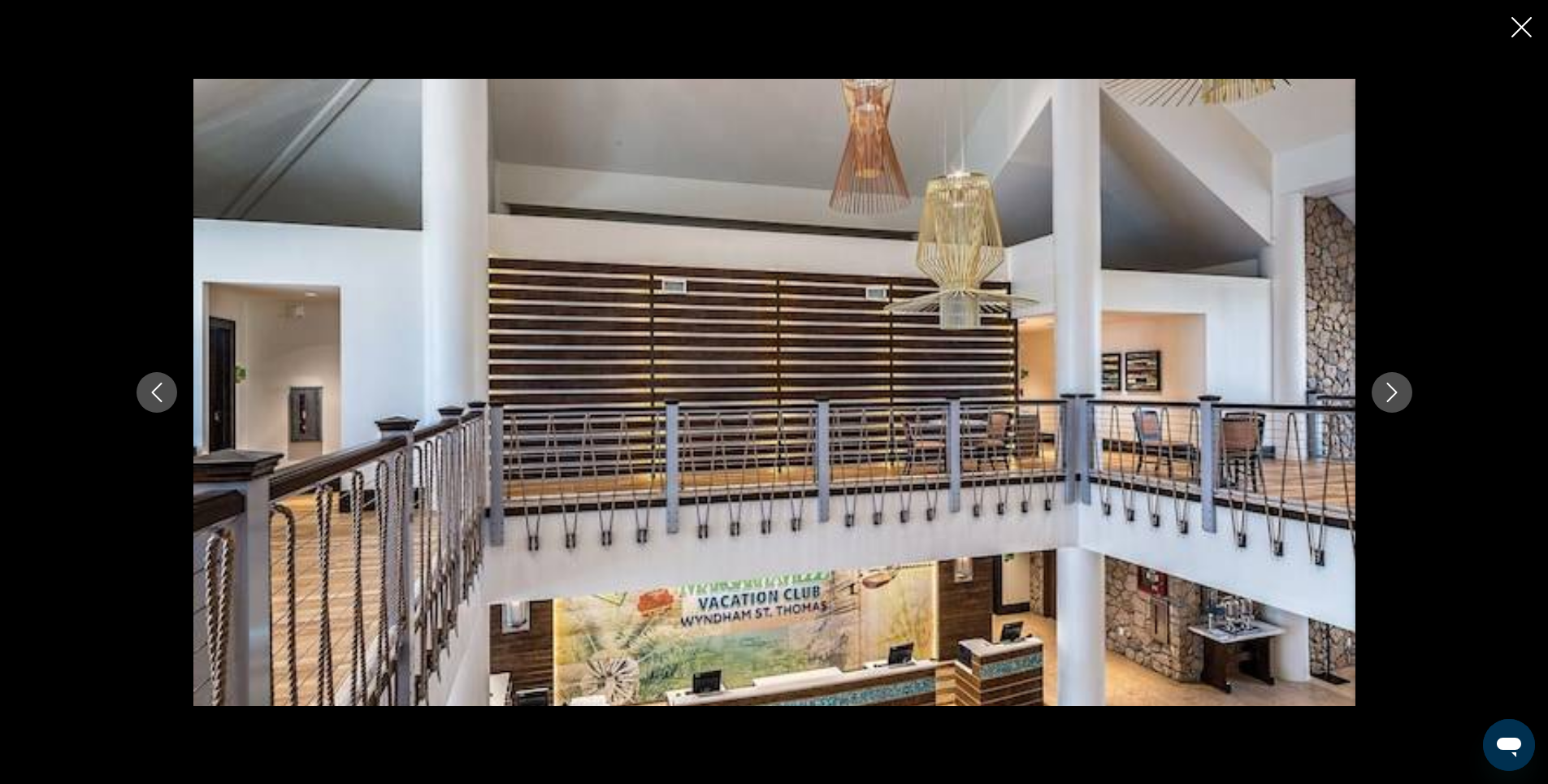
click at [1384, 393] on icon "Next image" at bounding box center [1392, 392] width 19 height 19
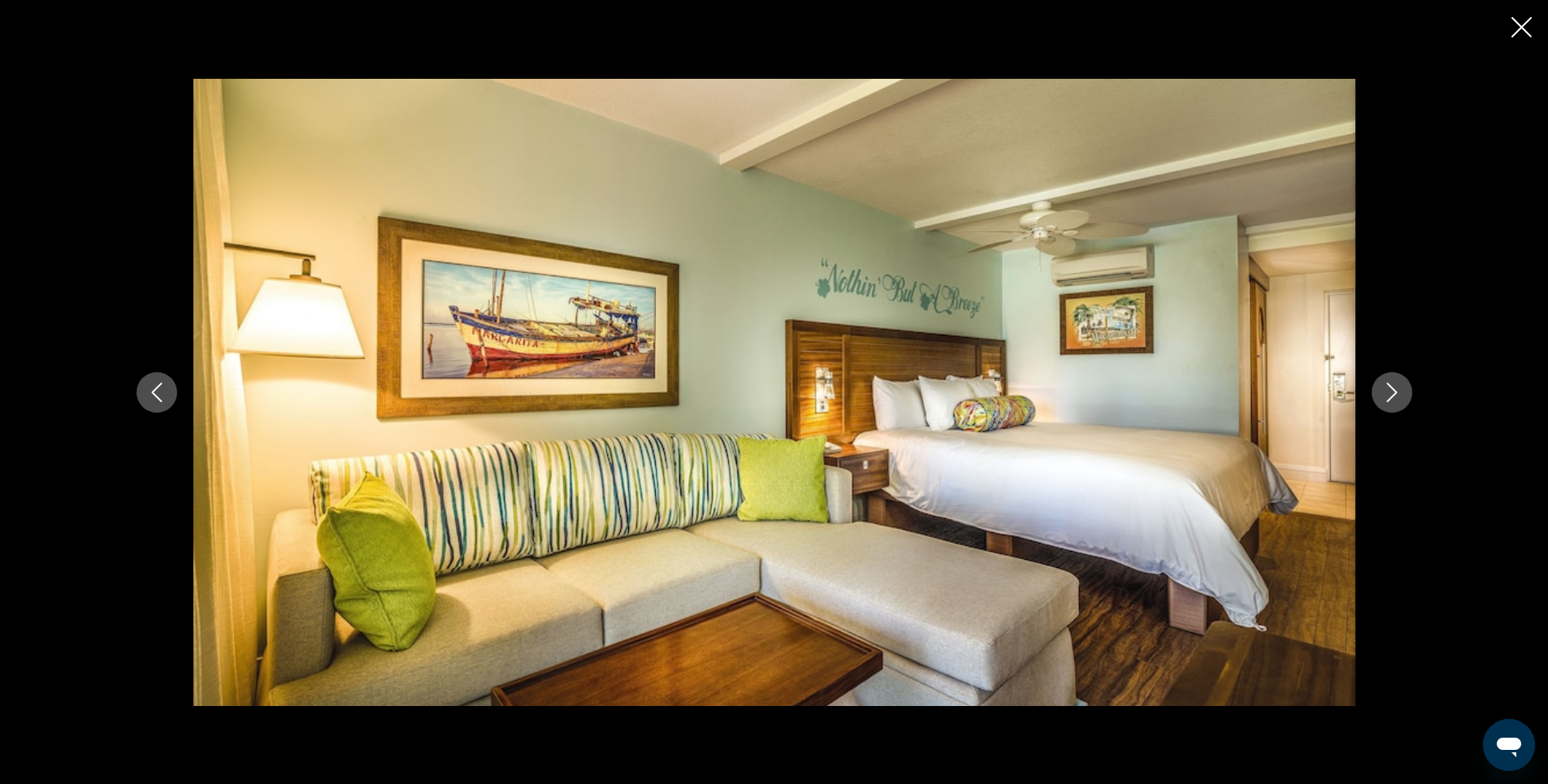
click at [1384, 393] on icon "Next image" at bounding box center [1392, 392] width 19 height 19
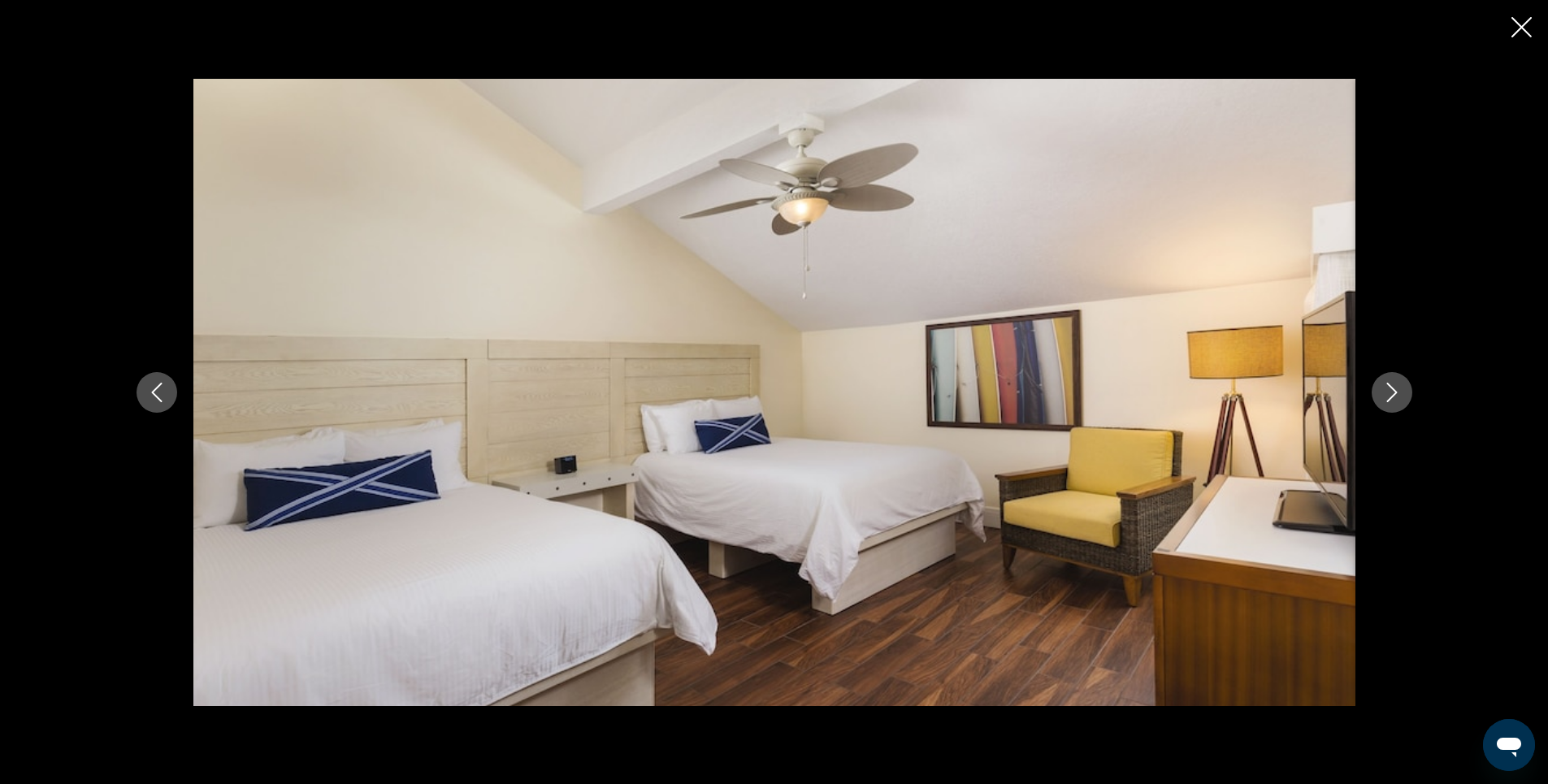
click at [1384, 393] on icon "Next image" at bounding box center [1392, 392] width 19 height 19
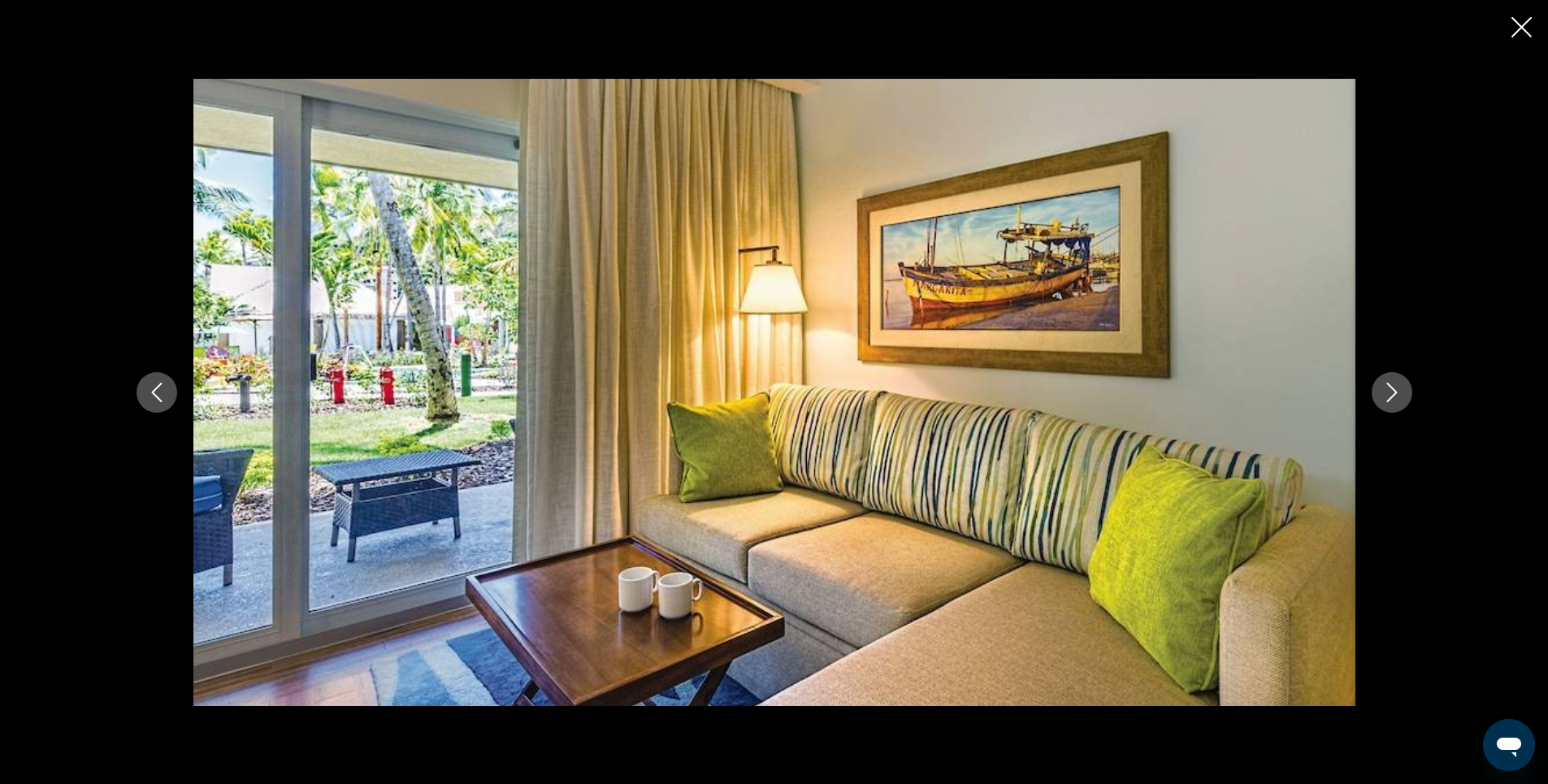
click at [1384, 393] on icon "Next image" at bounding box center [1392, 392] width 19 height 19
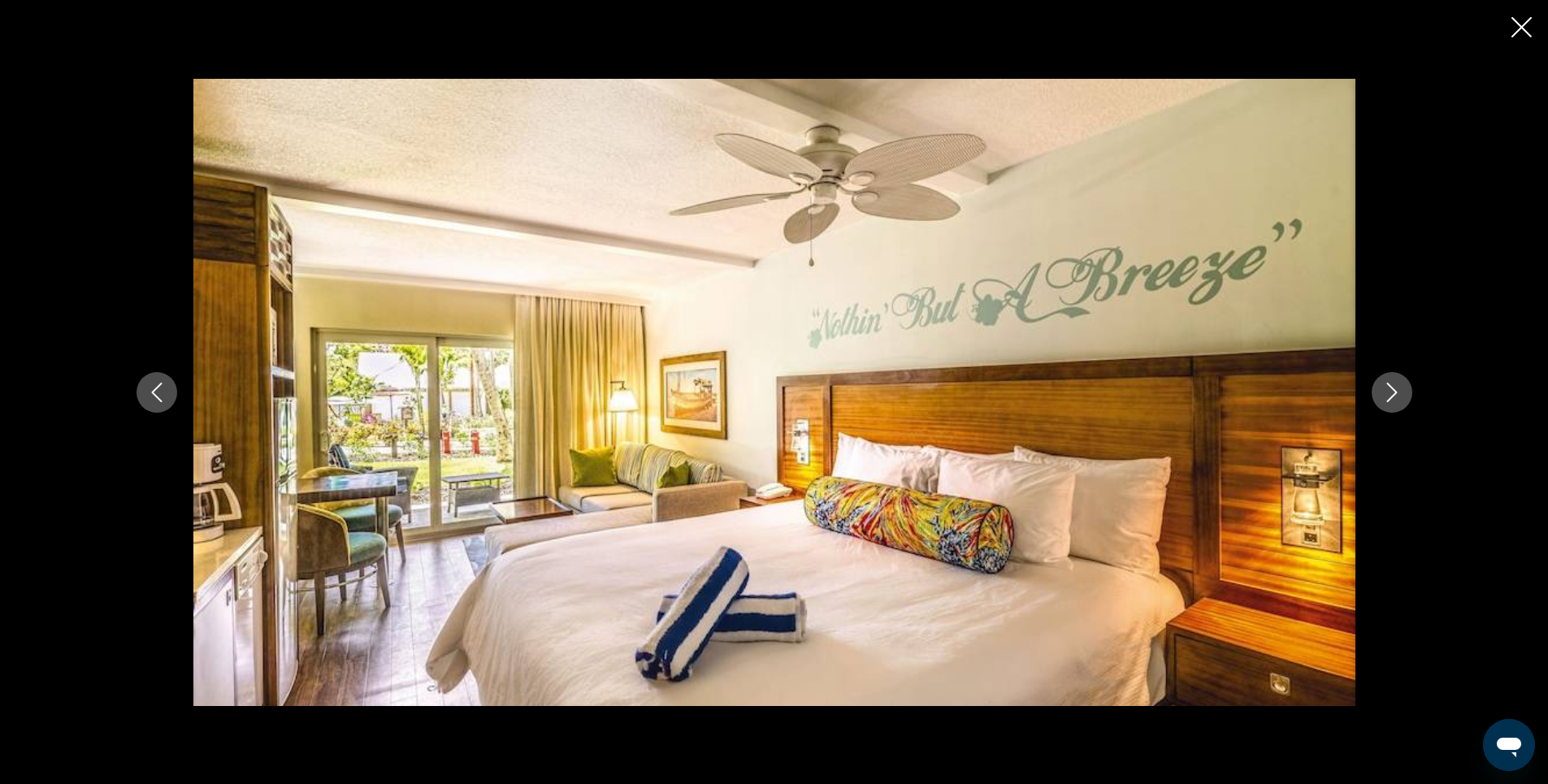
click at [1384, 393] on icon "Next image" at bounding box center [1392, 392] width 19 height 19
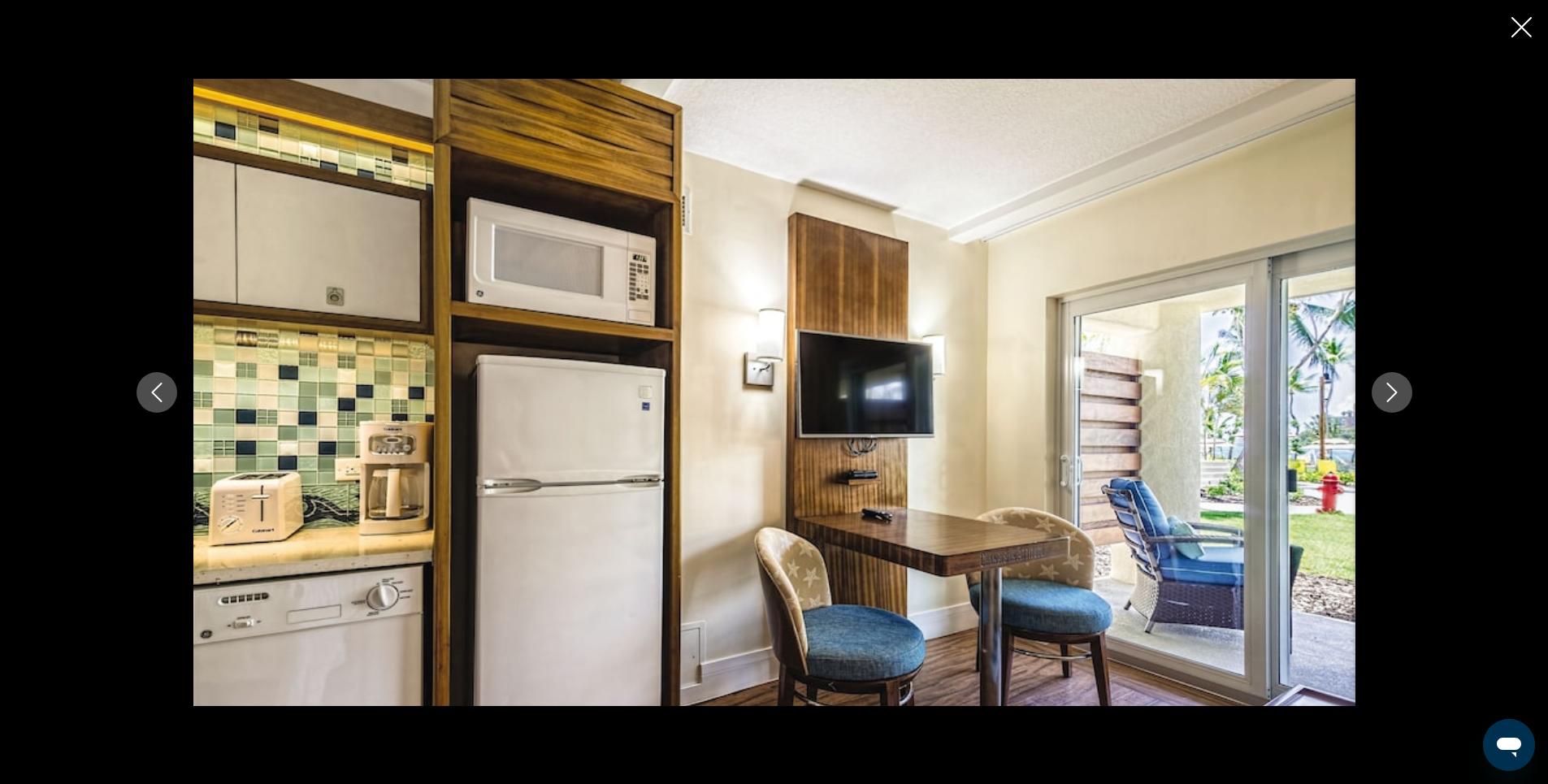
click at [1393, 390] on icon "Next image" at bounding box center [1392, 392] width 19 height 19
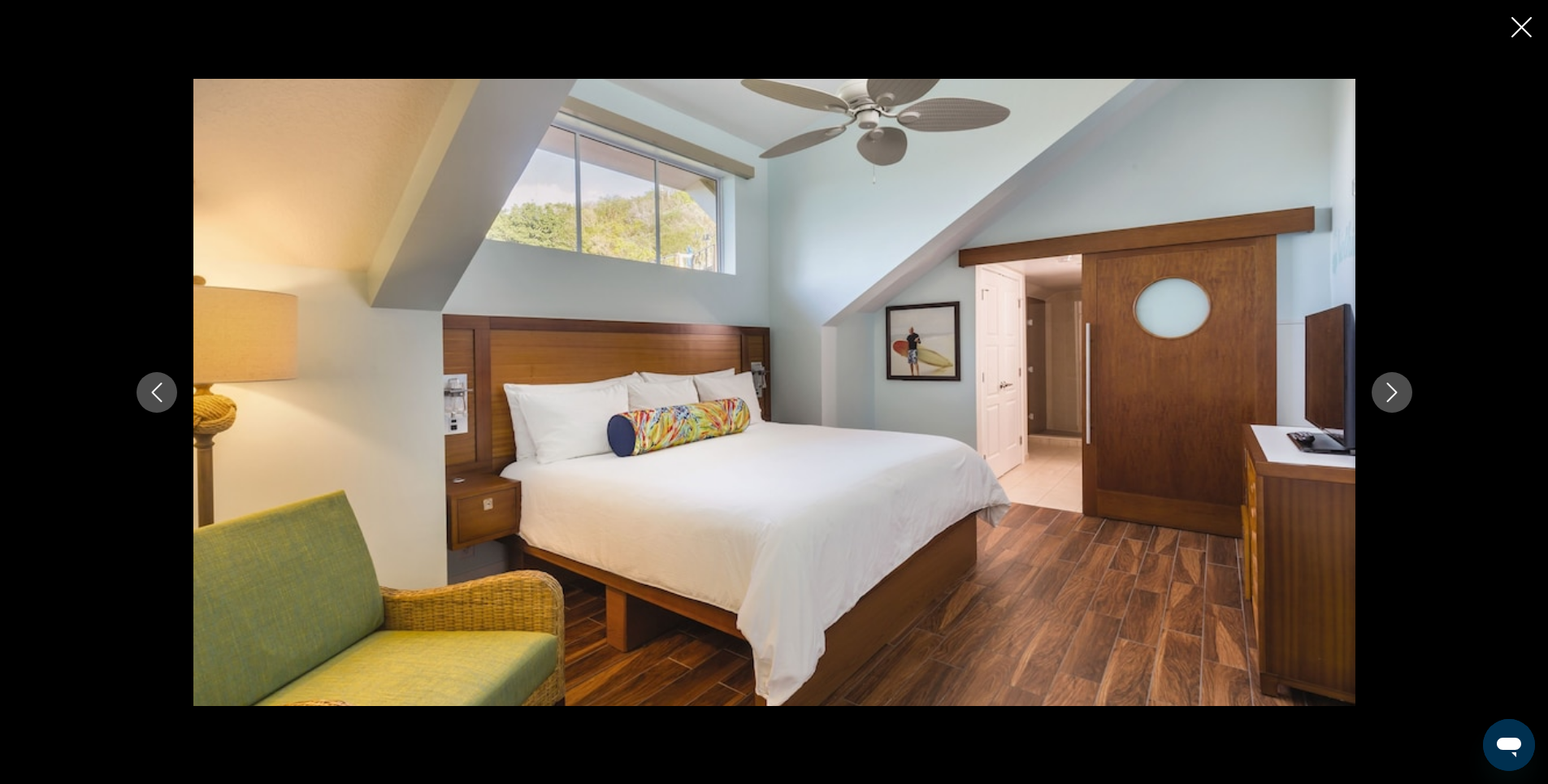
click at [1393, 390] on icon "Next image" at bounding box center [1392, 392] width 19 height 19
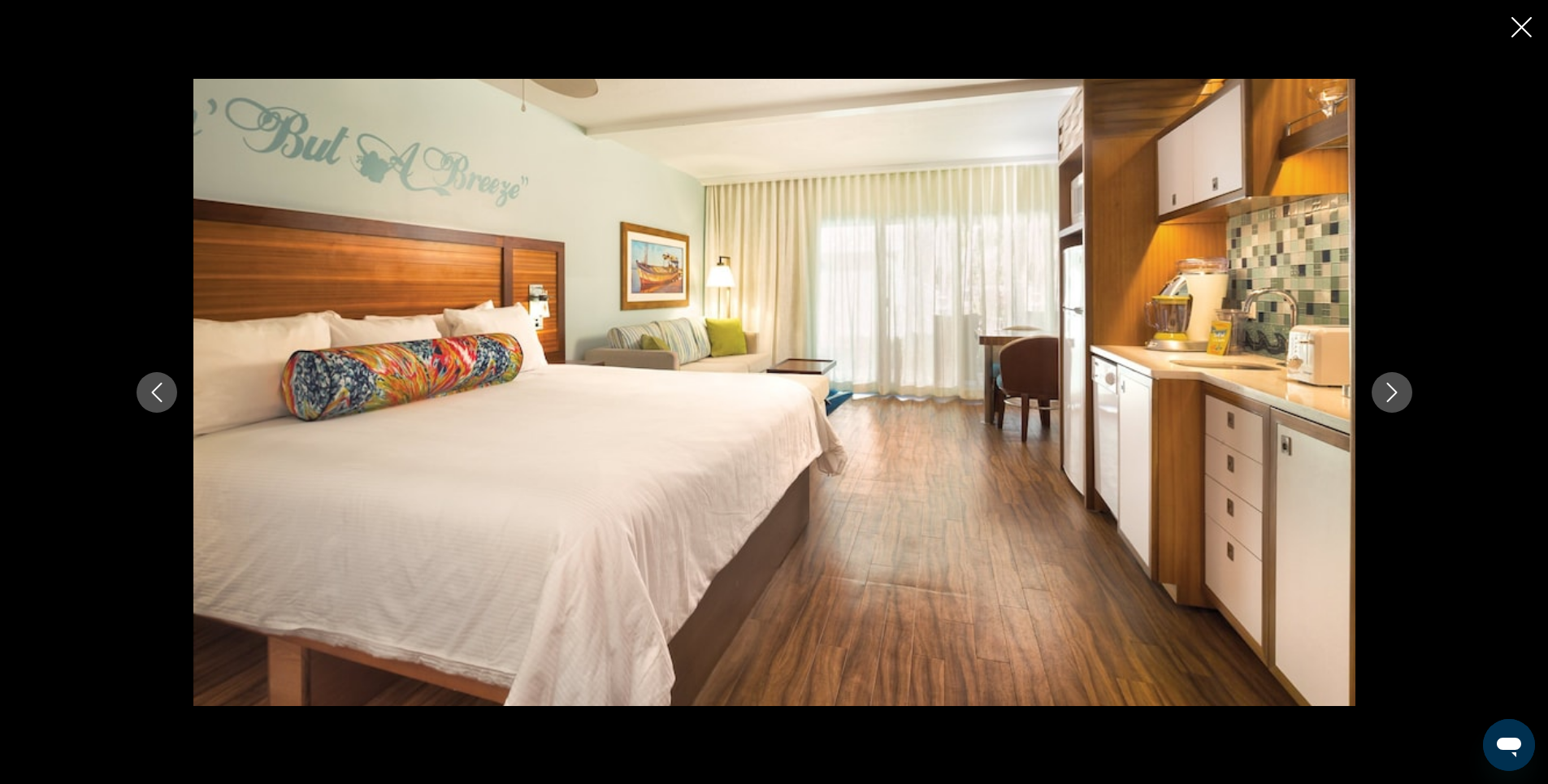
click at [1393, 390] on icon "Next image" at bounding box center [1392, 392] width 19 height 19
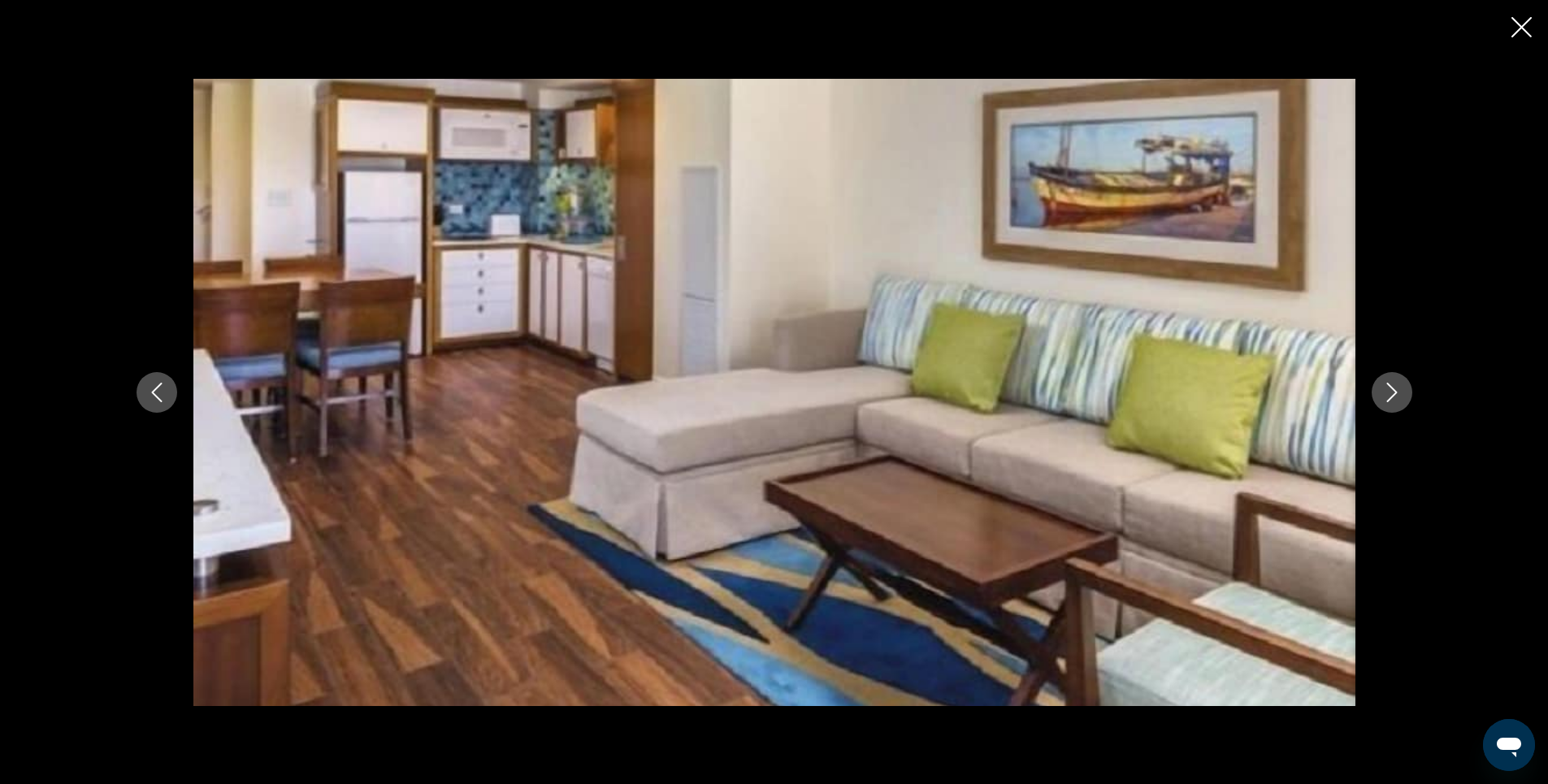
click at [1393, 390] on icon "Next image" at bounding box center [1392, 392] width 19 height 19
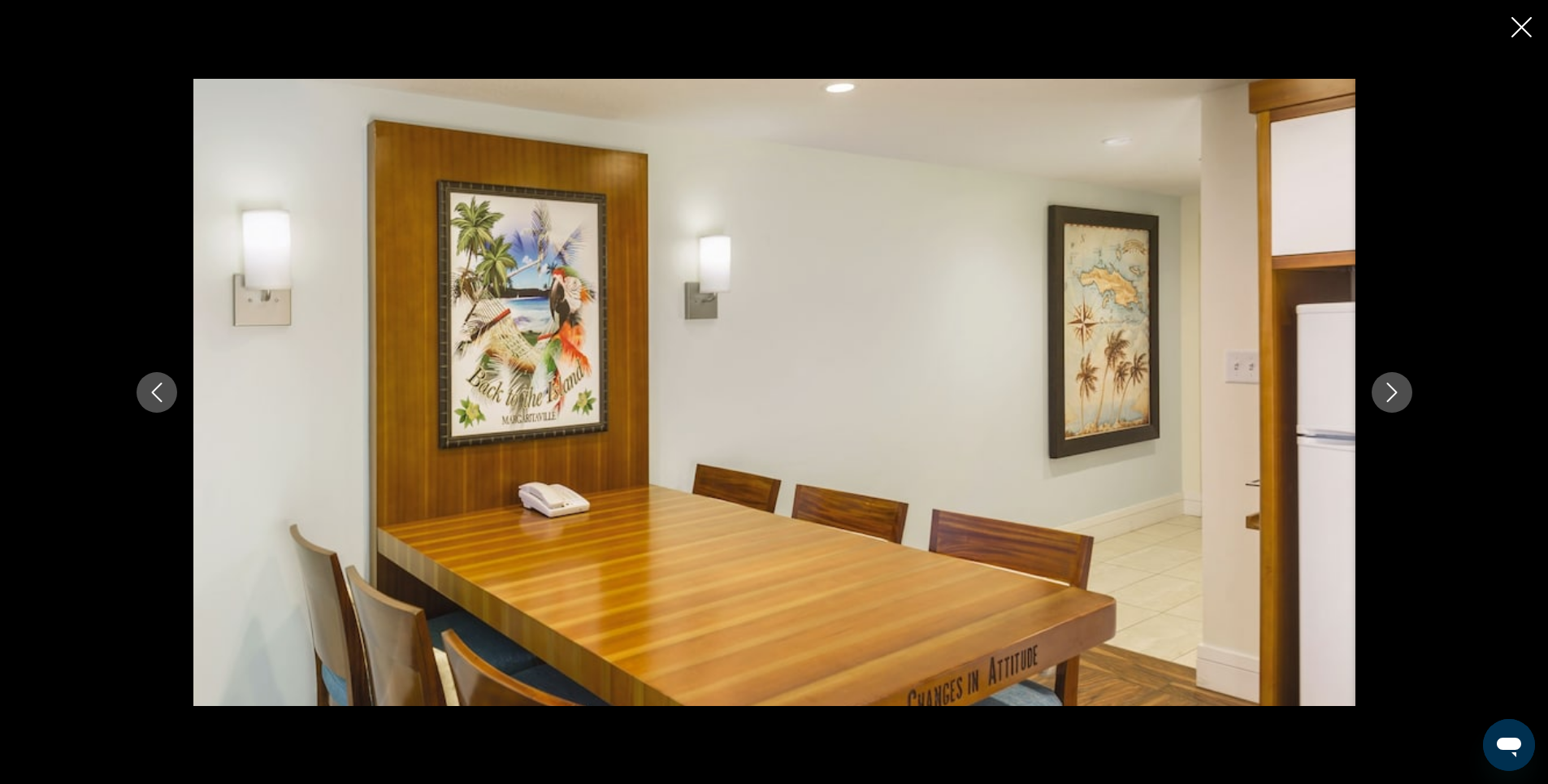
click at [1393, 390] on icon "Next image" at bounding box center [1392, 392] width 19 height 19
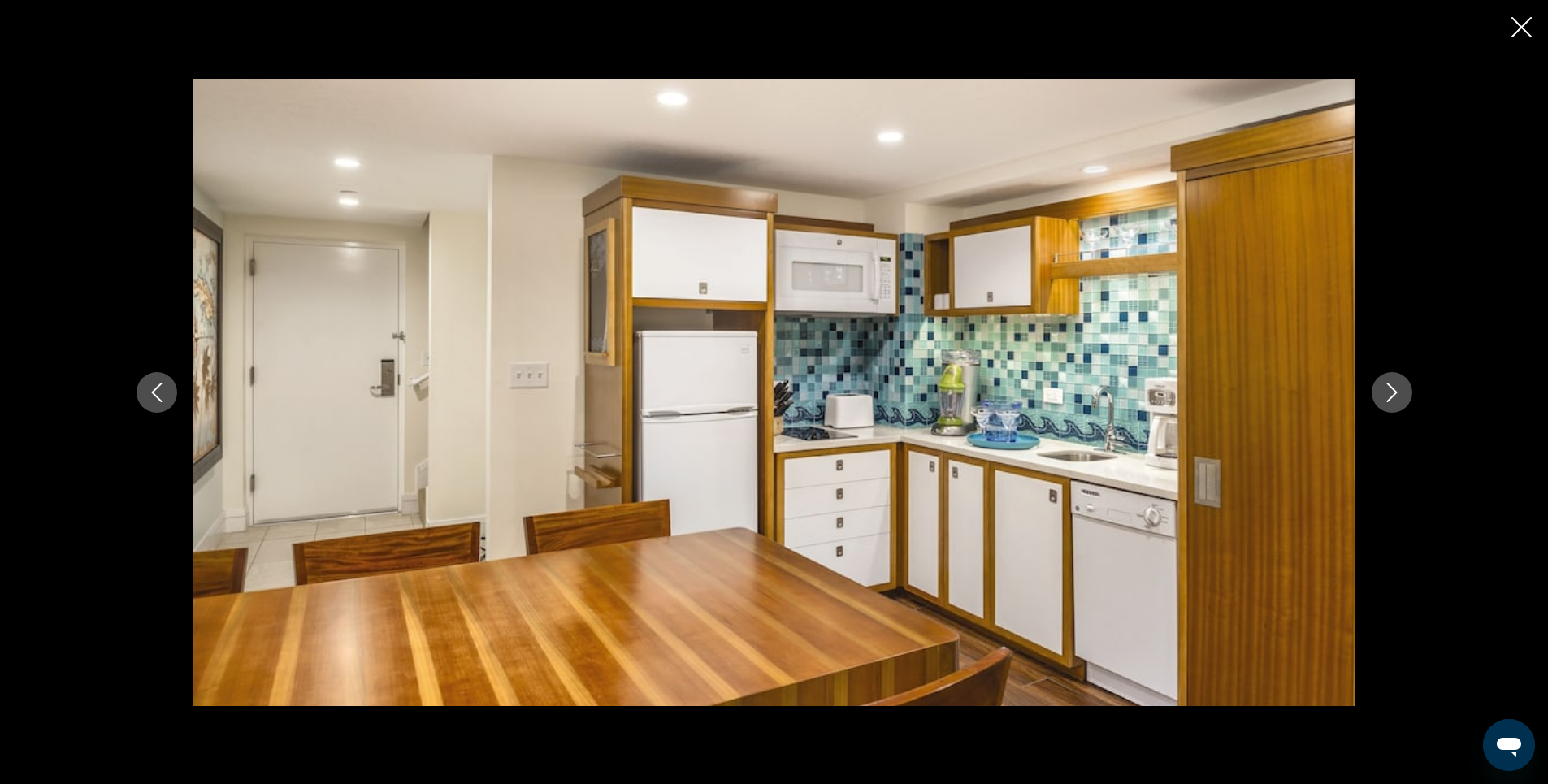
click at [1393, 390] on icon "Next image" at bounding box center [1392, 392] width 19 height 19
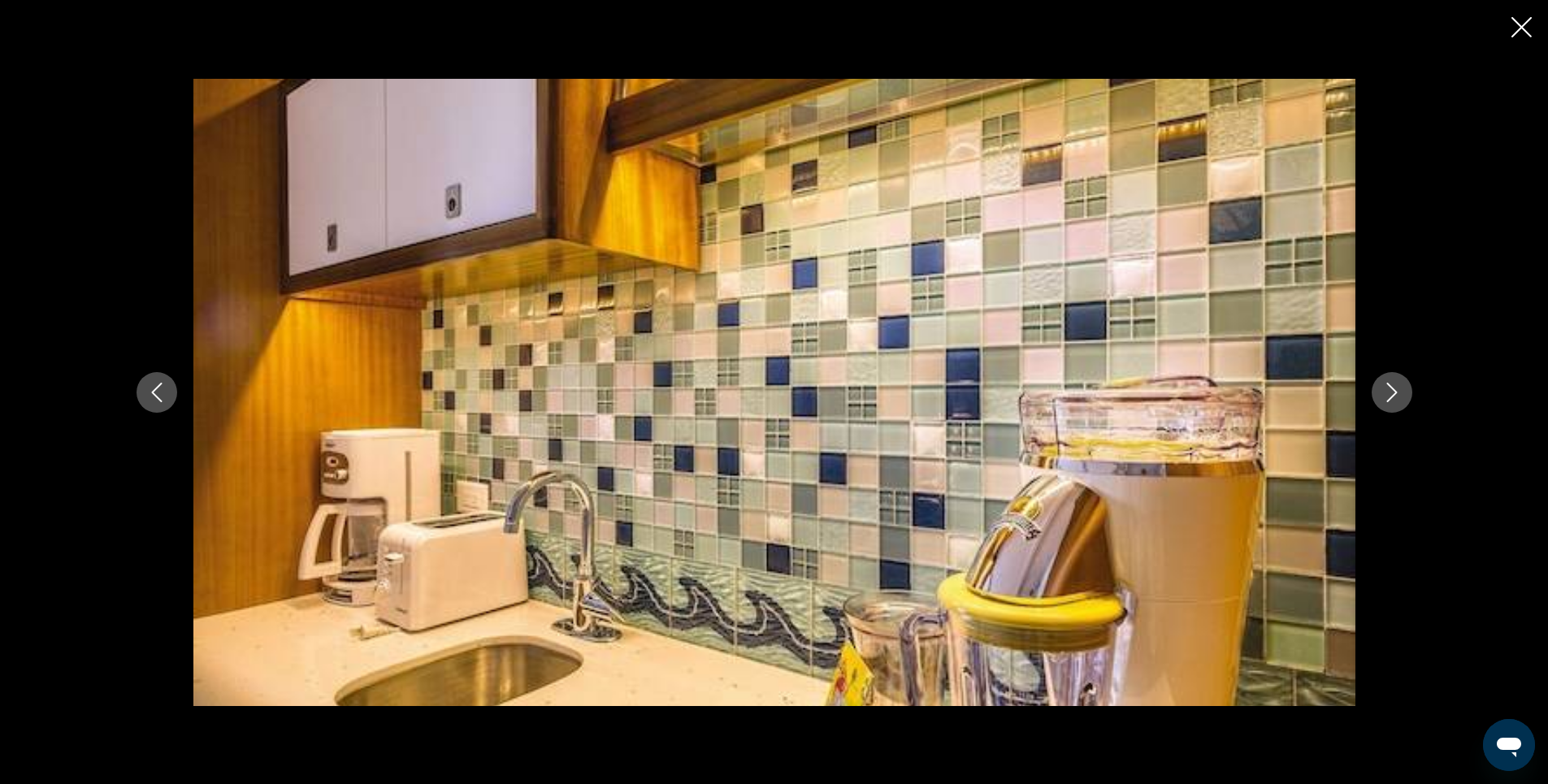
click at [1393, 390] on icon "Next image" at bounding box center [1392, 392] width 19 height 19
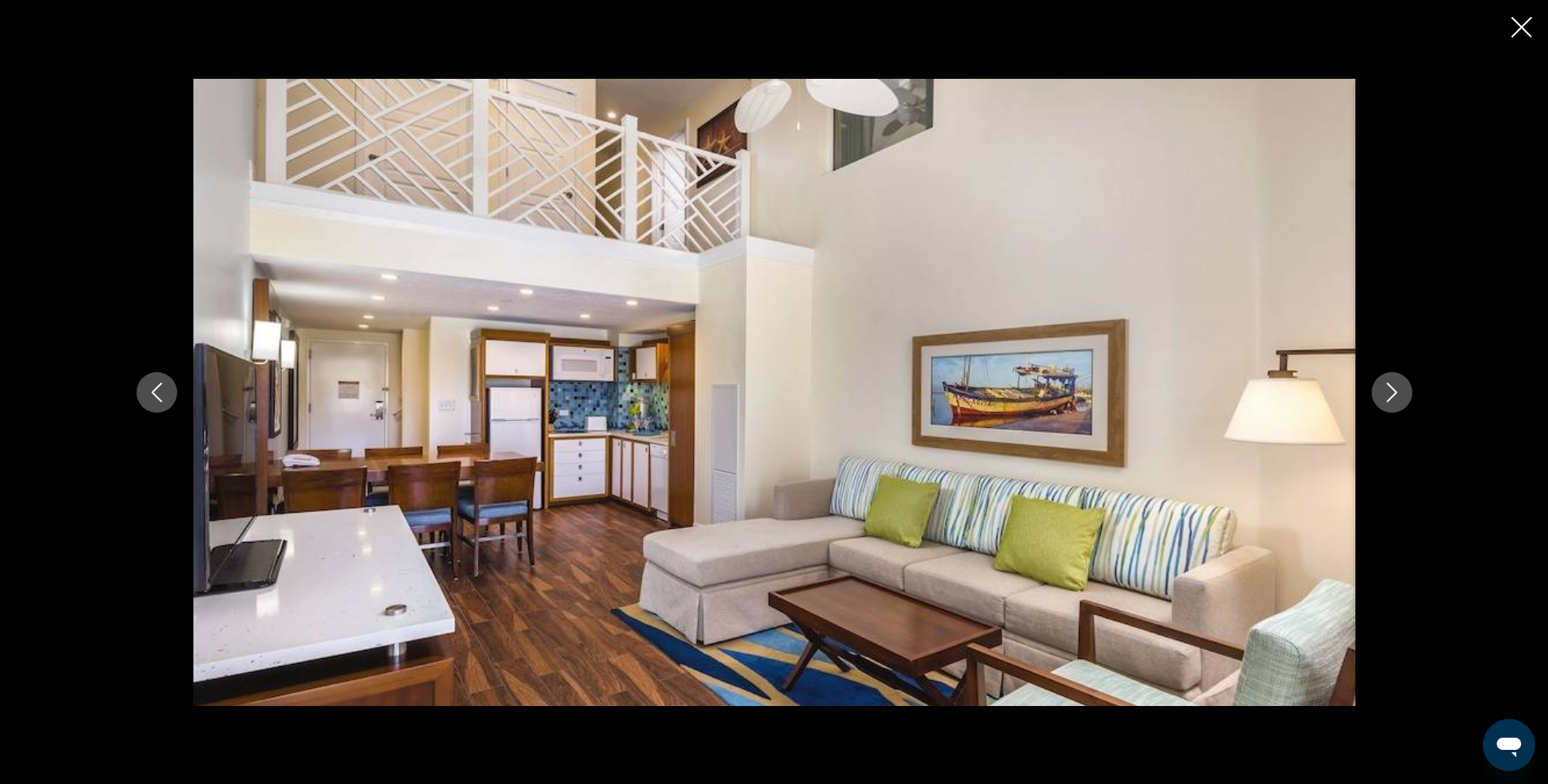
click at [1393, 390] on icon "Next image" at bounding box center [1392, 392] width 19 height 19
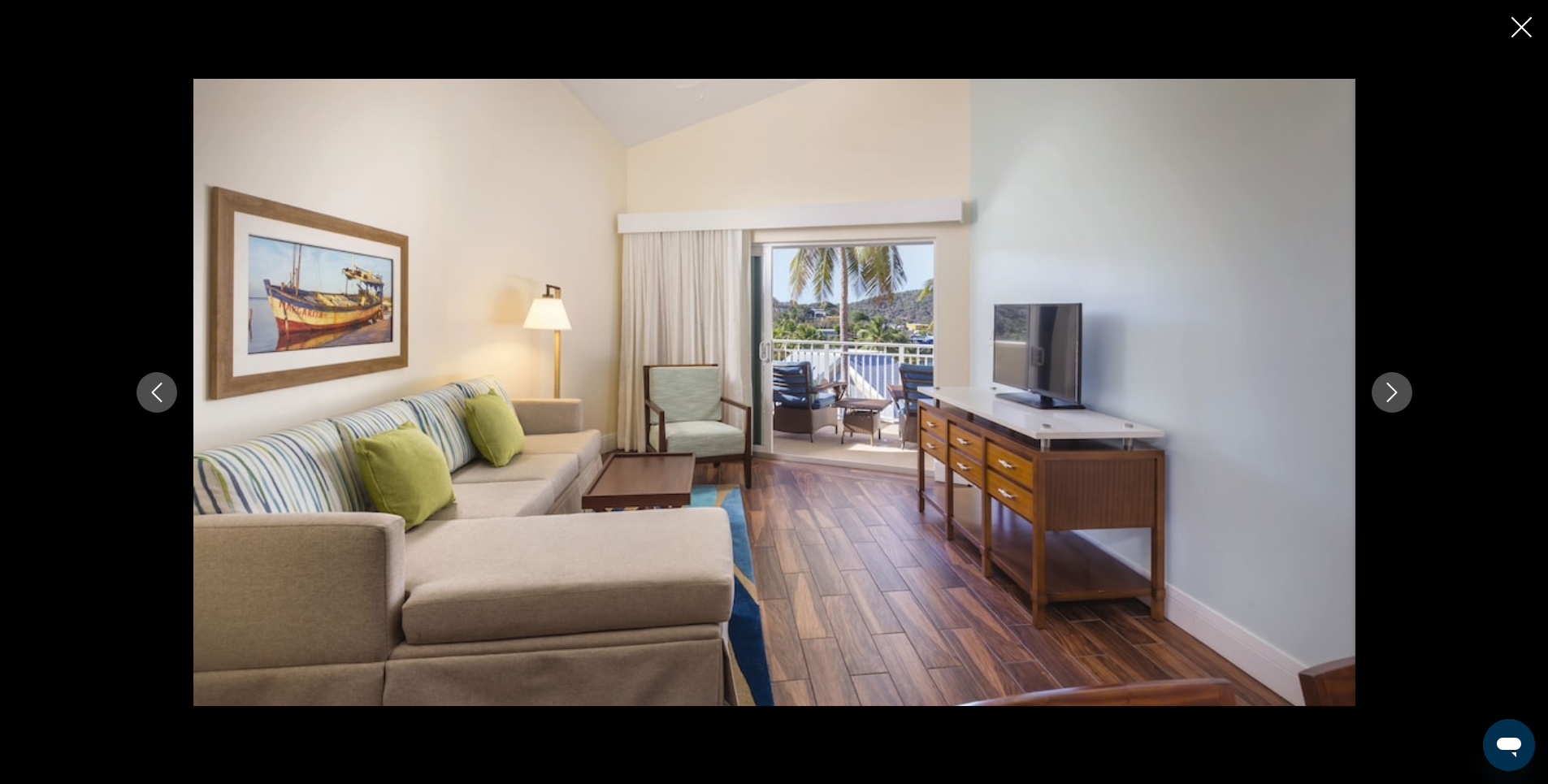
click at [1393, 390] on icon "Next image" at bounding box center [1392, 392] width 19 height 19
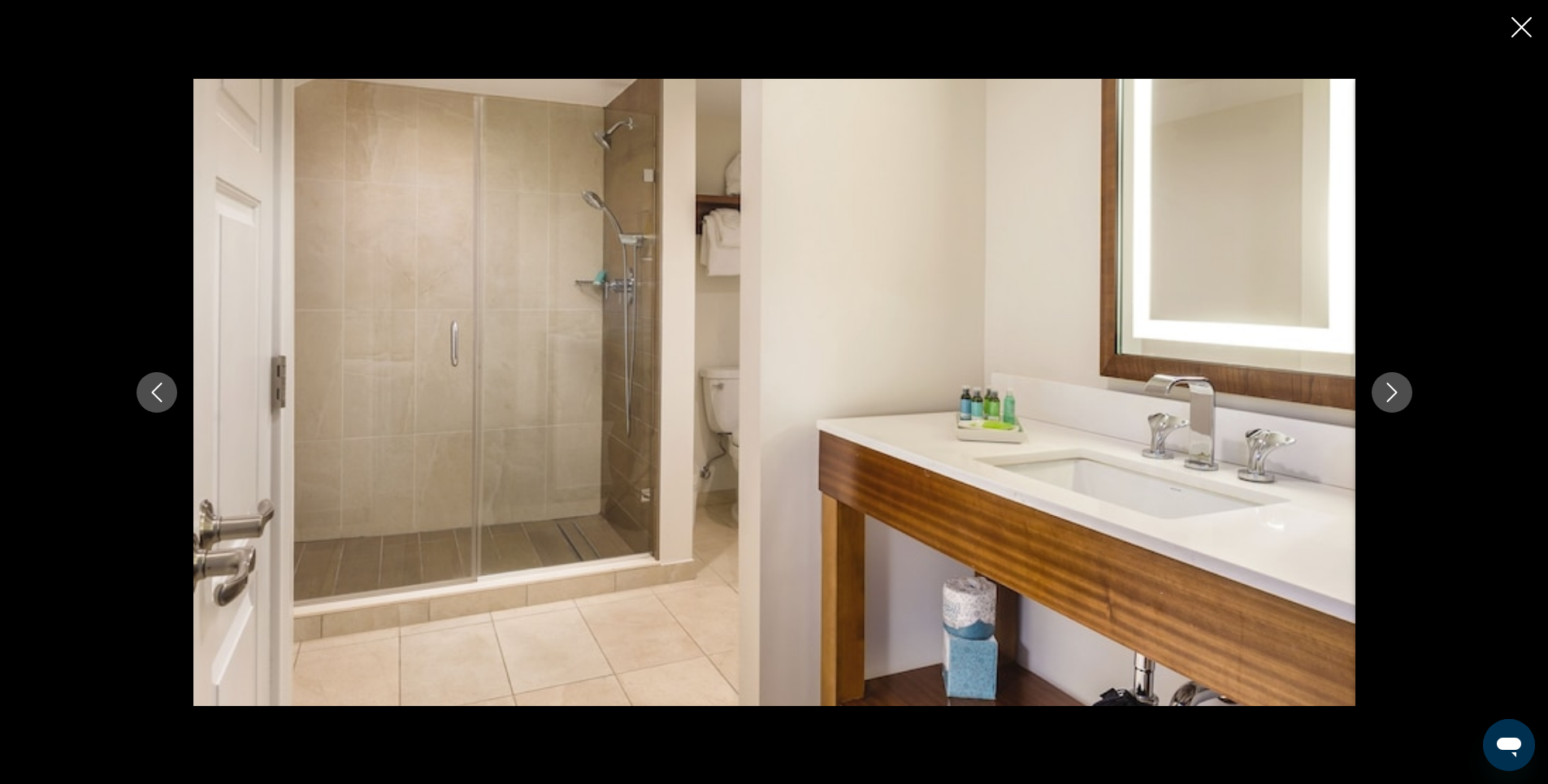
click at [1393, 390] on icon "Next image" at bounding box center [1392, 392] width 19 height 19
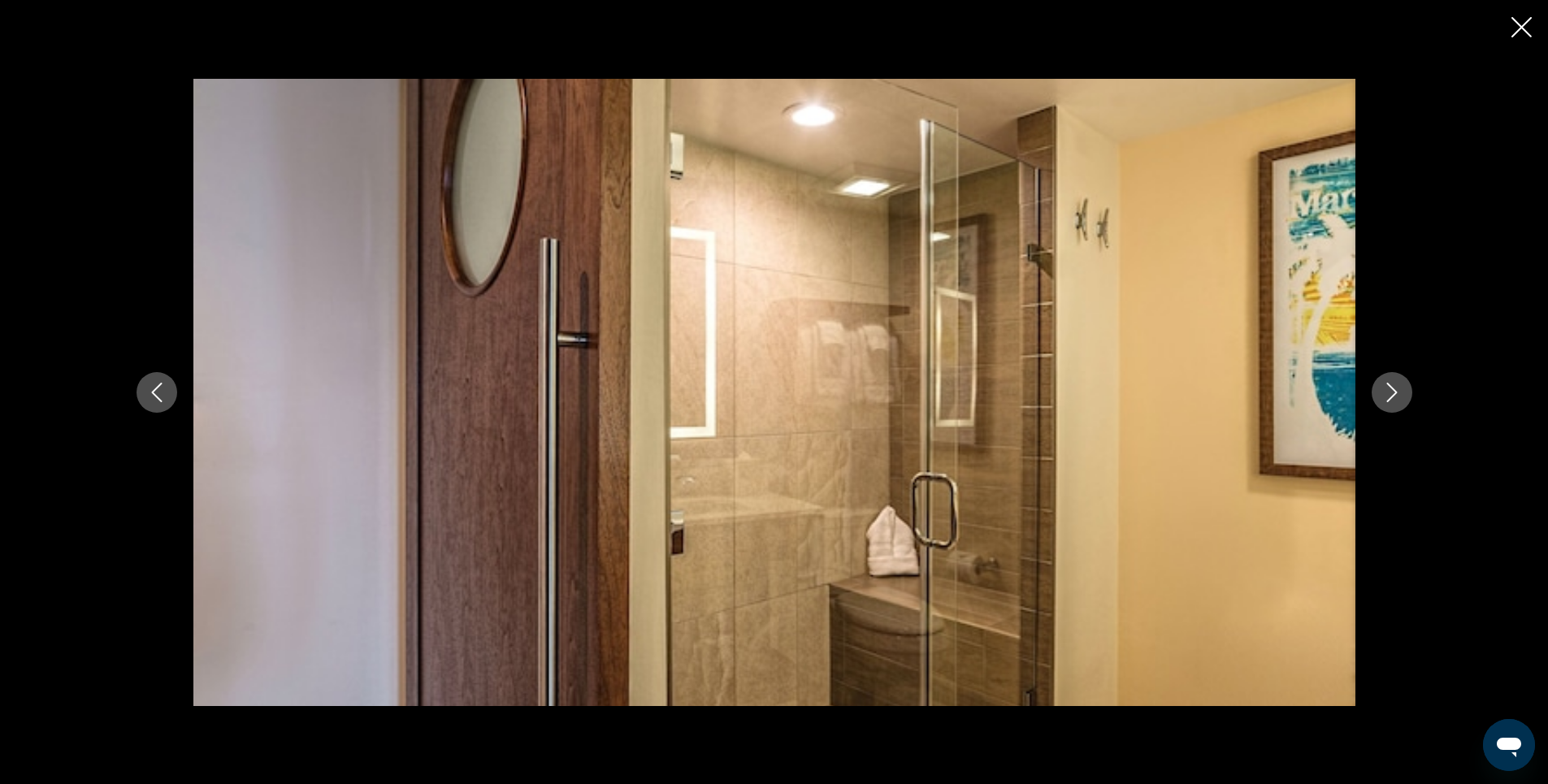
click at [1393, 390] on icon "Next image" at bounding box center [1392, 392] width 19 height 19
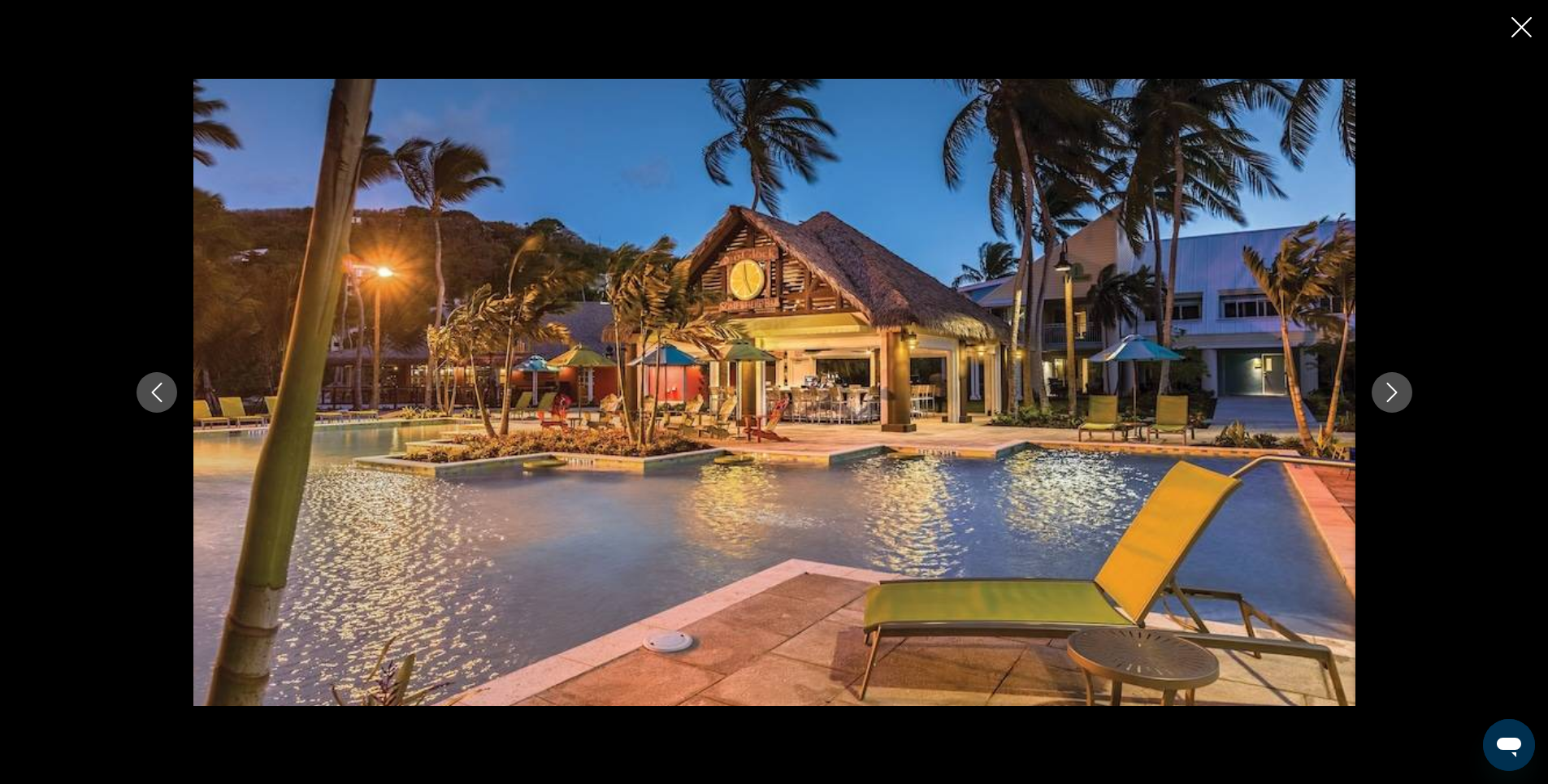
click at [1393, 390] on icon "Next image" at bounding box center [1392, 392] width 19 height 19
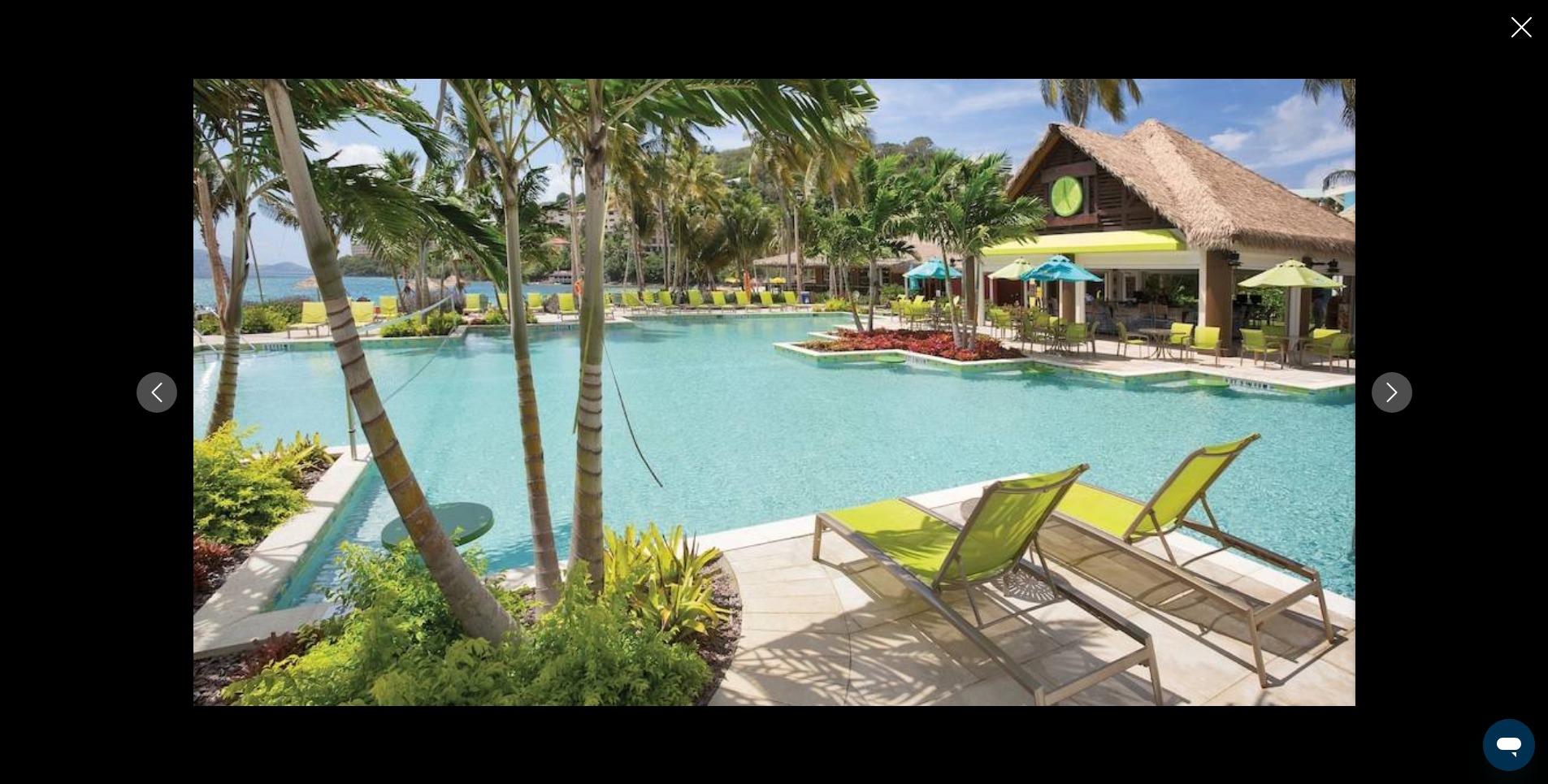
click at [1393, 390] on icon "Next image" at bounding box center [1392, 392] width 19 height 19
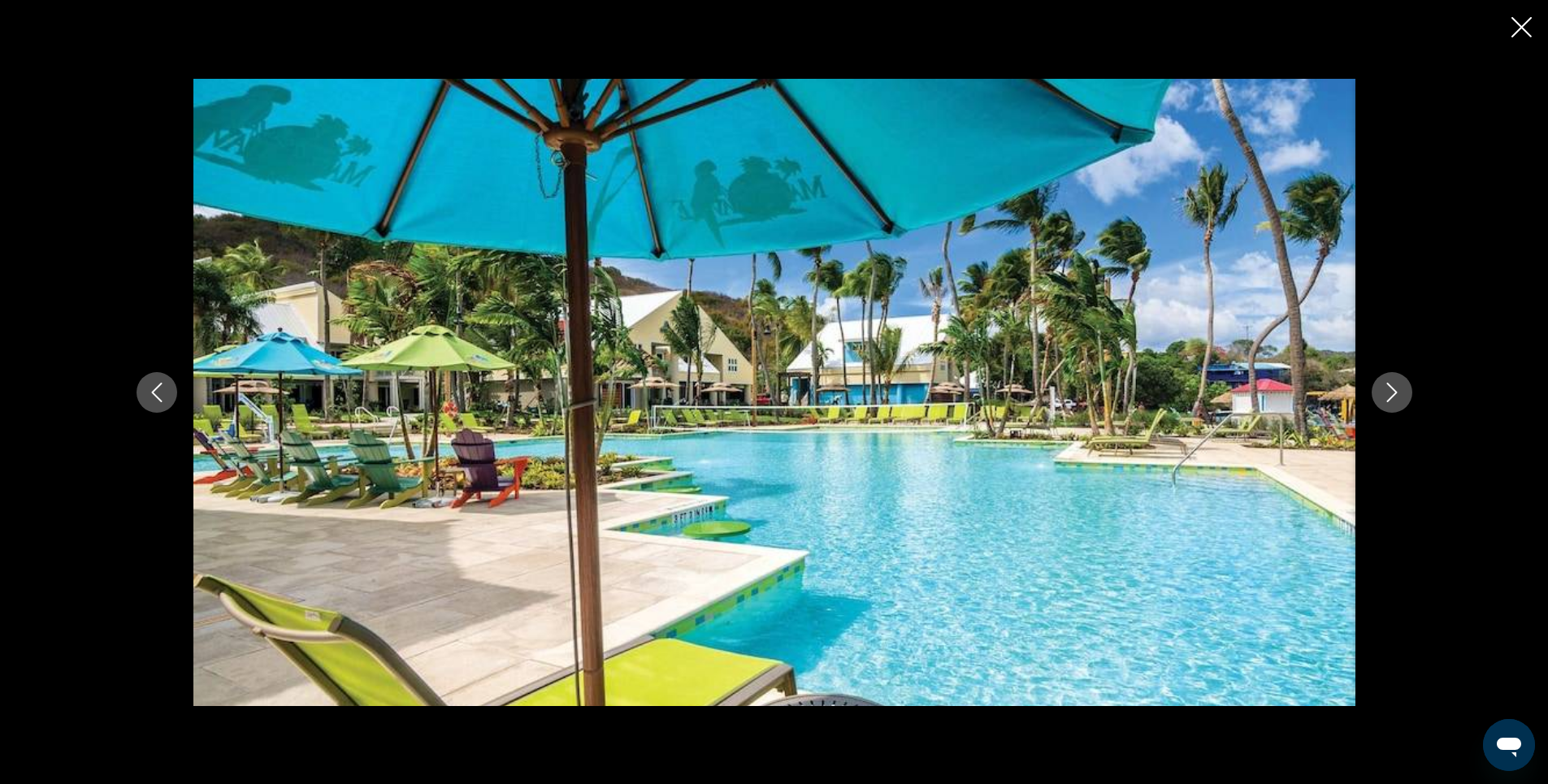
click at [1393, 390] on icon "Next image" at bounding box center [1392, 392] width 19 height 19
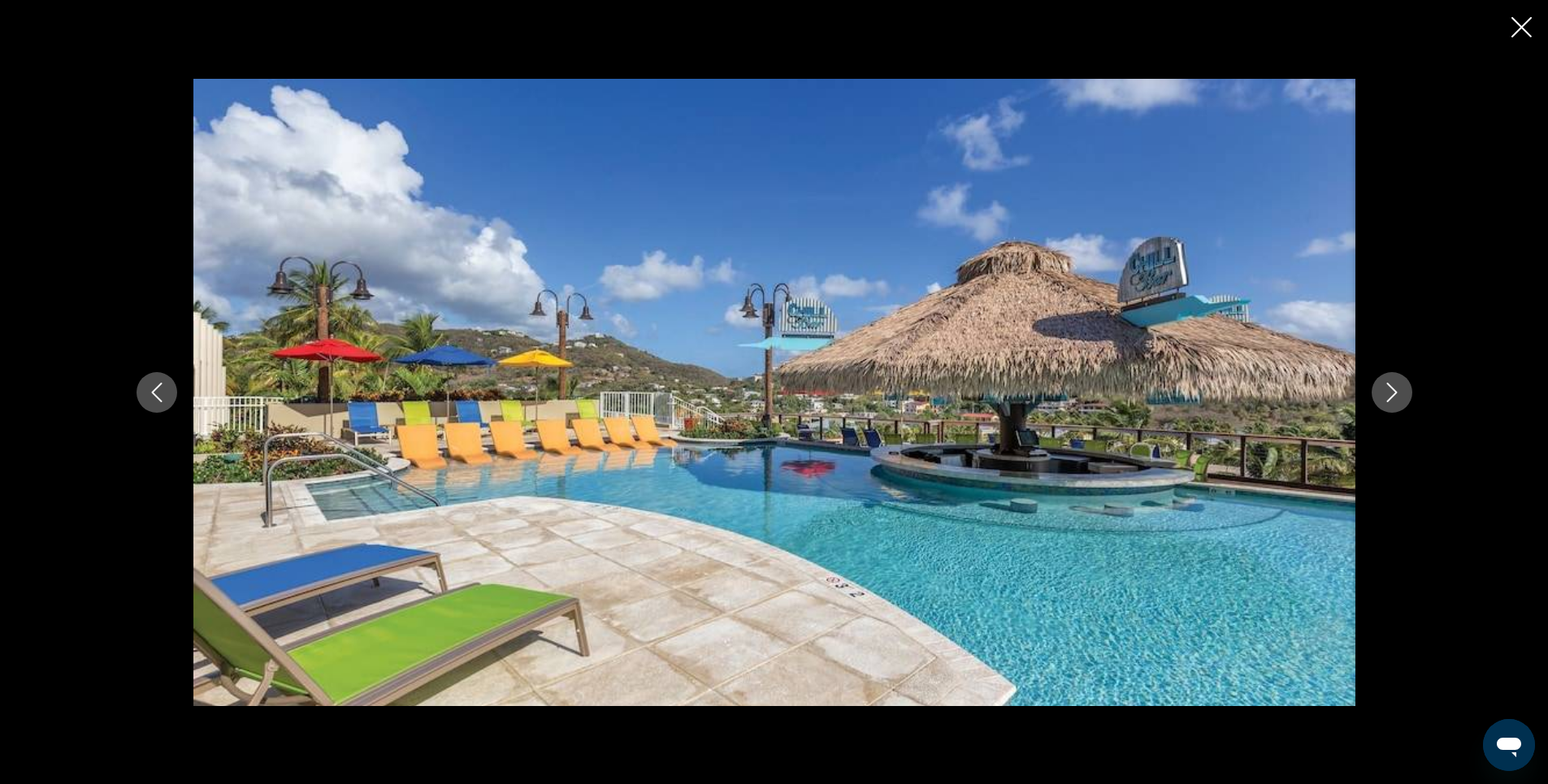
click at [1393, 390] on icon "Next image" at bounding box center [1392, 392] width 19 height 19
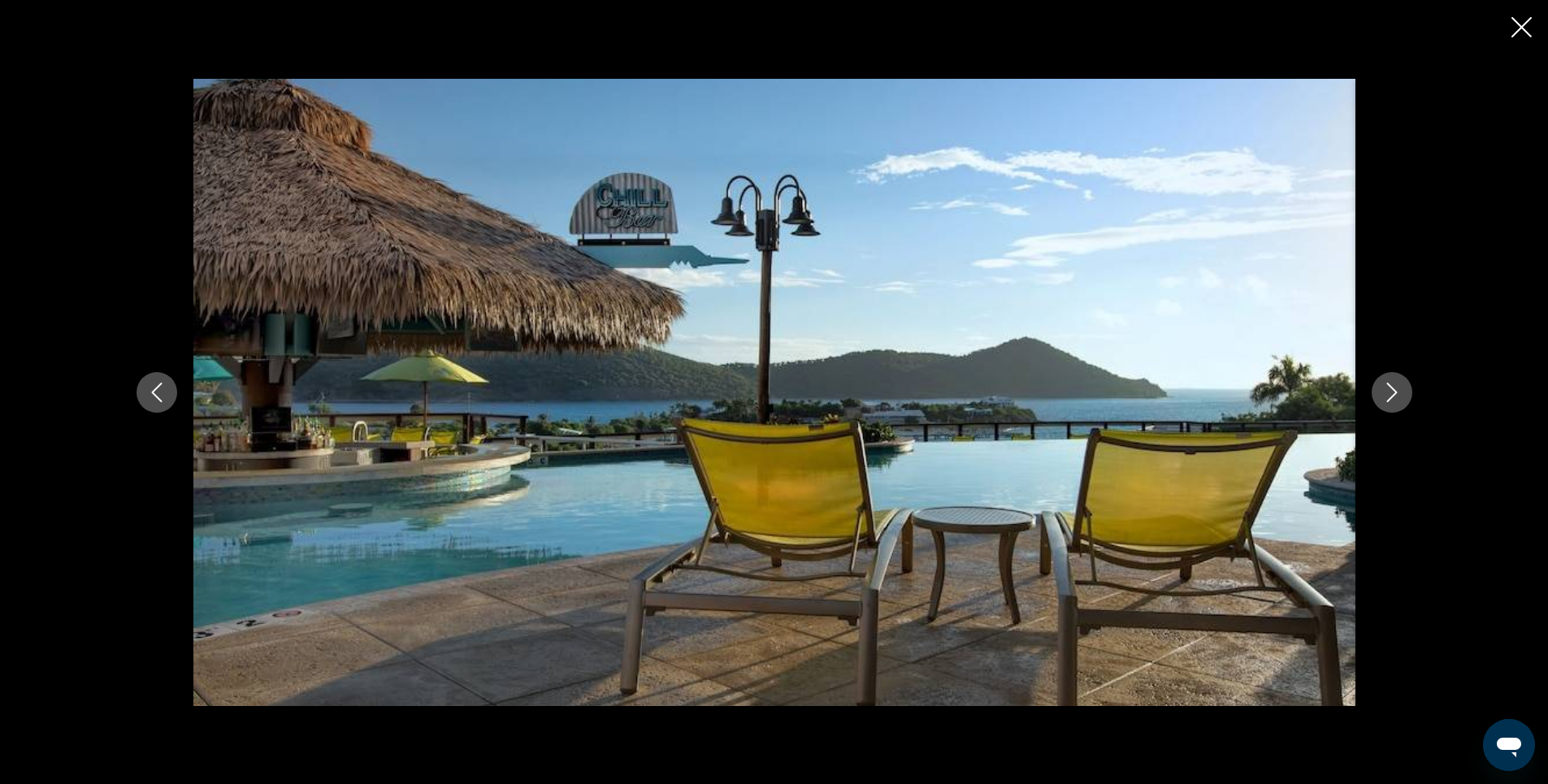
click at [1393, 390] on icon "Next image" at bounding box center [1392, 392] width 19 height 19
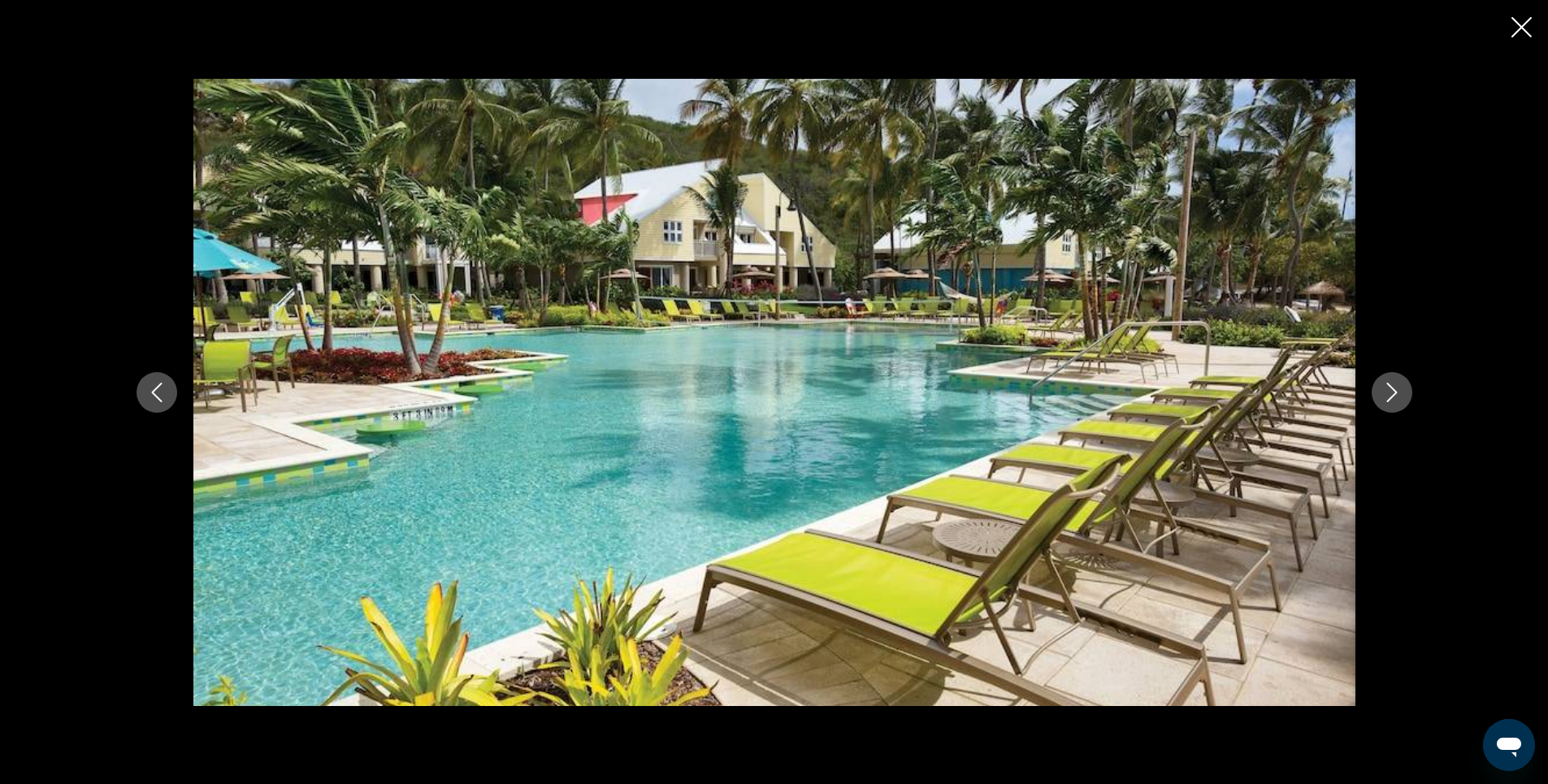
click at [165, 392] on icon "Previous image" at bounding box center [156, 392] width 19 height 19
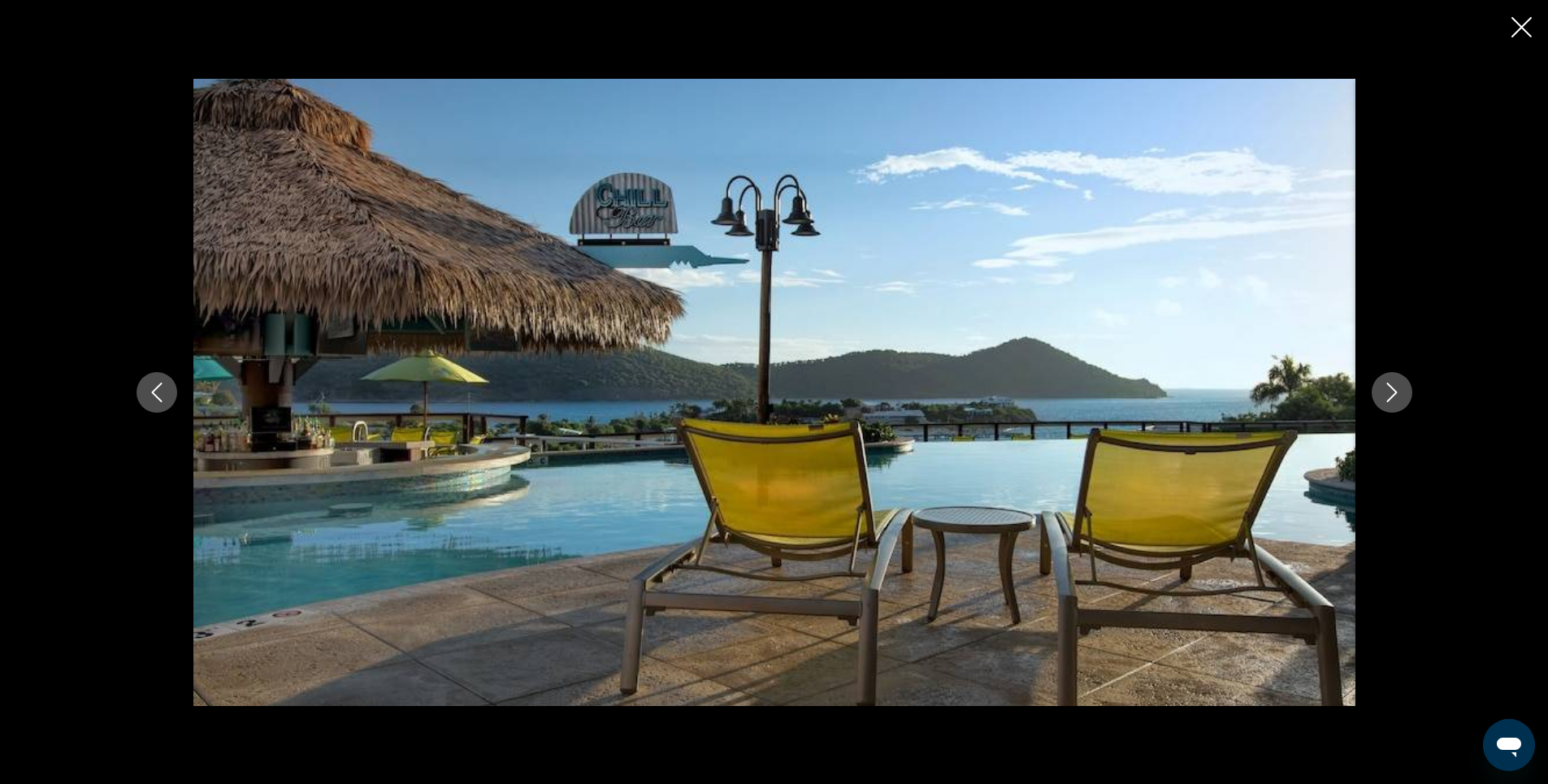
click at [1392, 393] on icon "Next image" at bounding box center [1392, 392] width 19 height 19
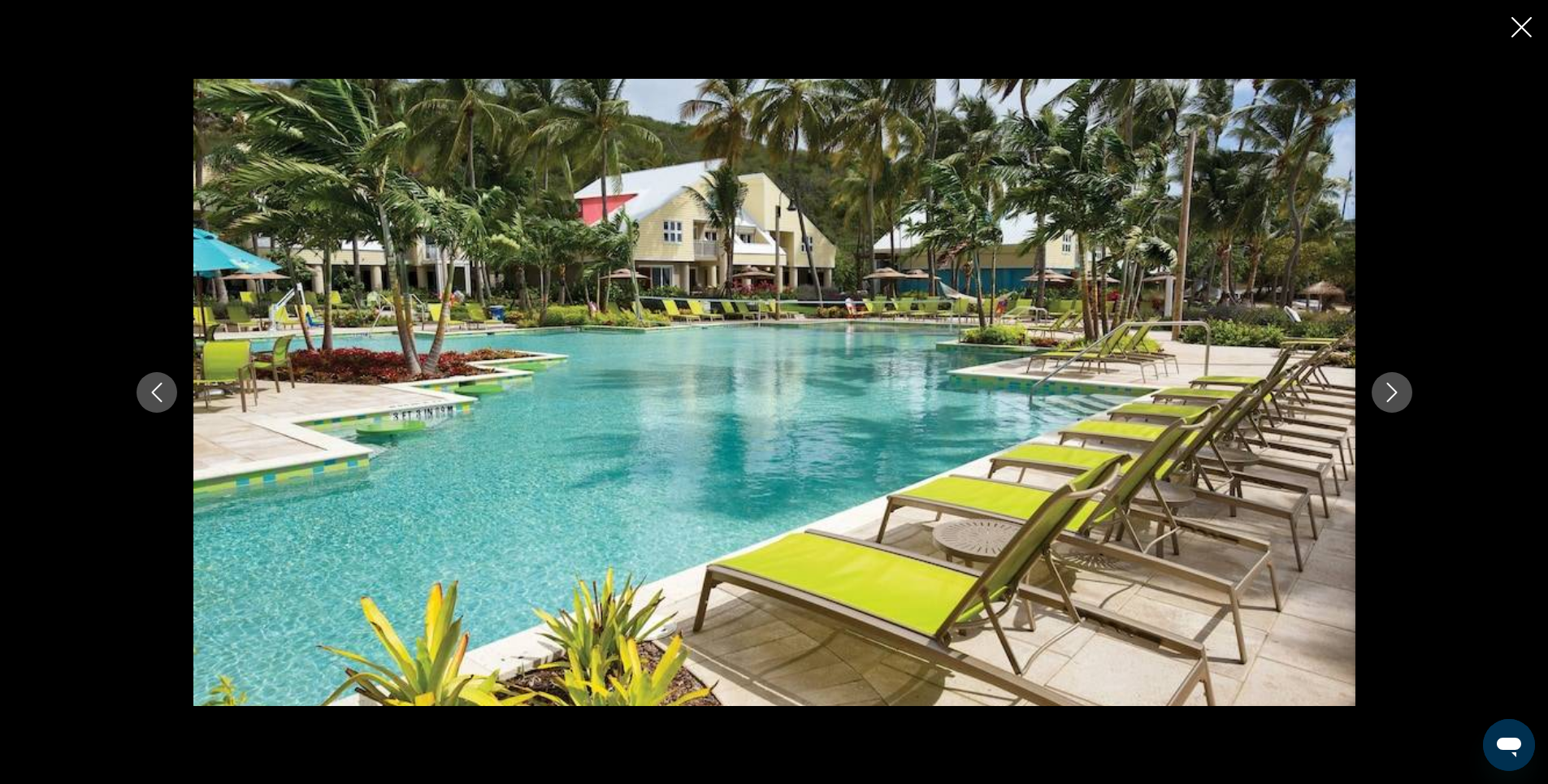
click at [1392, 393] on icon "Next image" at bounding box center [1392, 392] width 19 height 19
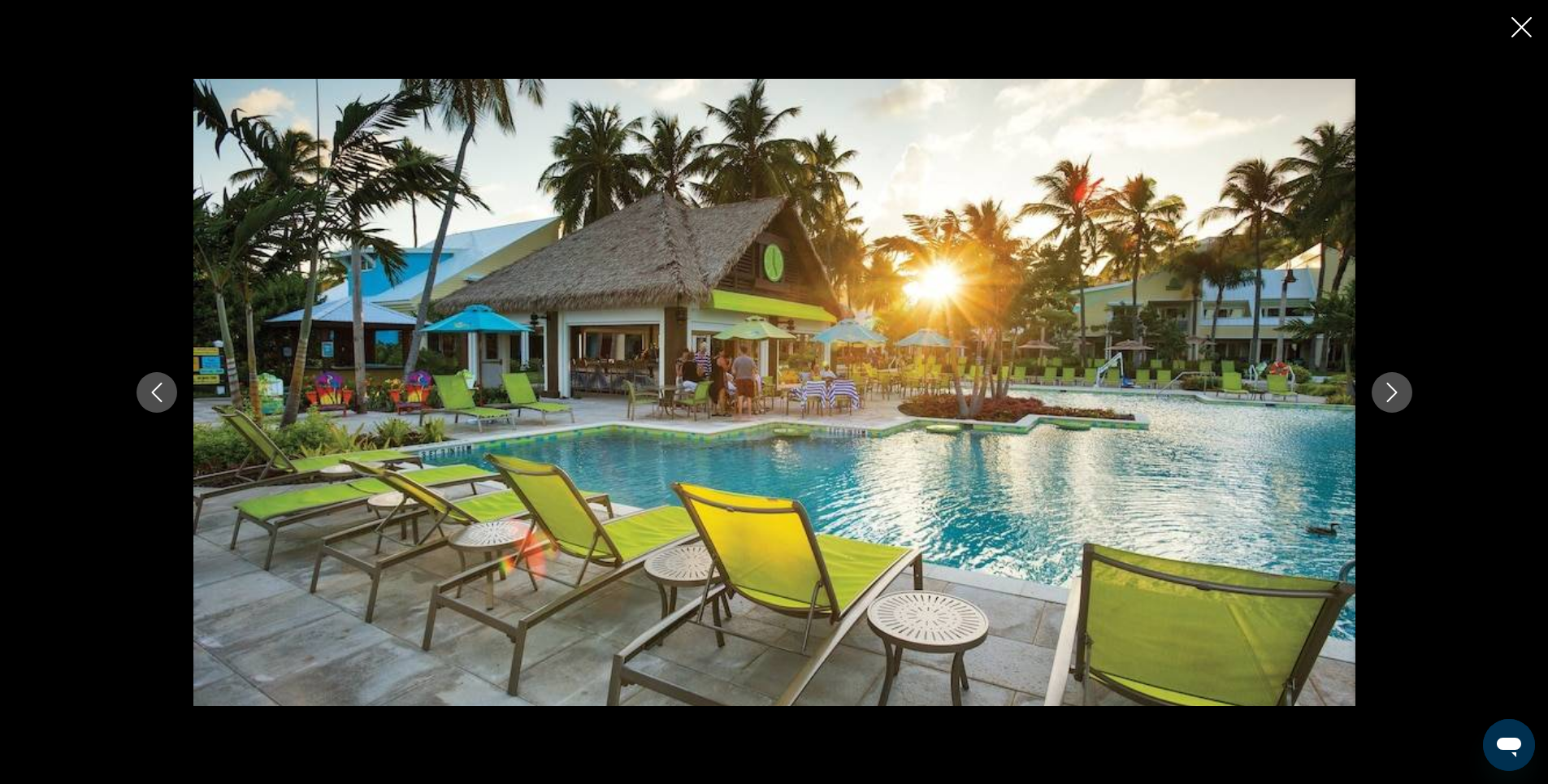
click at [1392, 393] on icon "Next image" at bounding box center [1392, 392] width 19 height 19
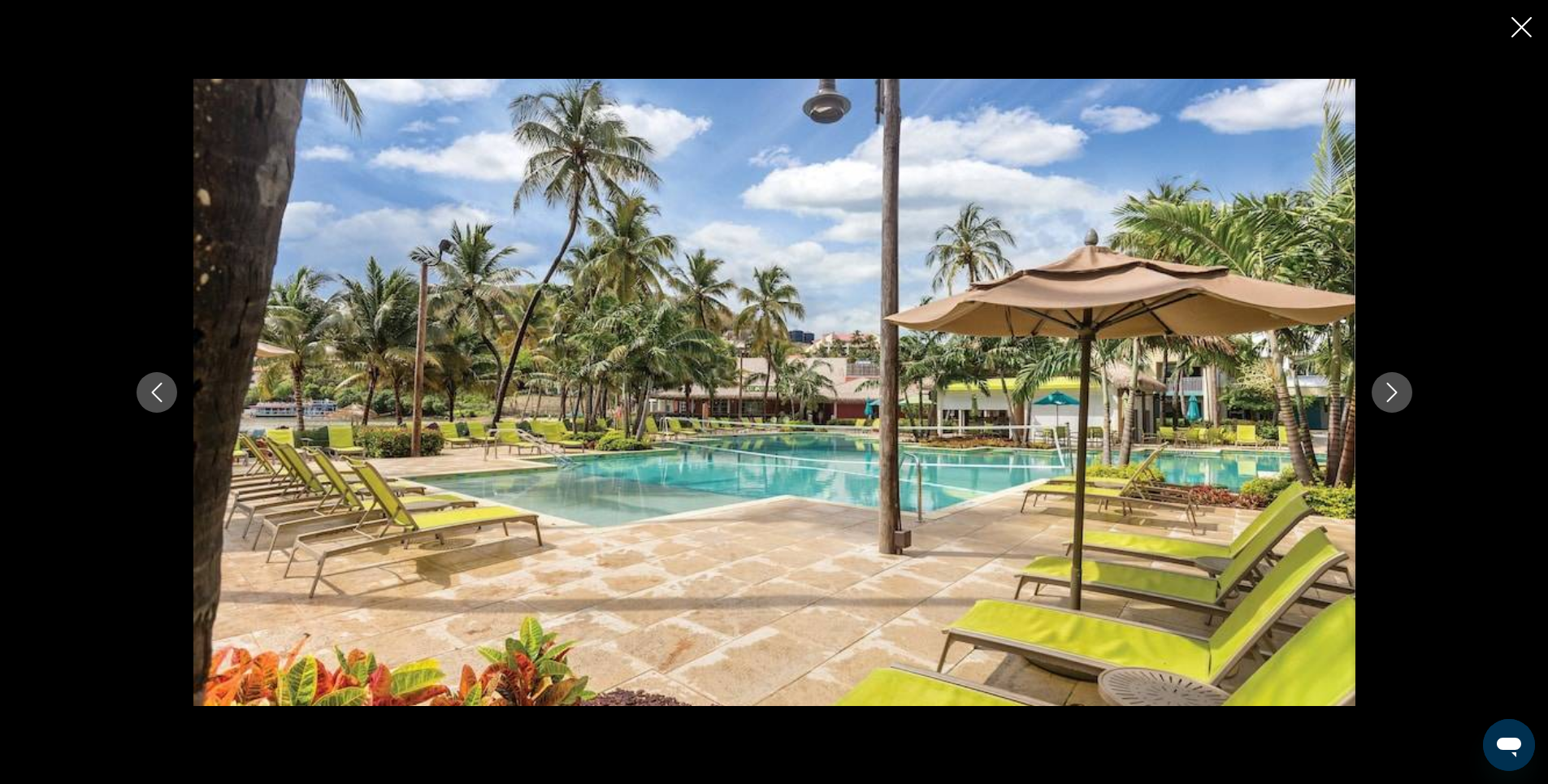
click at [1392, 393] on icon "Next image" at bounding box center [1392, 392] width 19 height 19
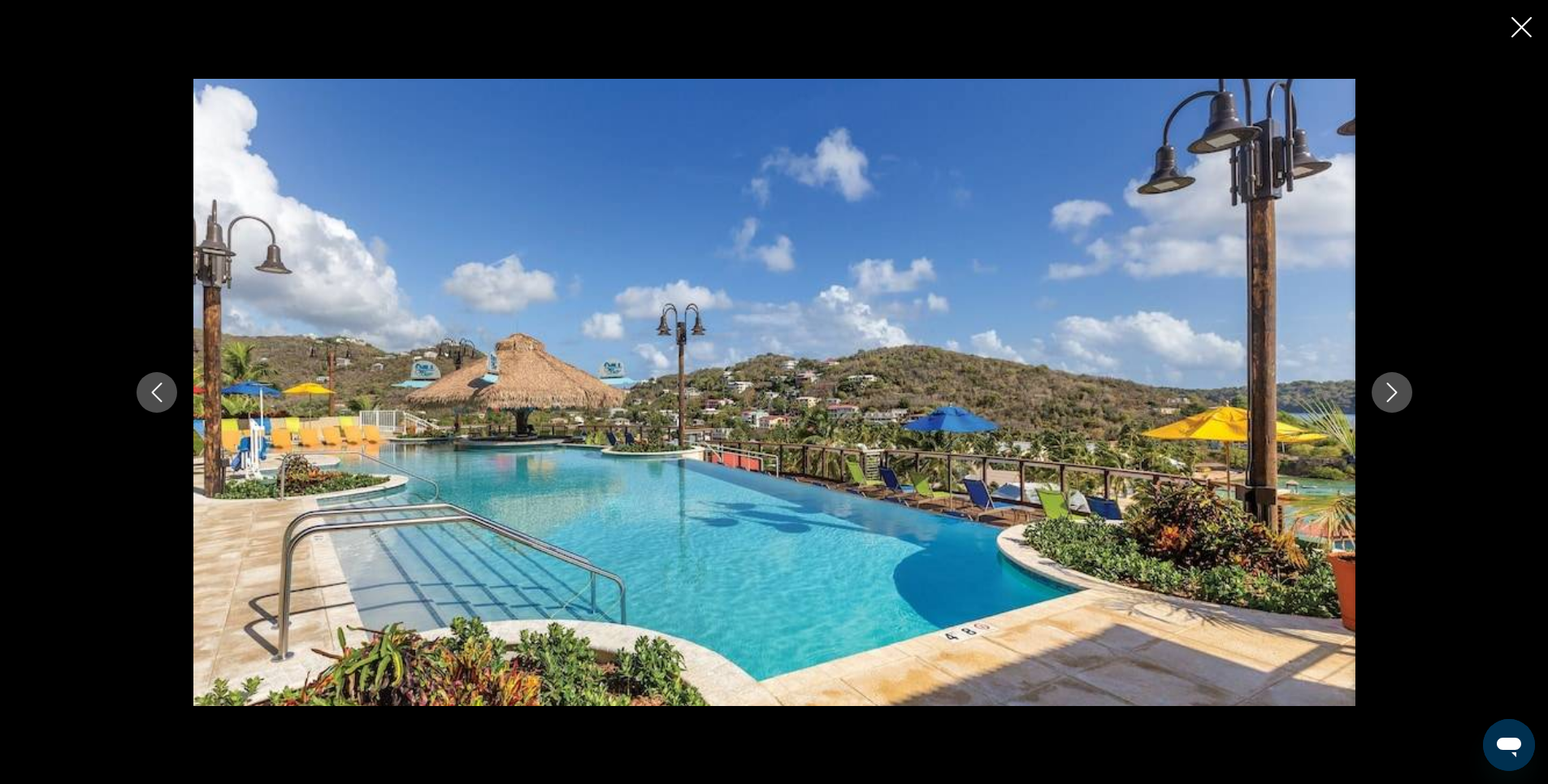
click at [1392, 393] on icon "Next image" at bounding box center [1392, 392] width 19 height 19
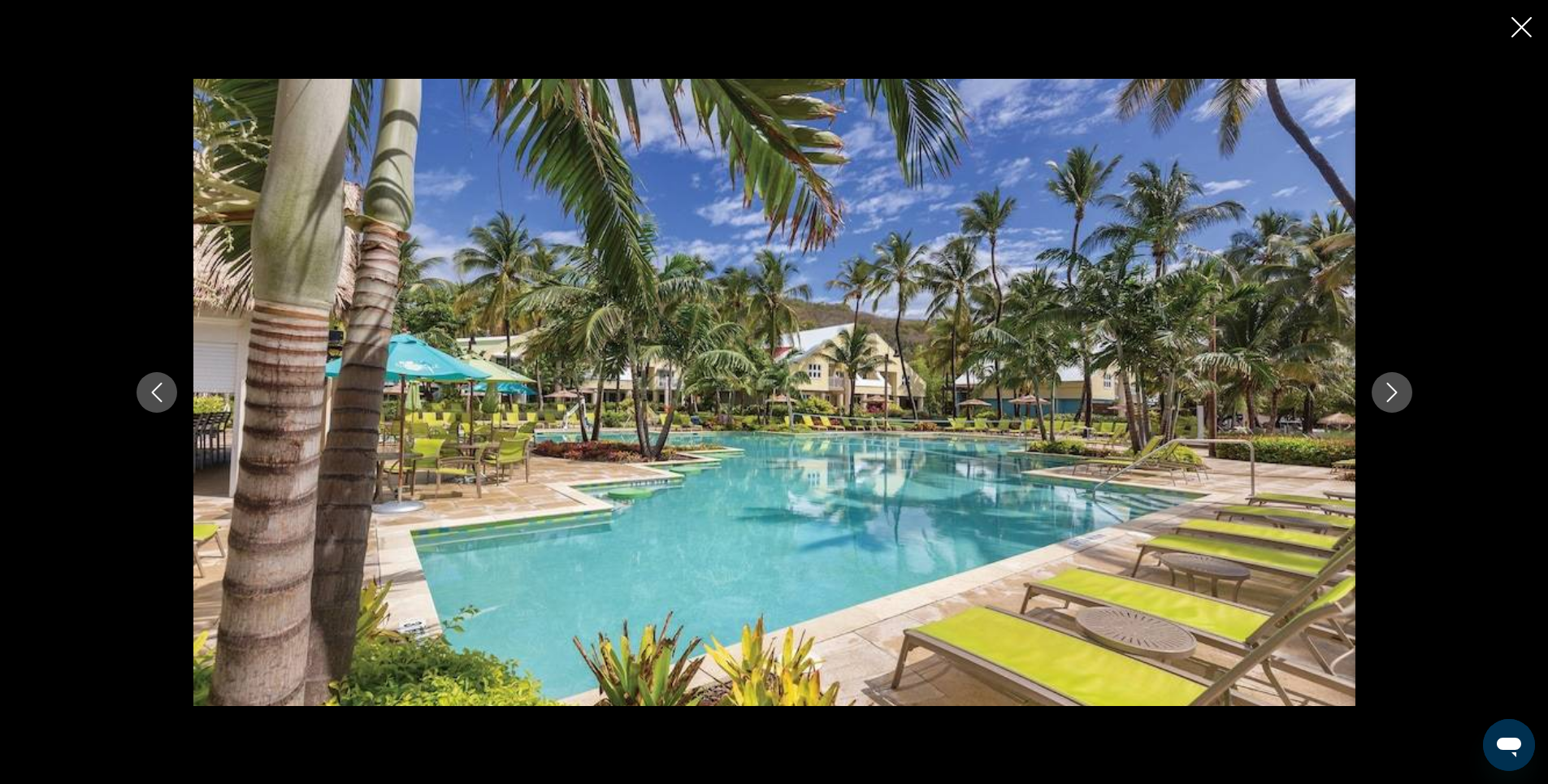
click at [1392, 393] on icon "Next image" at bounding box center [1392, 392] width 19 height 19
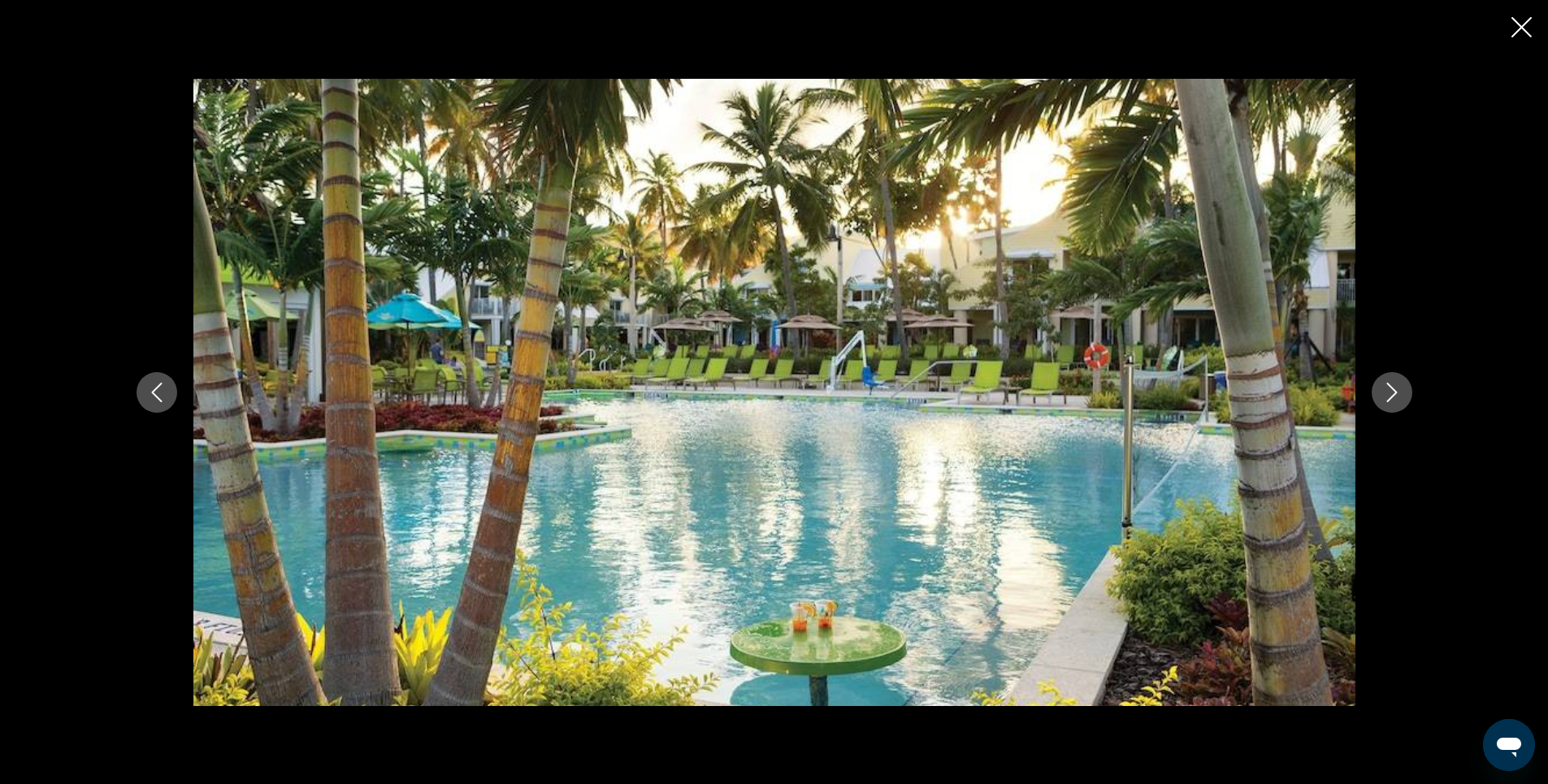
click at [1392, 393] on icon "Next image" at bounding box center [1392, 392] width 19 height 19
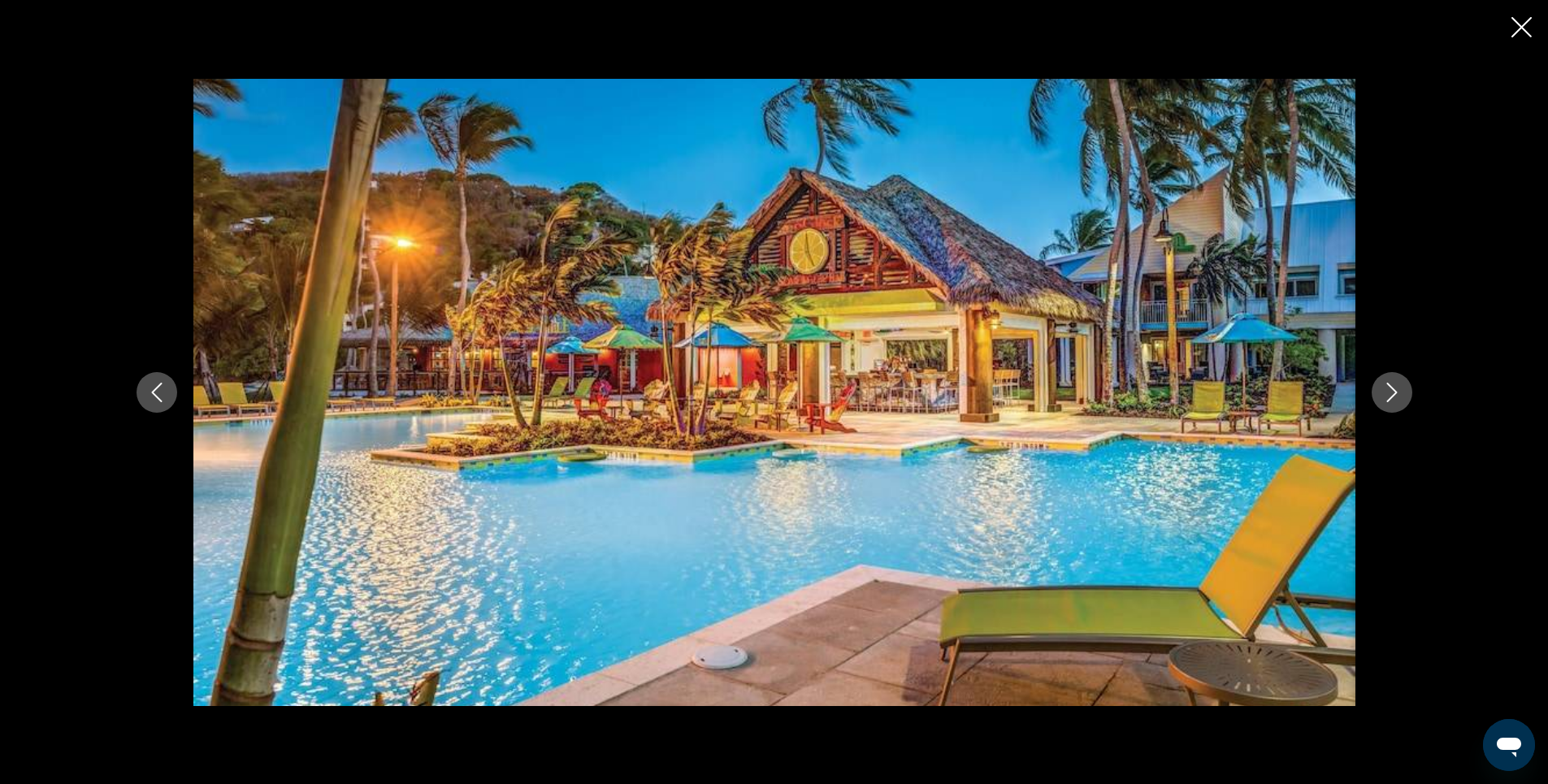
click at [1392, 393] on icon "Next image" at bounding box center [1392, 392] width 19 height 19
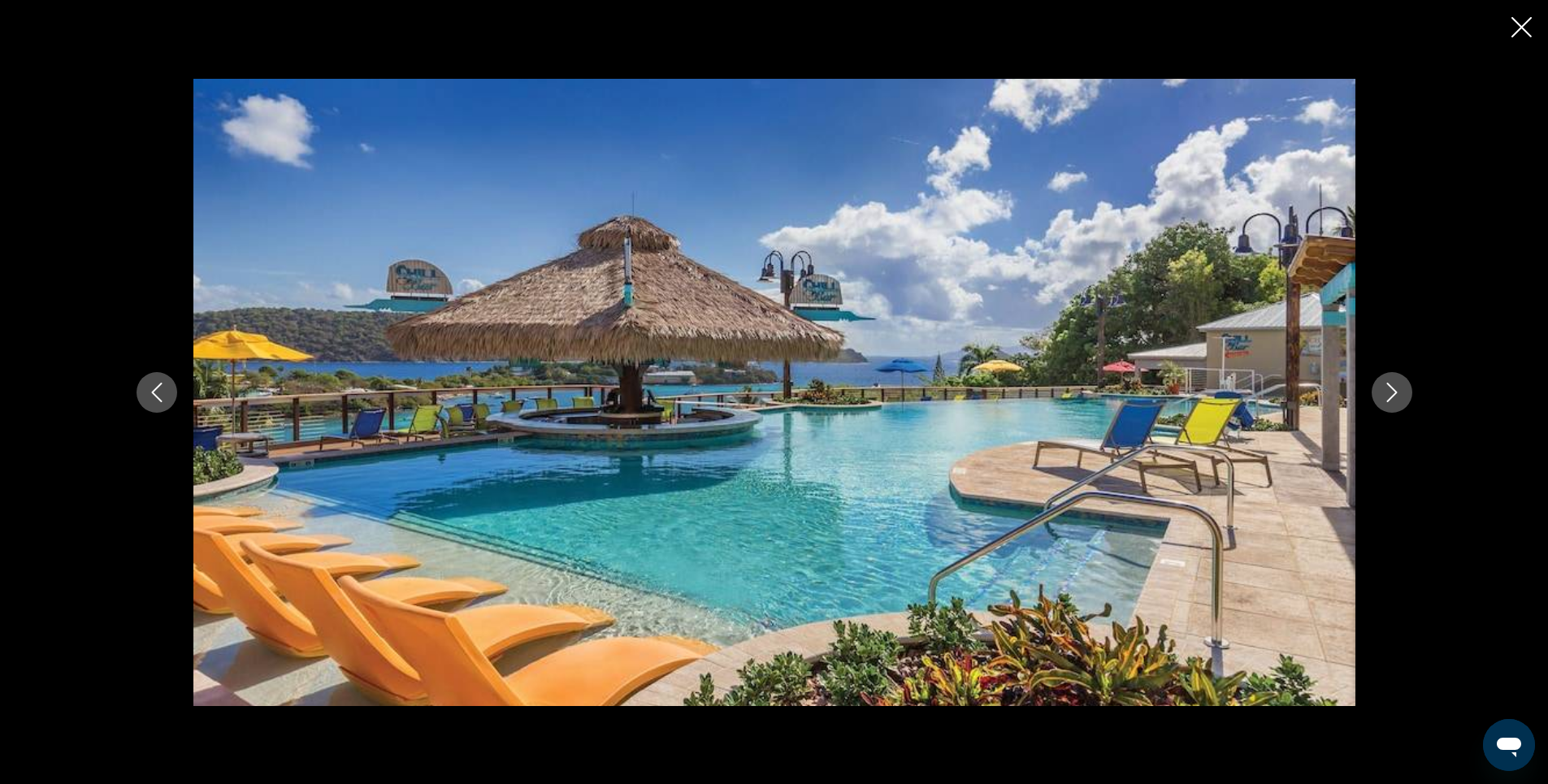
click at [1392, 393] on icon "Next image" at bounding box center [1392, 392] width 19 height 19
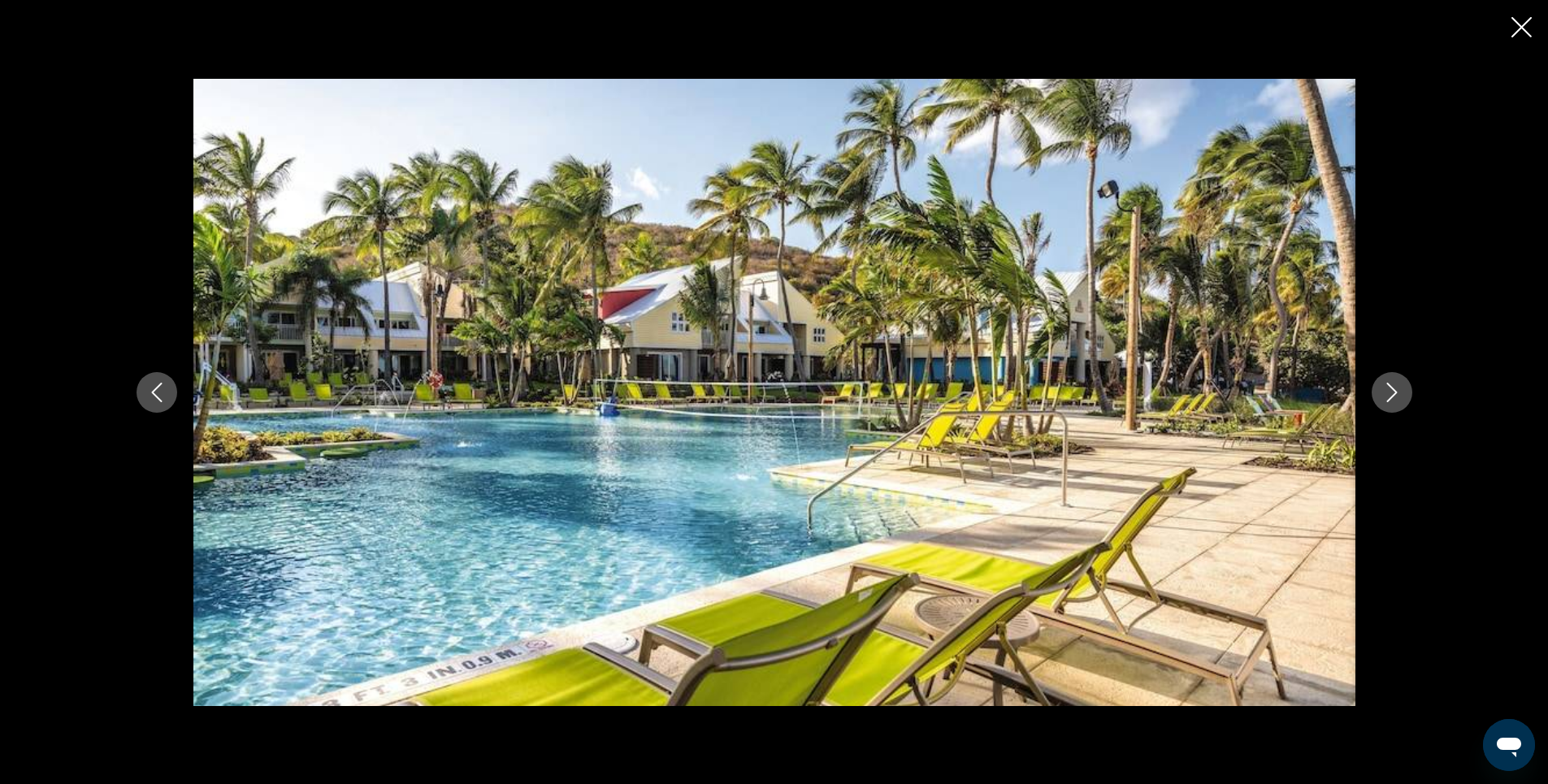
click at [1392, 393] on icon "Next image" at bounding box center [1392, 392] width 19 height 19
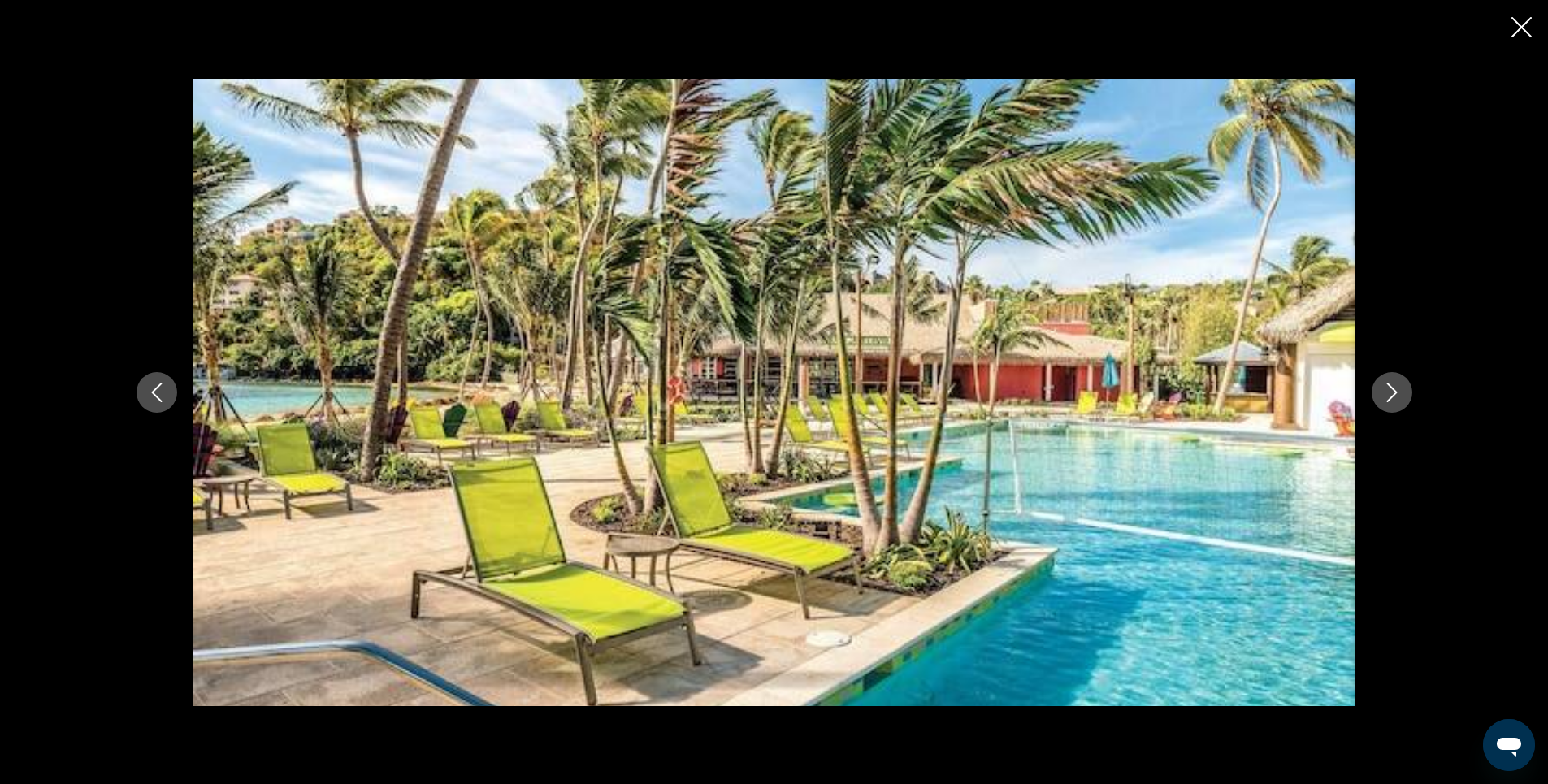
click at [1392, 393] on icon "Next image" at bounding box center [1392, 392] width 19 height 19
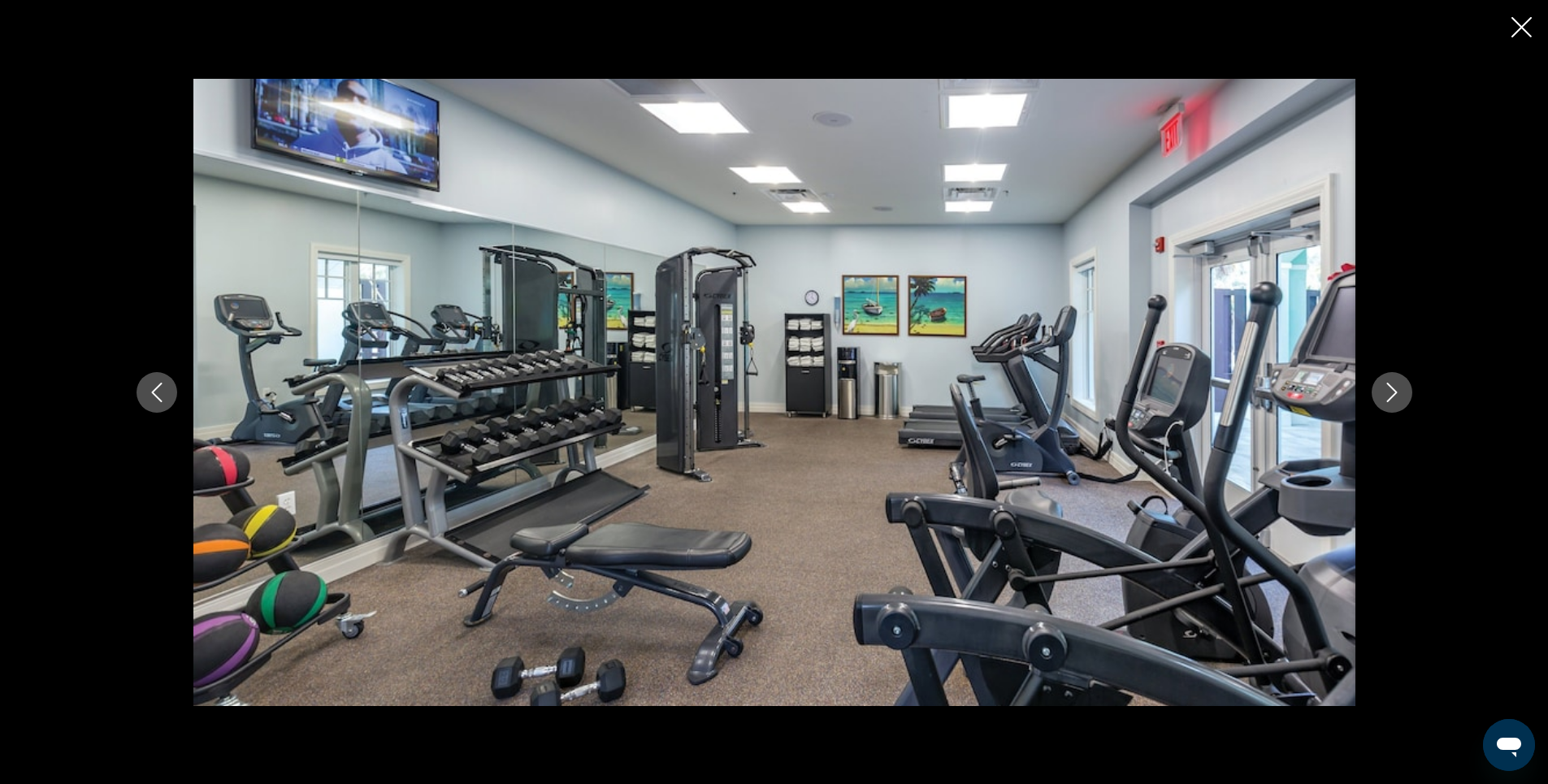
click at [1392, 393] on icon "Next image" at bounding box center [1392, 392] width 19 height 19
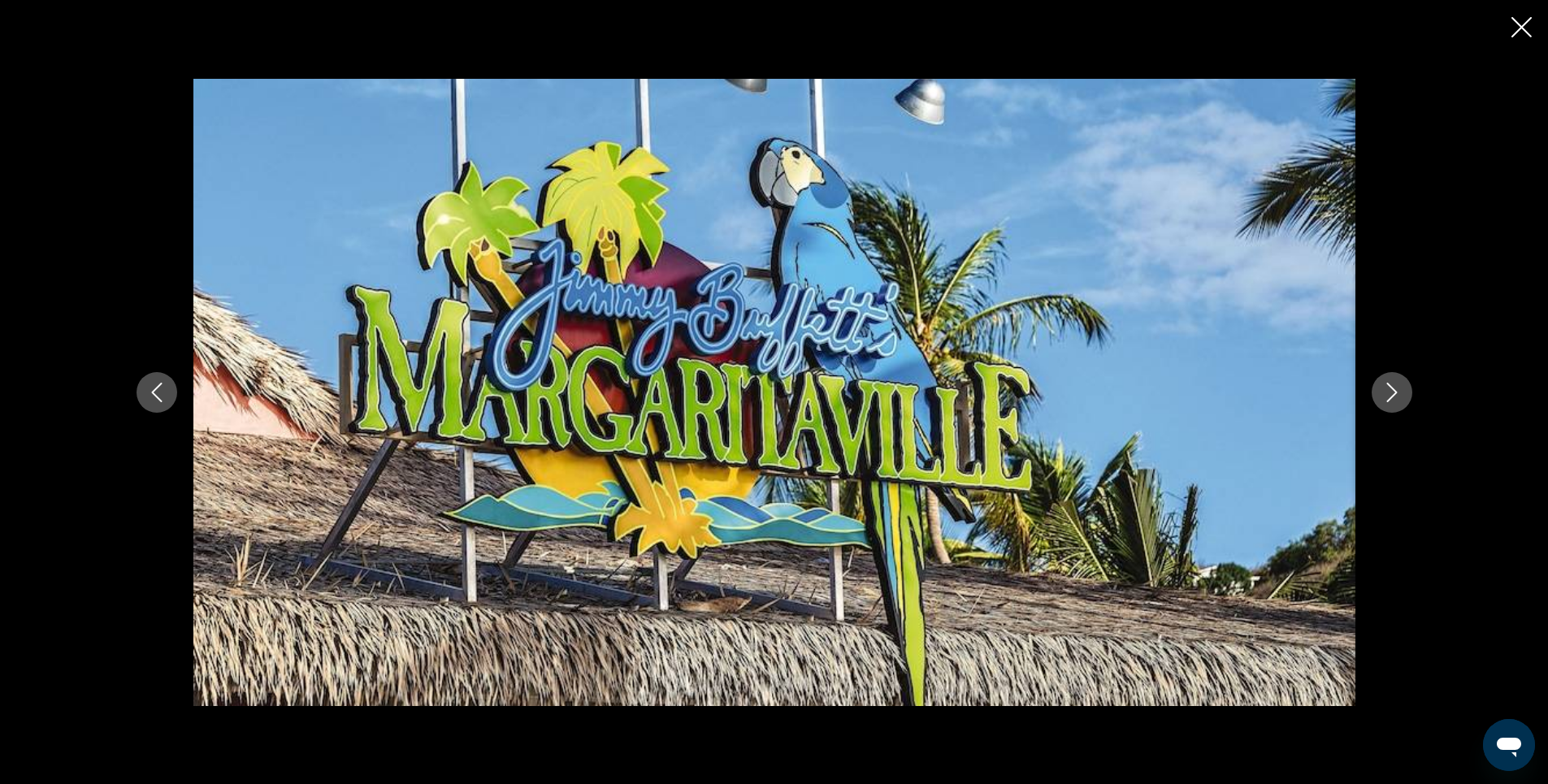
click at [1392, 393] on icon "Next image" at bounding box center [1392, 392] width 19 height 19
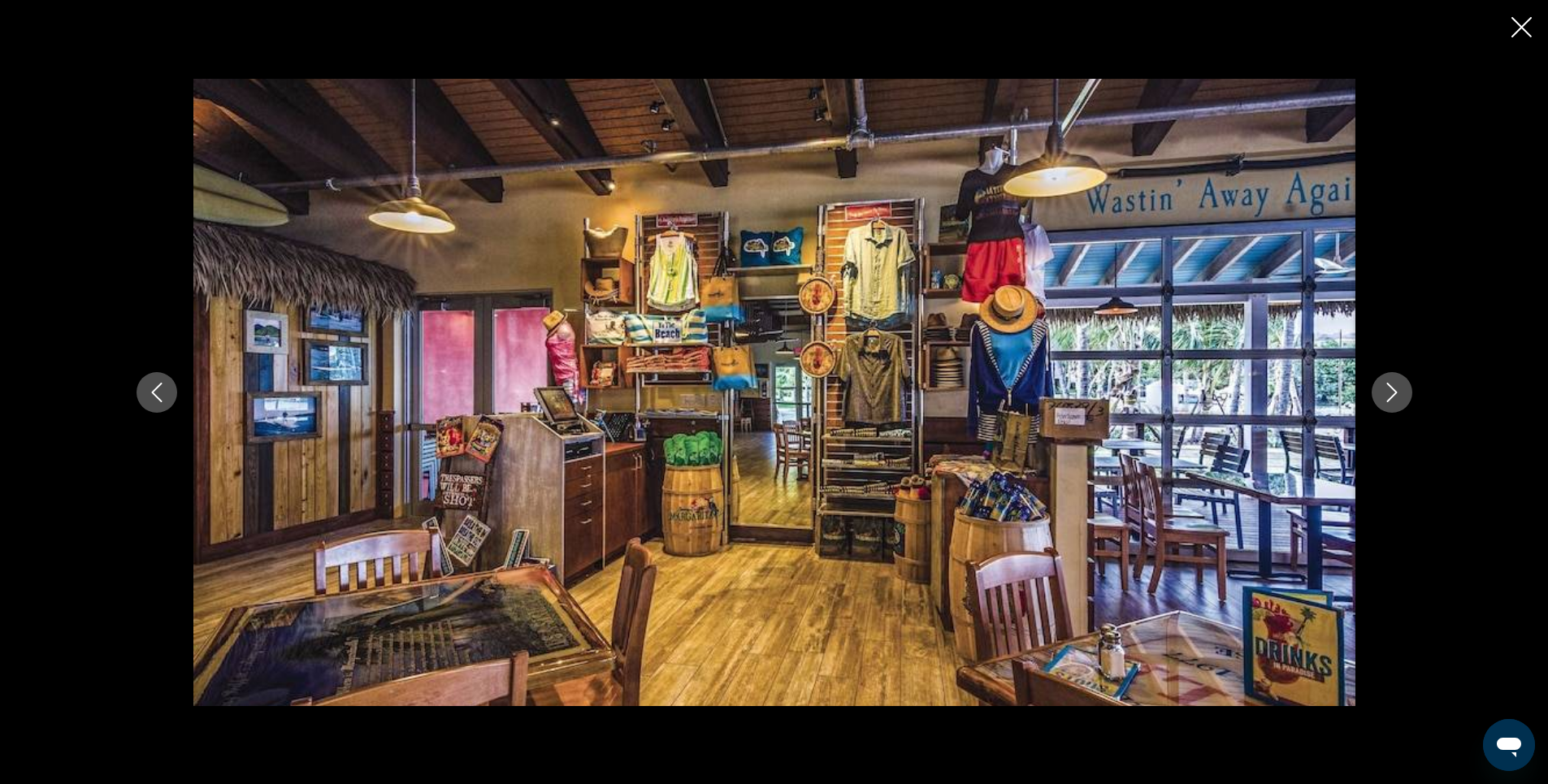
click at [1392, 393] on icon "Next image" at bounding box center [1392, 392] width 19 height 19
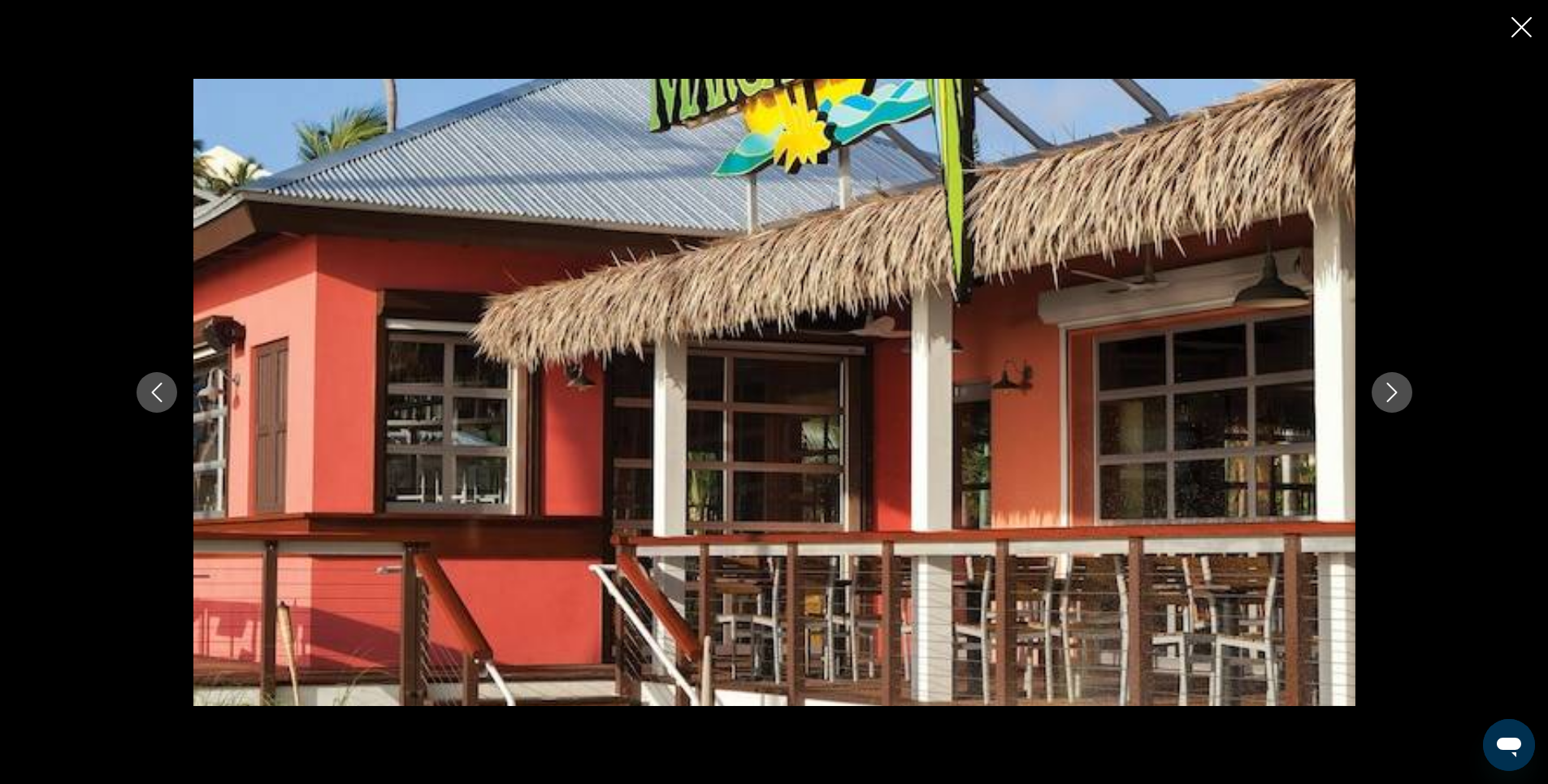
click at [1392, 393] on icon "Next image" at bounding box center [1392, 392] width 19 height 19
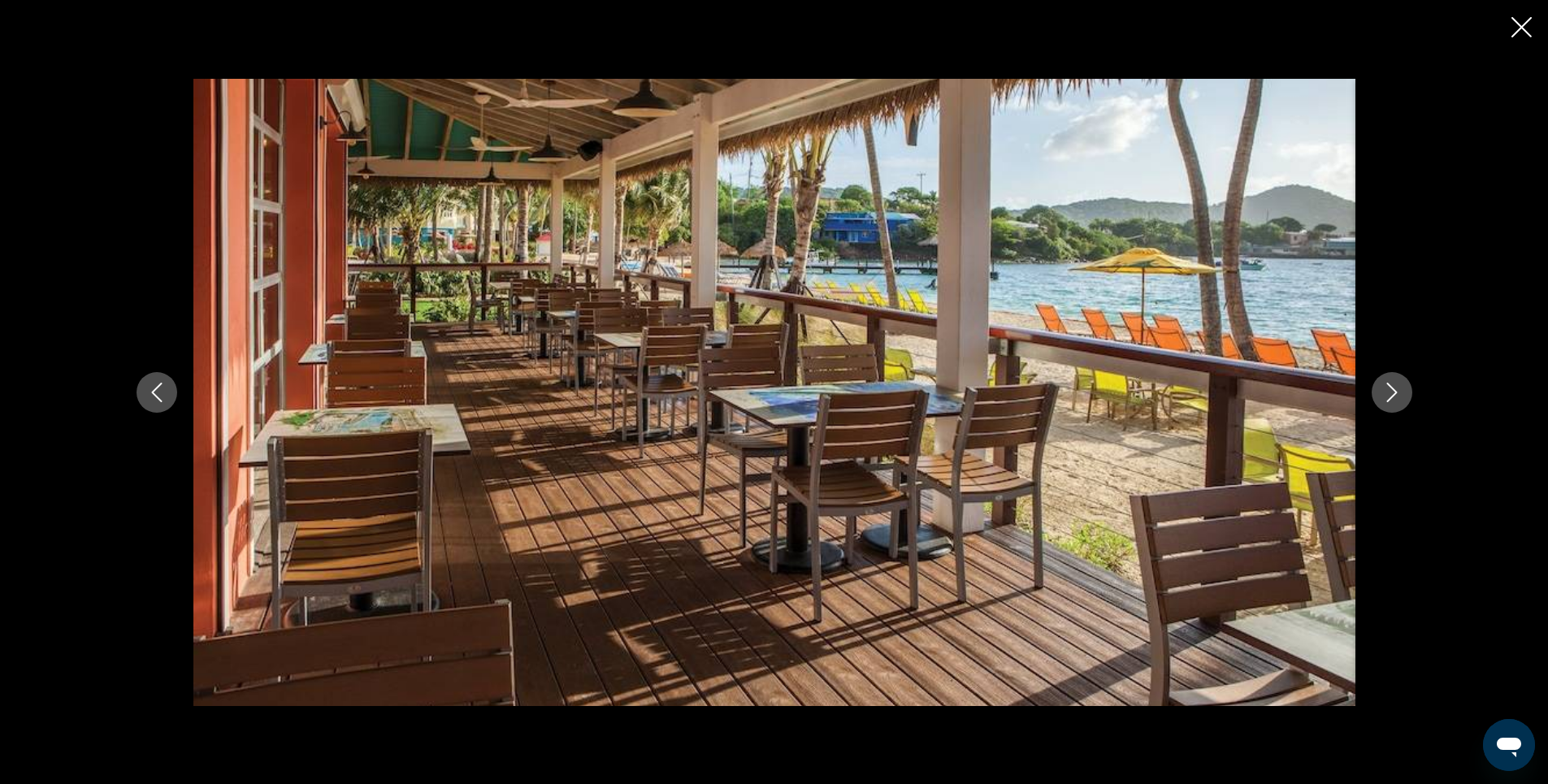
click at [1392, 393] on icon "Next image" at bounding box center [1392, 392] width 19 height 19
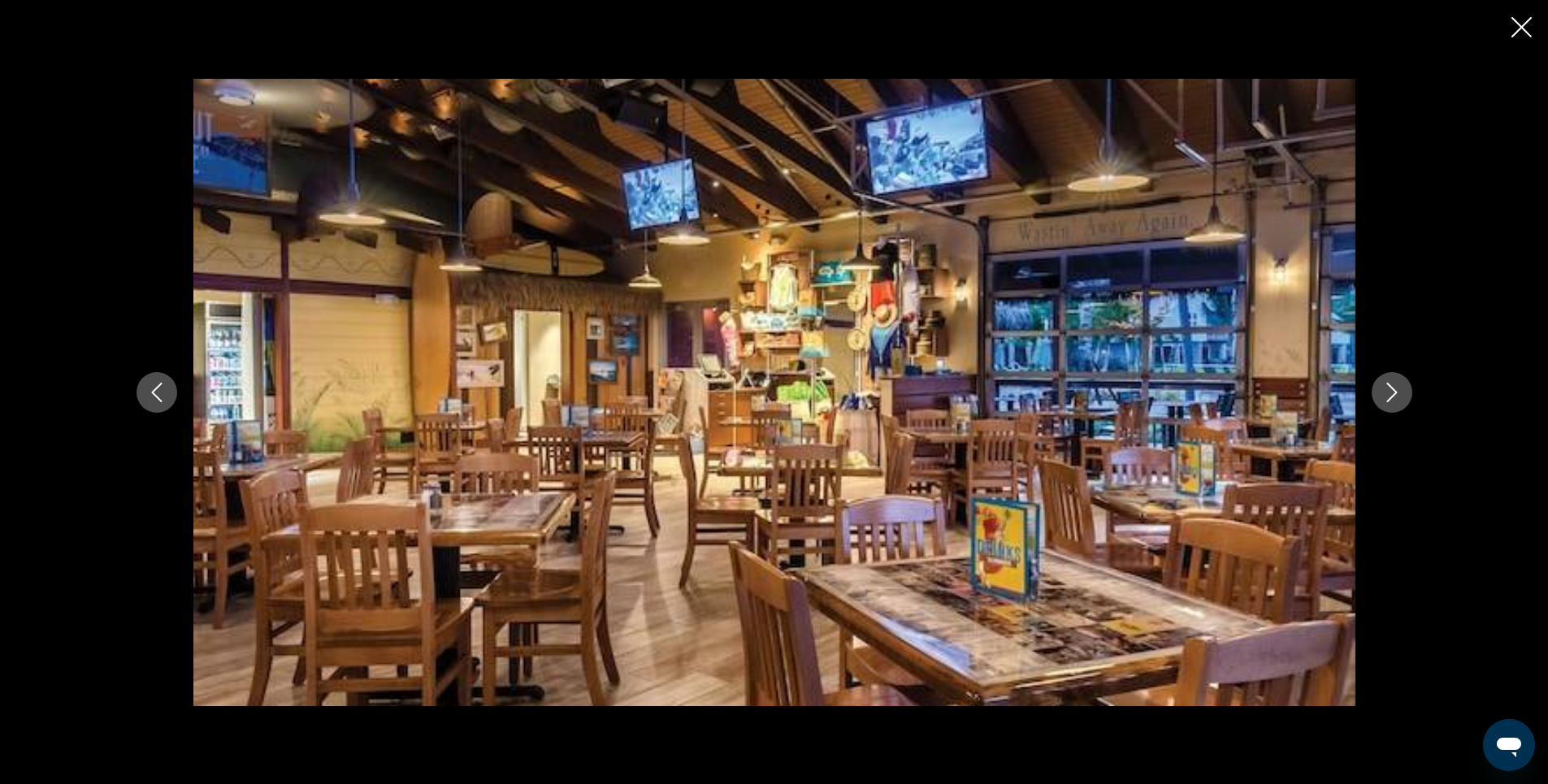
click at [1392, 393] on icon "Next image" at bounding box center [1392, 392] width 19 height 19
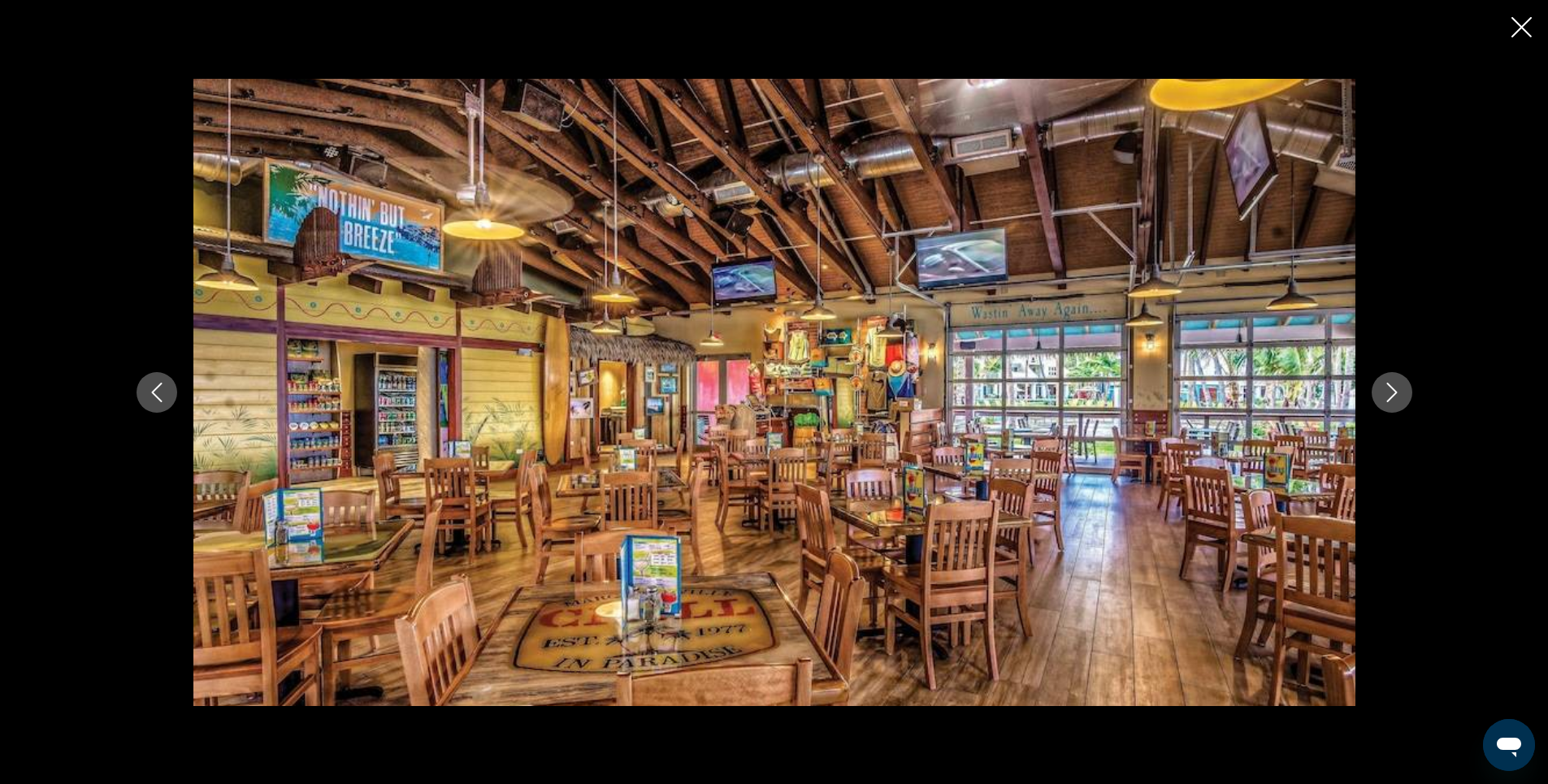
click at [1392, 393] on icon "Next image" at bounding box center [1392, 392] width 19 height 19
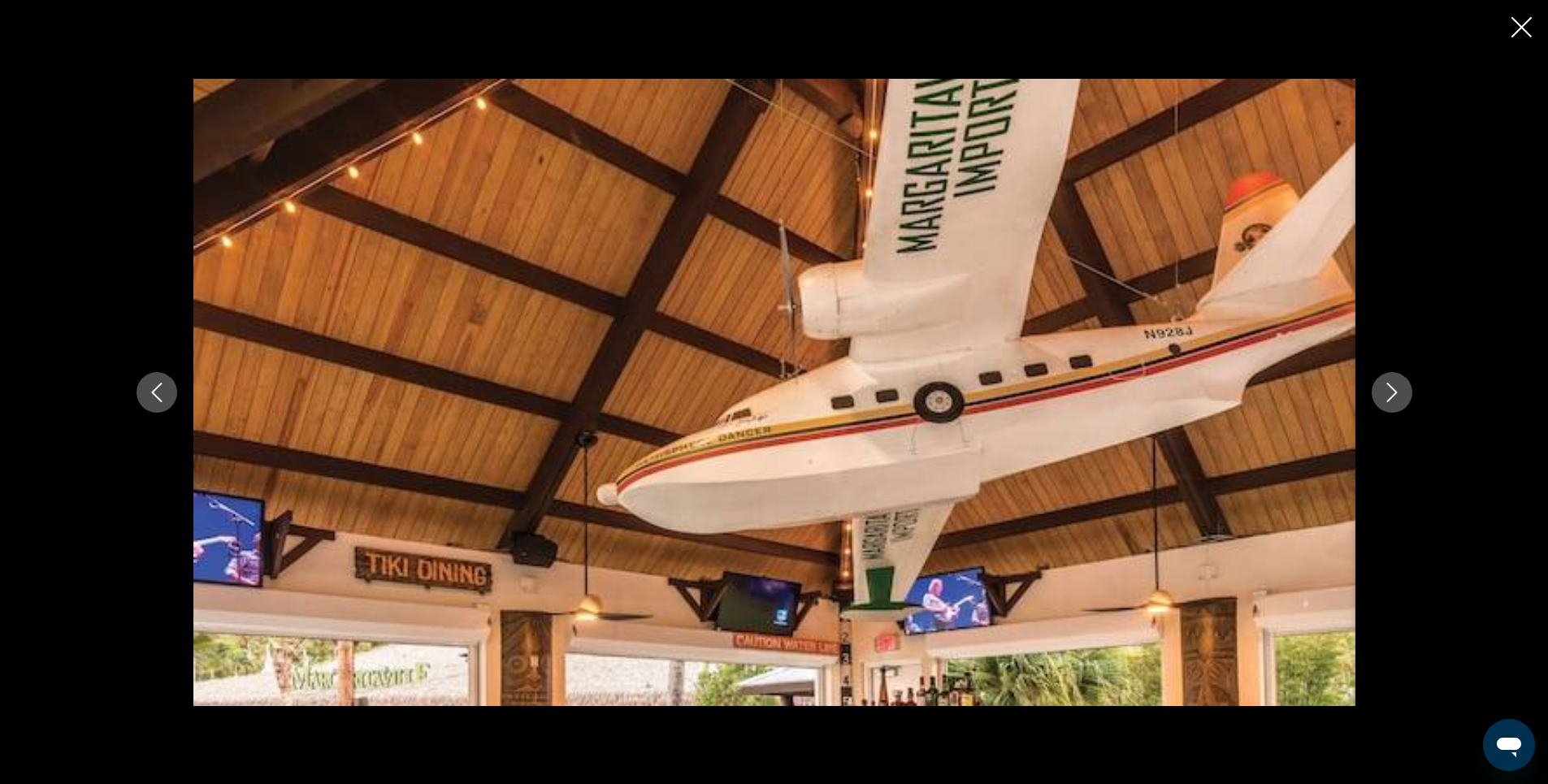
click at [1392, 393] on icon "Next image" at bounding box center [1392, 392] width 19 height 19
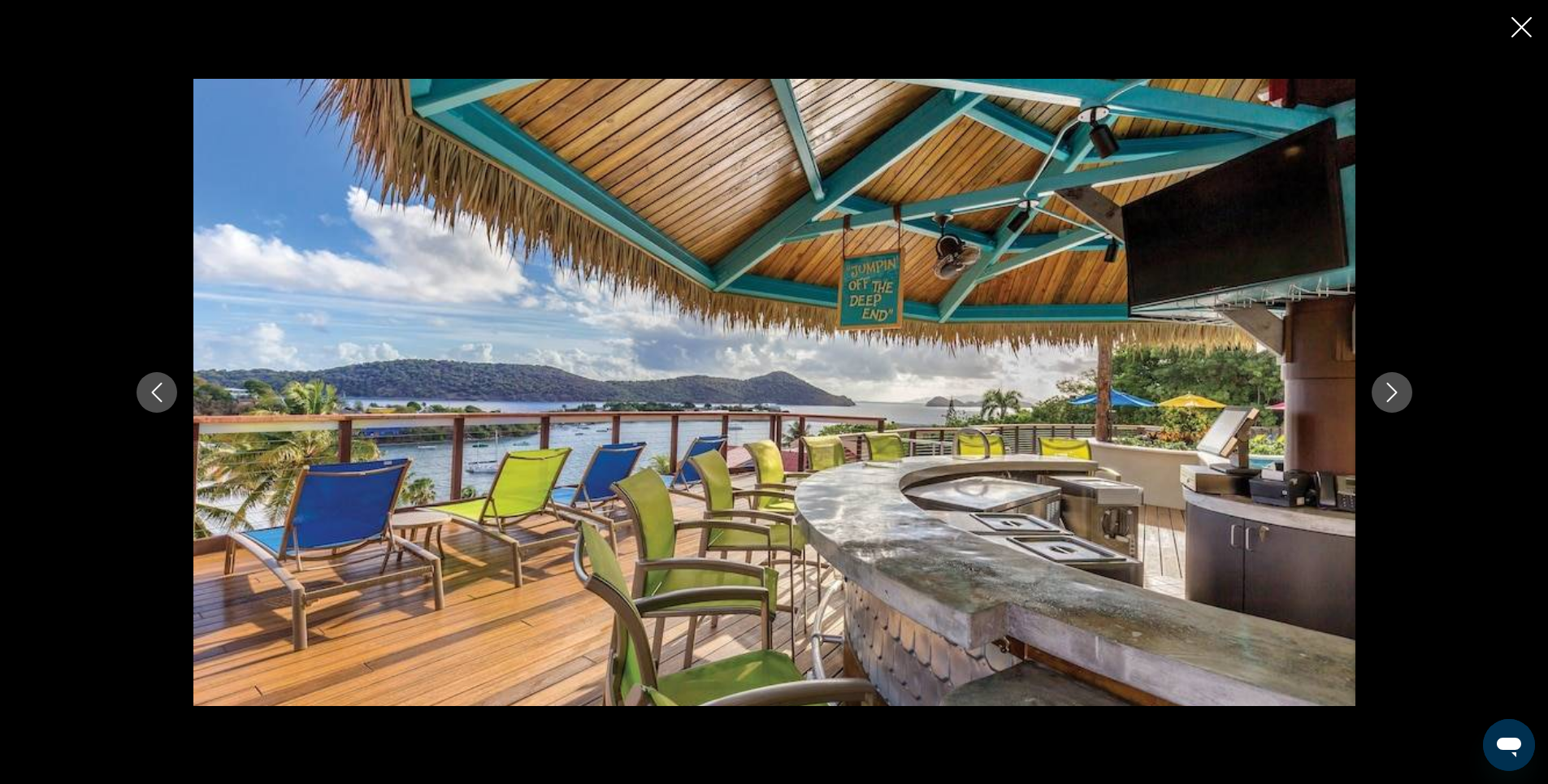
click at [1392, 393] on icon "Next image" at bounding box center [1392, 392] width 19 height 19
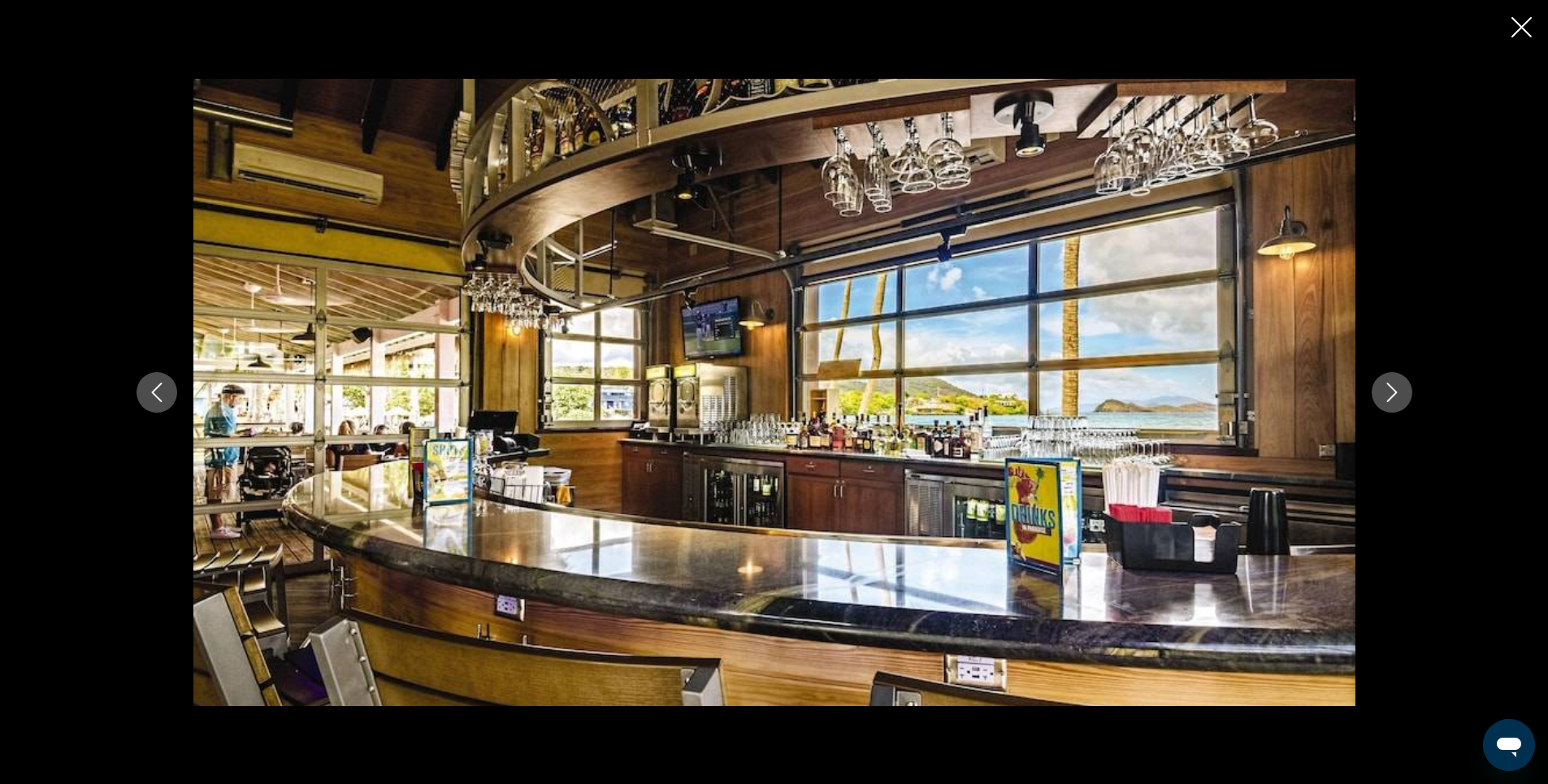
click at [1392, 393] on icon "Next image" at bounding box center [1392, 392] width 19 height 19
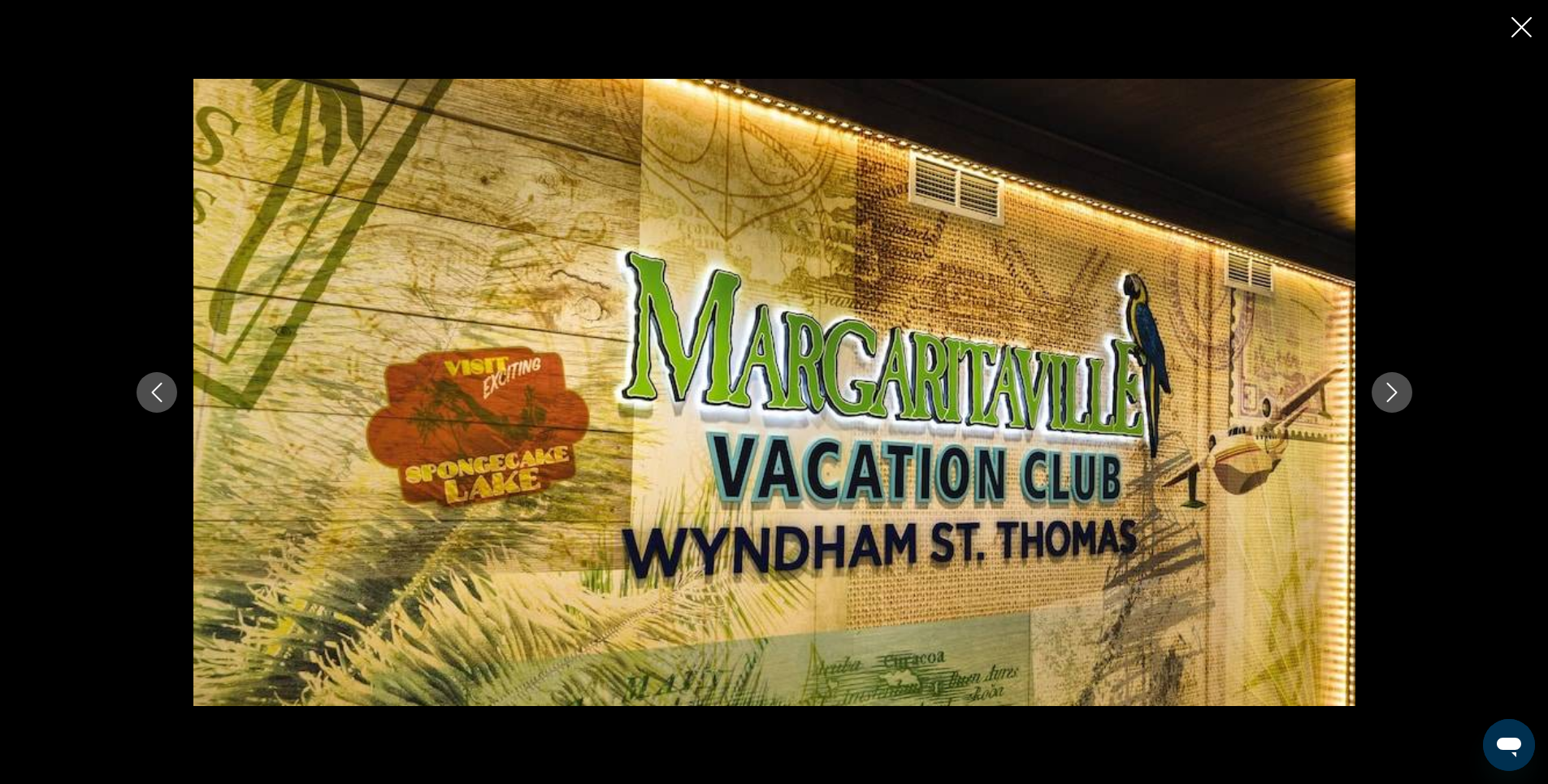
click at [1392, 393] on icon "Next image" at bounding box center [1392, 392] width 19 height 19
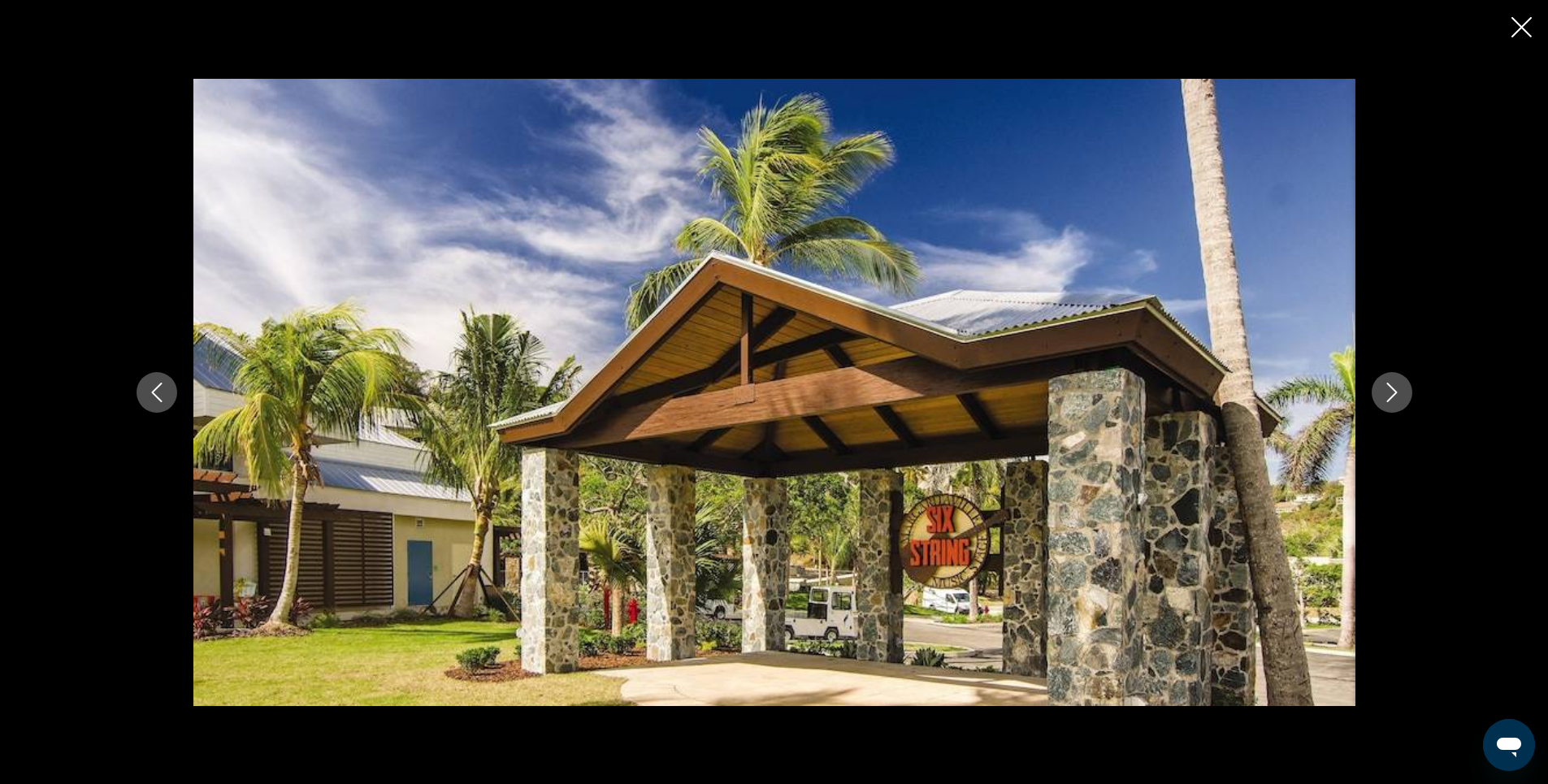
click at [1392, 393] on icon "Next image" at bounding box center [1392, 392] width 19 height 19
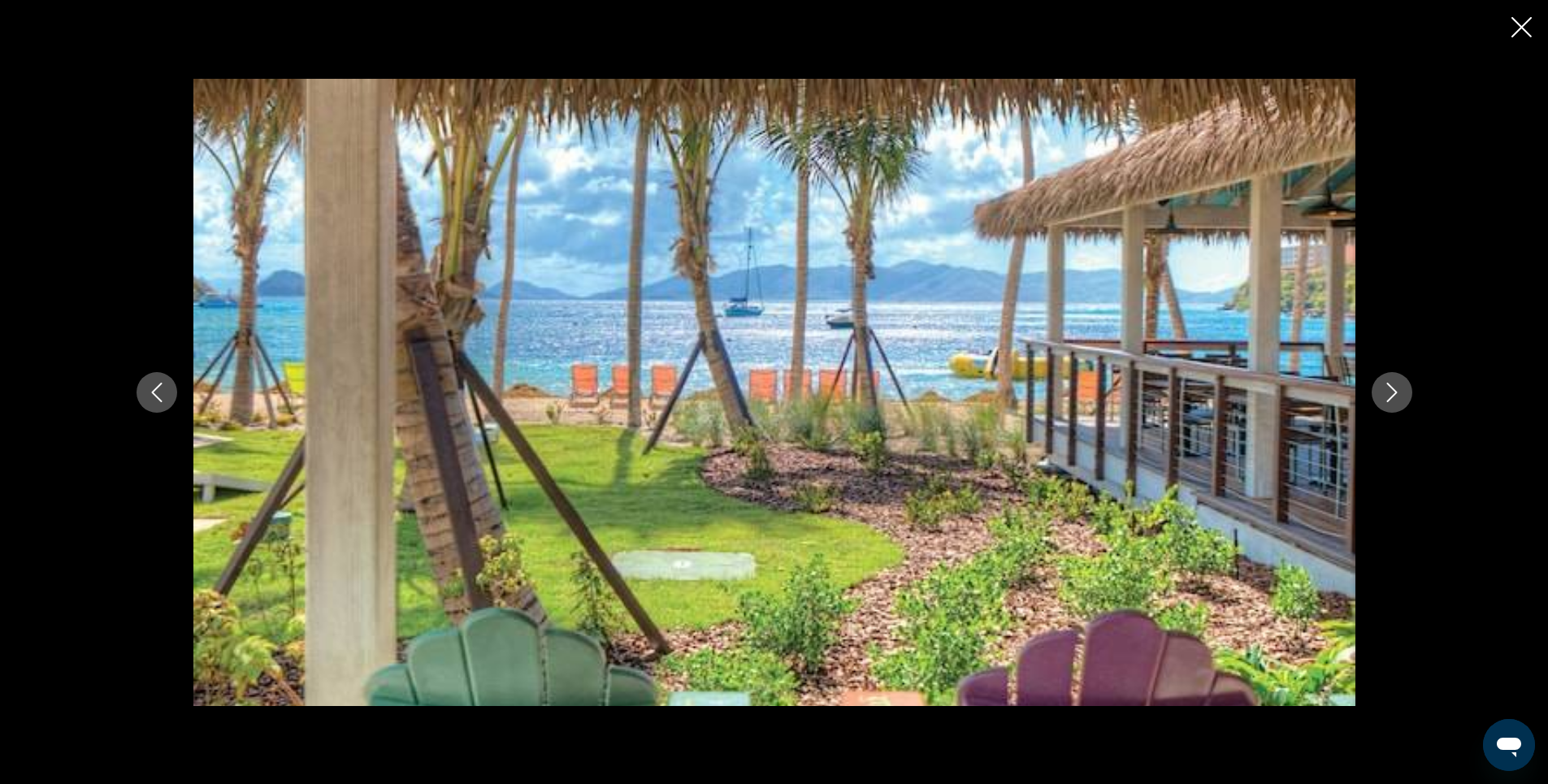
click at [1390, 400] on icon "Next image" at bounding box center [1392, 392] width 19 height 19
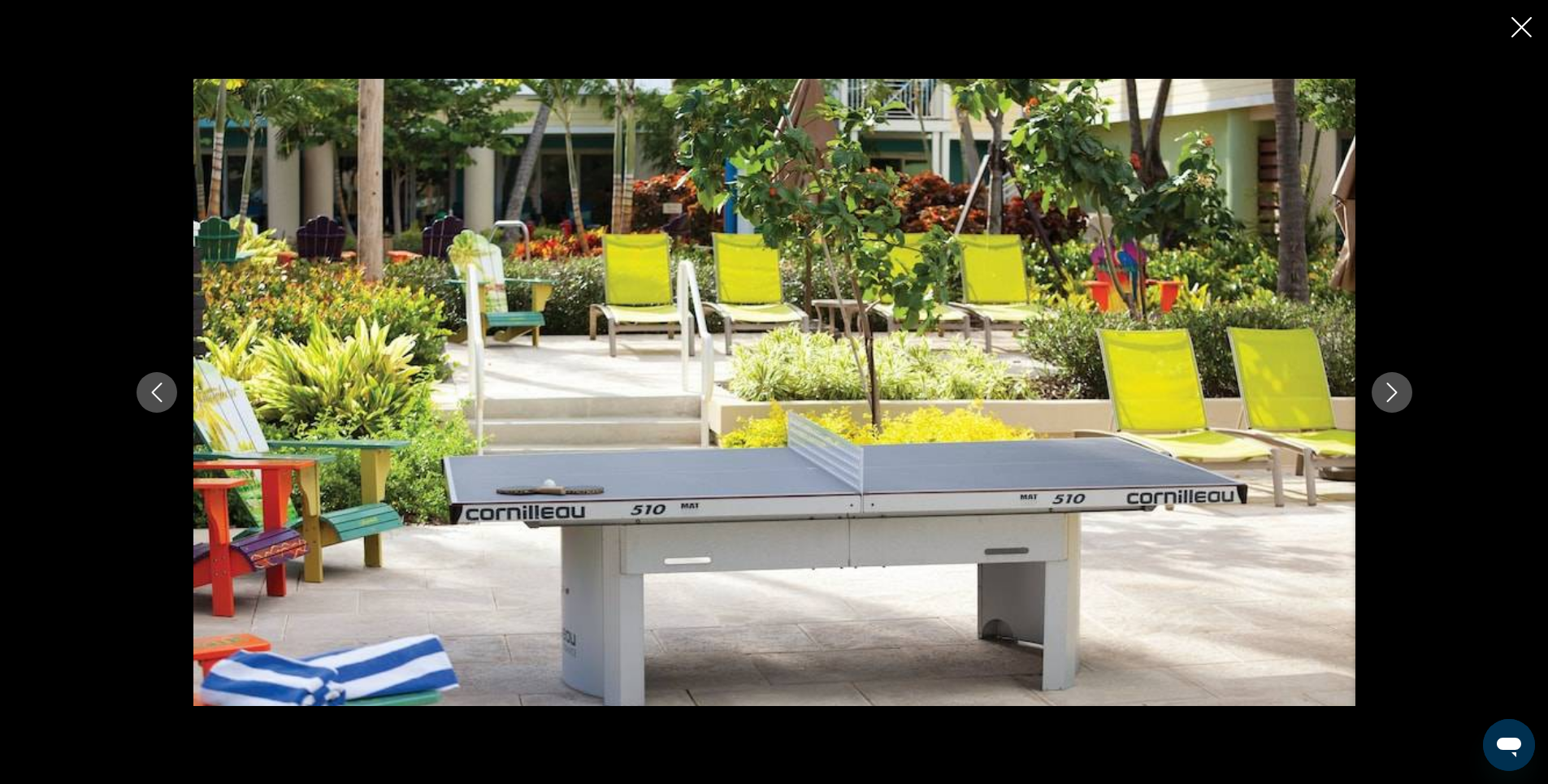
click at [1390, 400] on icon "Next image" at bounding box center [1392, 392] width 19 height 19
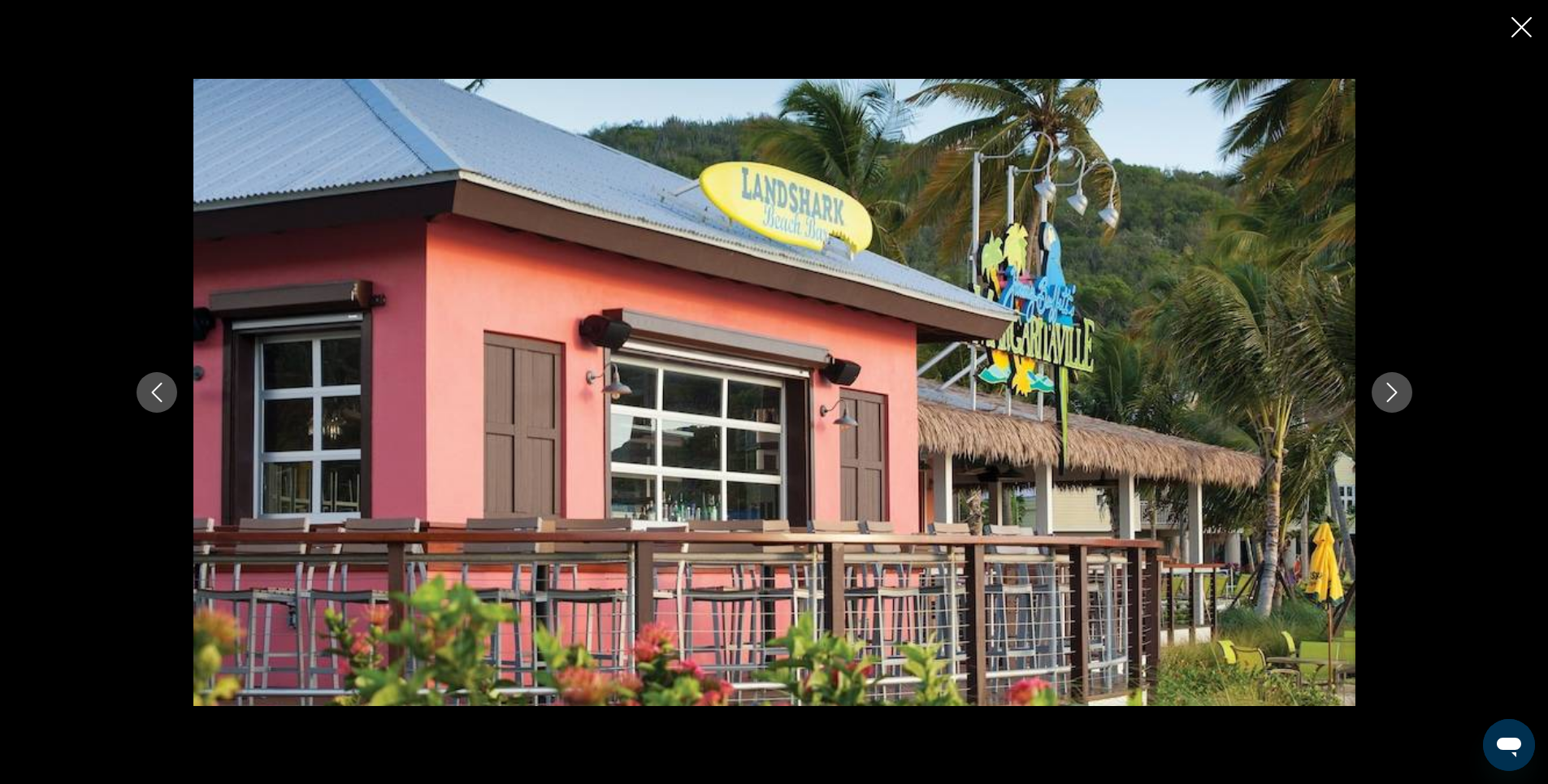
scroll to position [550, 0]
click at [1521, 30] on icon "Close slideshow" at bounding box center [1521, 27] width 20 height 20
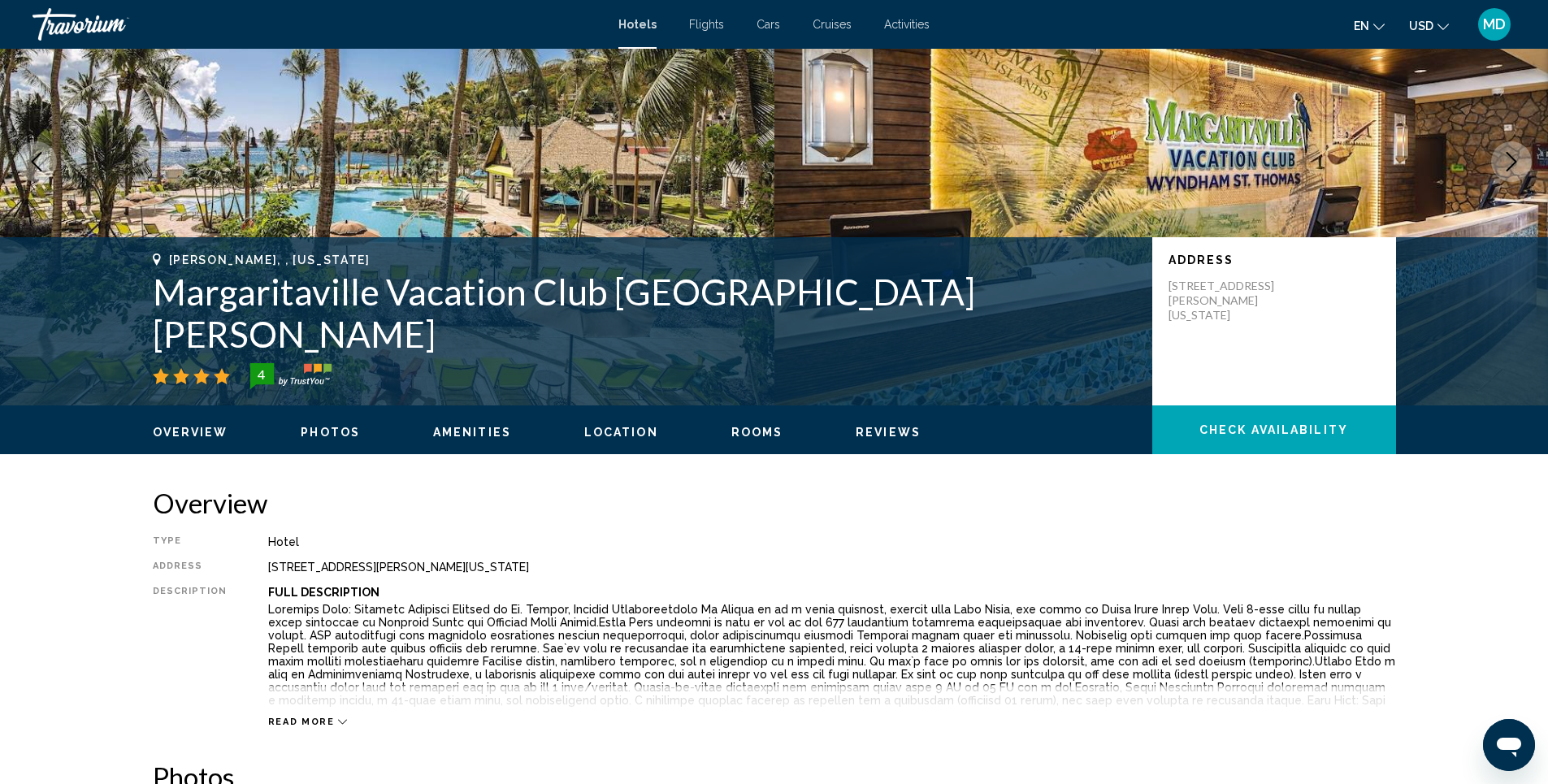
scroll to position [0, 0]
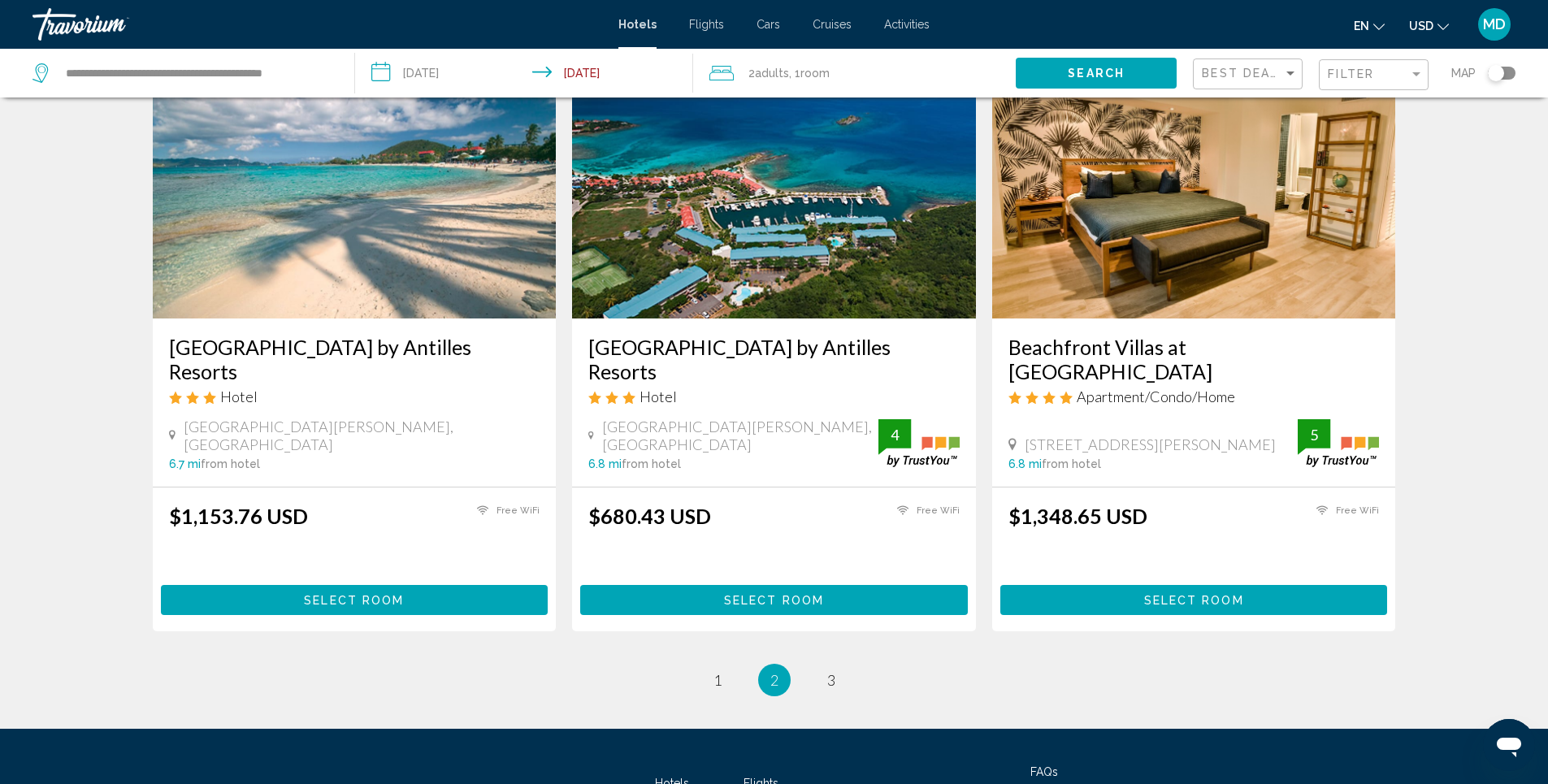
scroll to position [1979, 0]
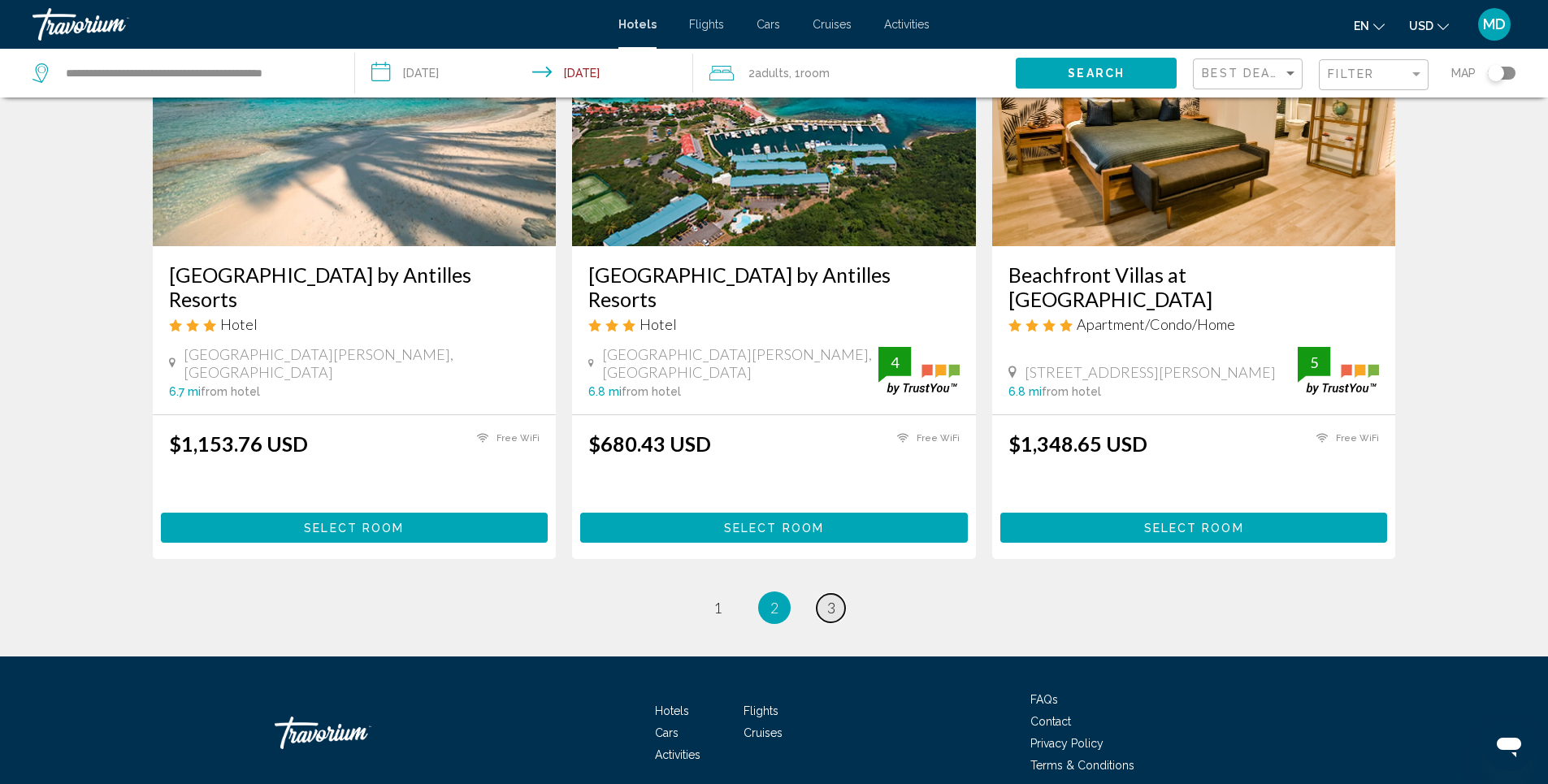
click at [831, 599] on span "3" at bounding box center [831, 608] width 8 height 18
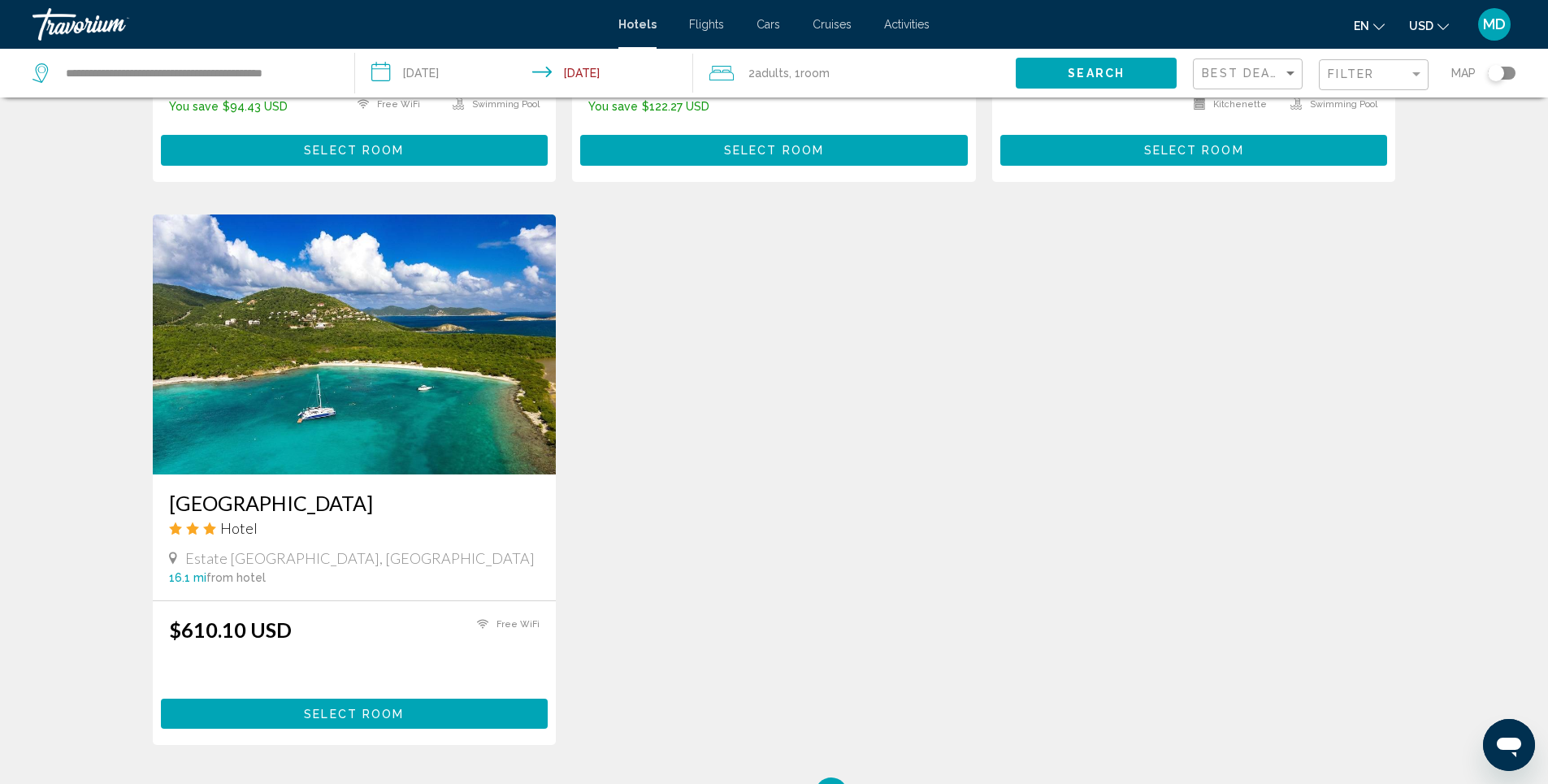
scroll to position [1138, 0]
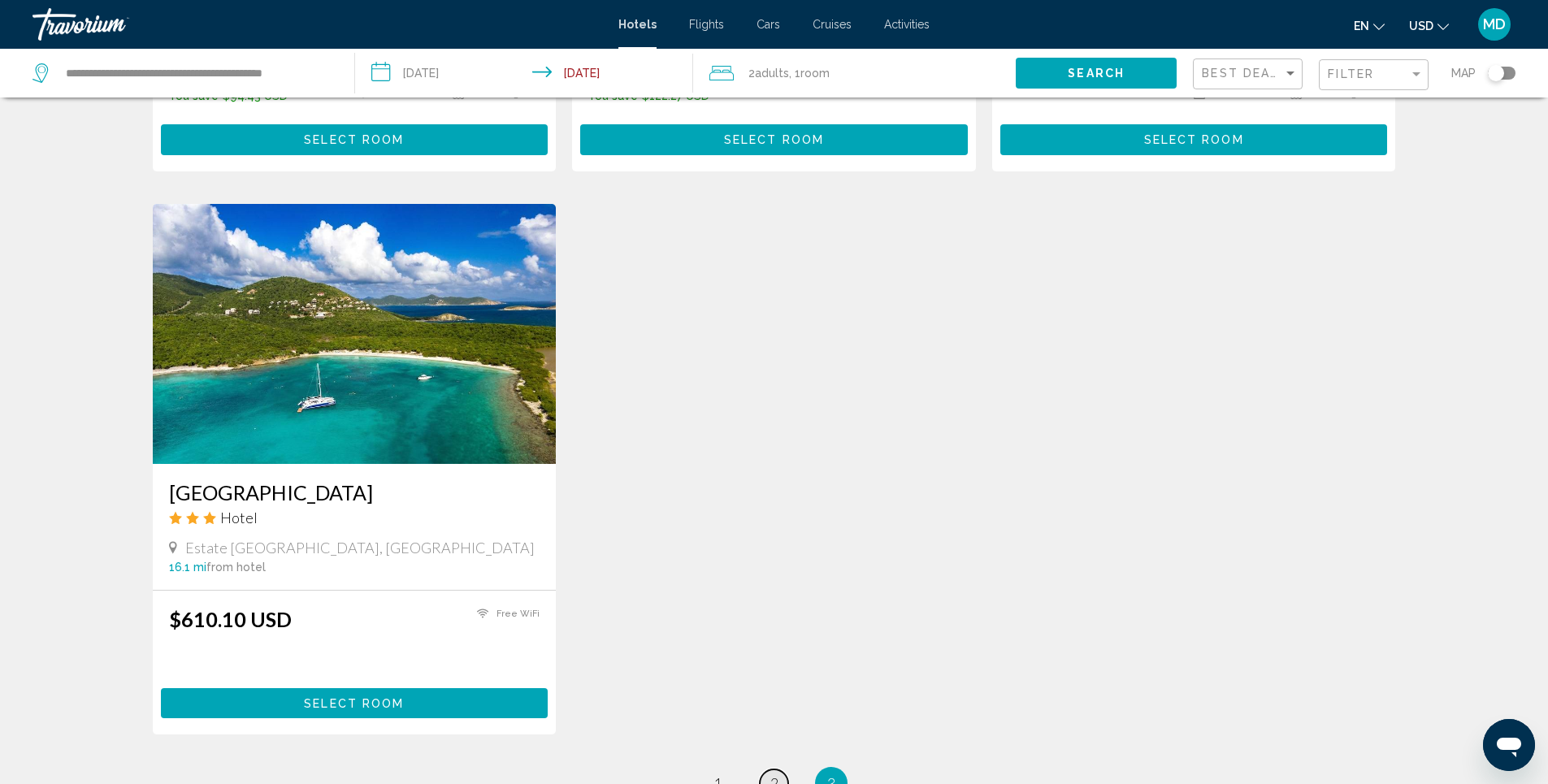
click at [774, 775] on span "2" at bounding box center [774, 784] width 8 height 18
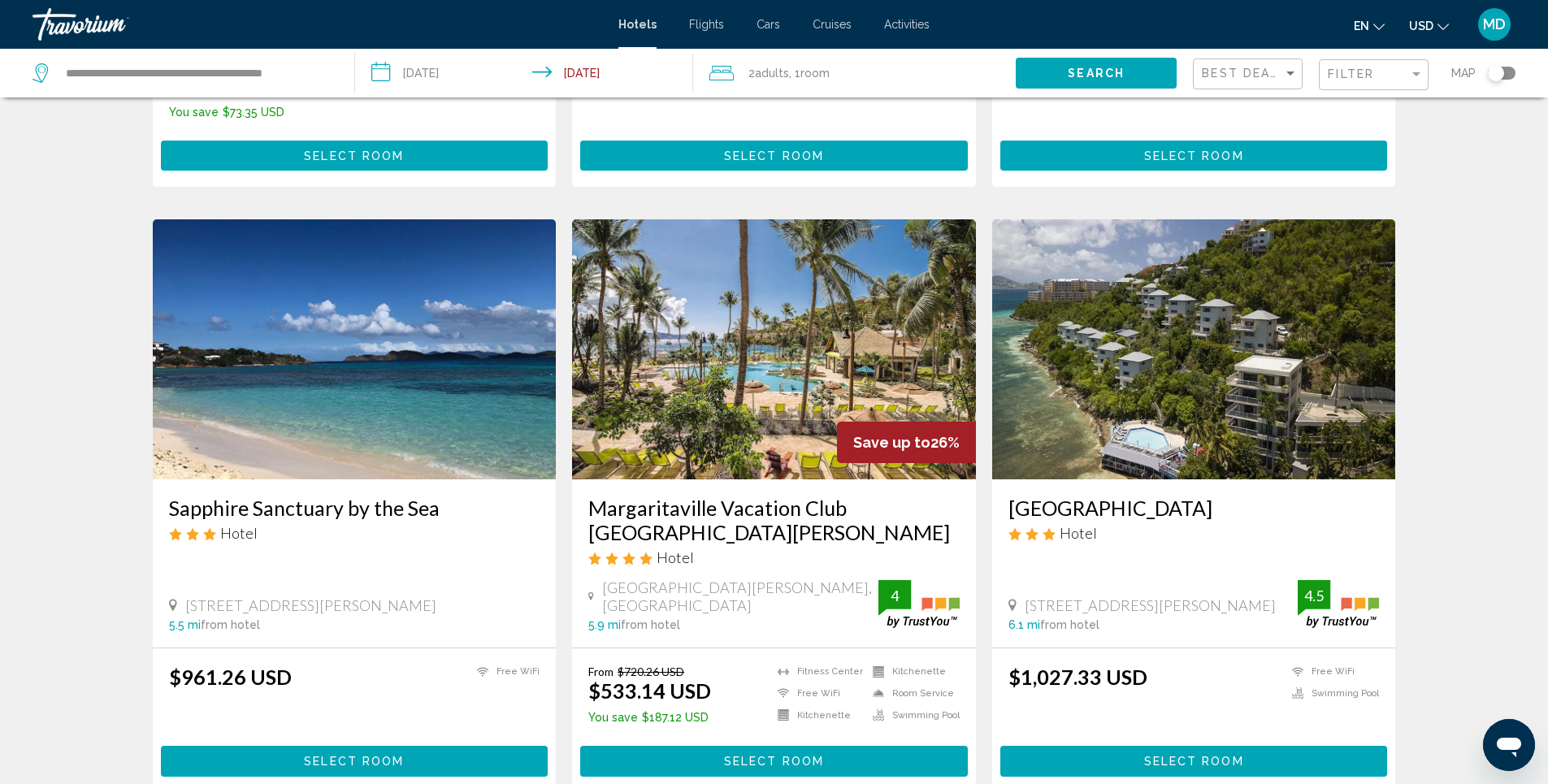
scroll to position [569, 0]
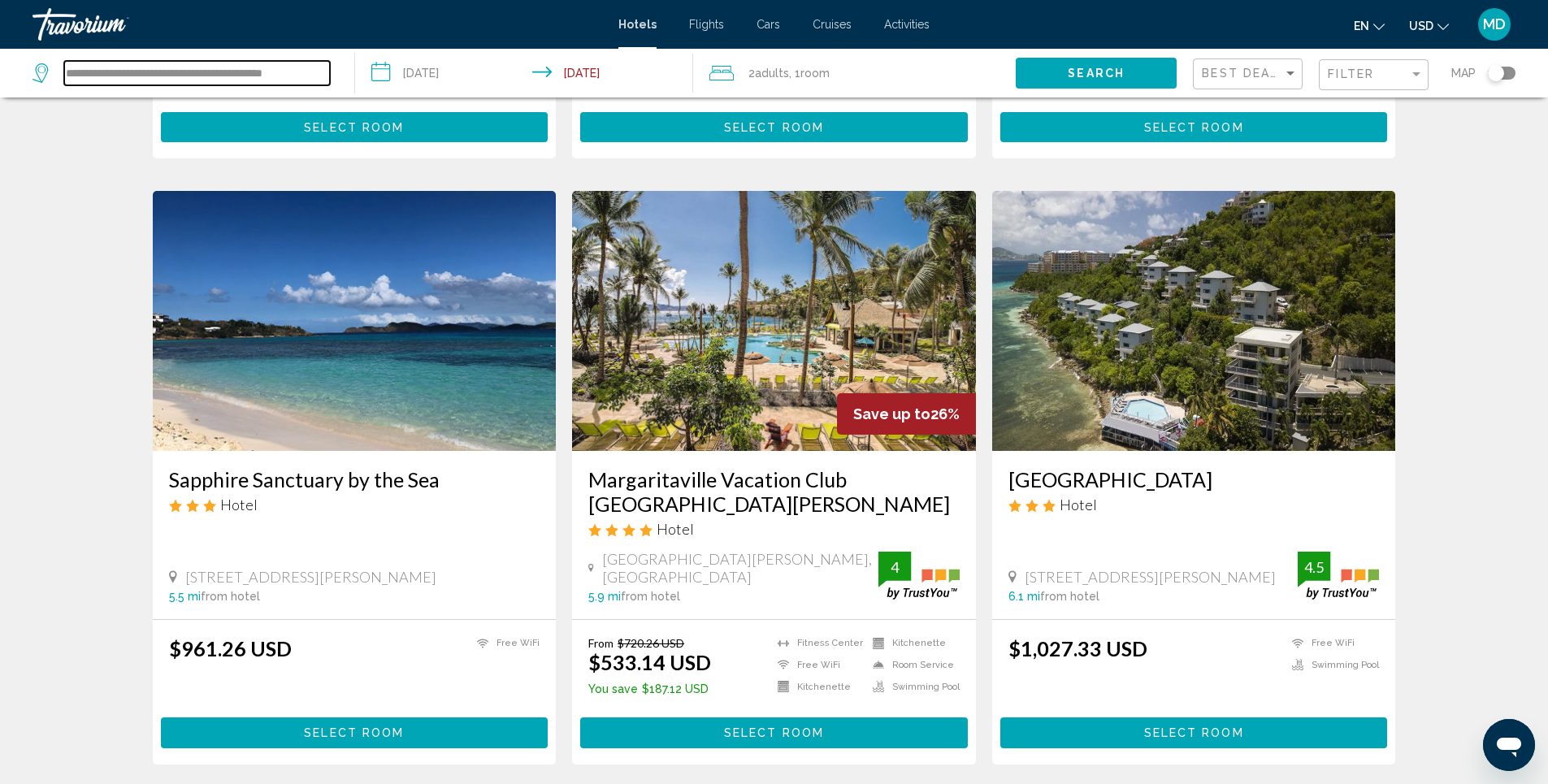
click at [206, 69] on input "**********" at bounding box center [196, 73] width 266 height 25
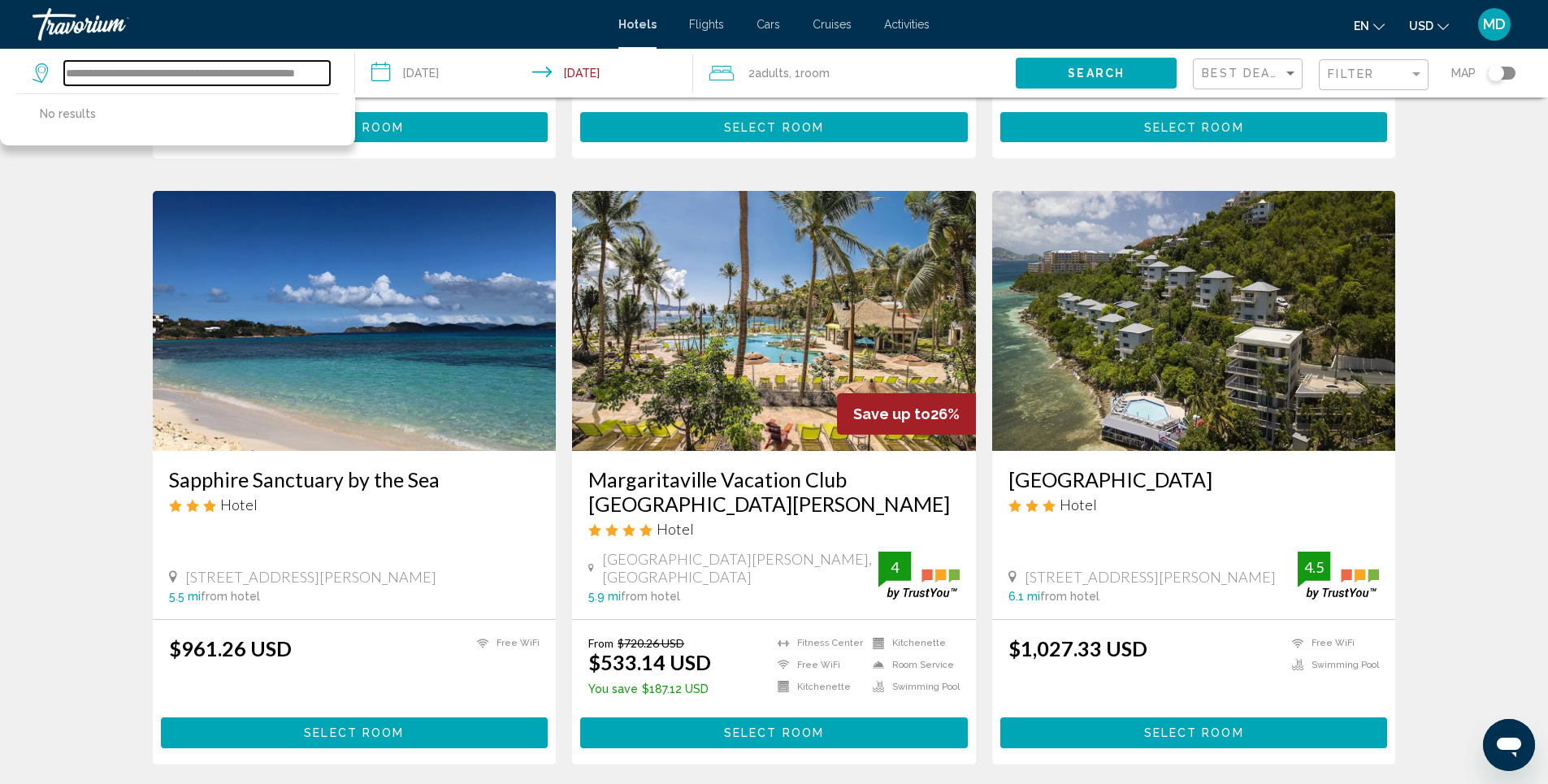
click at [321, 75] on input "**********" at bounding box center [196, 73] width 266 height 25
drag, startPoint x: 325, startPoint y: 74, endPoint x: 24, endPoint y: 65, distance: 301.1
click at [24, 65] on app-destination-search "**********" at bounding box center [177, 72] width 355 height 48
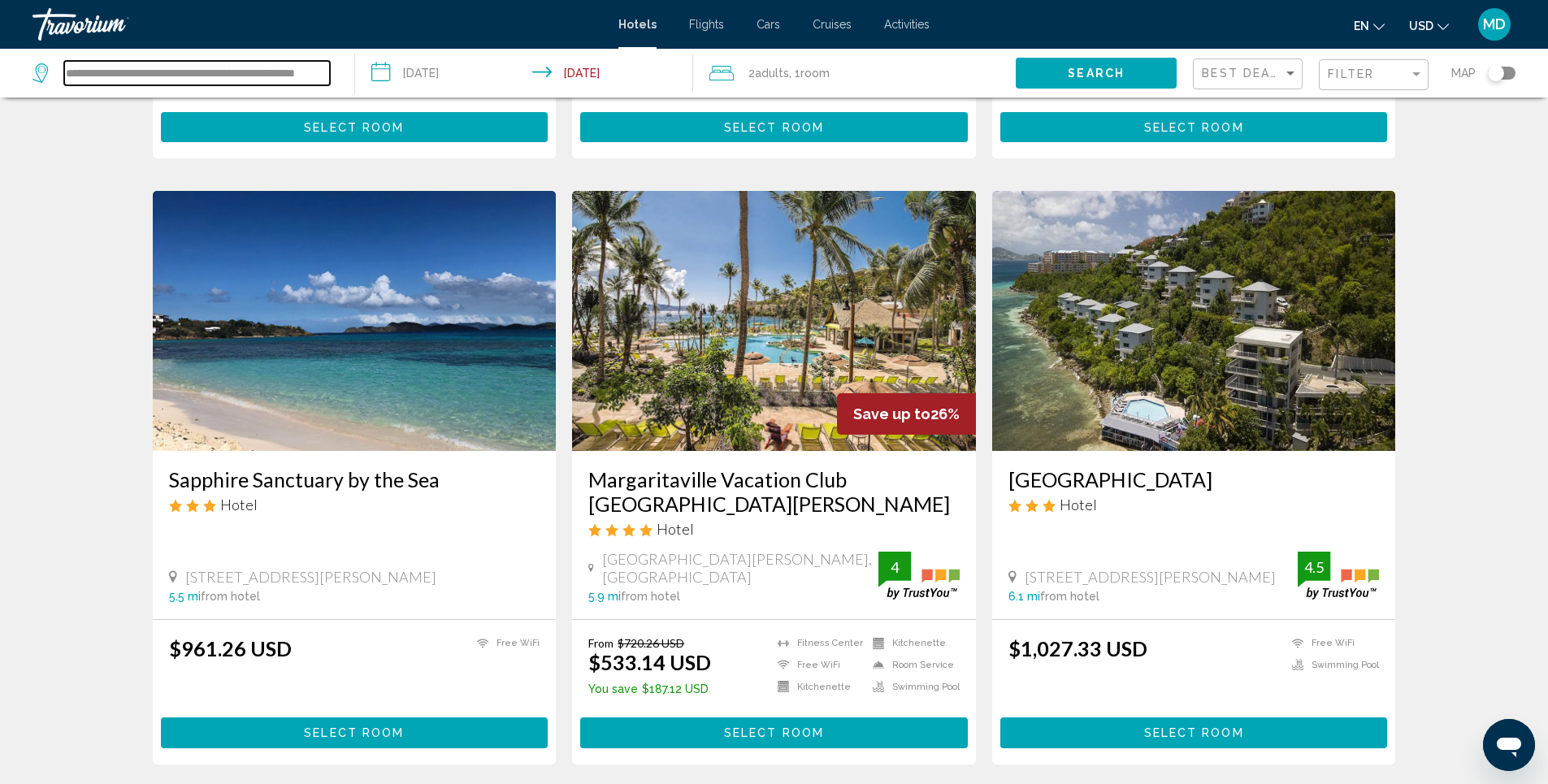
type input "**********"
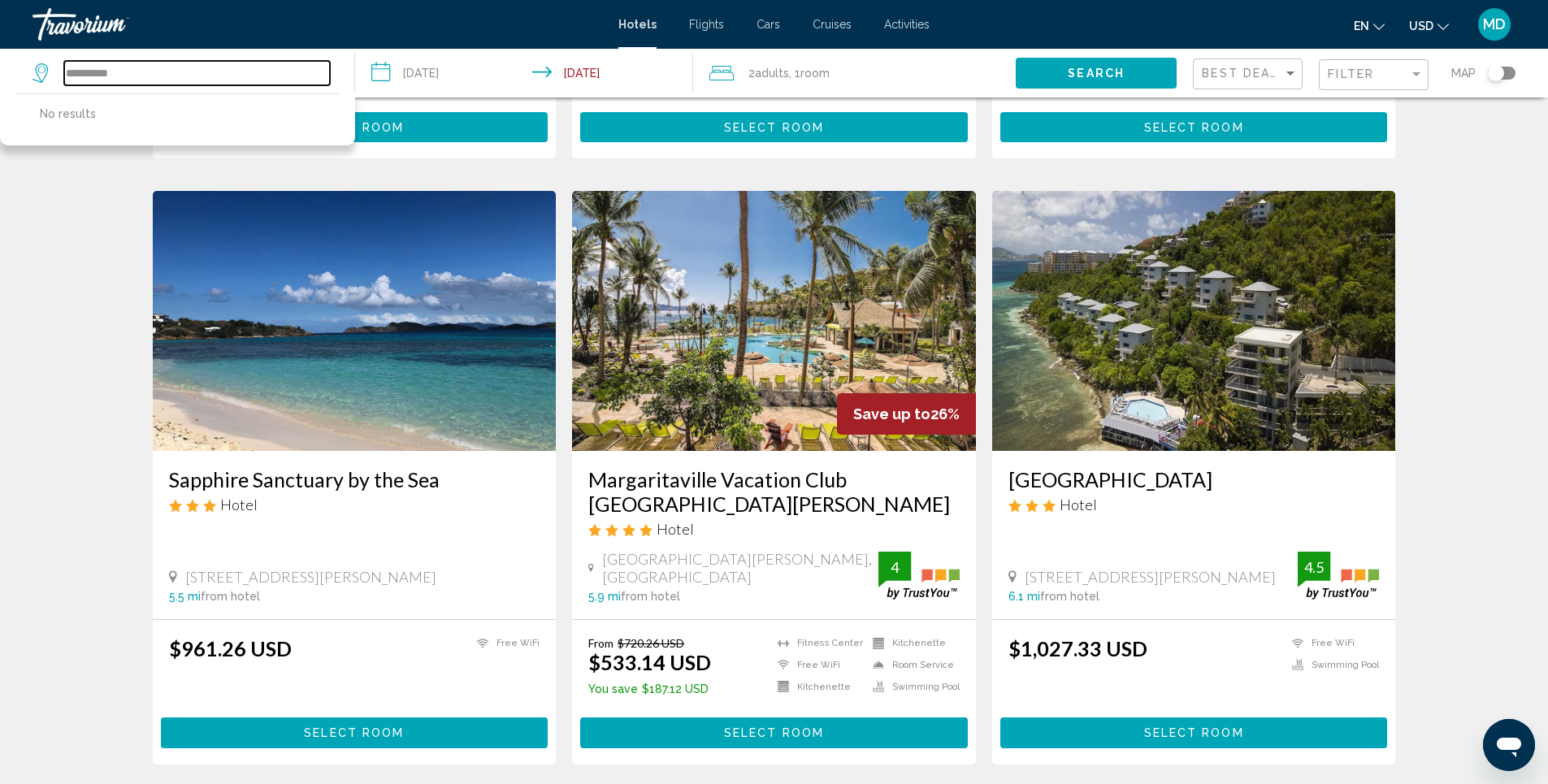
drag, startPoint x: 151, startPoint y: 77, endPoint x: 39, endPoint y: 69, distance: 112.3
click at [39, 69] on div "**********" at bounding box center [182, 73] width 298 height 25
click at [232, 77] on input "Search widget" at bounding box center [196, 73] width 266 height 25
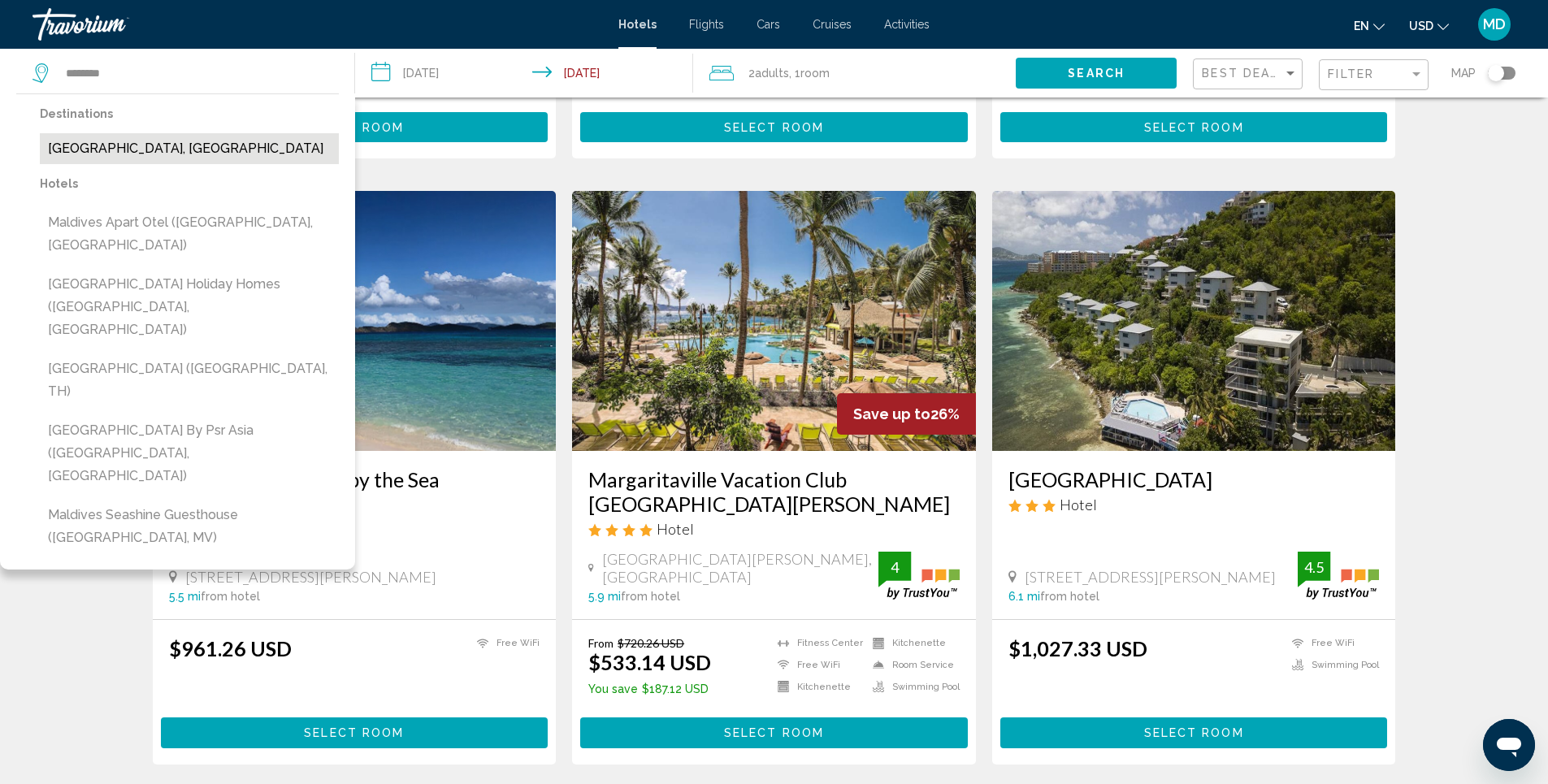
click at [175, 154] on button "[GEOGRAPHIC_DATA], [GEOGRAPHIC_DATA]" at bounding box center [189, 149] width 299 height 31
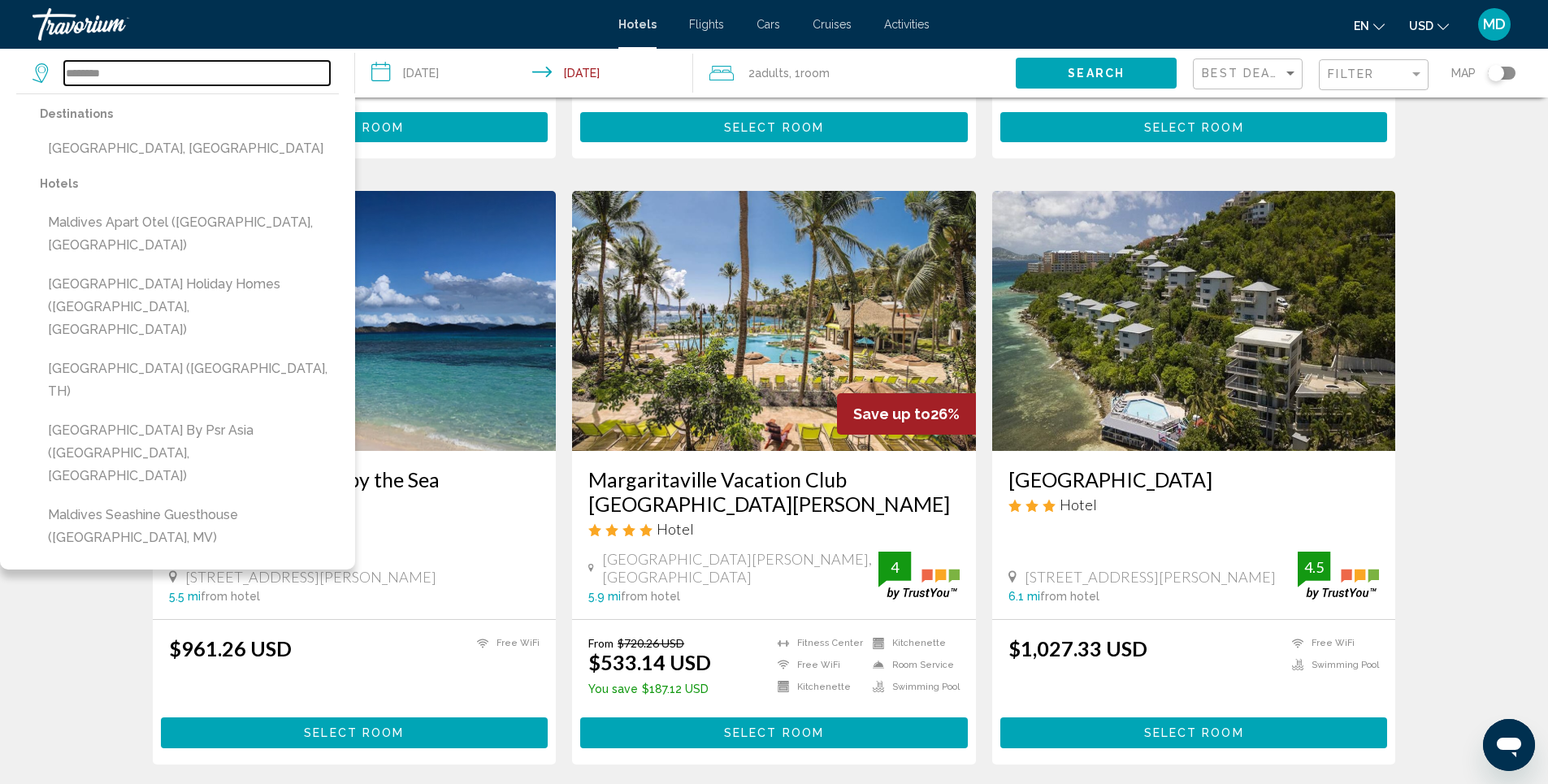
type input "**********"
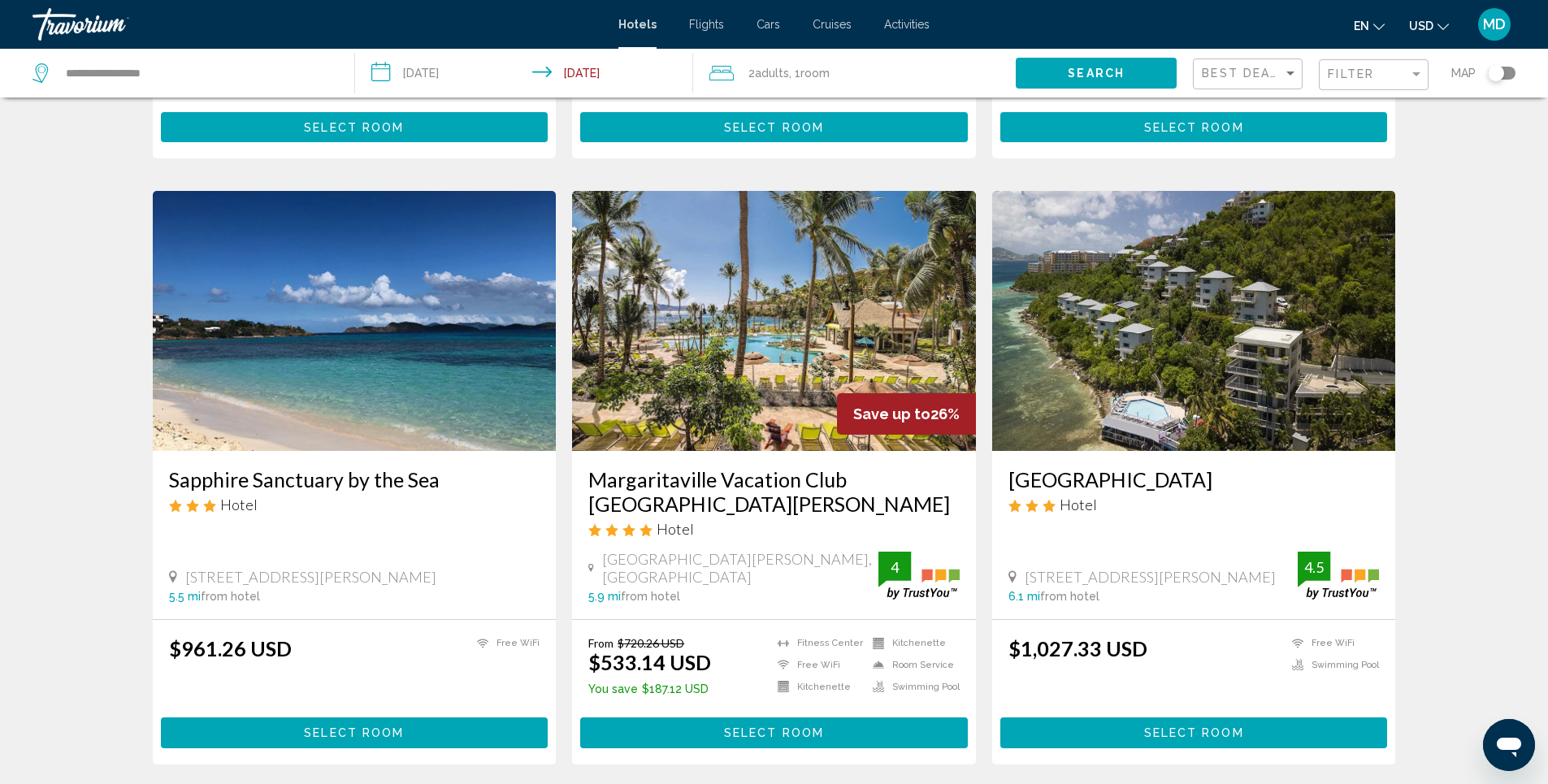
click at [487, 76] on input "**********" at bounding box center [528, 75] width 345 height 54
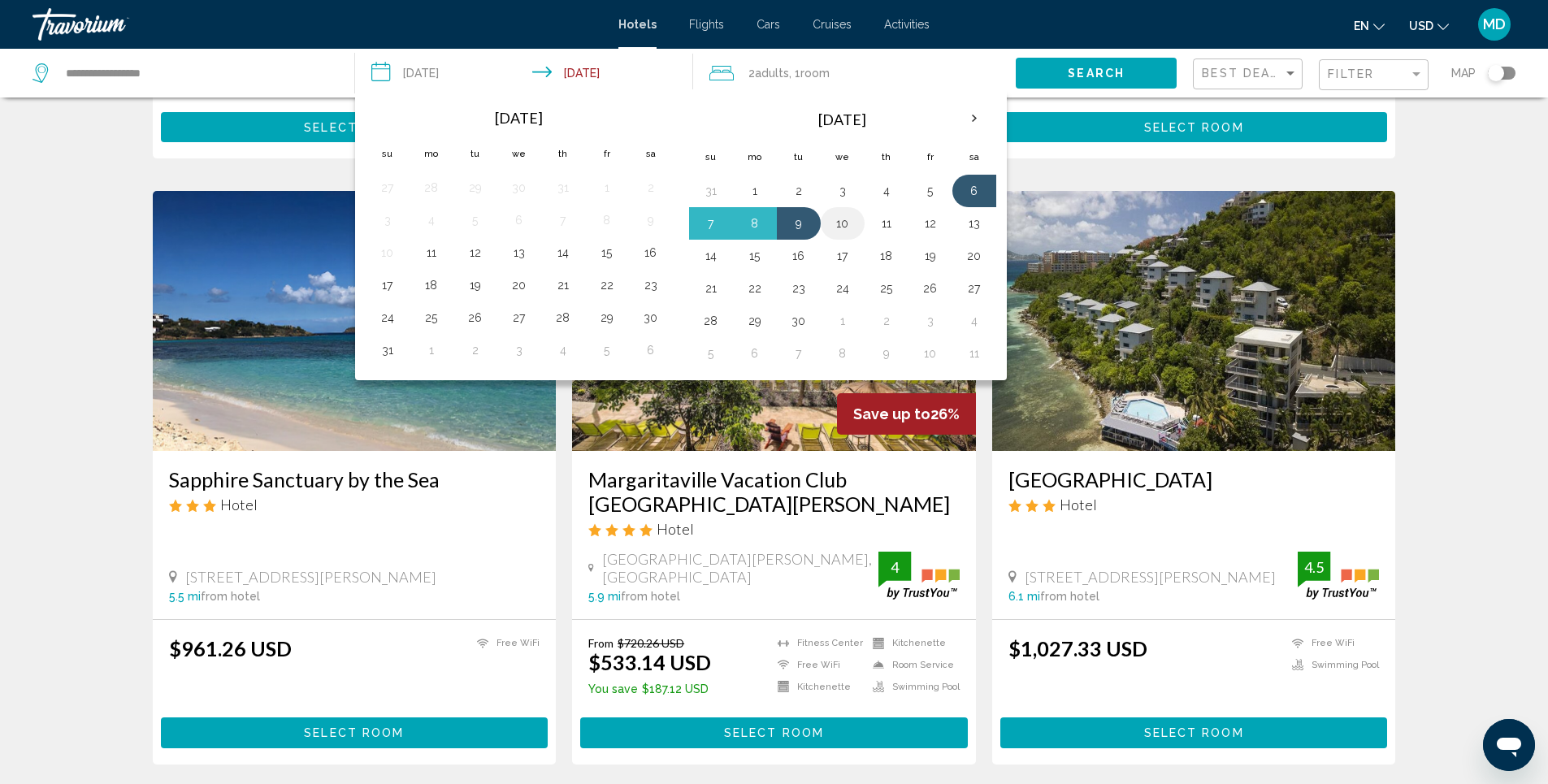
click at [843, 225] on button "10" at bounding box center [843, 223] width 26 height 23
click at [973, 195] on button "6" at bounding box center [974, 191] width 26 height 23
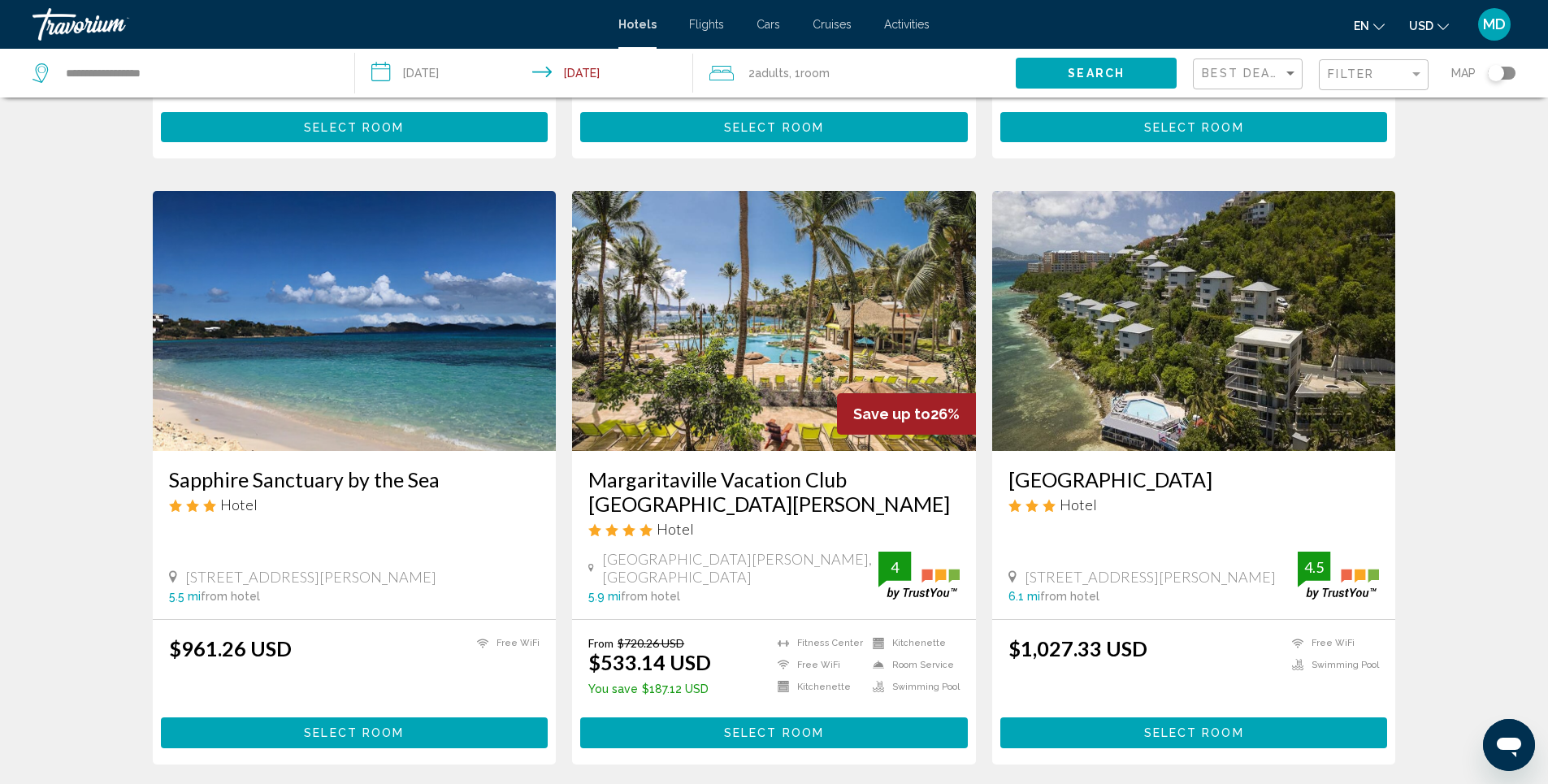
click at [608, 74] on input "**********" at bounding box center [528, 75] width 345 height 54
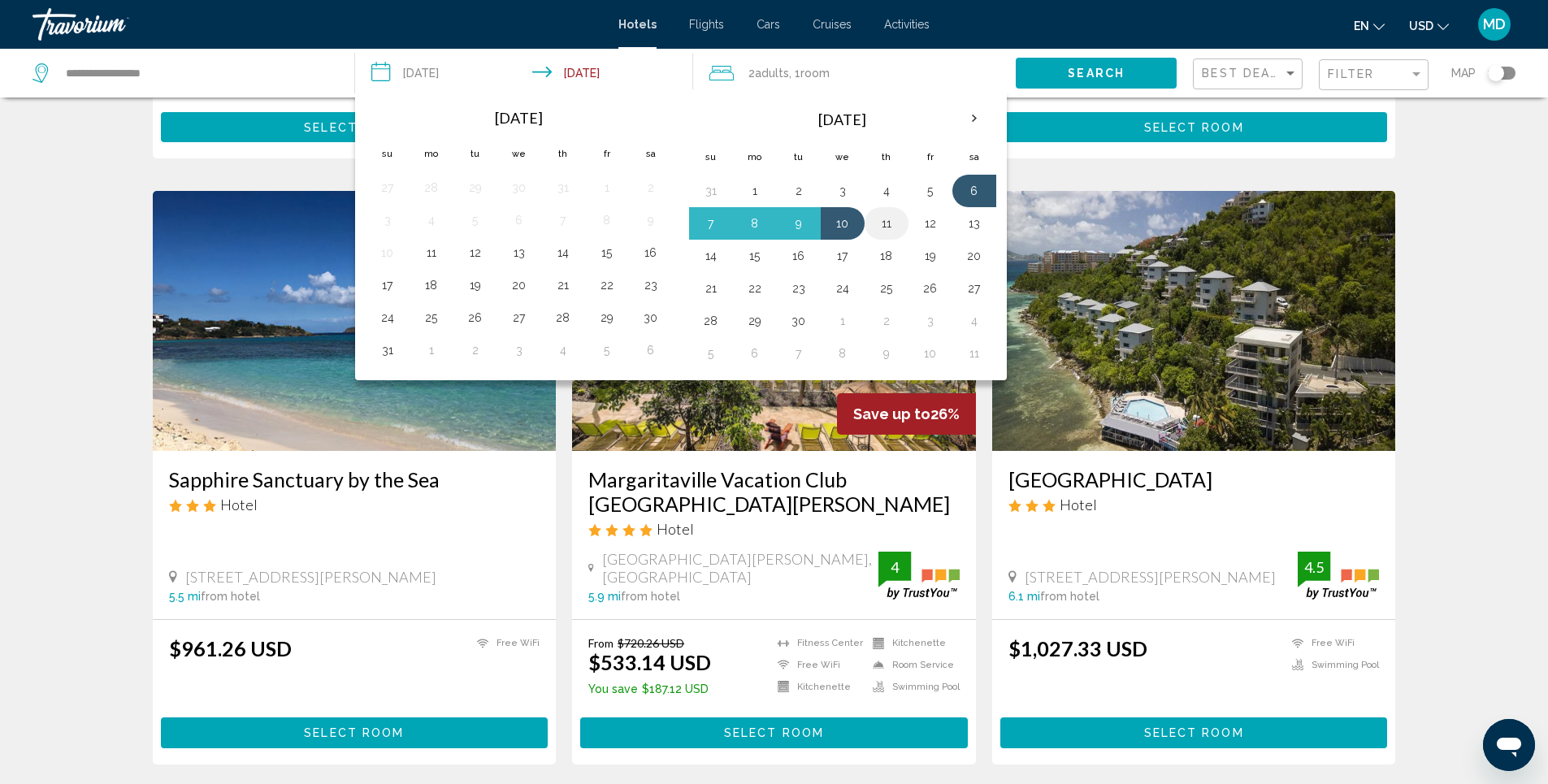
click at [881, 226] on button "11" at bounding box center [886, 223] width 26 height 23
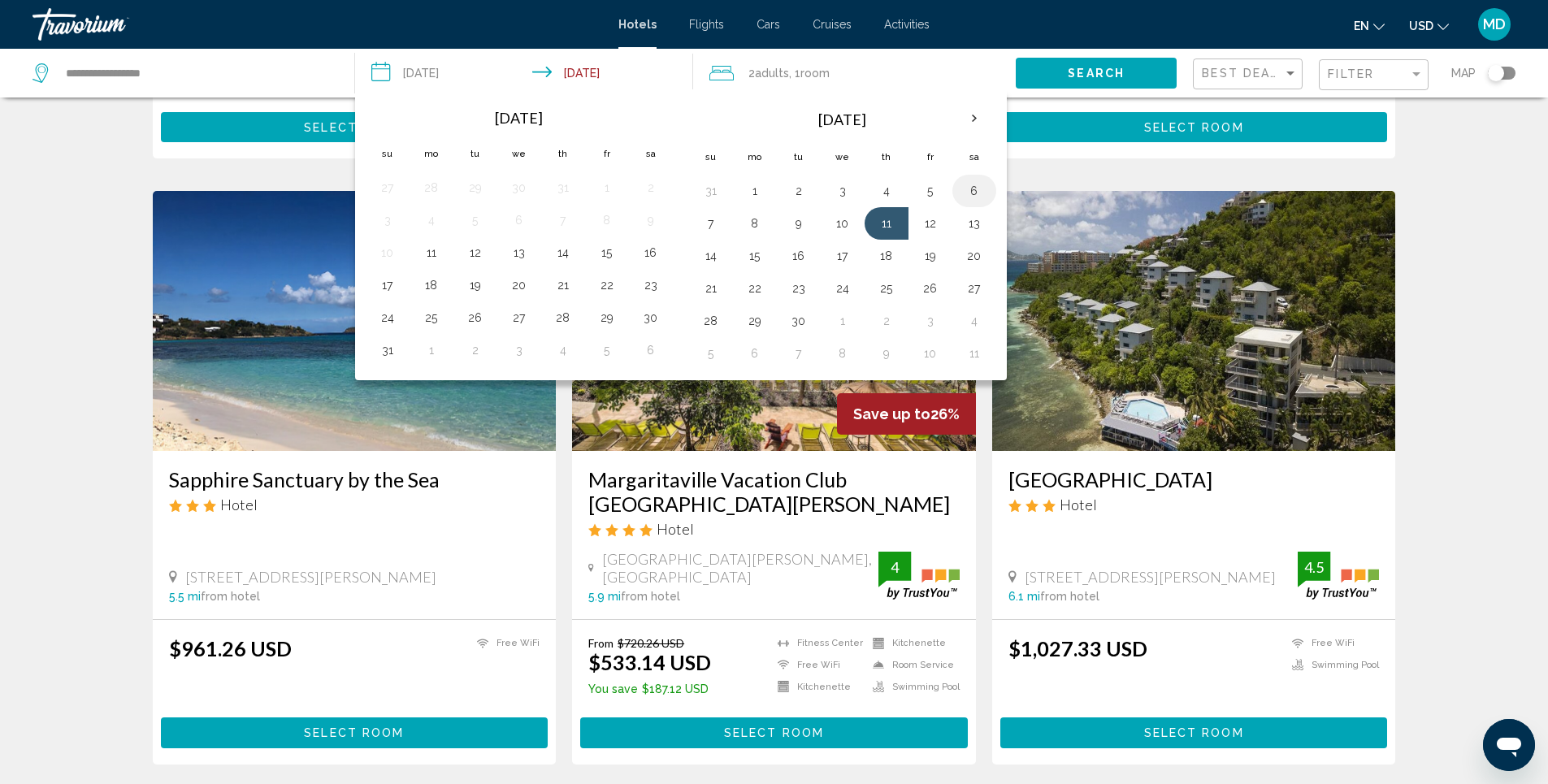
click at [978, 189] on button "6" at bounding box center [974, 191] width 26 height 23
type input "**********"
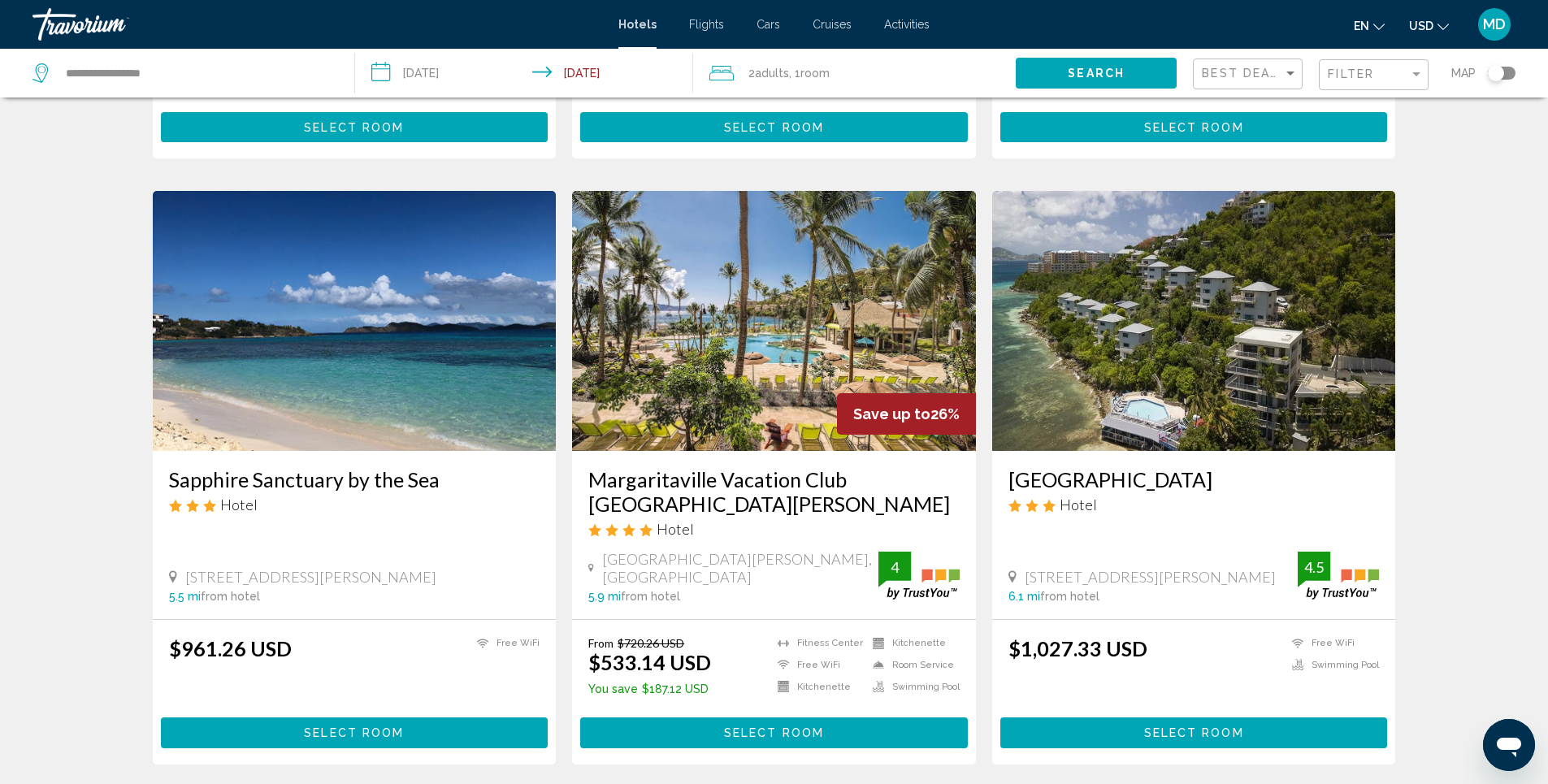
click at [1091, 75] on span "Search" at bounding box center [1097, 74] width 57 height 13
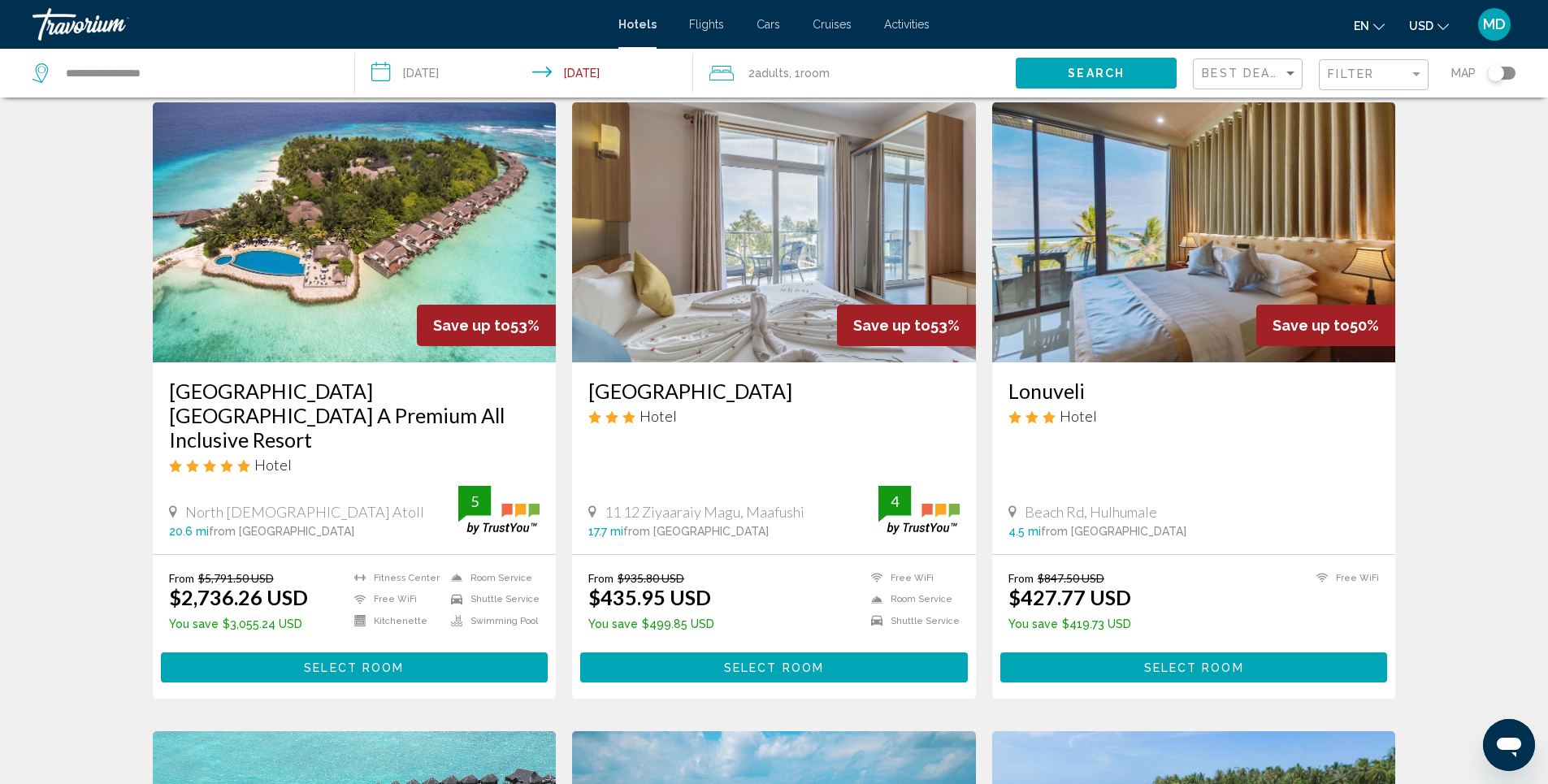
scroll to position [650, 0]
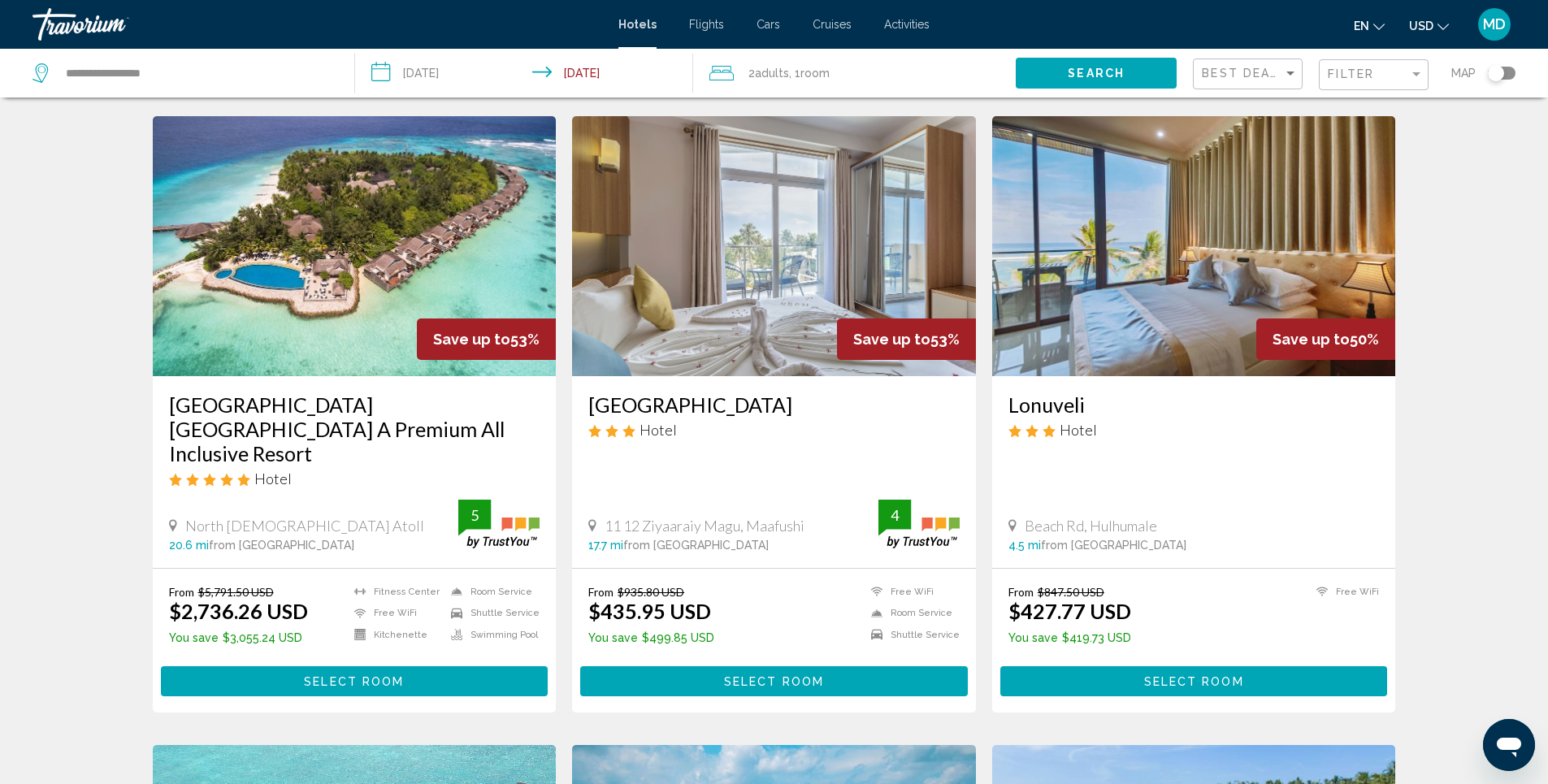
click at [408, 172] on img "Main content" at bounding box center [355, 246] width 404 height 260
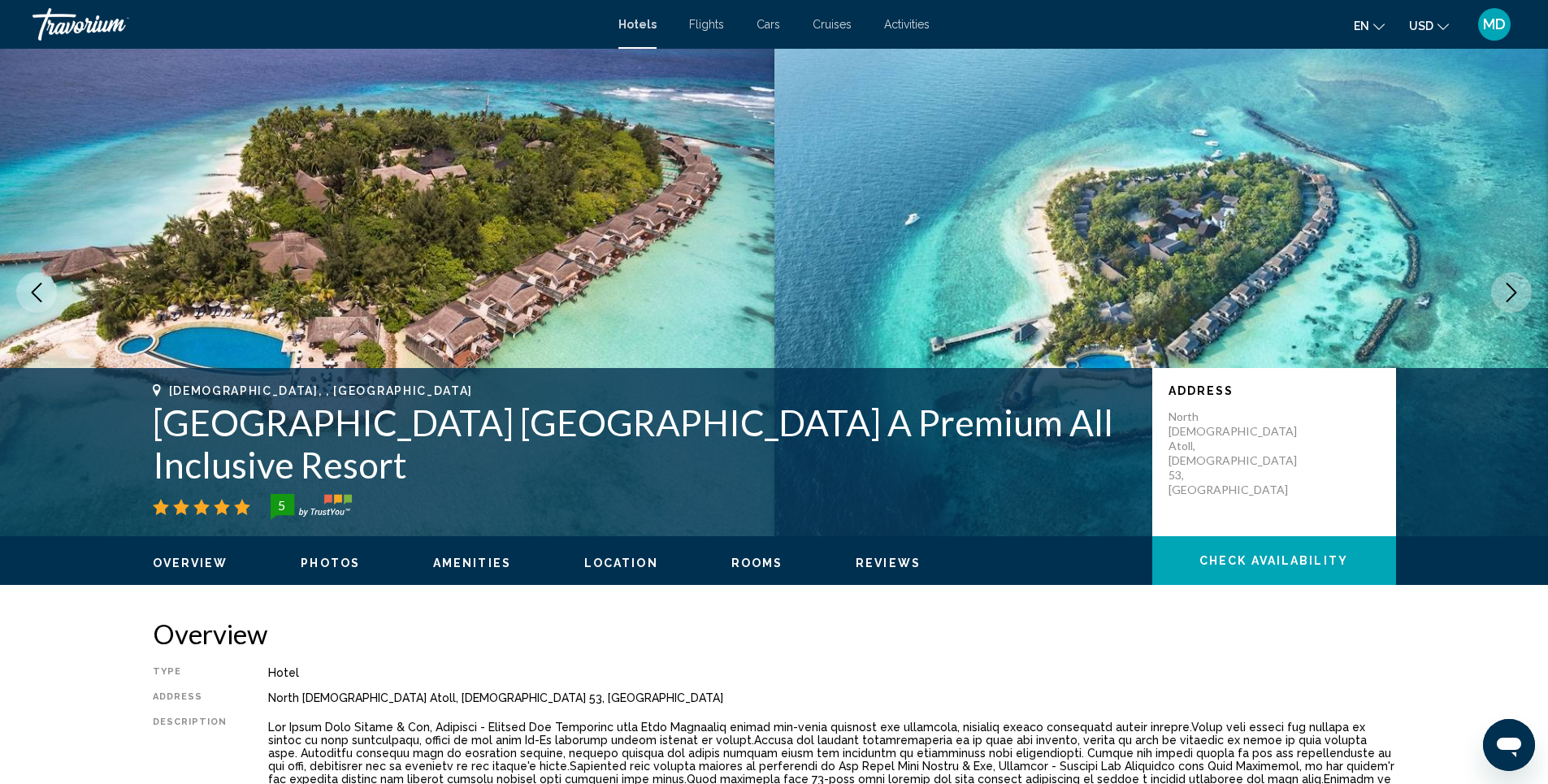
click at [325, 566] on span "Photos" at bounding box center [330, 563] width 59 height 13
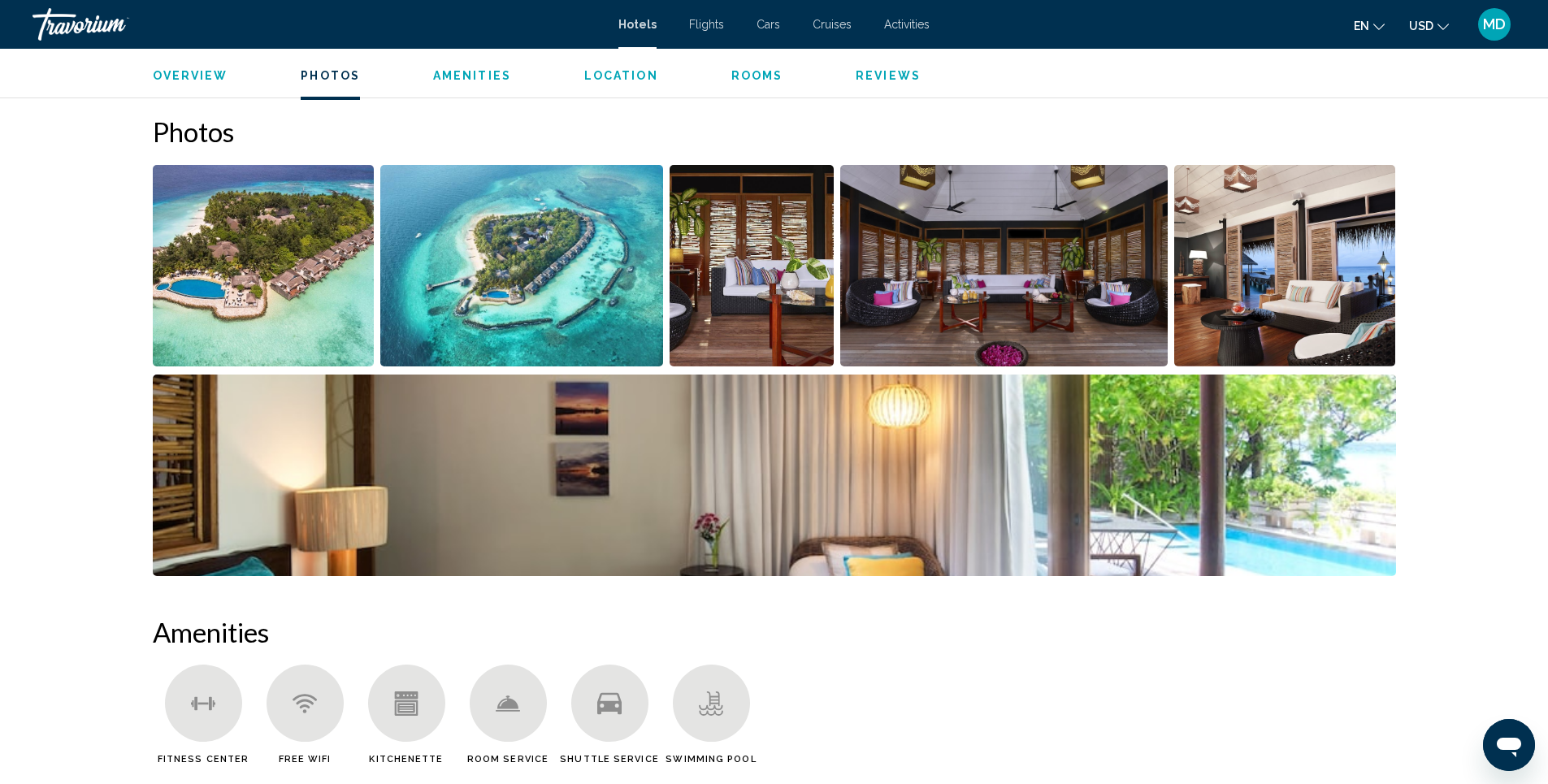
scroll to position [794, 0]
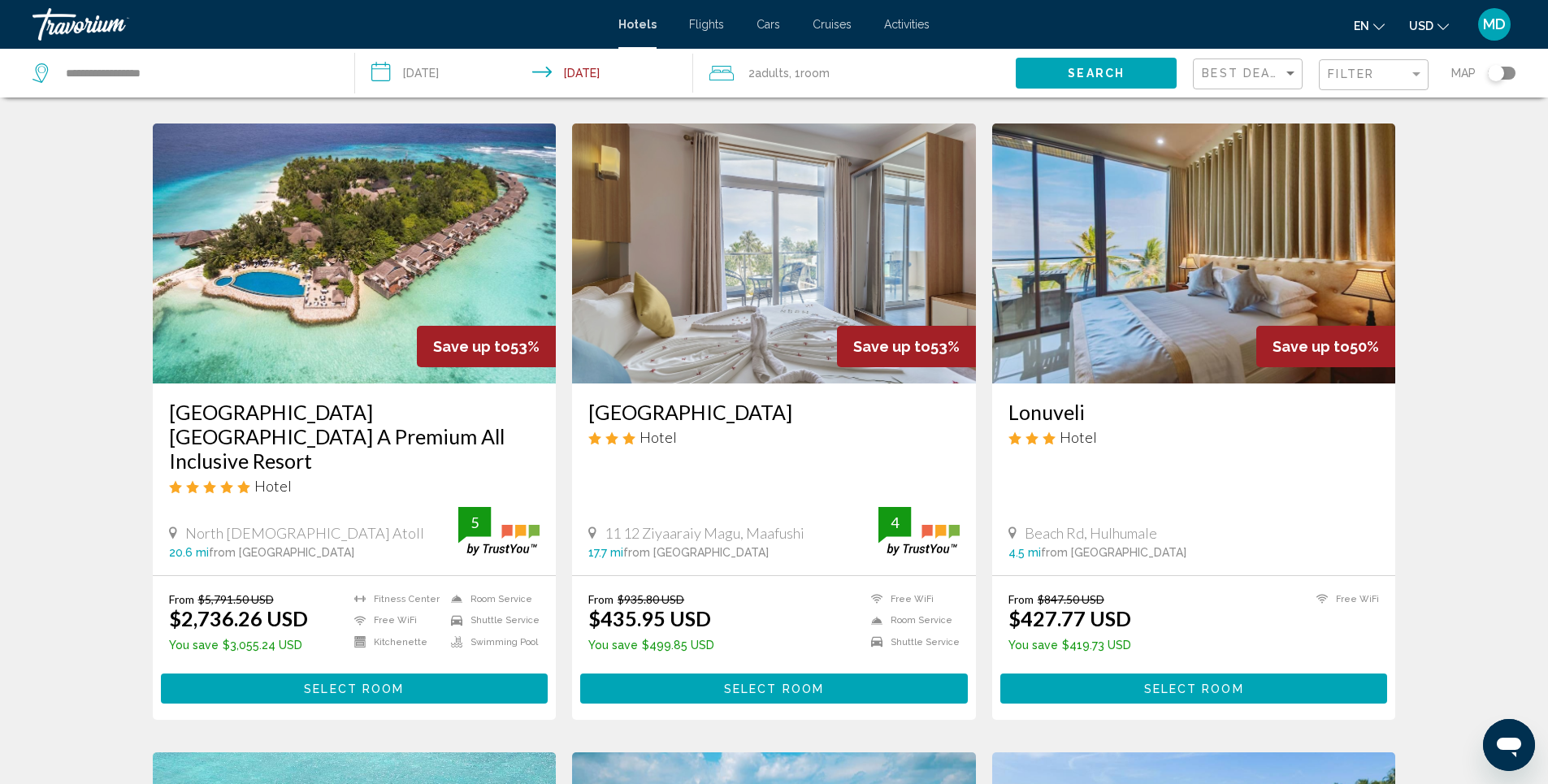
scroll to position [650, 0]
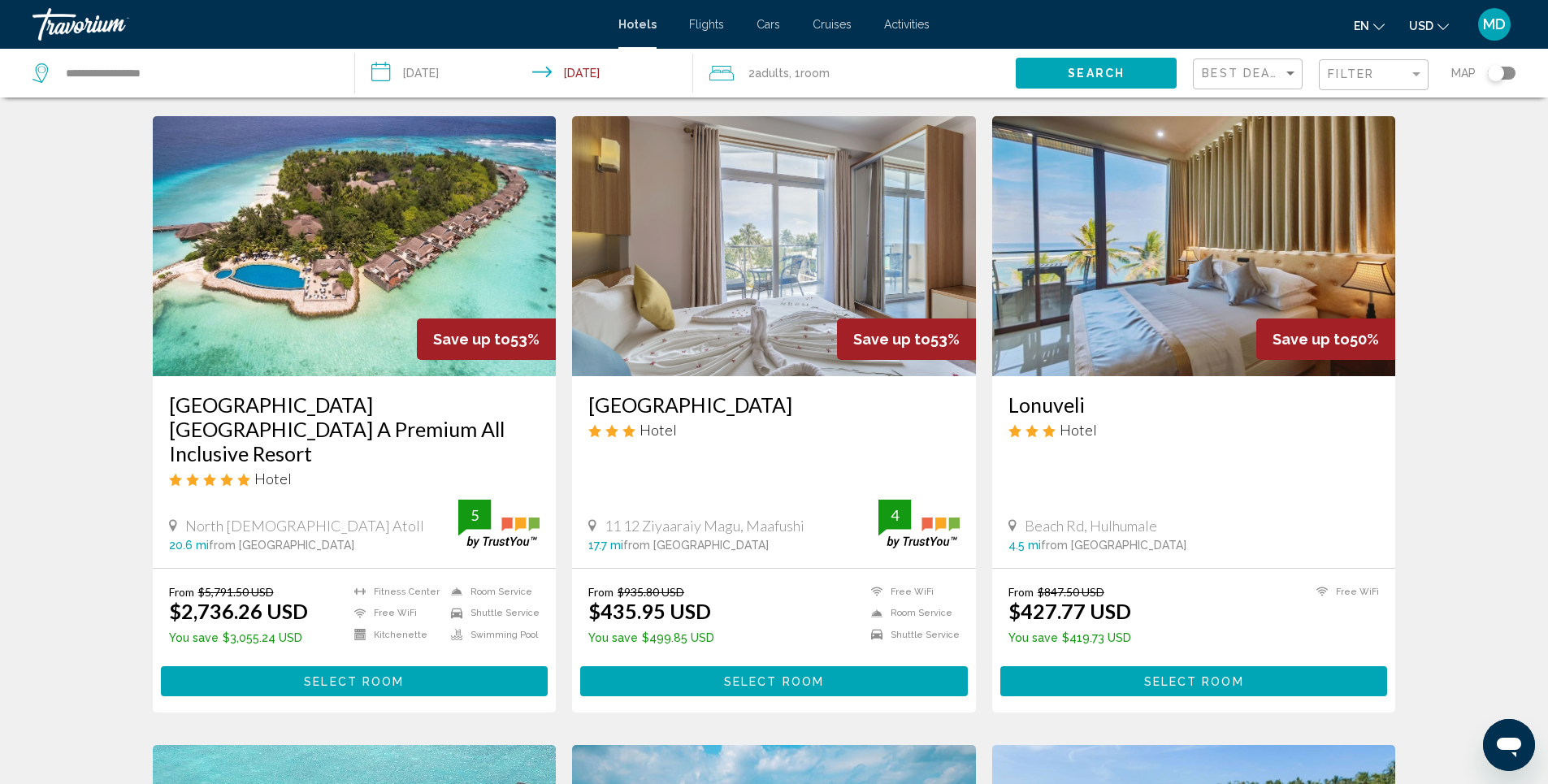
click at [336, 244] on img "Main content" at bounding box center [355, 246] width 404 height 260
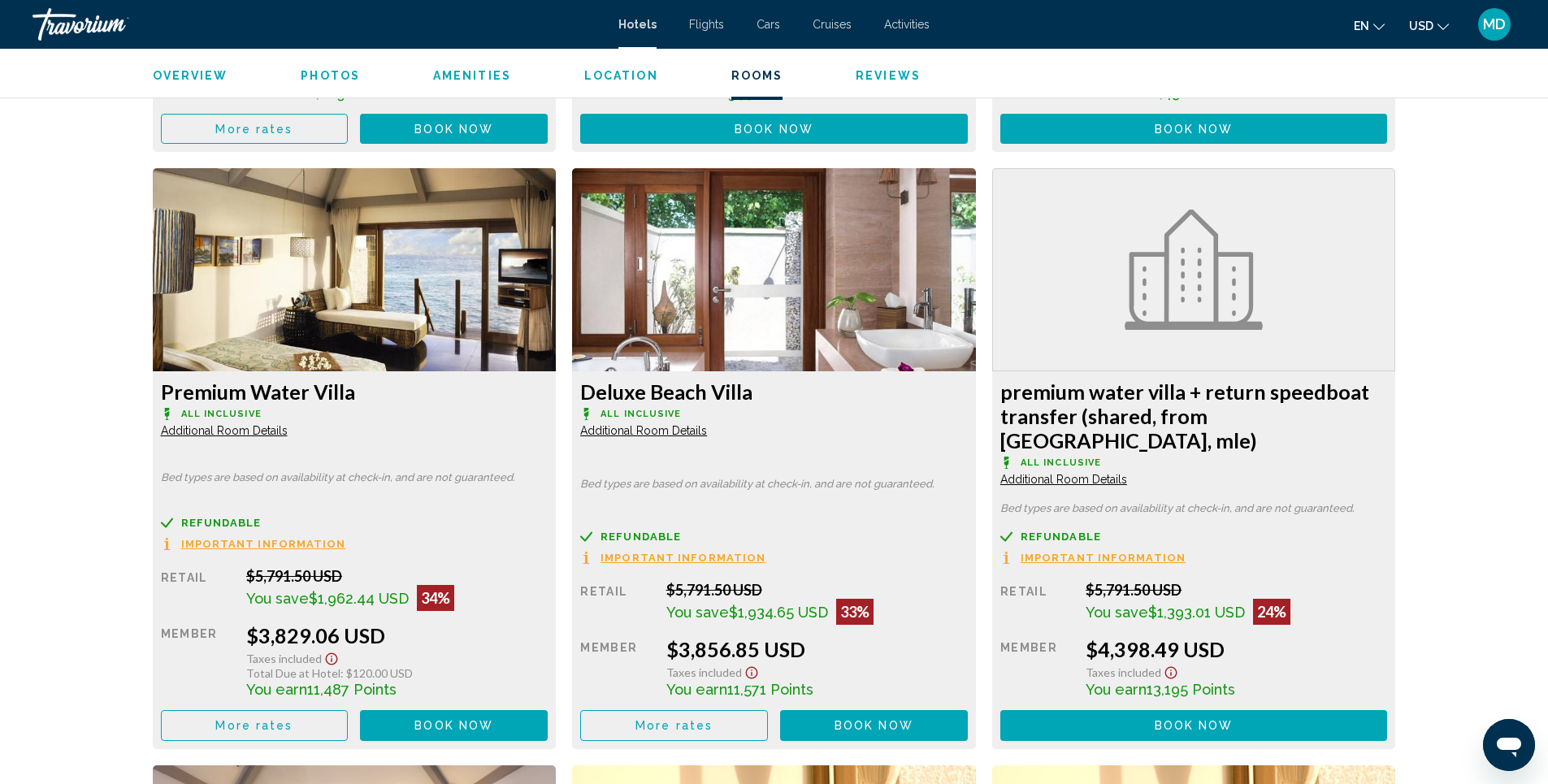
scroll to position [2763, 0]
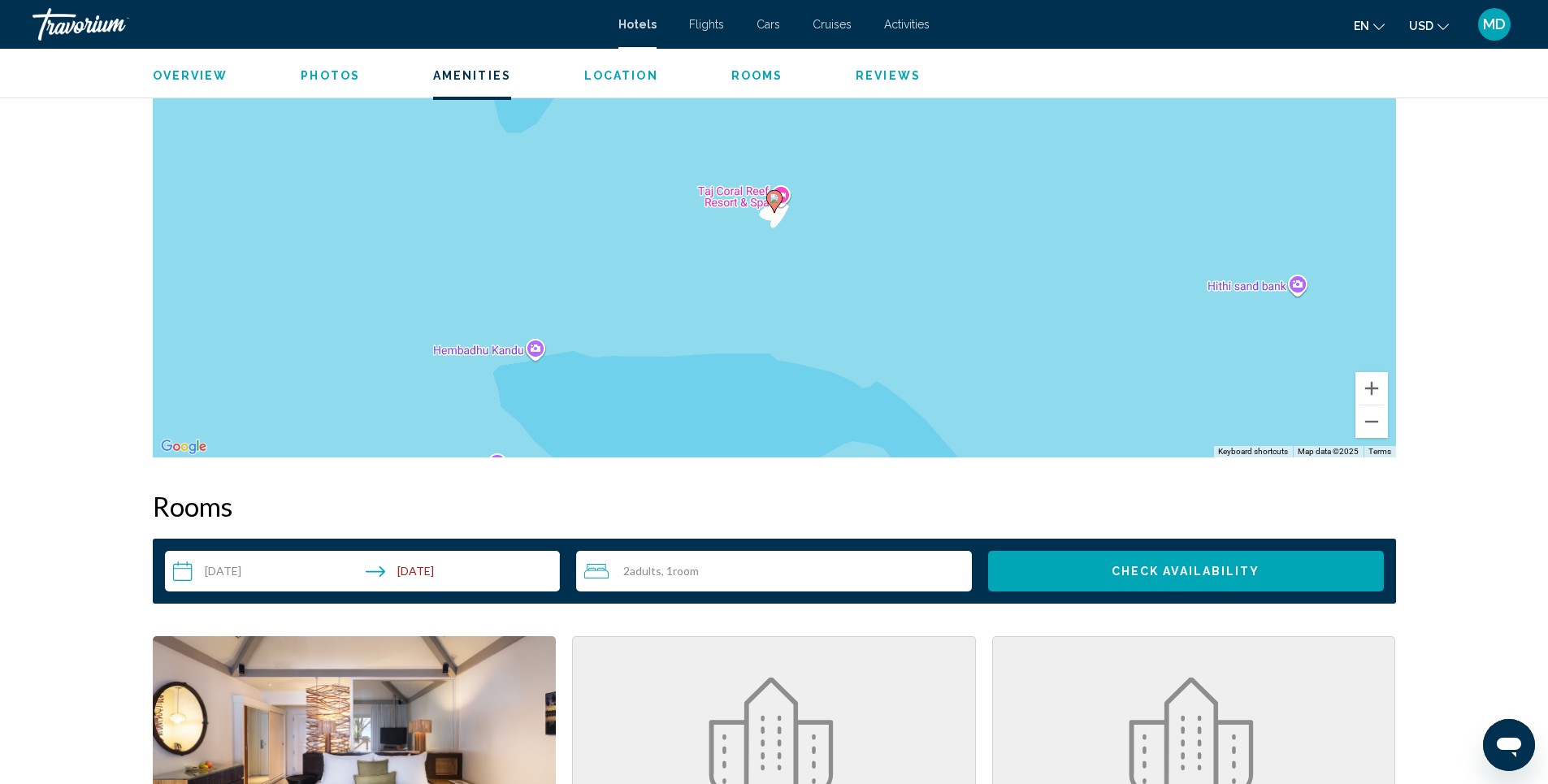
scroll to position [1463, 0]
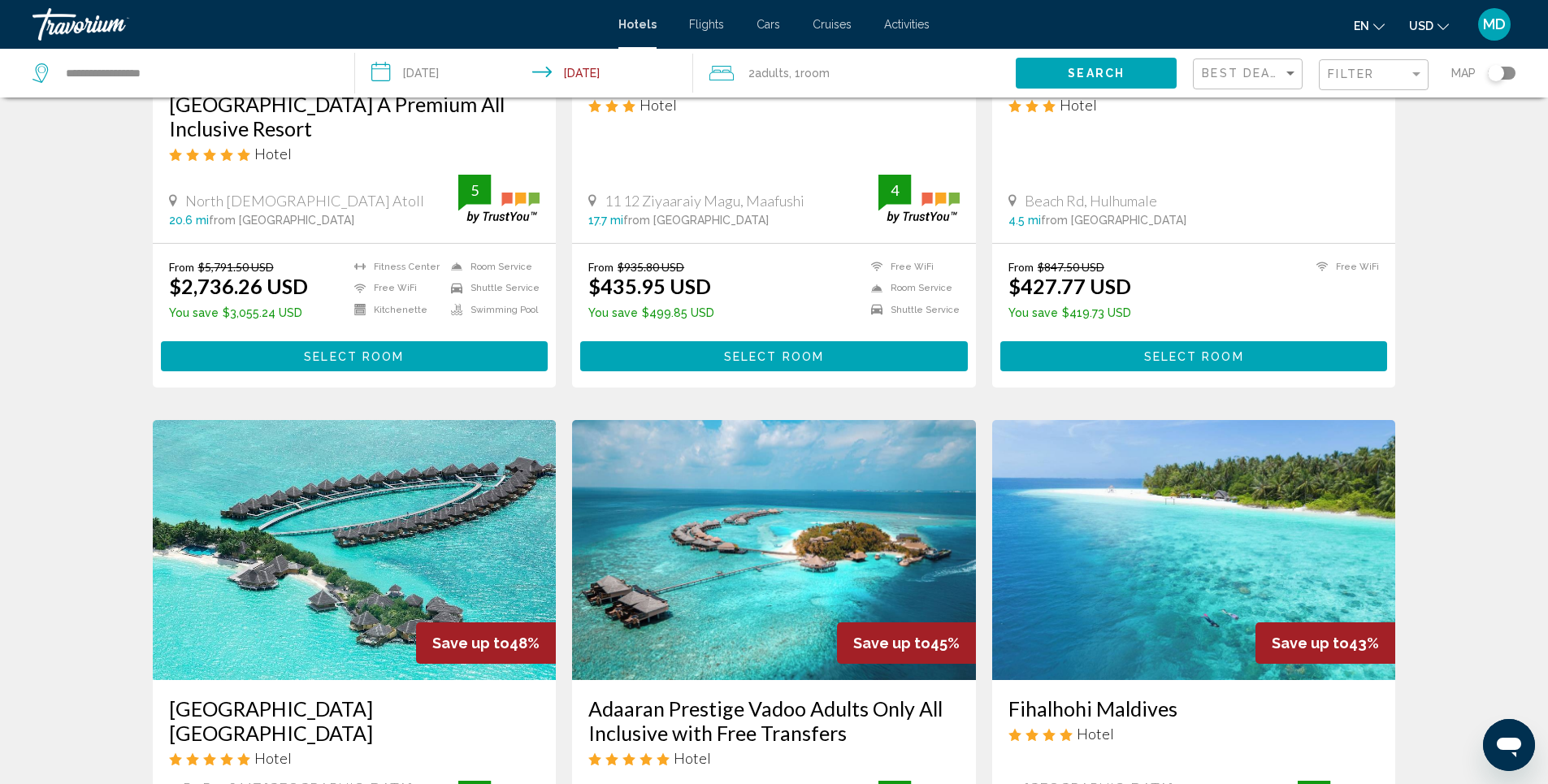
scroll to position [1300, 0]
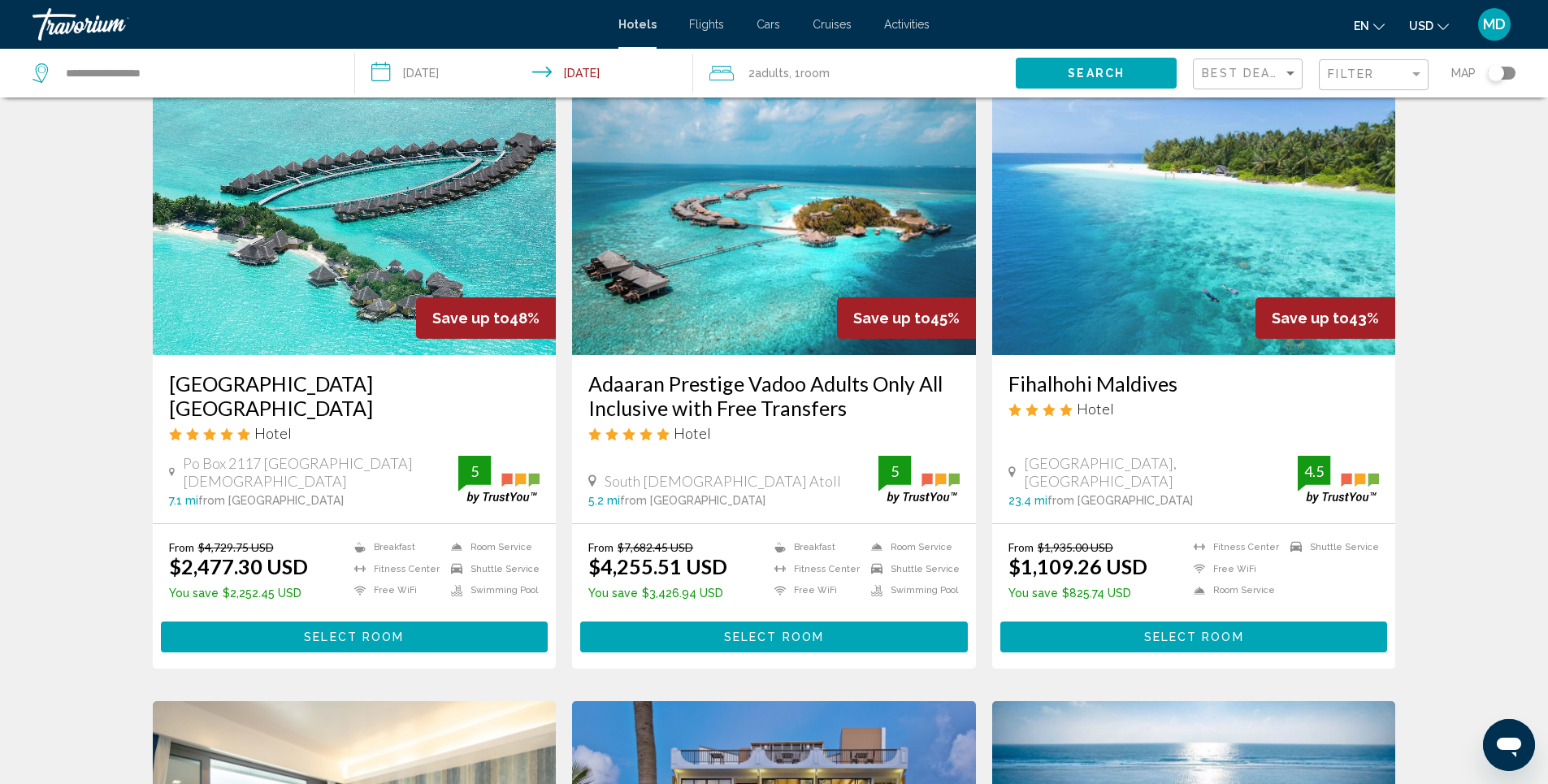
click at [401, 202] on img "Main content" at bounding box center [355, 225] width 404 height 260
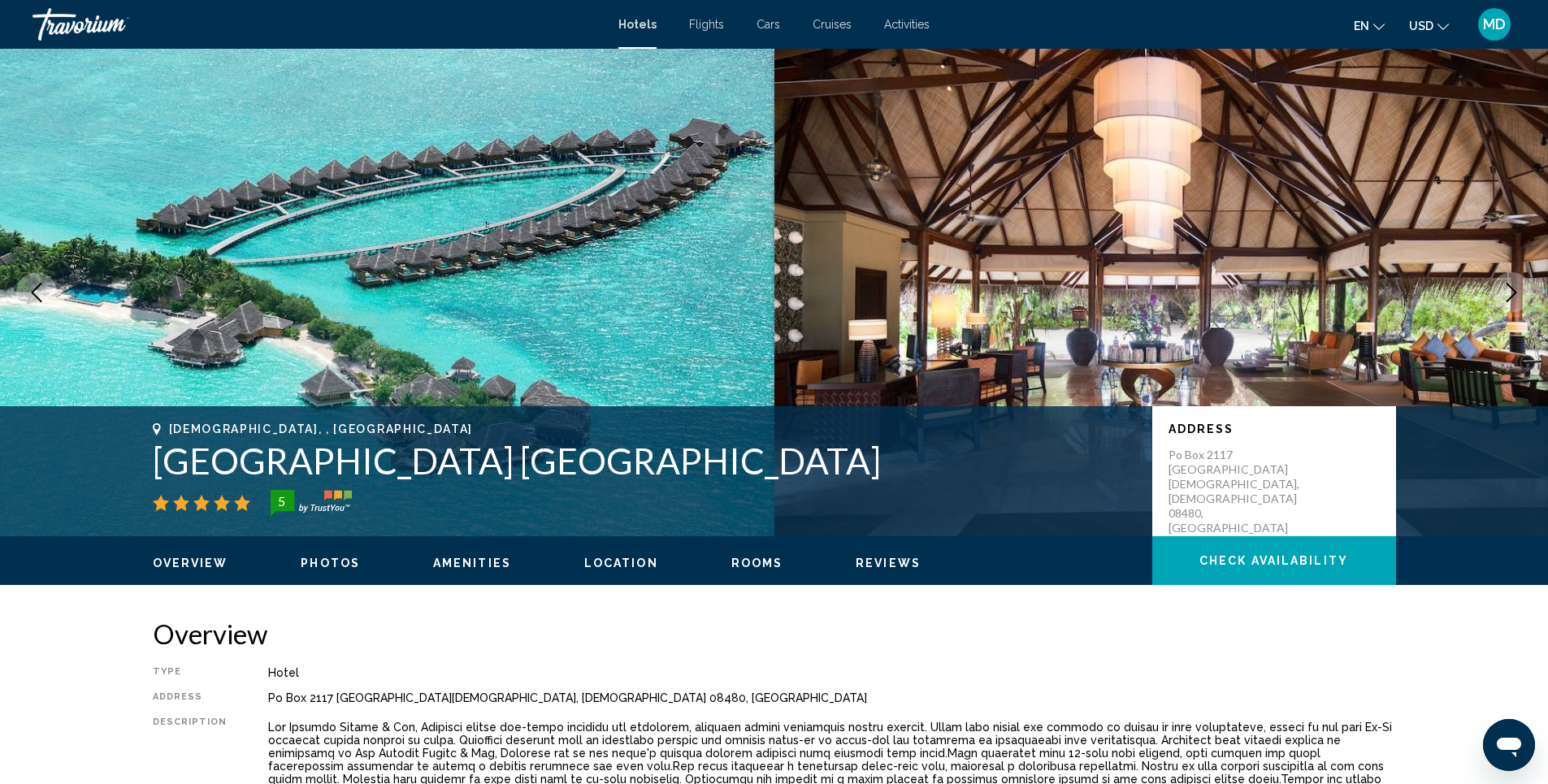
click at [329, 562] on span "Photos" at bounding box center [330, 563] width 59 height 13
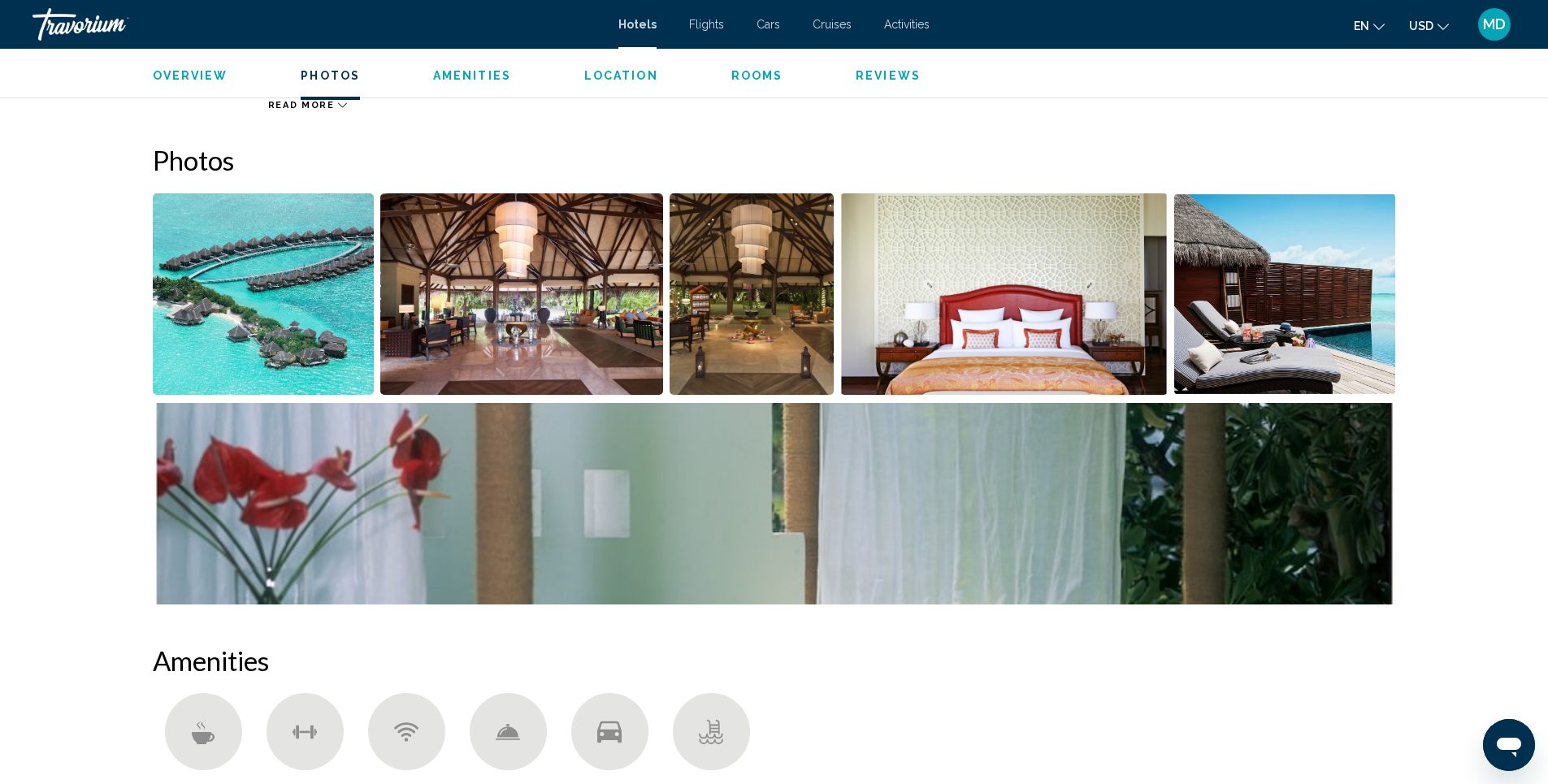
scroll to position [794, 0]
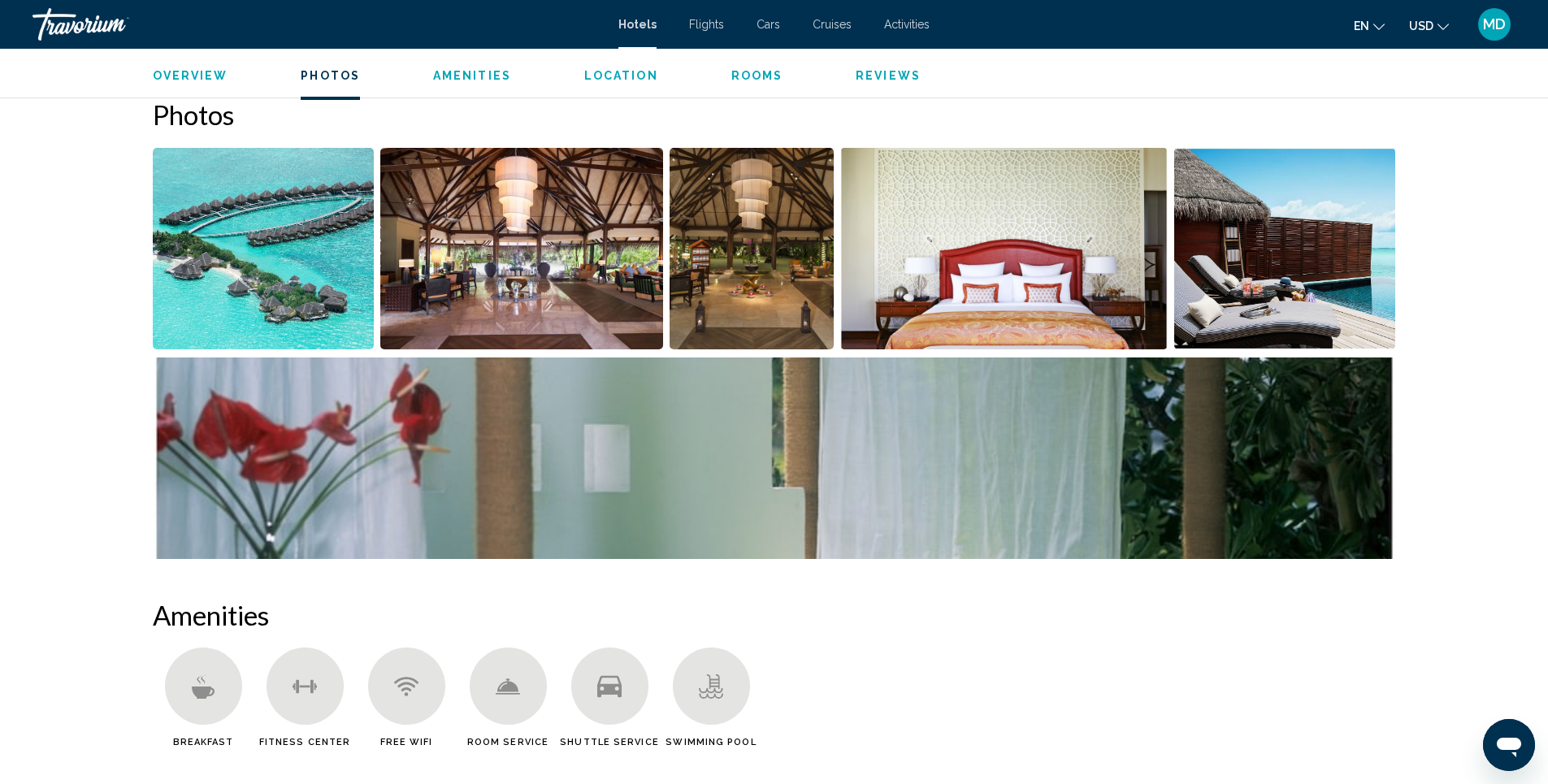
click at [253, 258] on img "Open full-screen image slider" at bounding box center [263, 249] width 222 height 202
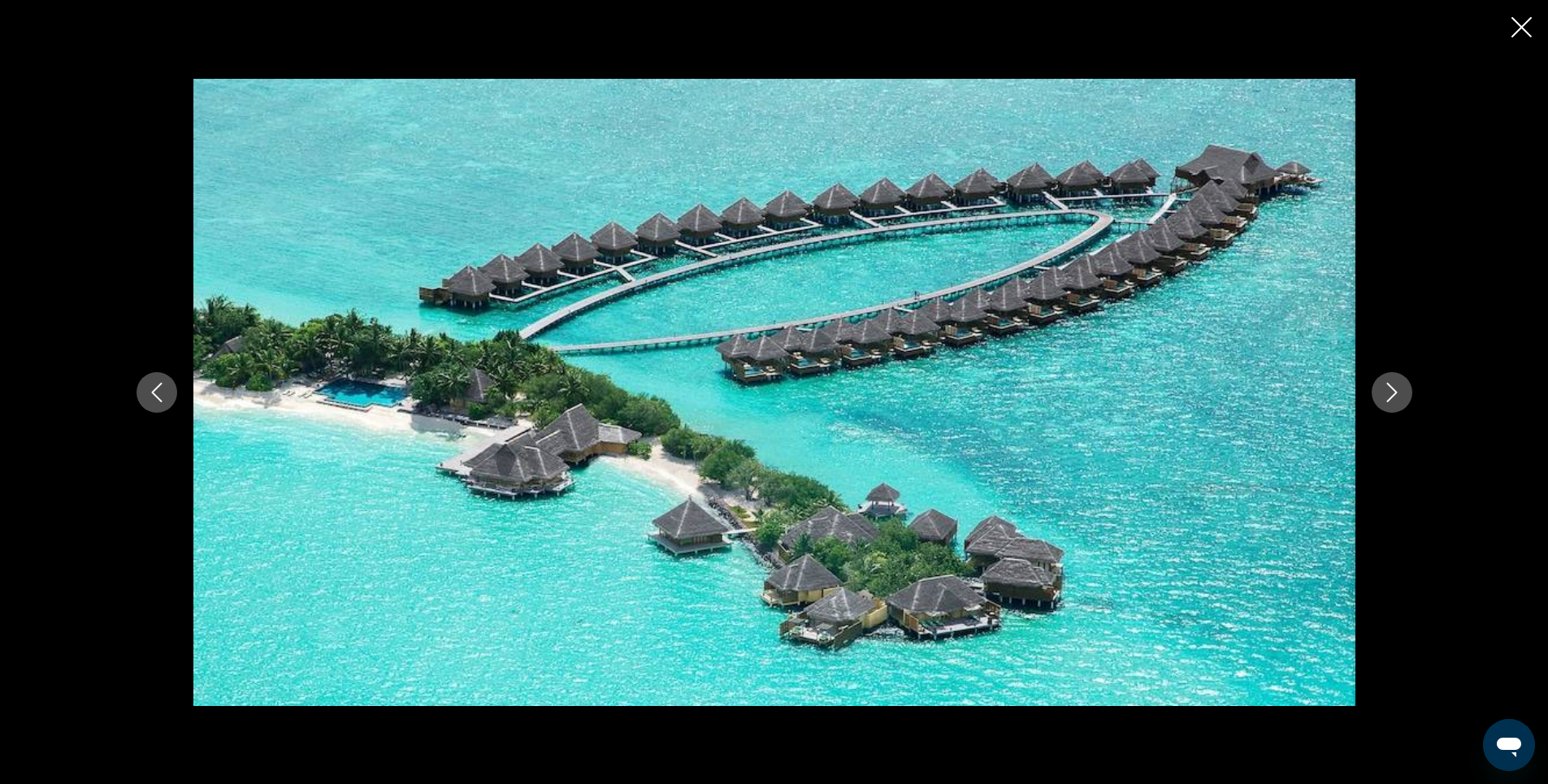
click at [1397, 391] on icon "Next image" at bounding box center [1392, 392] width 19 height 19
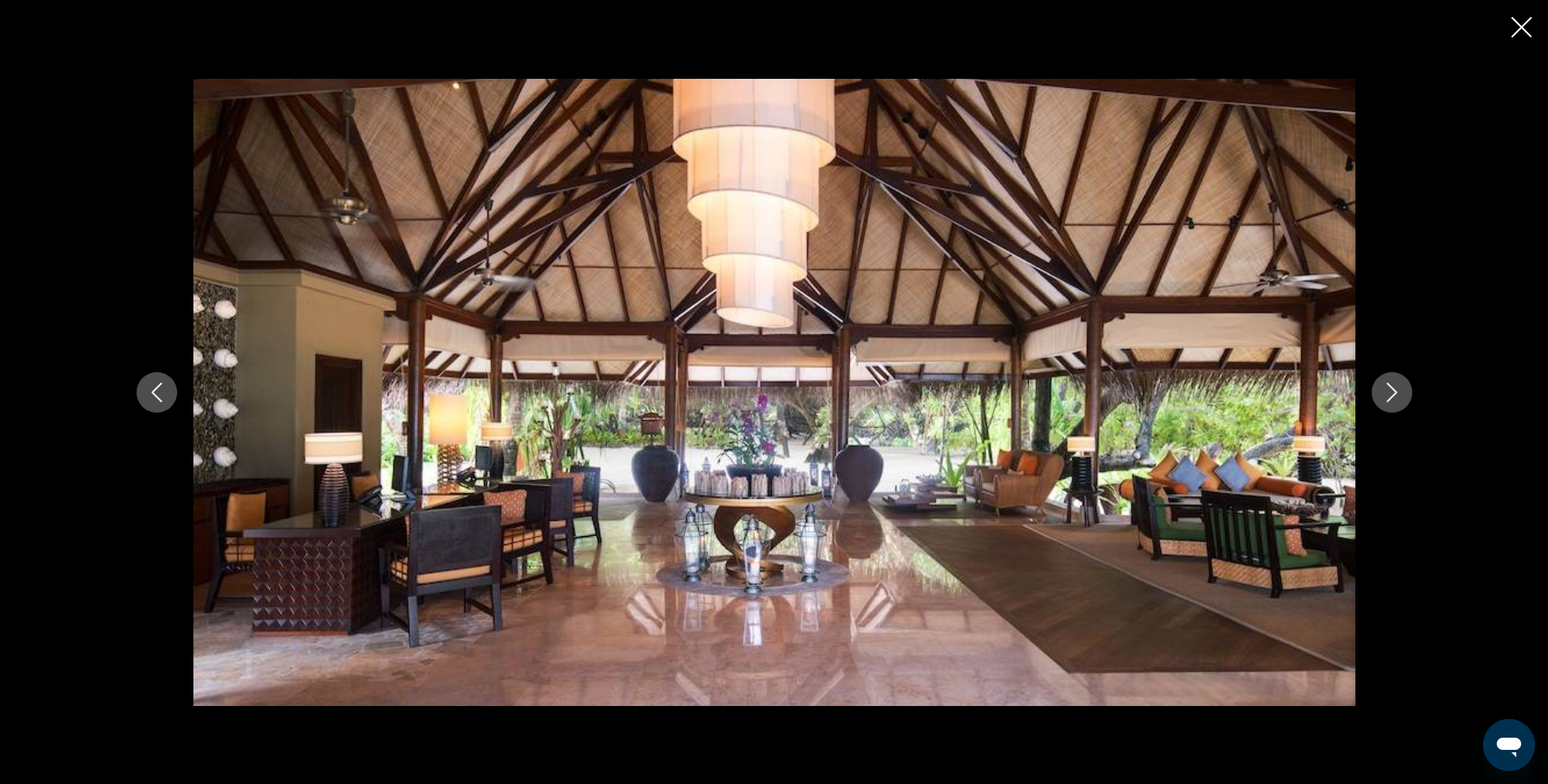
click at [1397, 391] on icon "Next image" at bounding box center [1392, 392] width 19 height 19
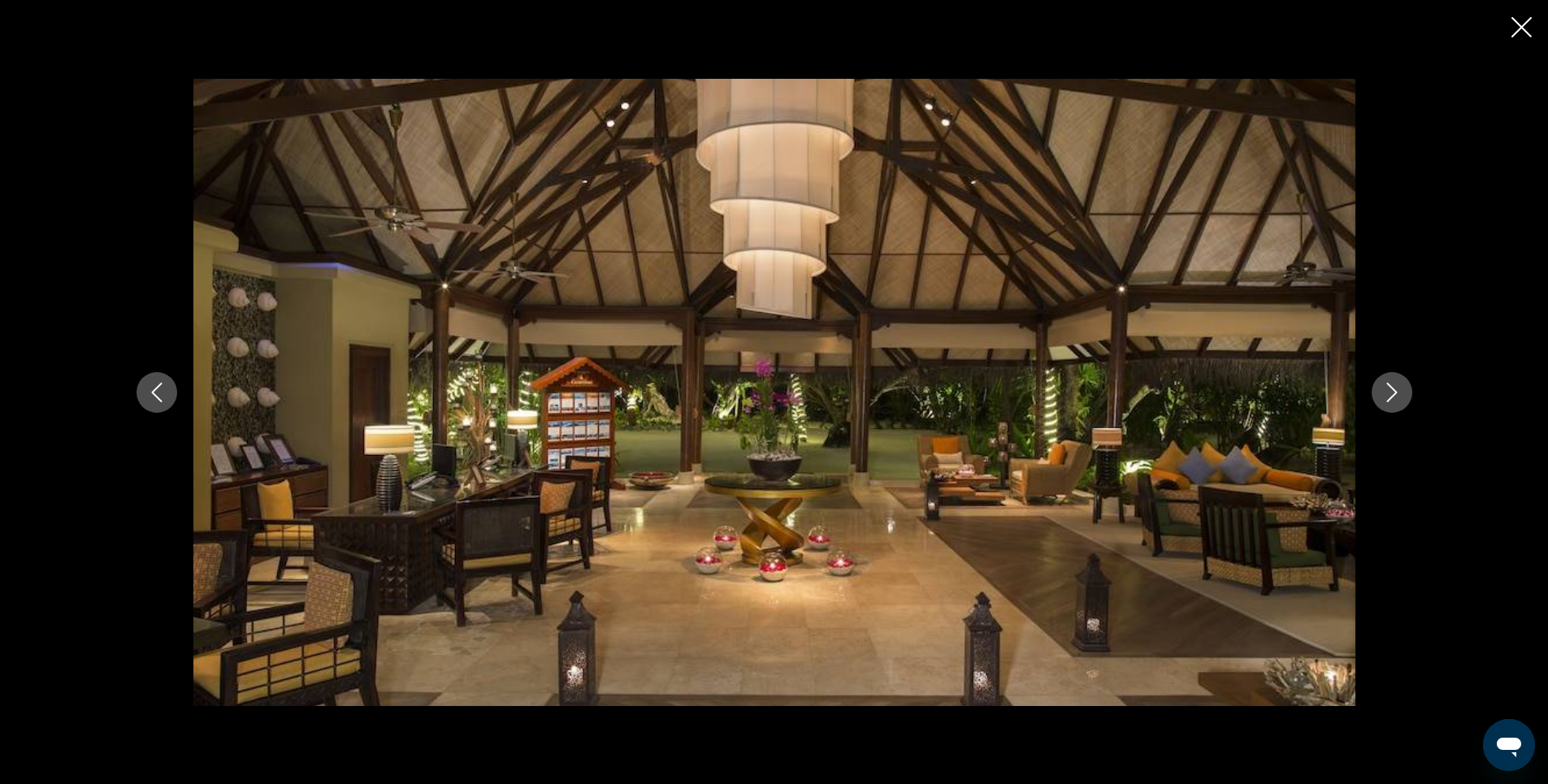
click at [1397, 391] on icon "Next image" at bounding box center [1392, 392] width 19 height 19
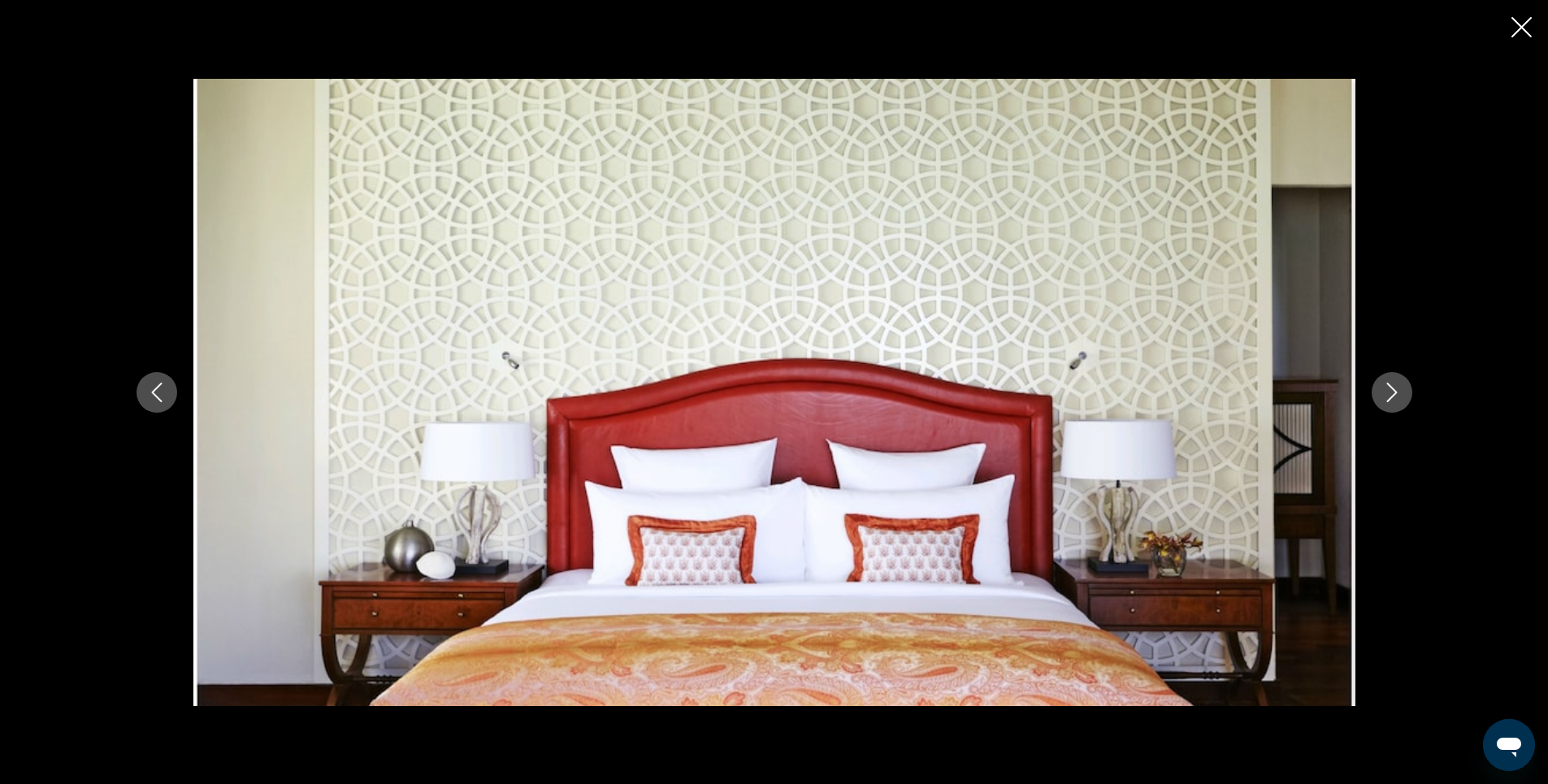
click at [1397, 391] on icon "Next image" at bounding box center [1392, 392] width 19 height 19
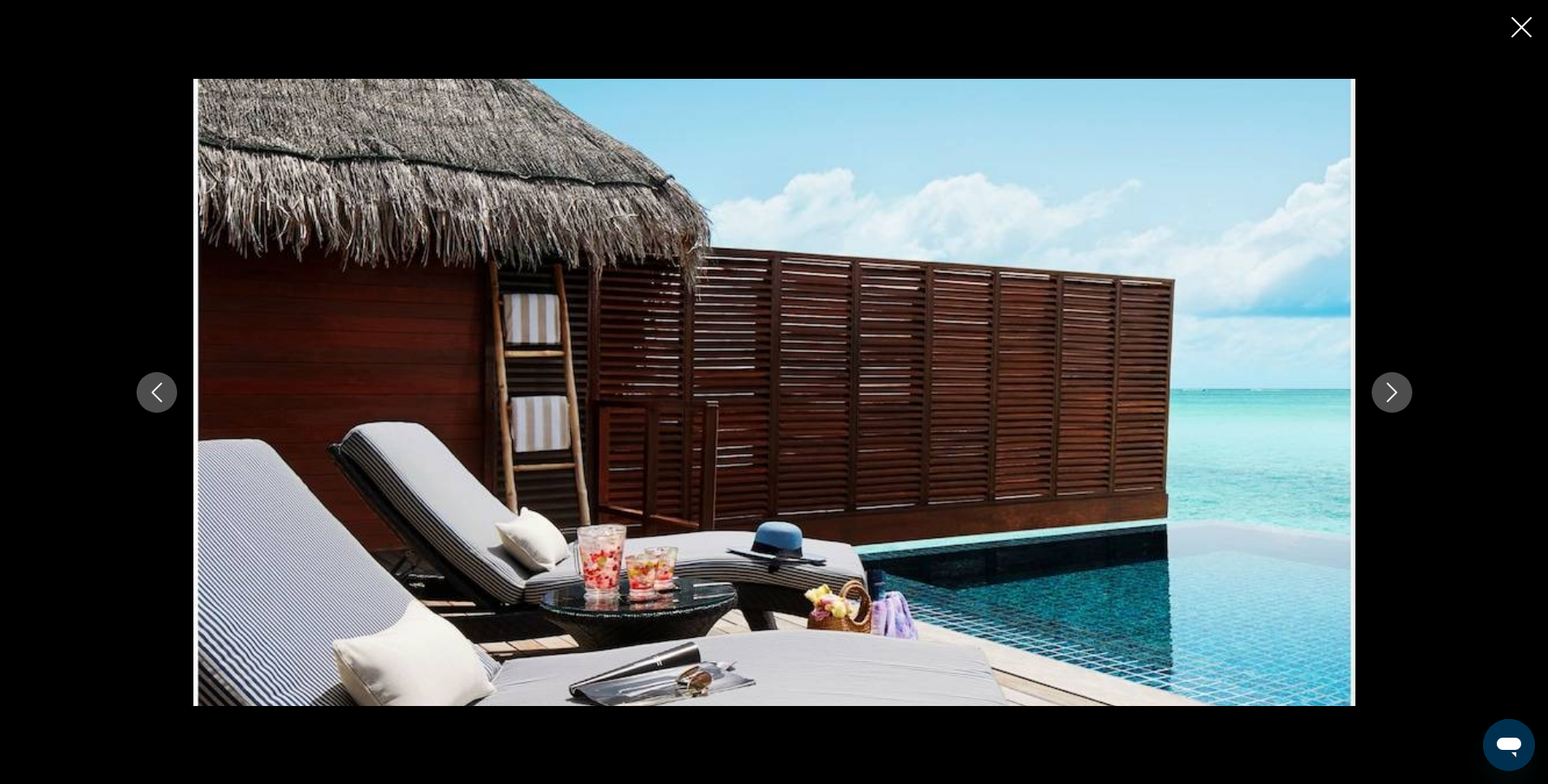
click at [1396, 396] on icon "Next image" at bounding box center [1392, 392] width 19 height 19
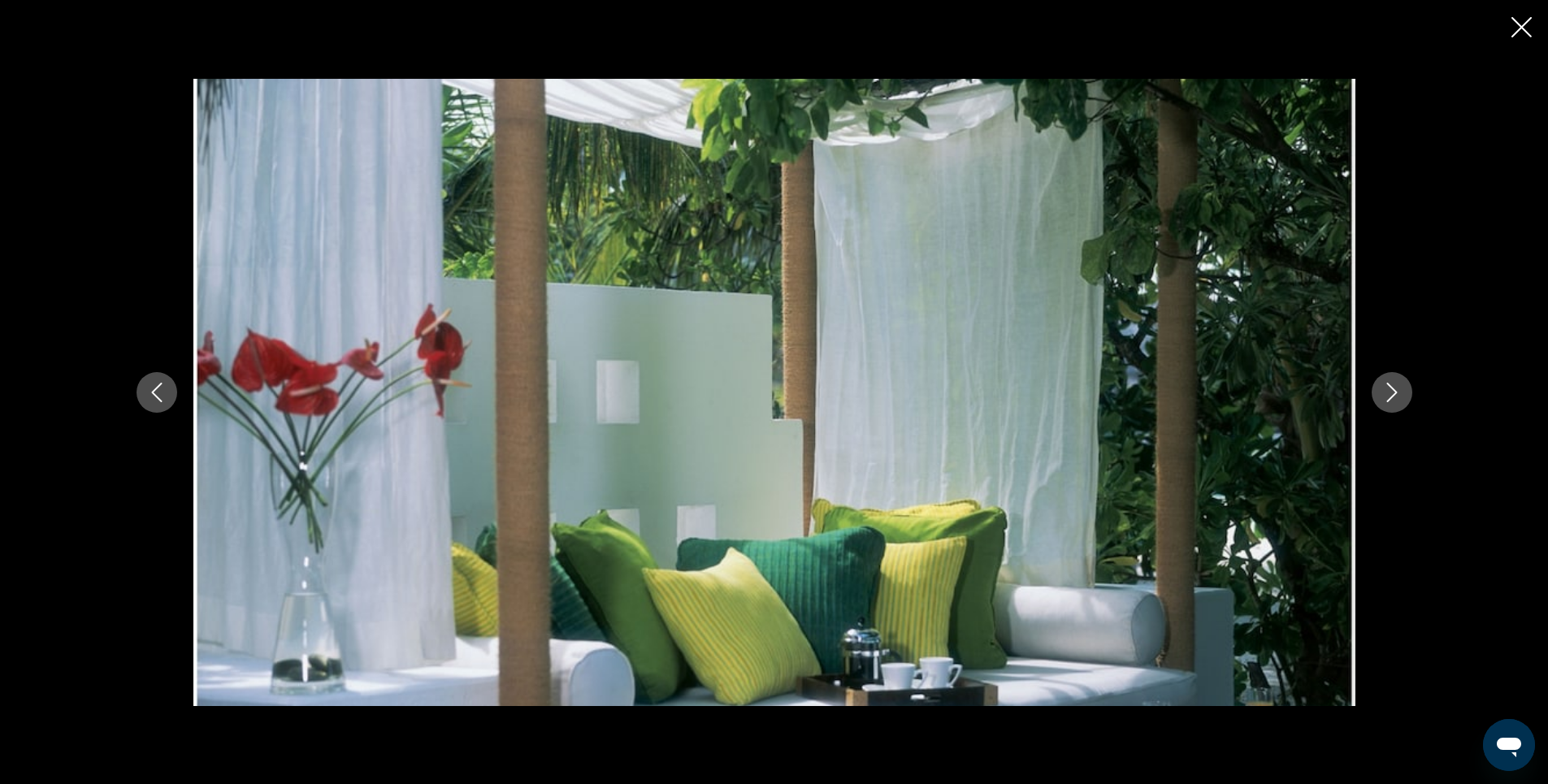
click at [1396, 396] on icon "Next image" at bounding box center [1392, 392] width 19 height 19
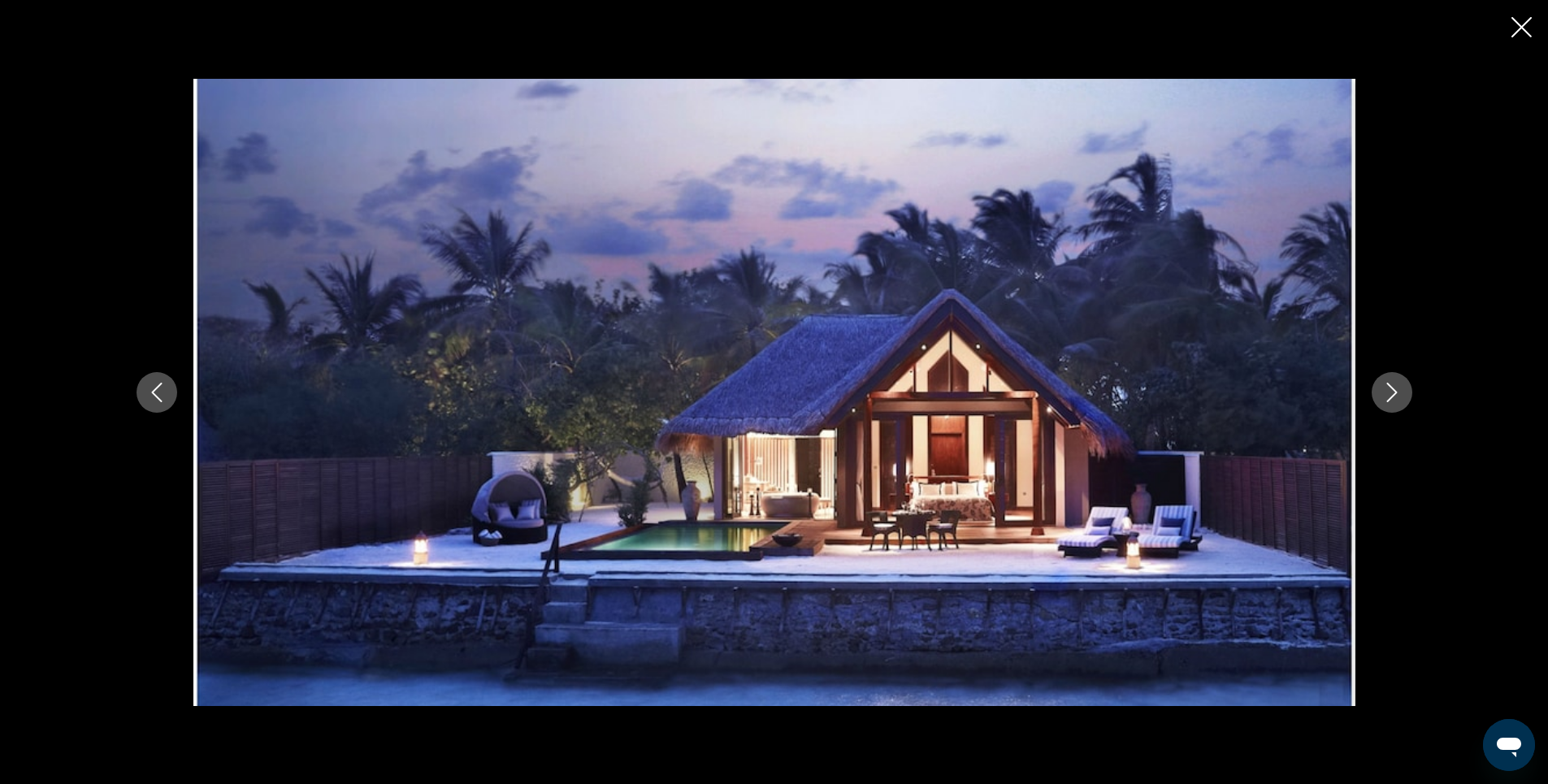
click at [1396, 396] on icon "Next image" at bounding box center [1392, 392] width 19 height 19
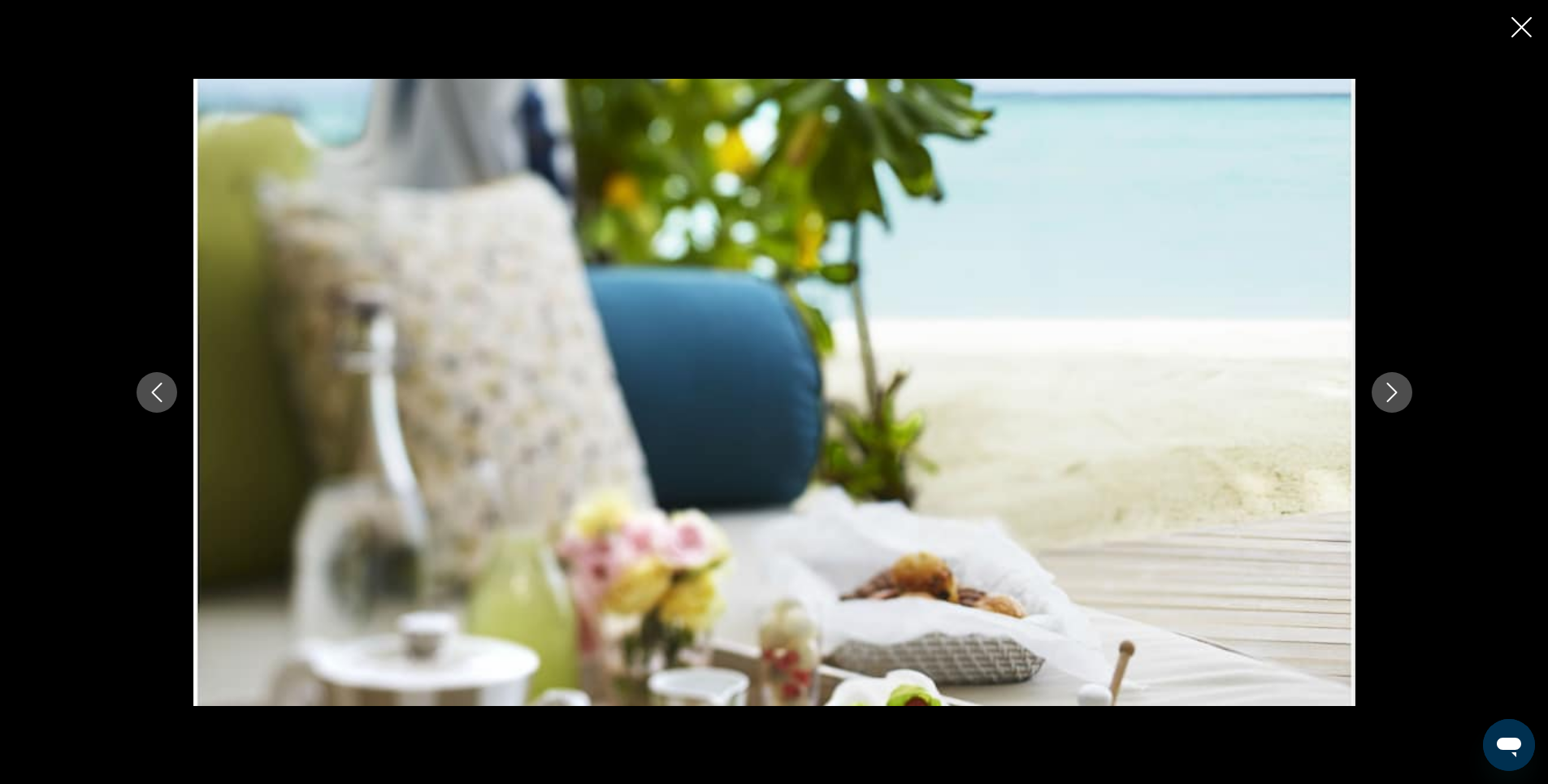
click at [1396, 396] on icon "Next image" at bounding box center [1392, 392] width 19 height 19
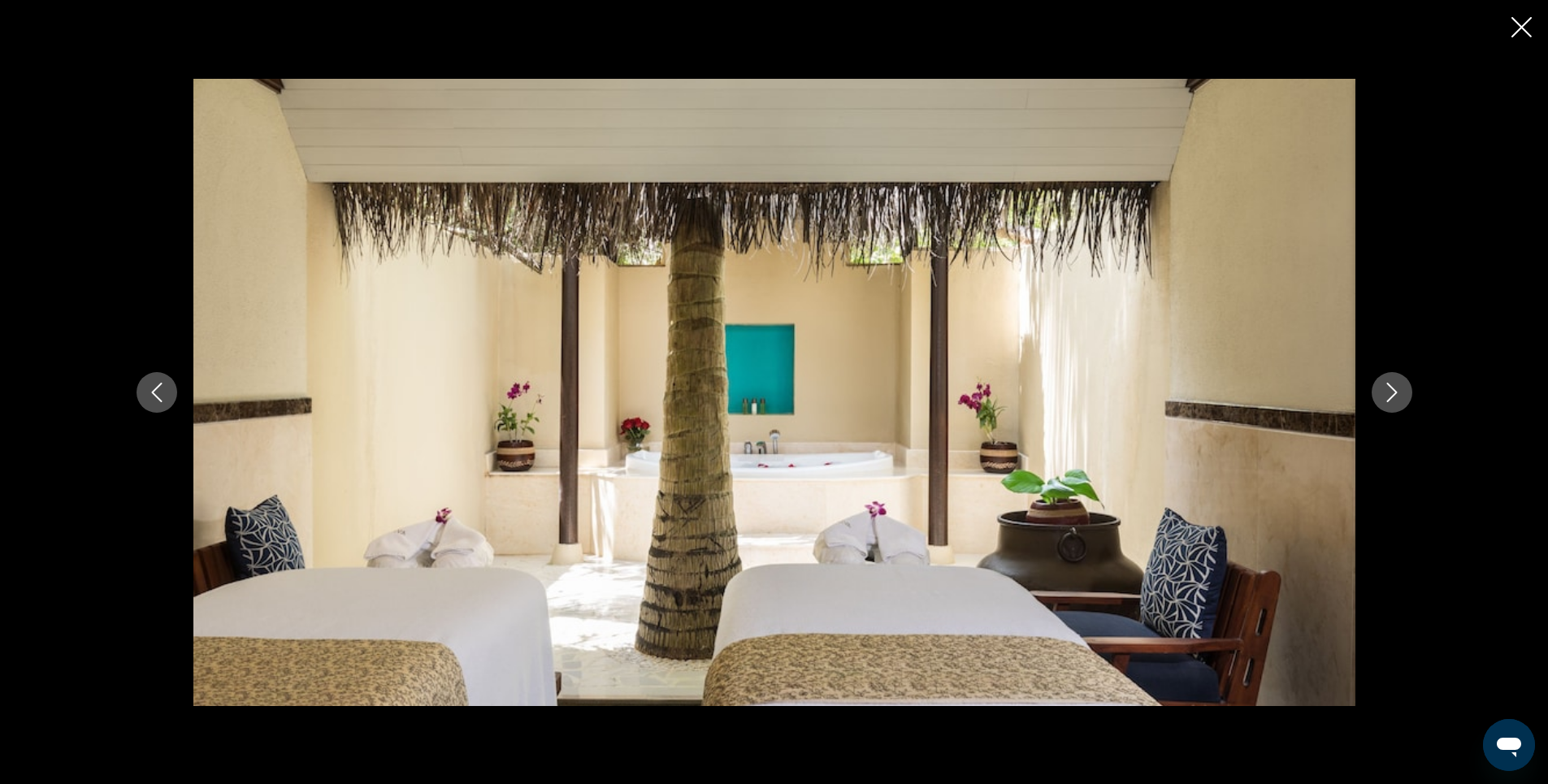
click at [1396, 396] on icon "Next image" at bounding box center [1392, 392] width 19 height 19
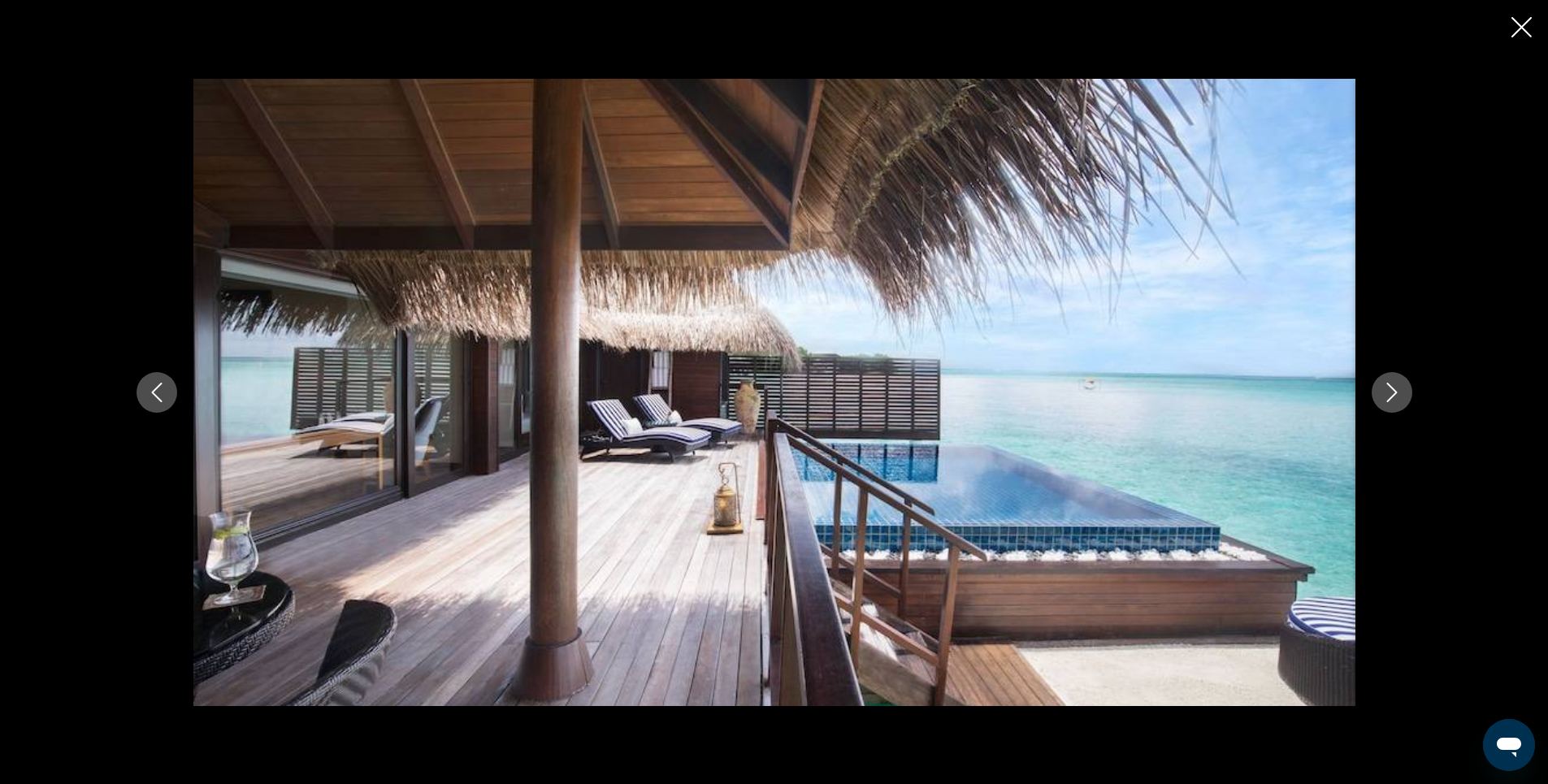
click at [1523, 26] on icon "Close slideshow" at bounding box center [1521, 27] width 20 height 20
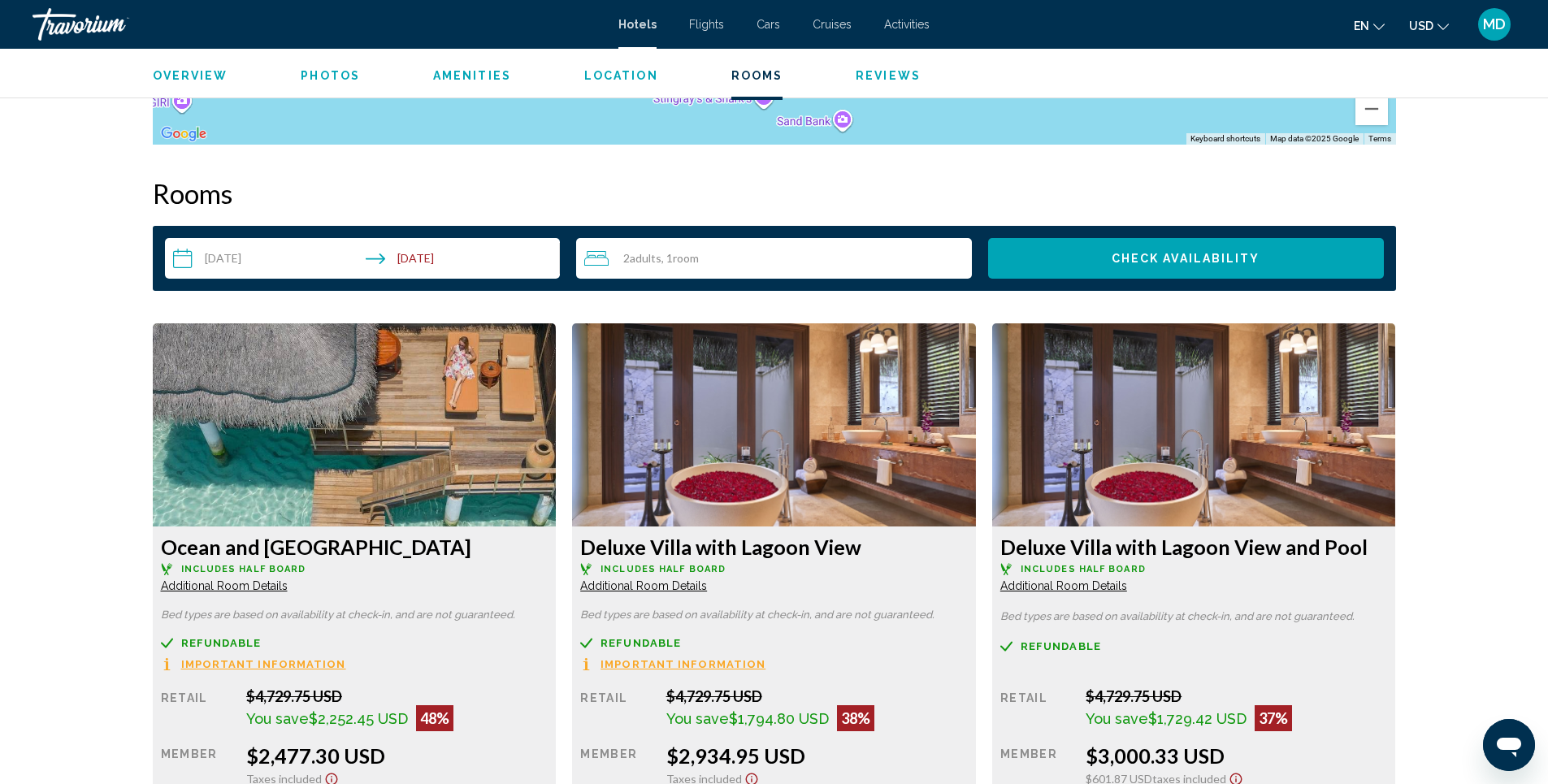
scroll to position [2097, 0]
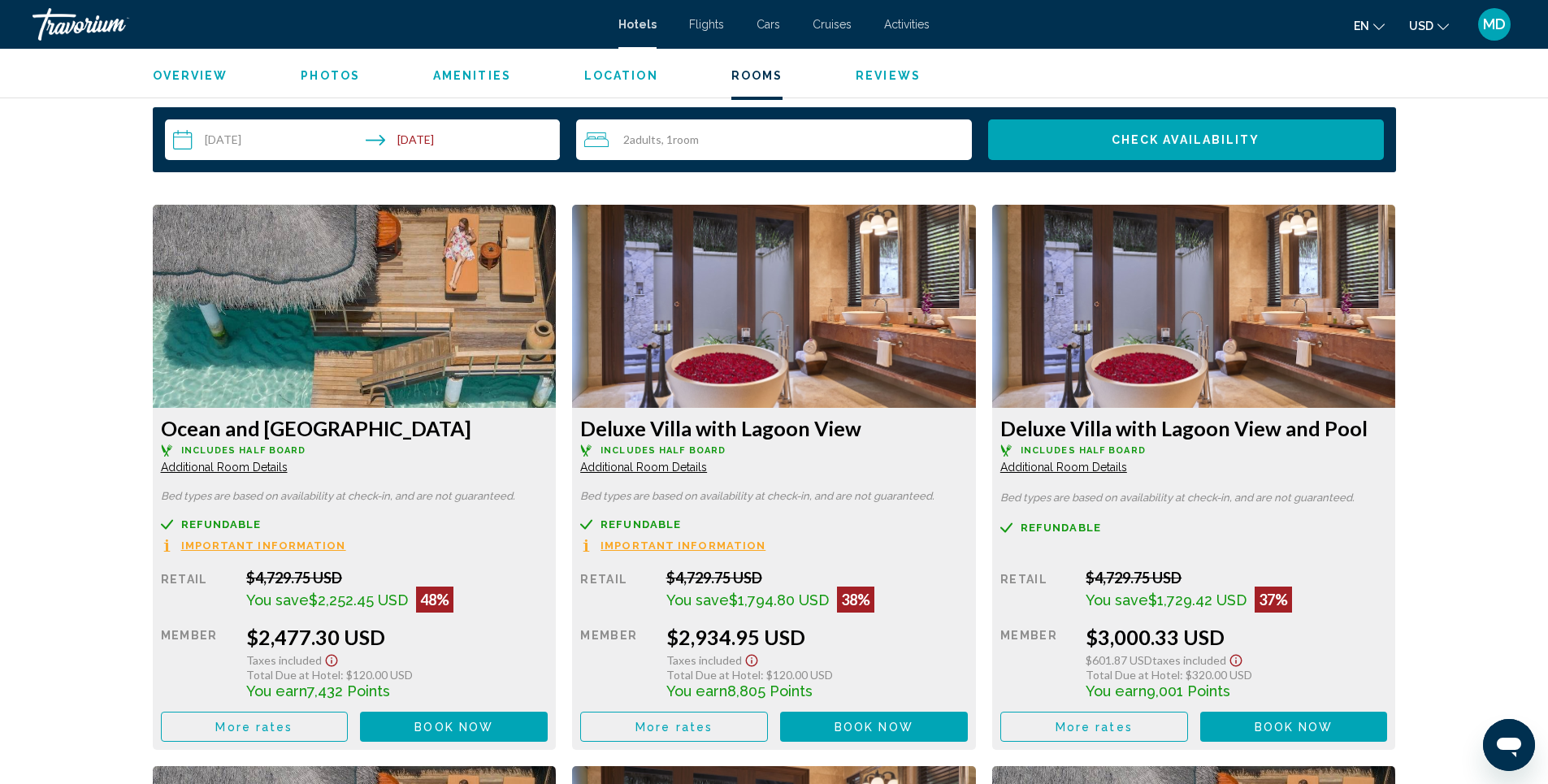
click at [377, 326] on img "Main content" at bounding box center [355, 306] width 404 height 203
click at [332, 281] on img "Main content" at bounding box center [355, 306] width 404 height 203
click at [349, 303] on img "Main content" at bounding box center [355, 306] width 404 height 203
click at [376, 342] on img "Main content" at bounding box center [355, 306] width 404 height 203
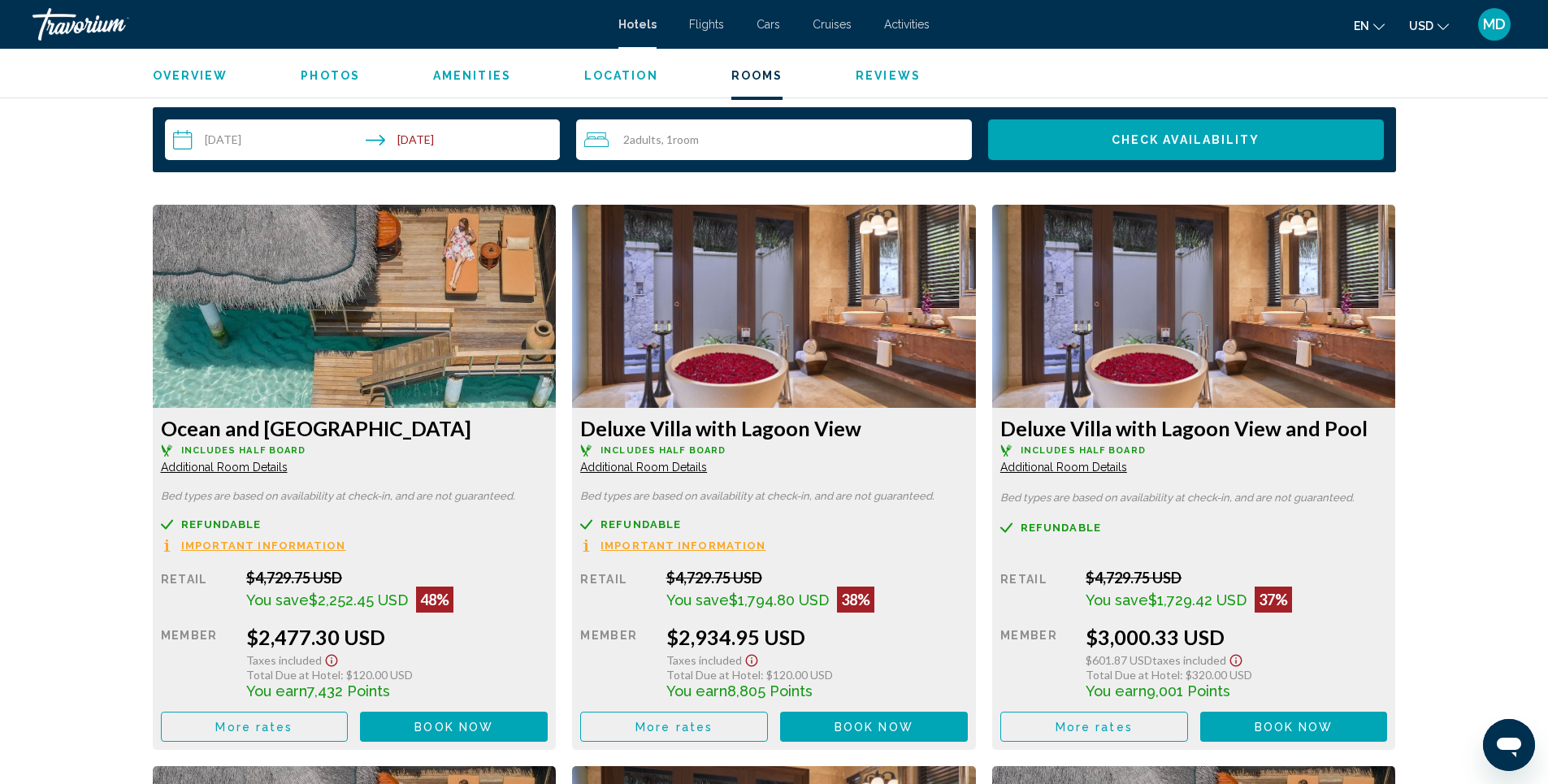
click at [376, 342] on img "Main content" at bounding box center [355, 306] width 404 height 203
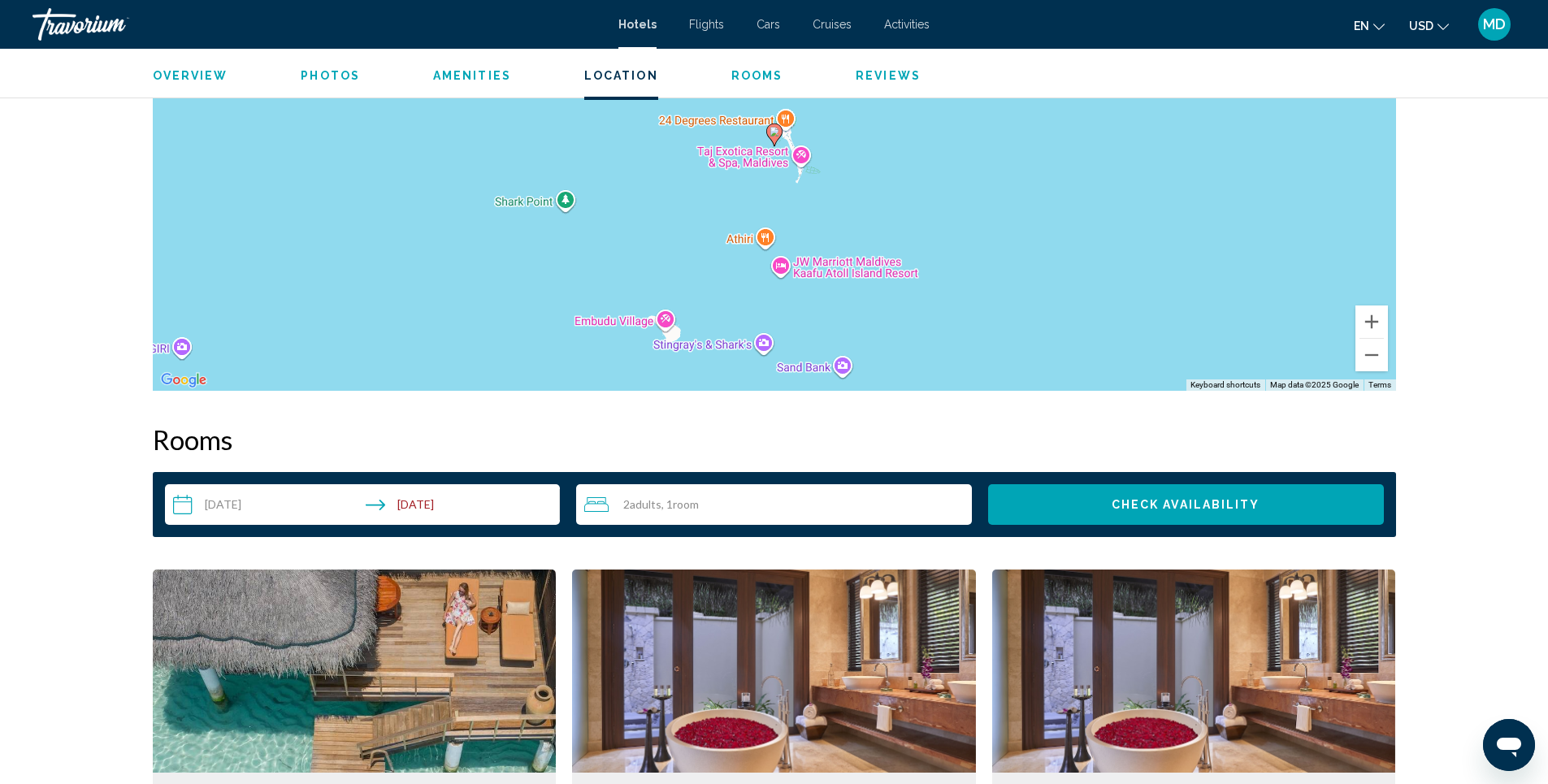
scroll to position [1690, 0]
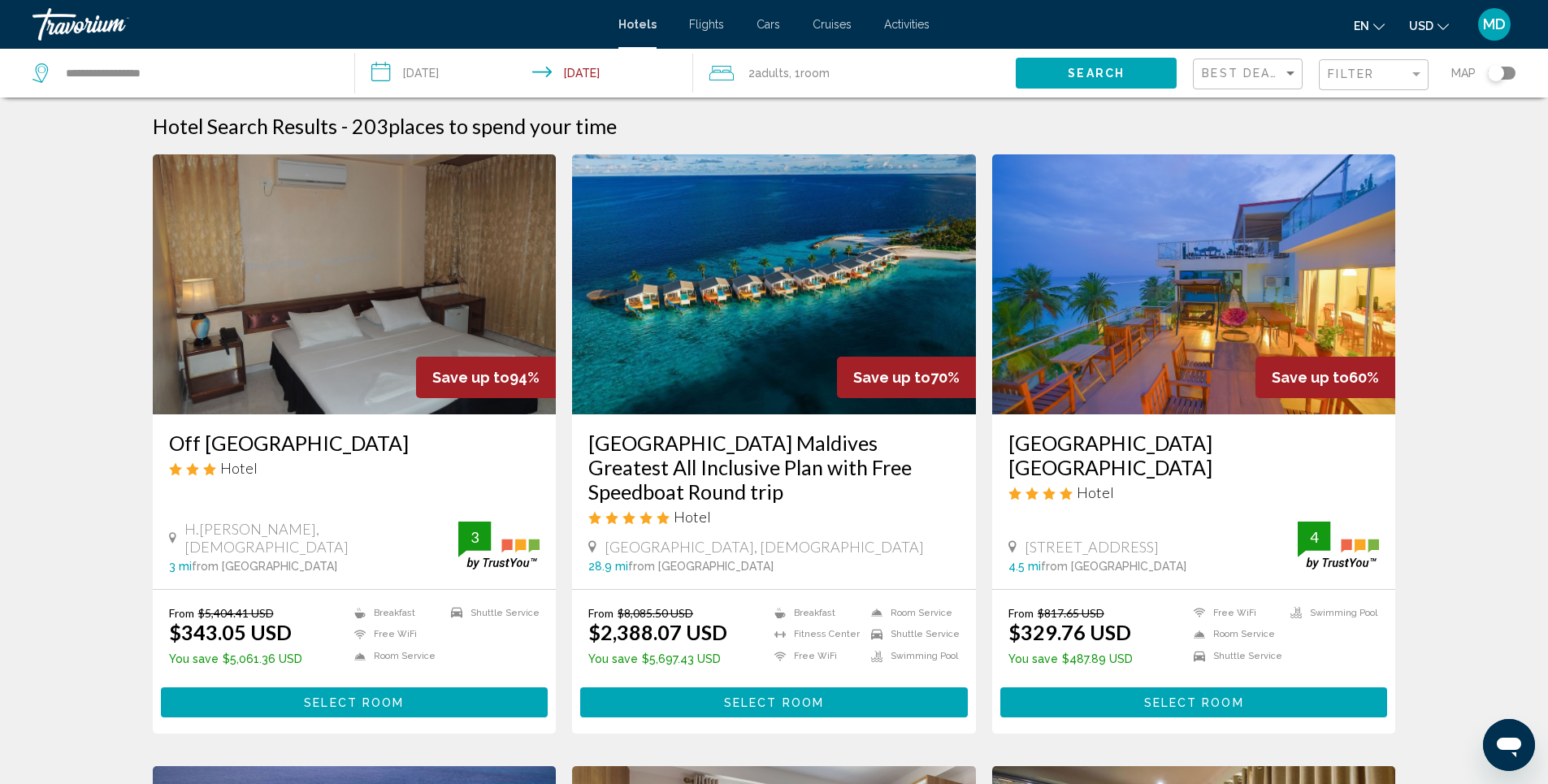
click at [1200, 290] on img "Main content" at bounding box center [1194, 284] width 404 height 260
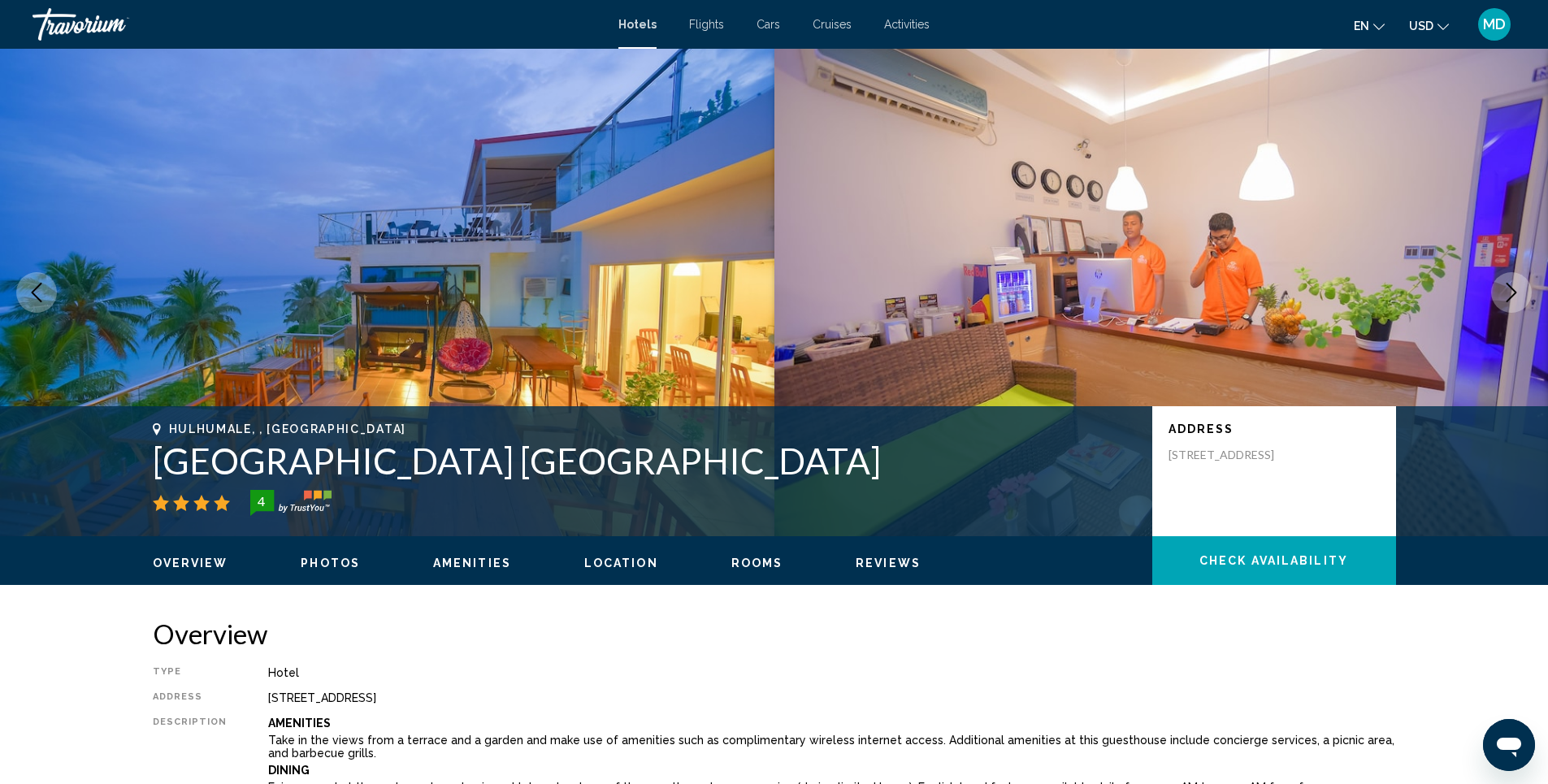
click at [340, 562] on span "Photos" at bounding box center [330, 563] width 59 height 13
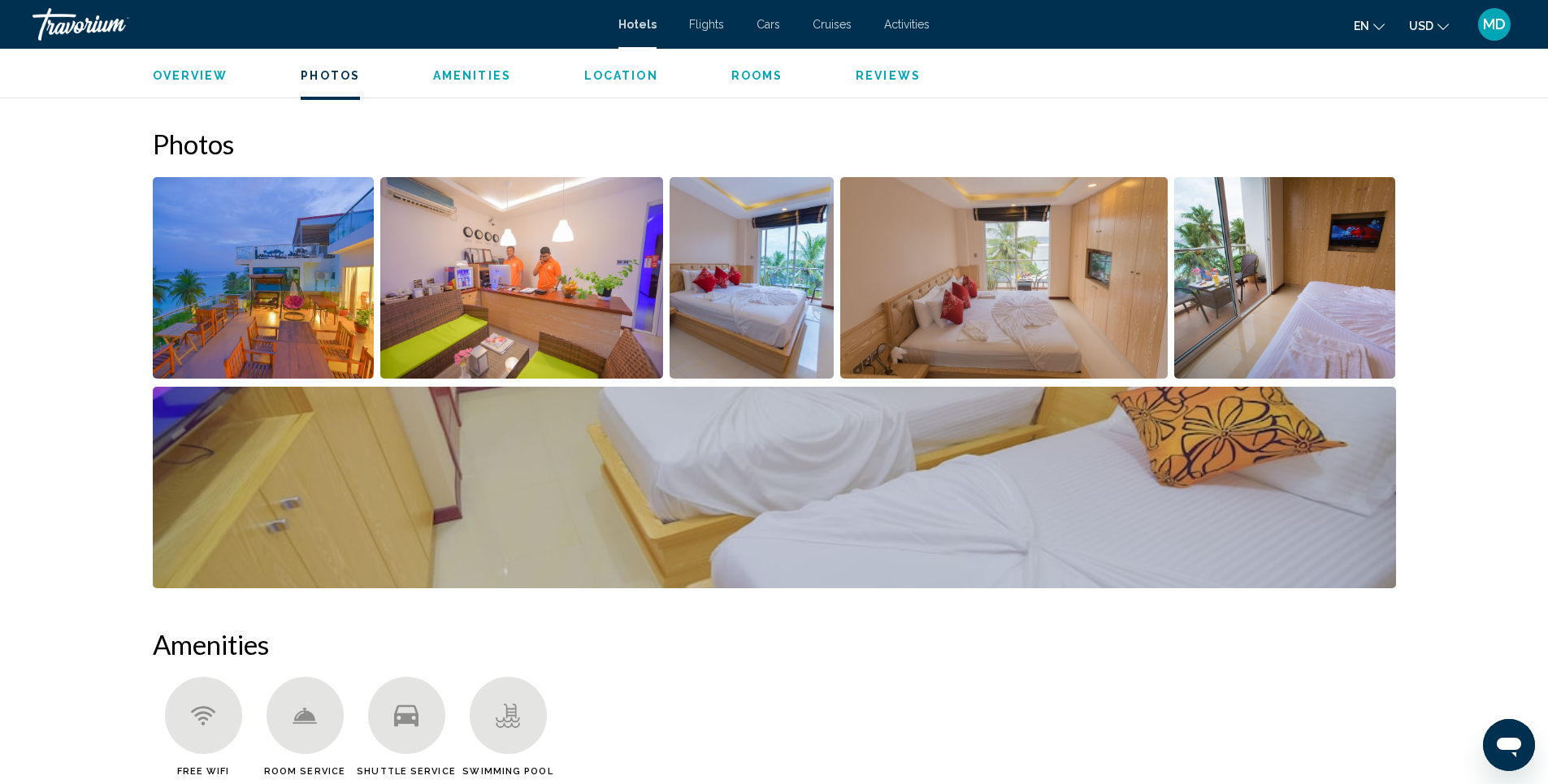
scroll to position [794, 0]
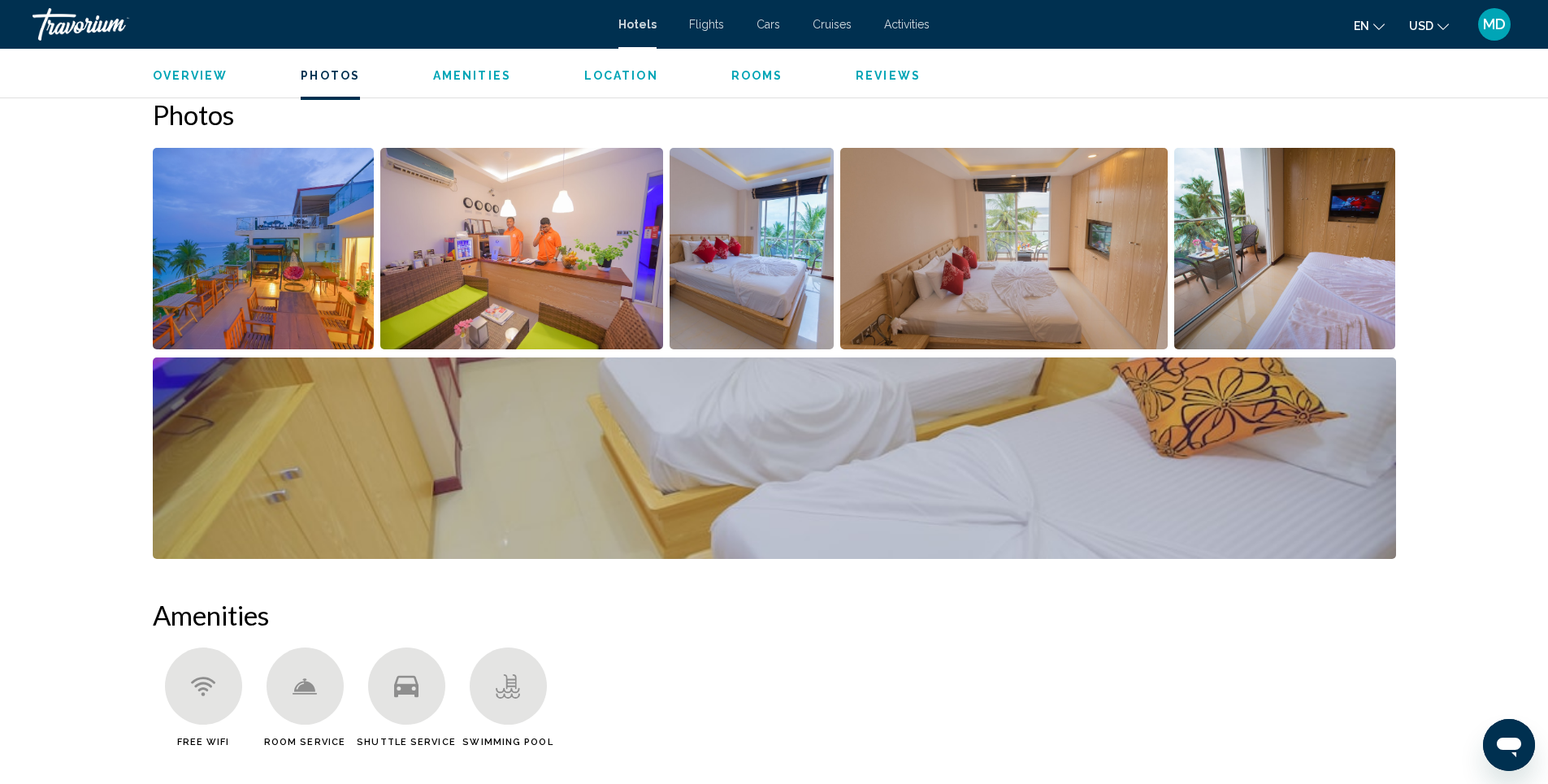
click at [270, 263] on img "Open full-screen image slider" at bounding box center [263, 249] width 222 height 202
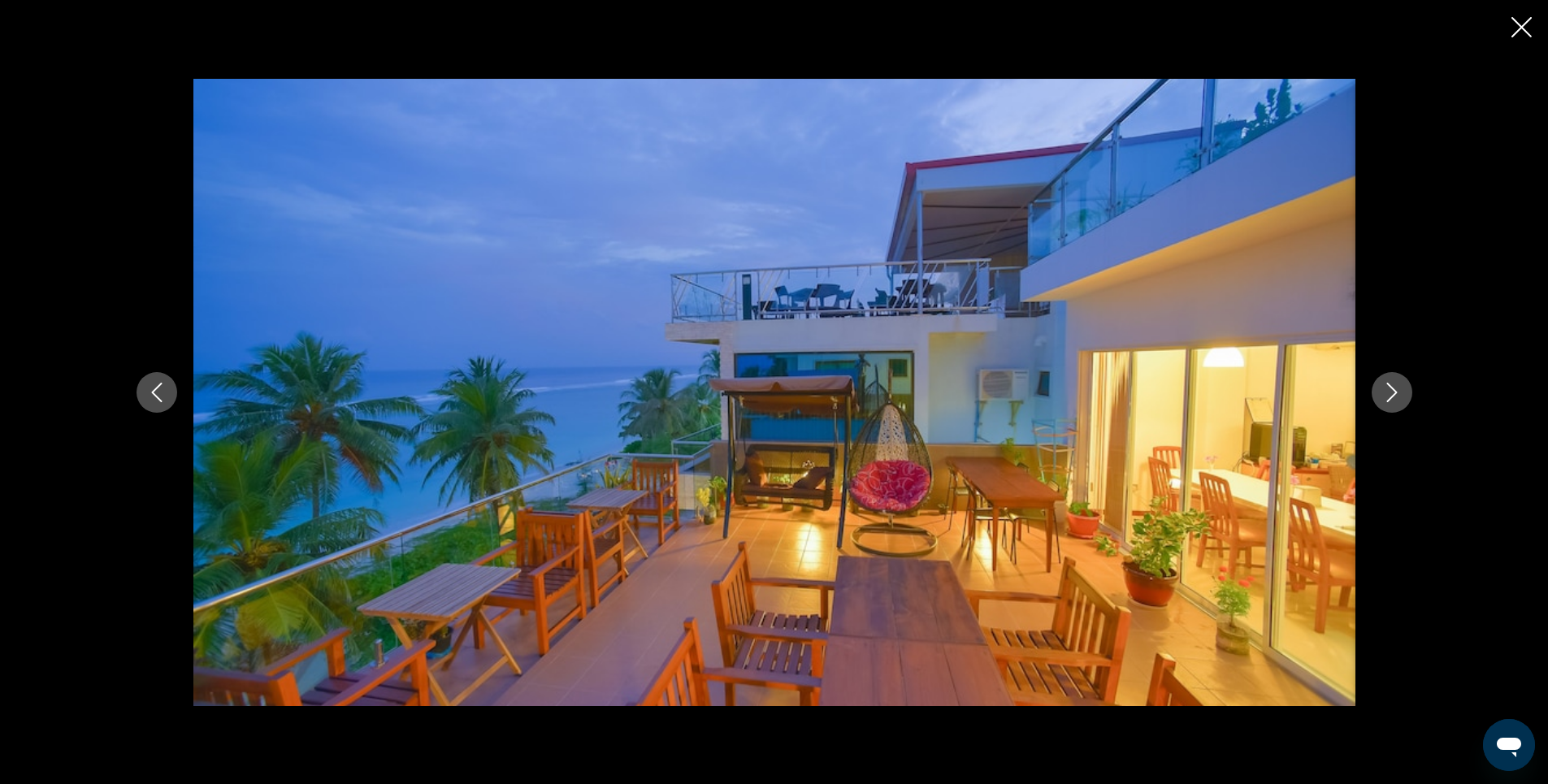
click at [1384, 393] on icon "Next image" at bounding box center [1392, 392] width 19 height 19
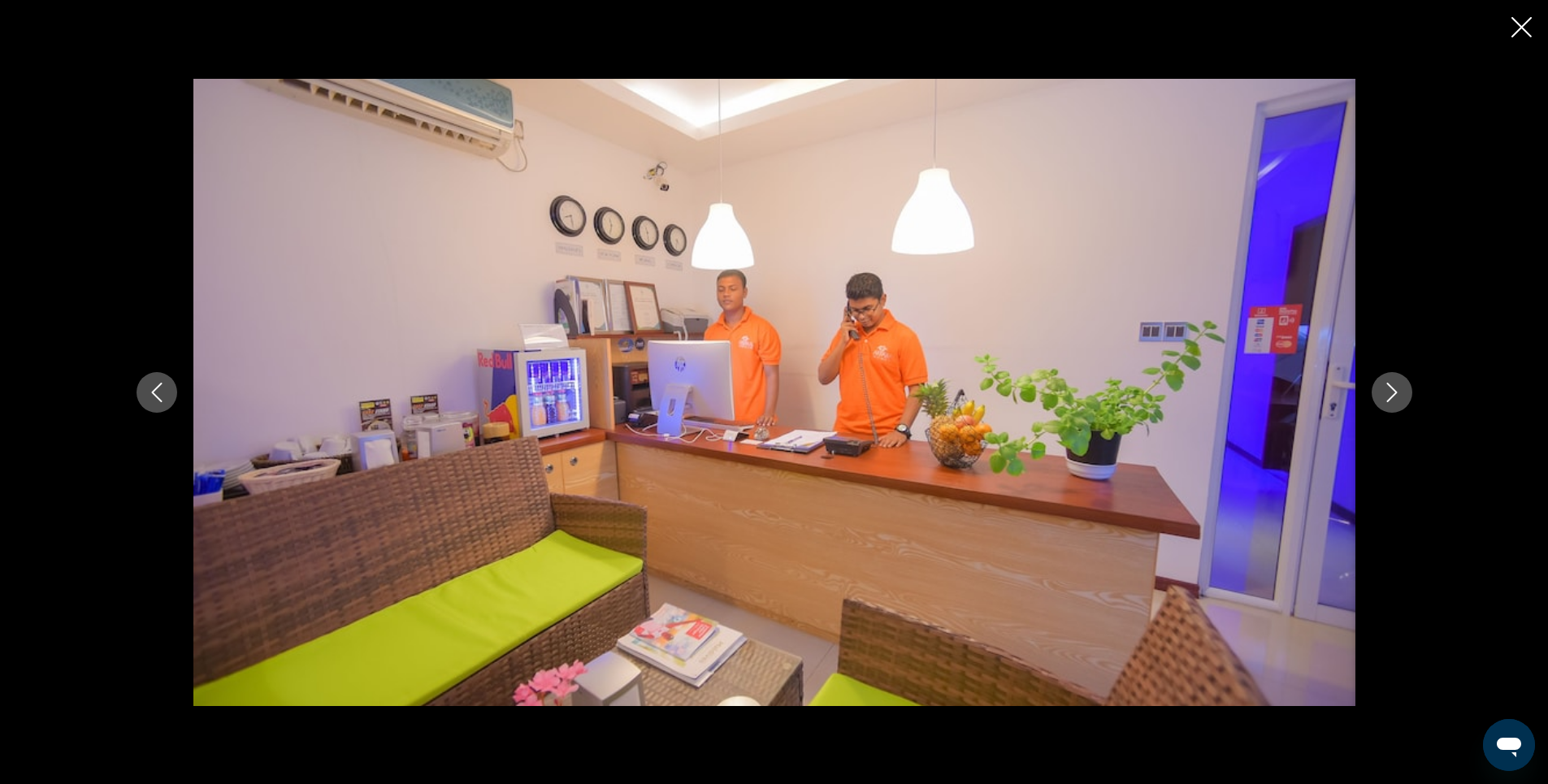
click at [1384, 393] on icon "Next image" at bounding box center [1392, 392] width 19 height 19
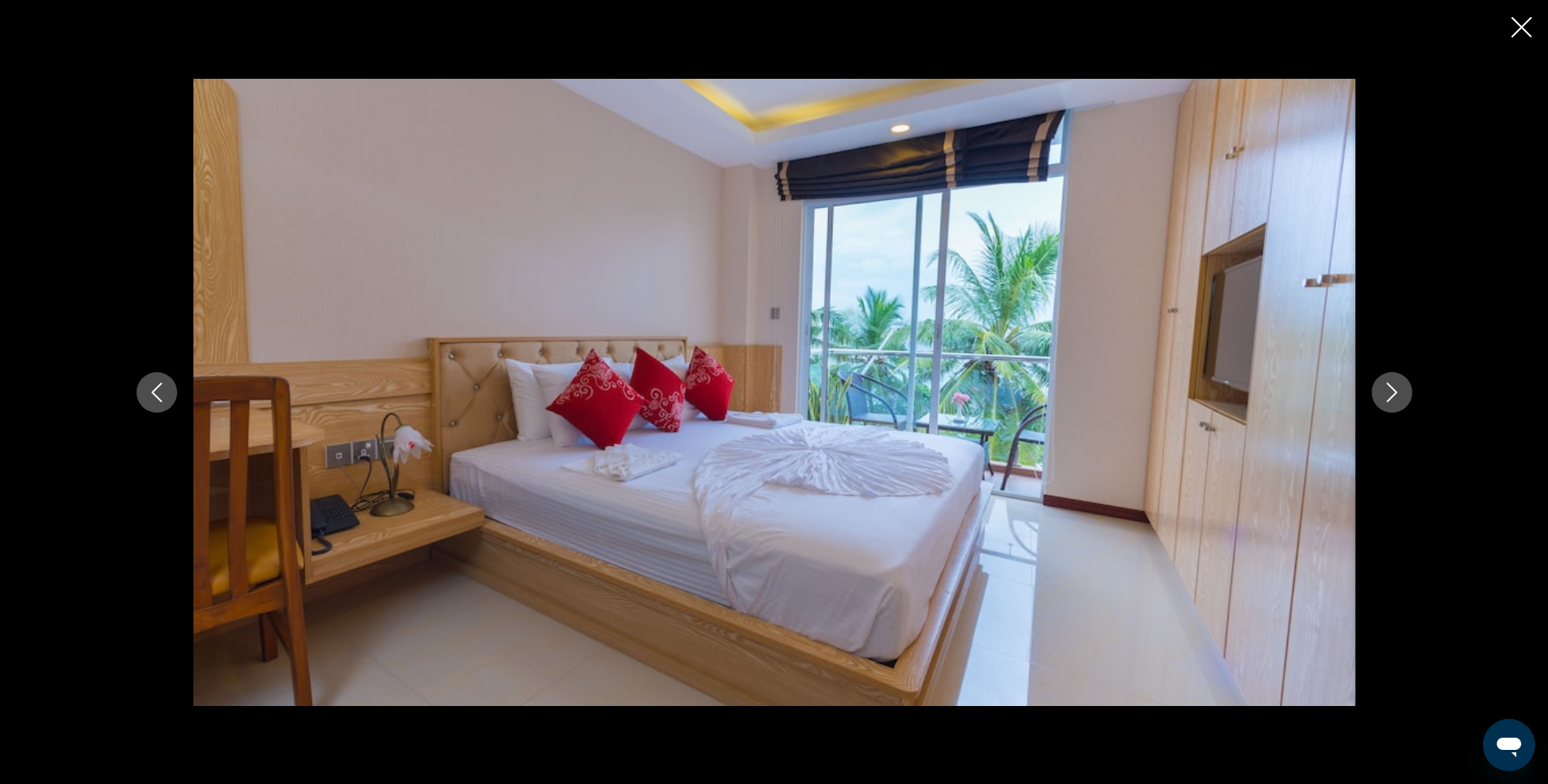
click at [1384, 393] on icon "Next image" at bounding box center [1392, 392] width 19 height 19
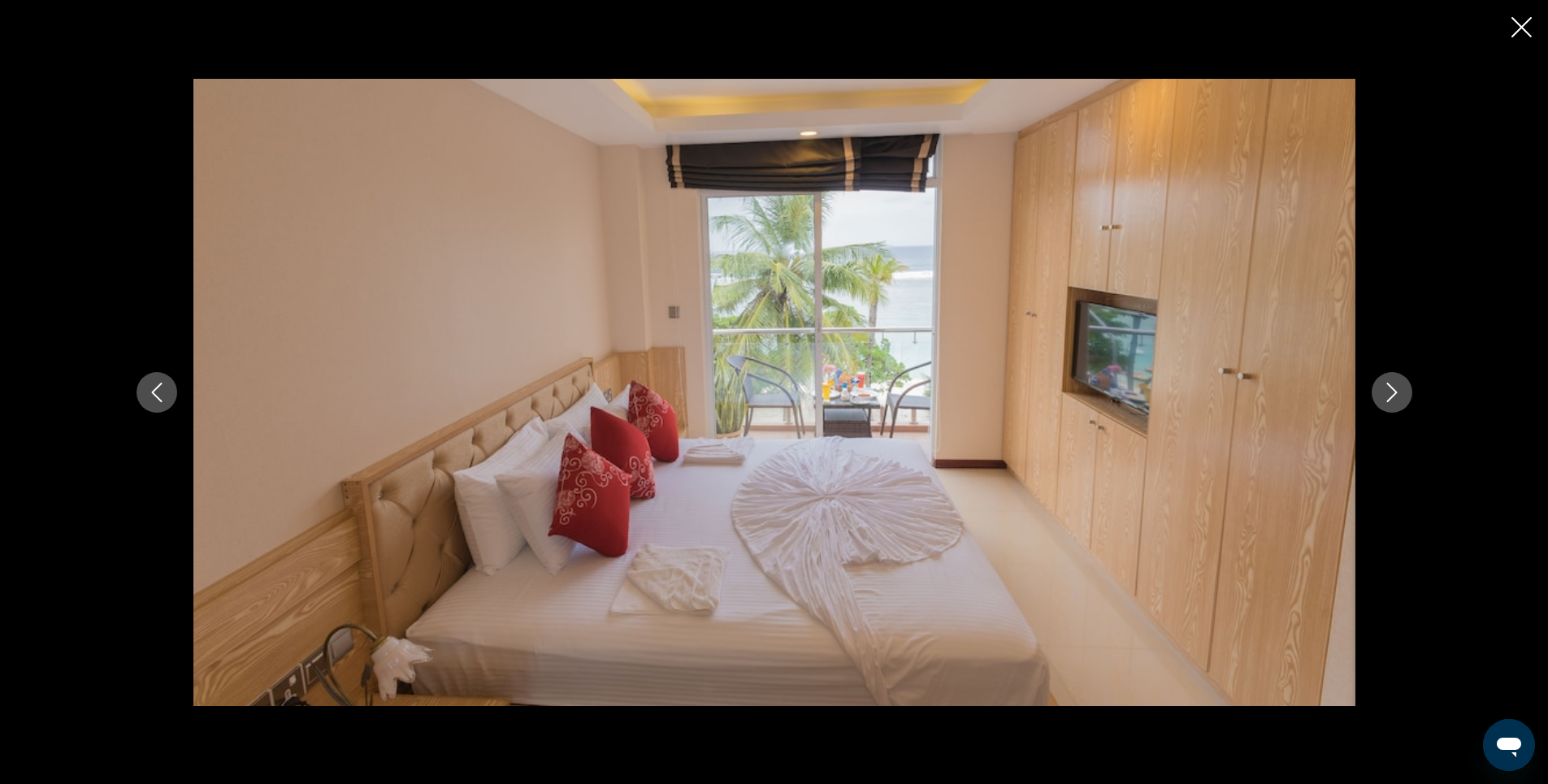
click at [1384, 393] on icon "Next image" at bounding box center [1392, 392] width 19 height 19
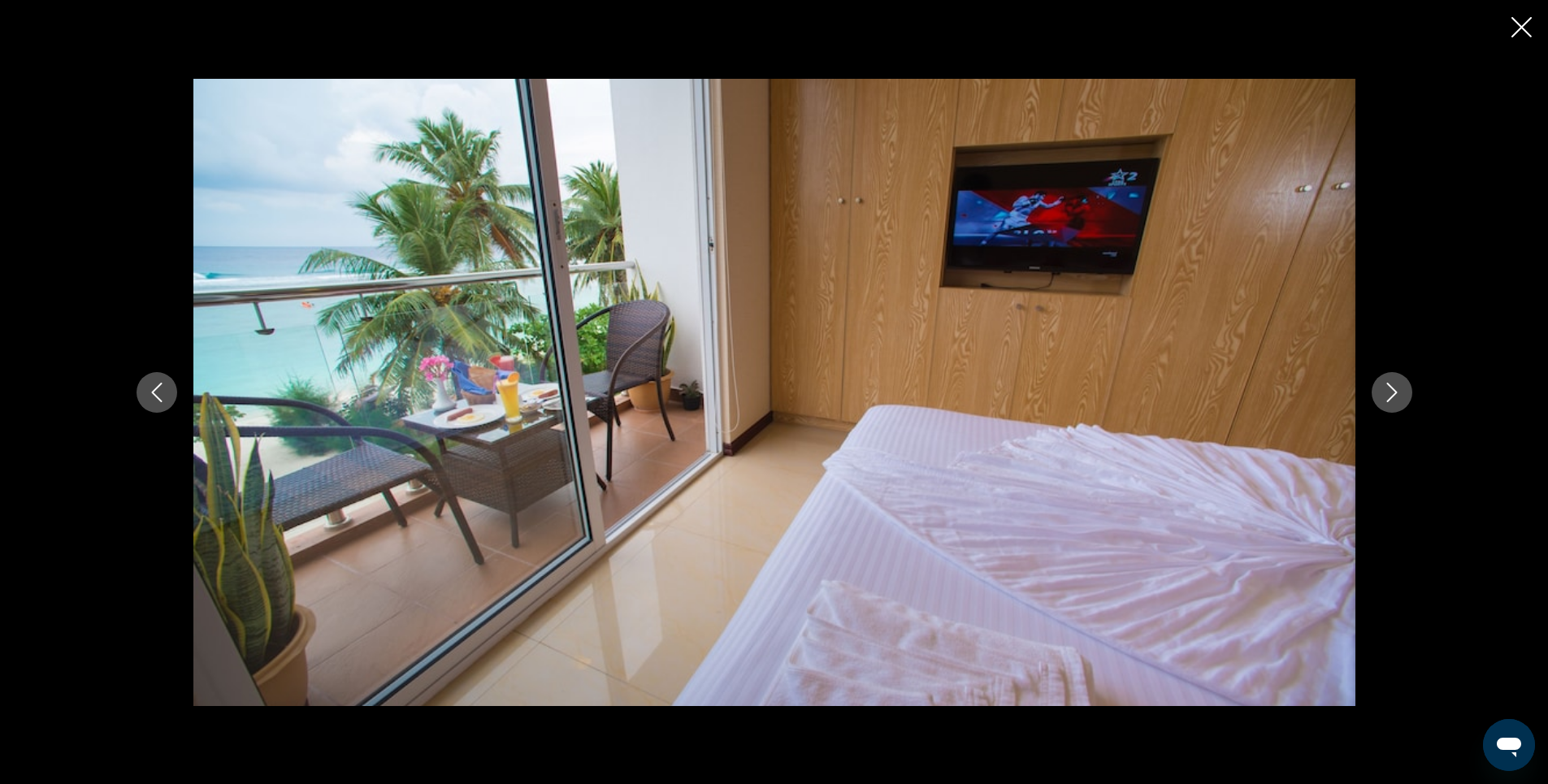
click at [1394, 394] on icon "Next image" at bounding box center [1392, 392] width 11 height 19
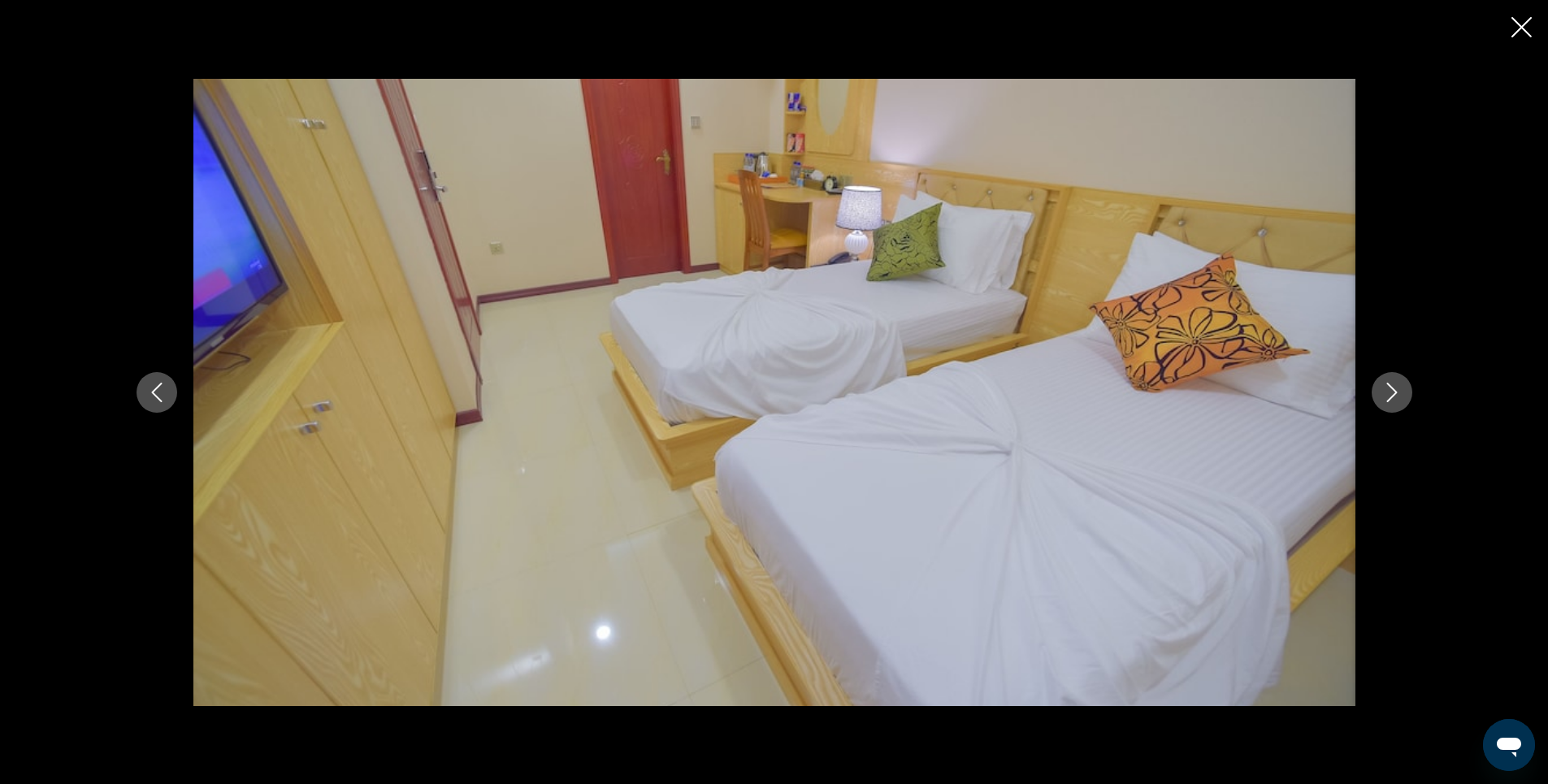
click at [1394, 394] on icon "Next image" at bounding box center [1392, 392] width 11 height 19
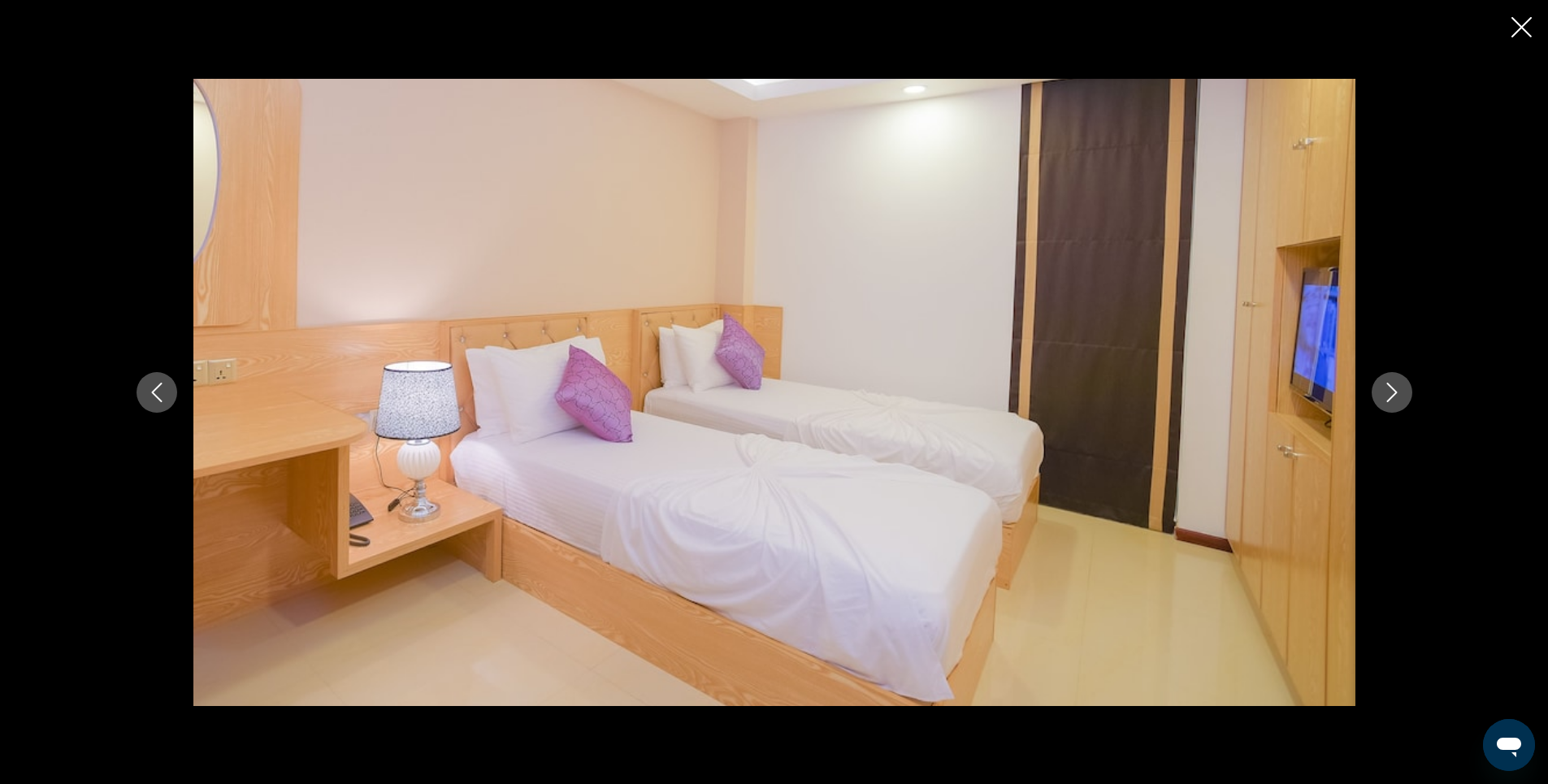
click at [1394, 394] on icon "Next image" at bounding box center [1392, 392] width 11 height 19
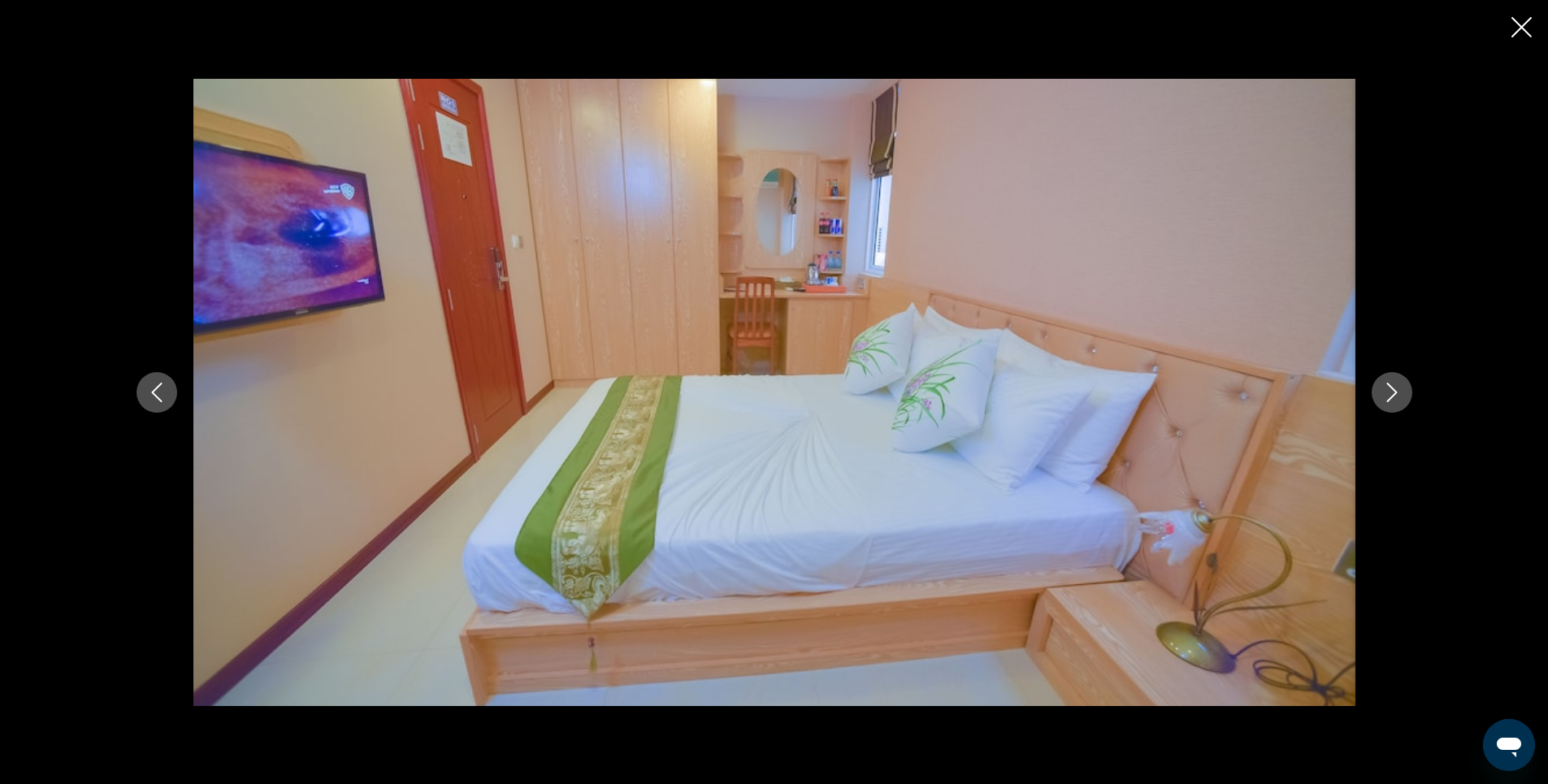
click at [1394, 394] on icon "Next image" at bounding box center [1392, 392] width 11 height 19
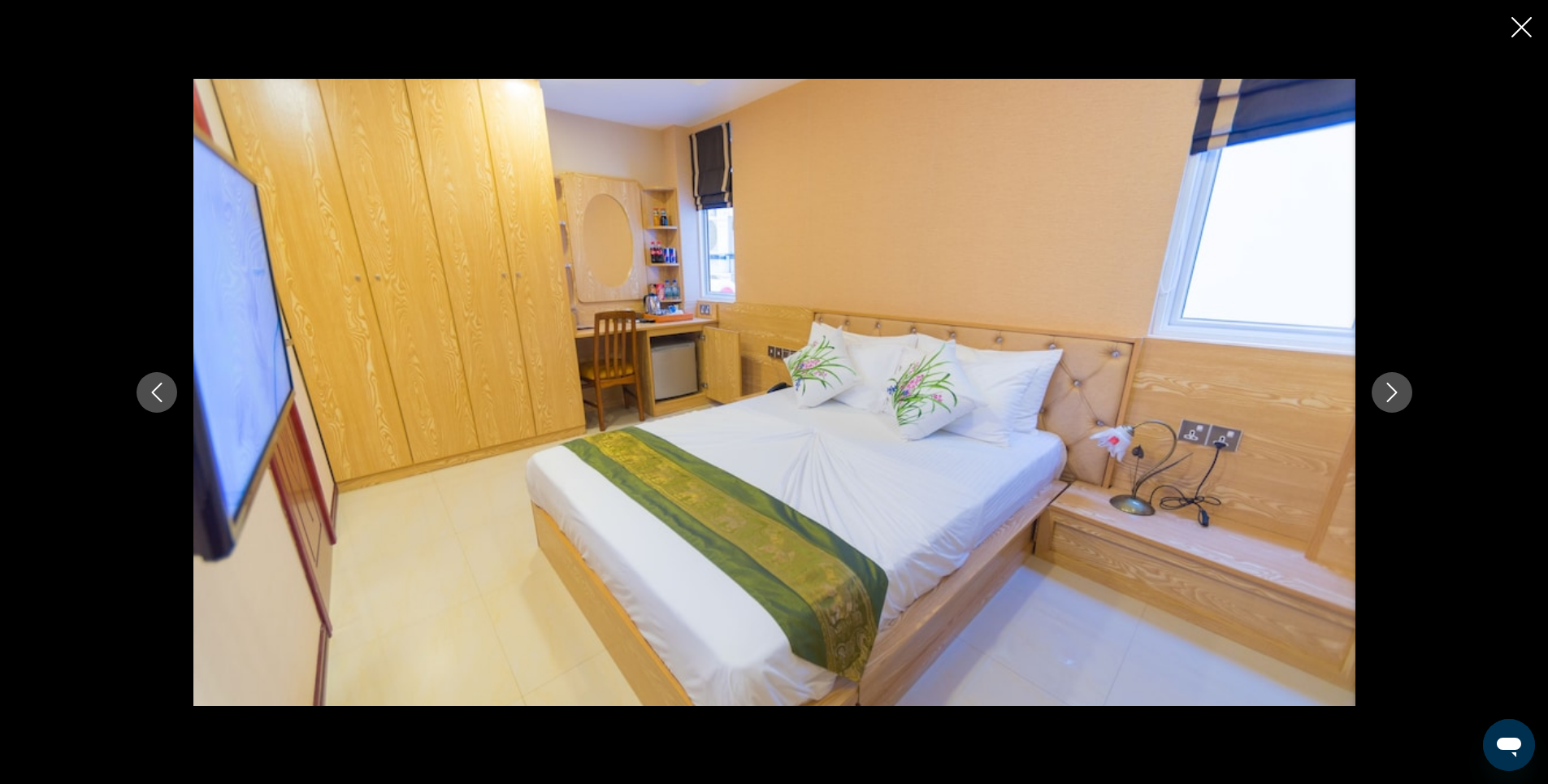
click at [1394, 394] on icon "Next image" at bounding box center [1392, 392] width 11 height 19
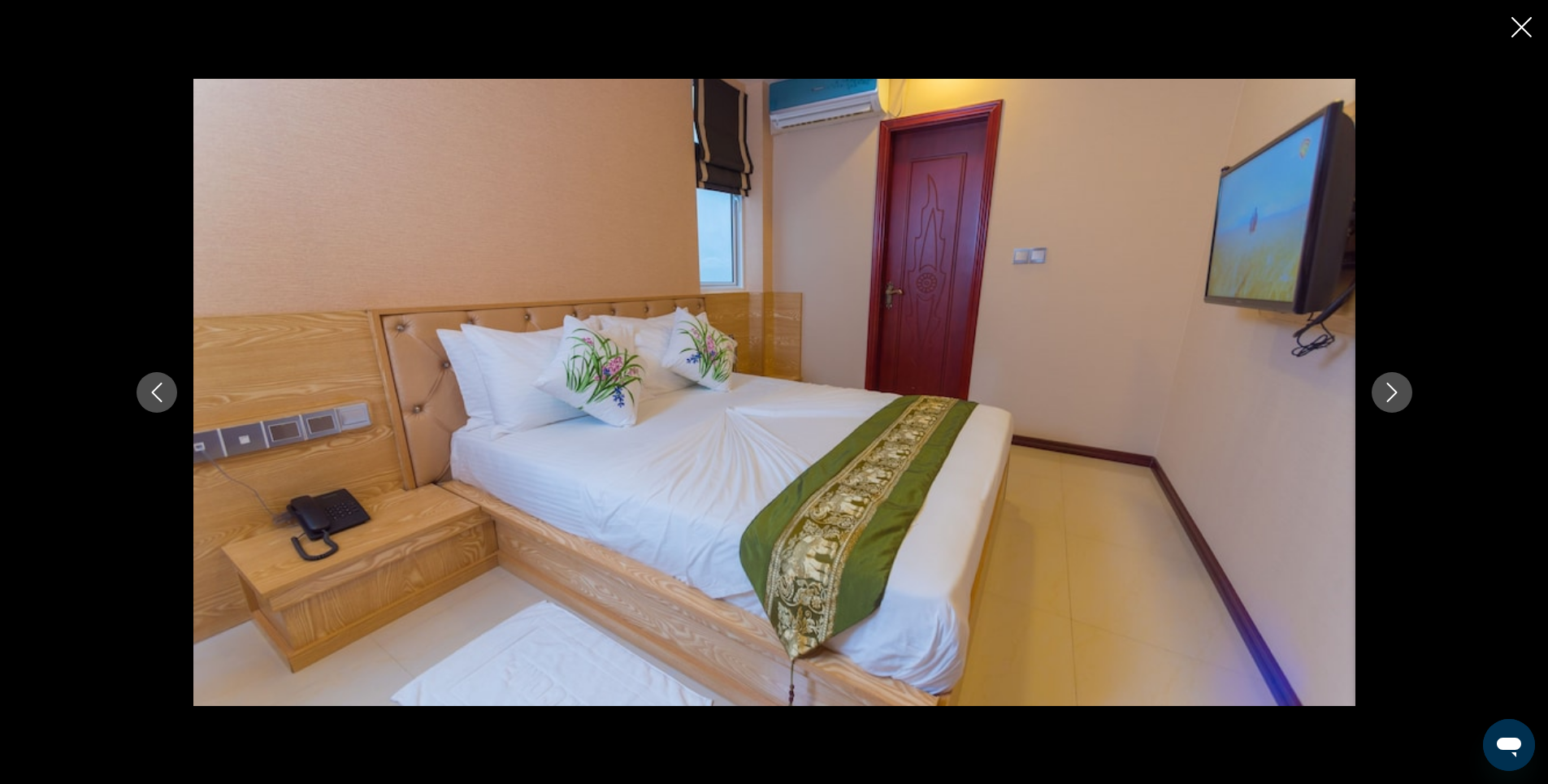
click at [1394, 394] on icon "Next image" at bounding box center [1392, 392] width 11 height 19
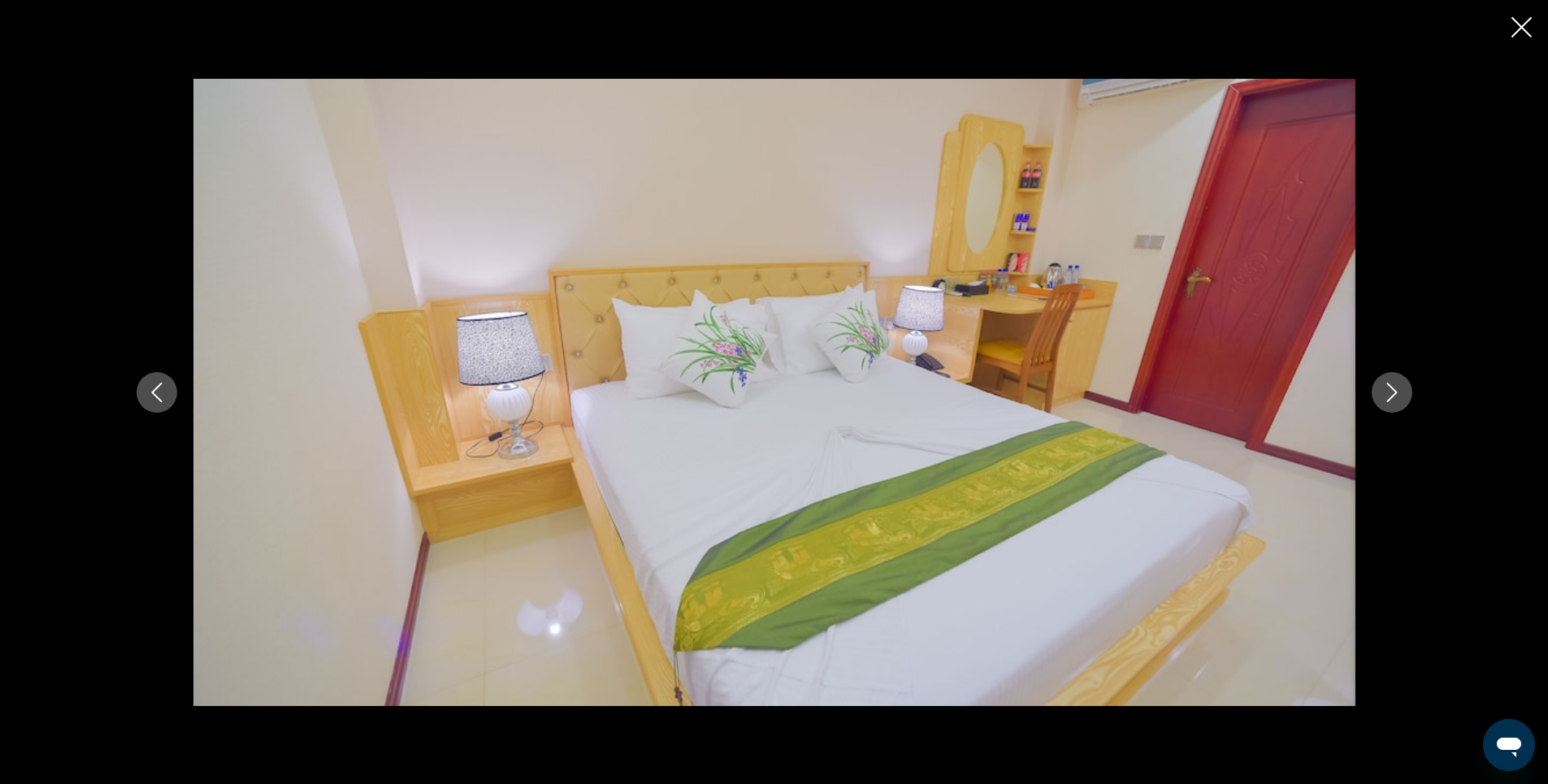
click at [1394, 394] on icon "Next image" at bounding box center [1392, 392] width 11 height 19
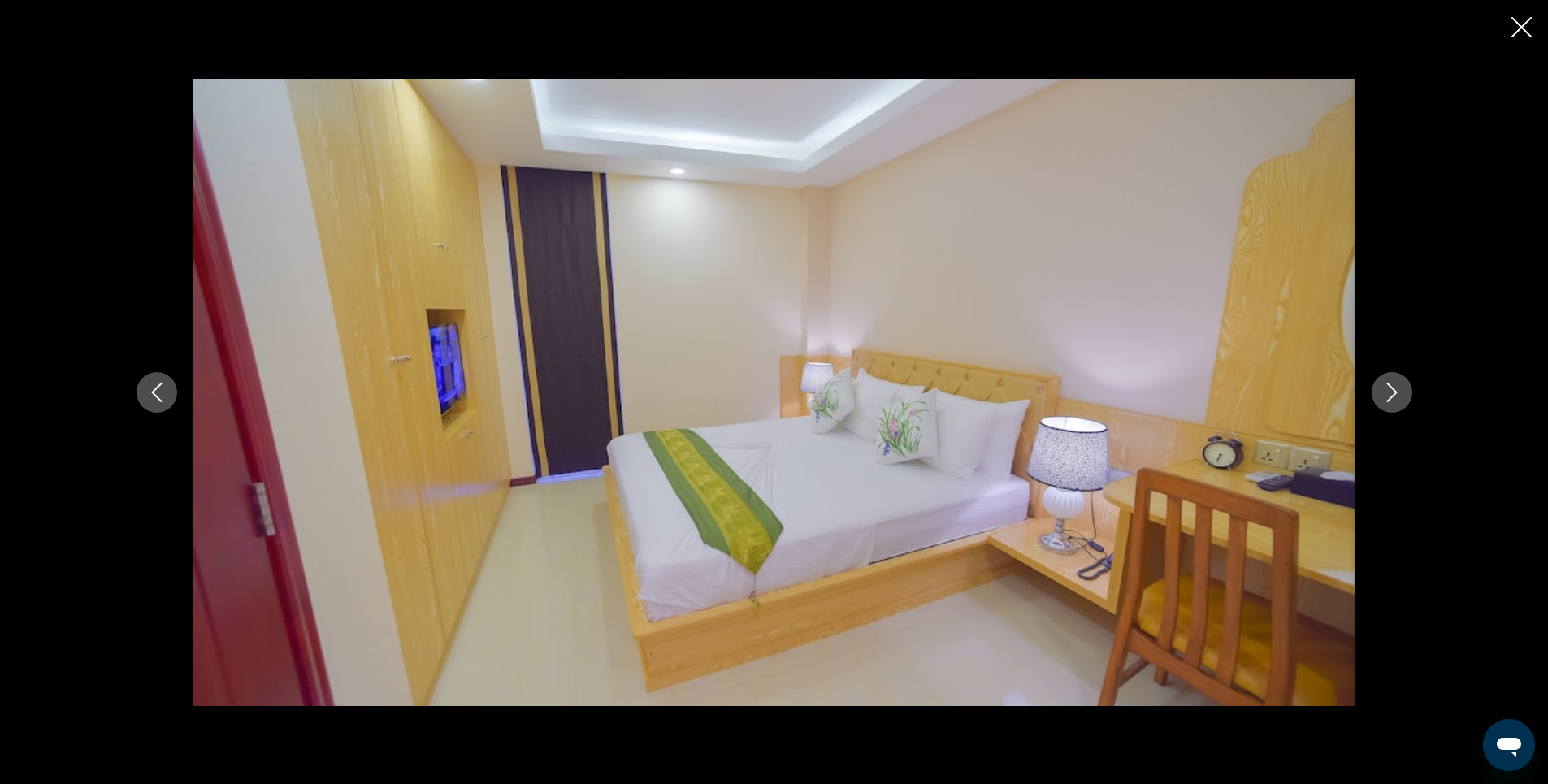
click at [1394, 394] on icon "Next image" at bounding box center [1392, 392] width 11 height 19
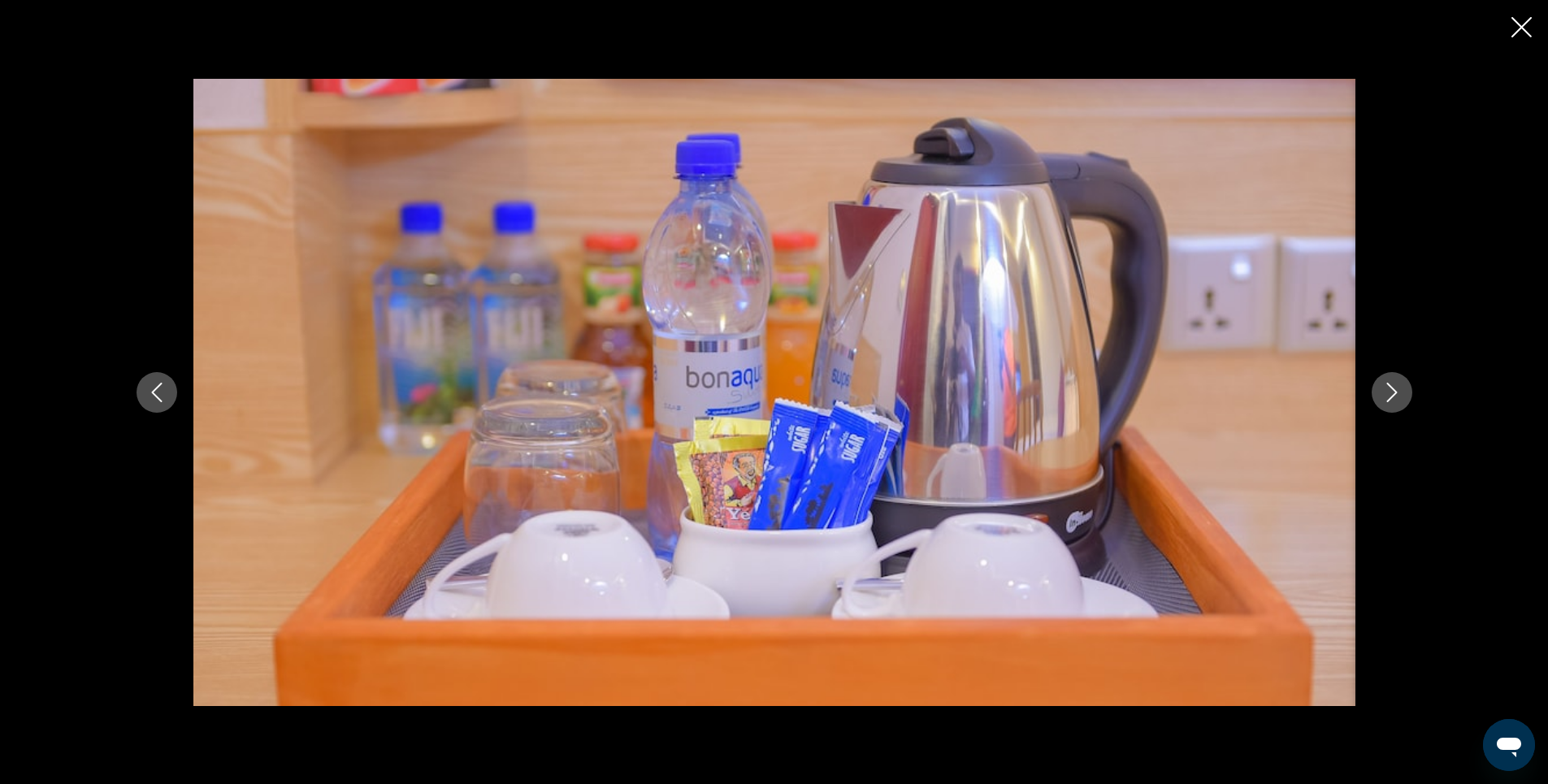
click at [1394, 394] on icon "Next image" at bounding box center [1392, 392] width 11 height 19
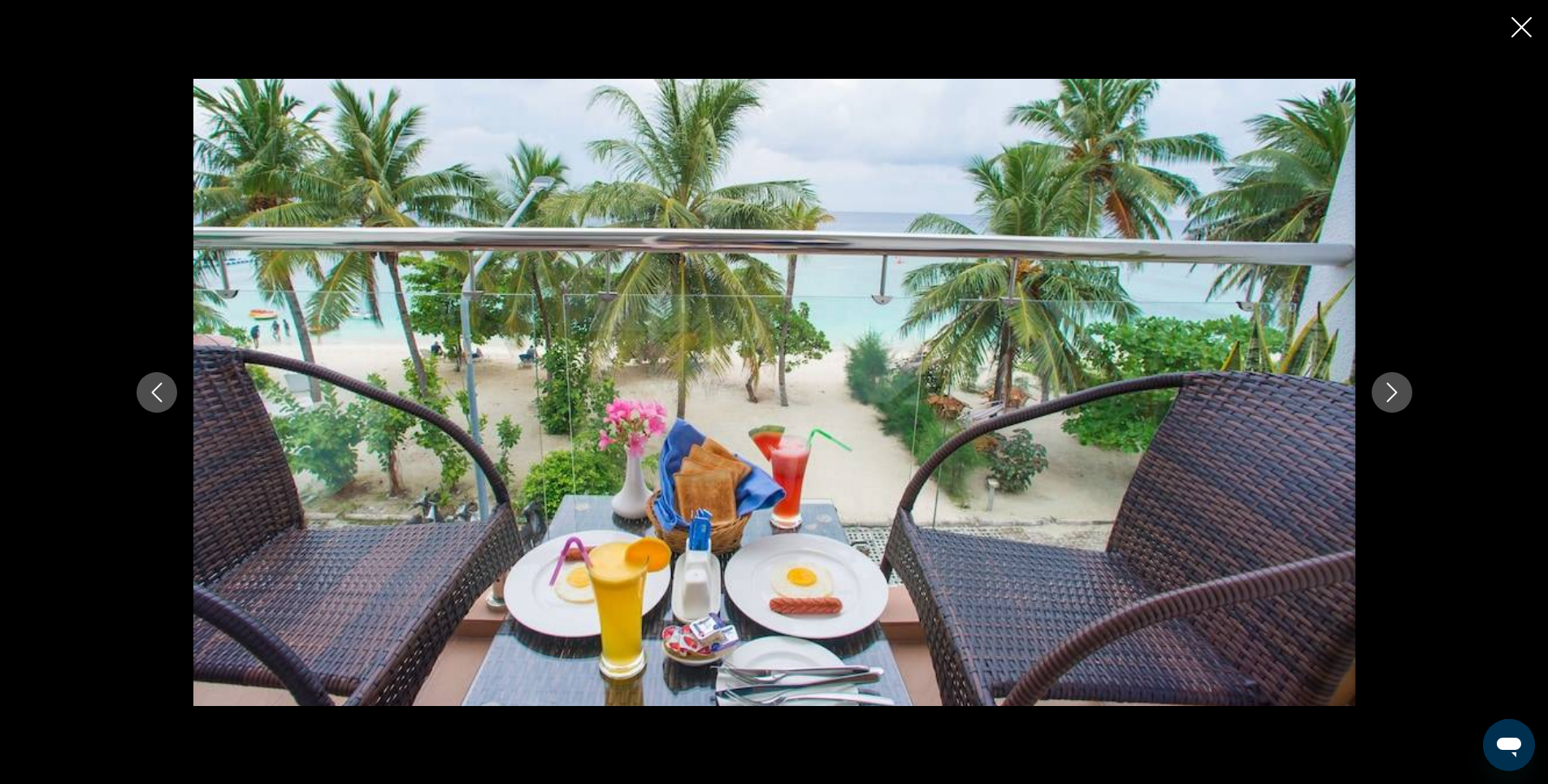
click at [1392, 392] on icon "Next image" at bounding box center [1392, 392] width 19 height 19
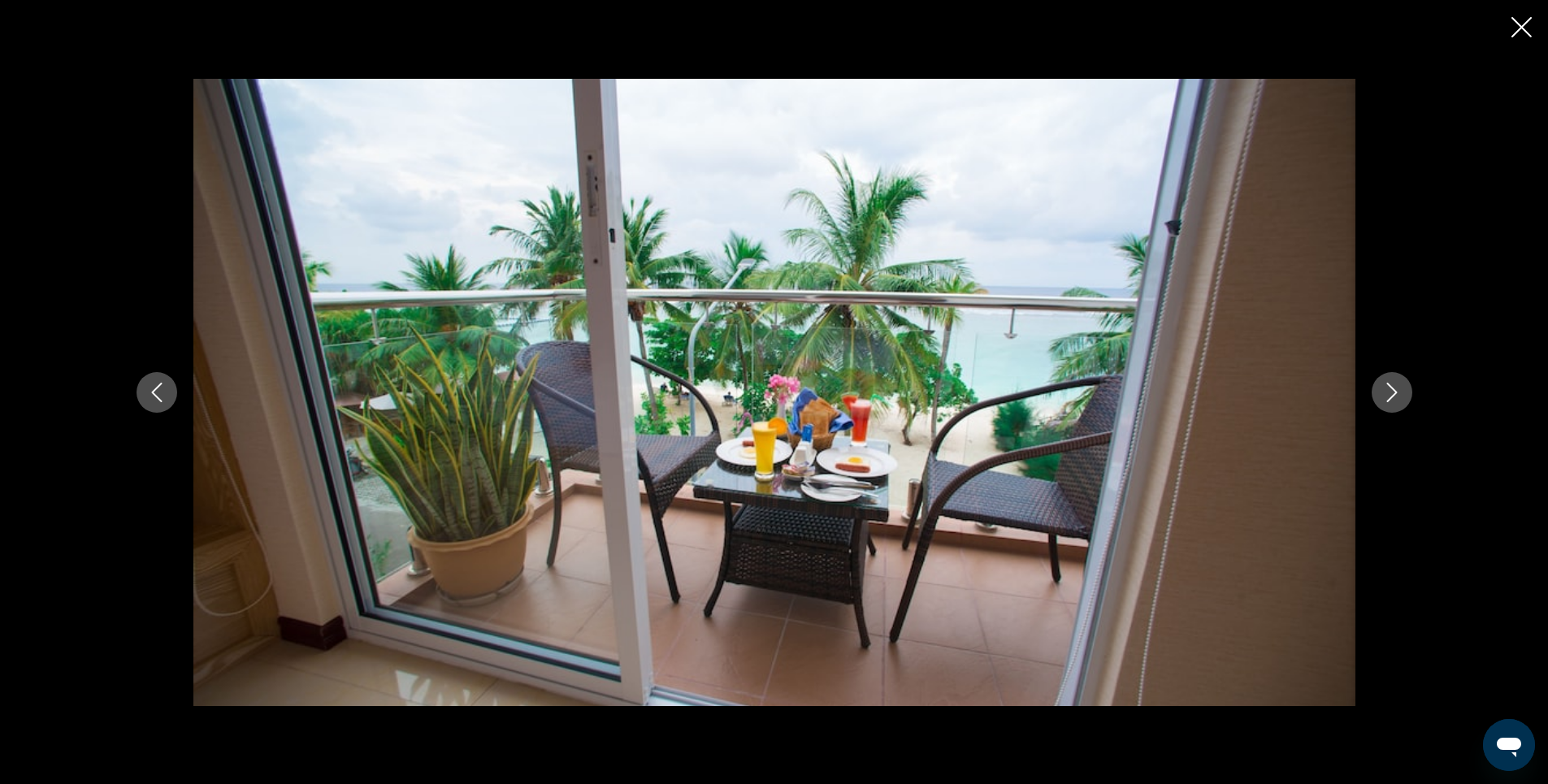
click at [1392, 392] on icon "Next image" at bounding box center [1392, 392] width 19 height 19
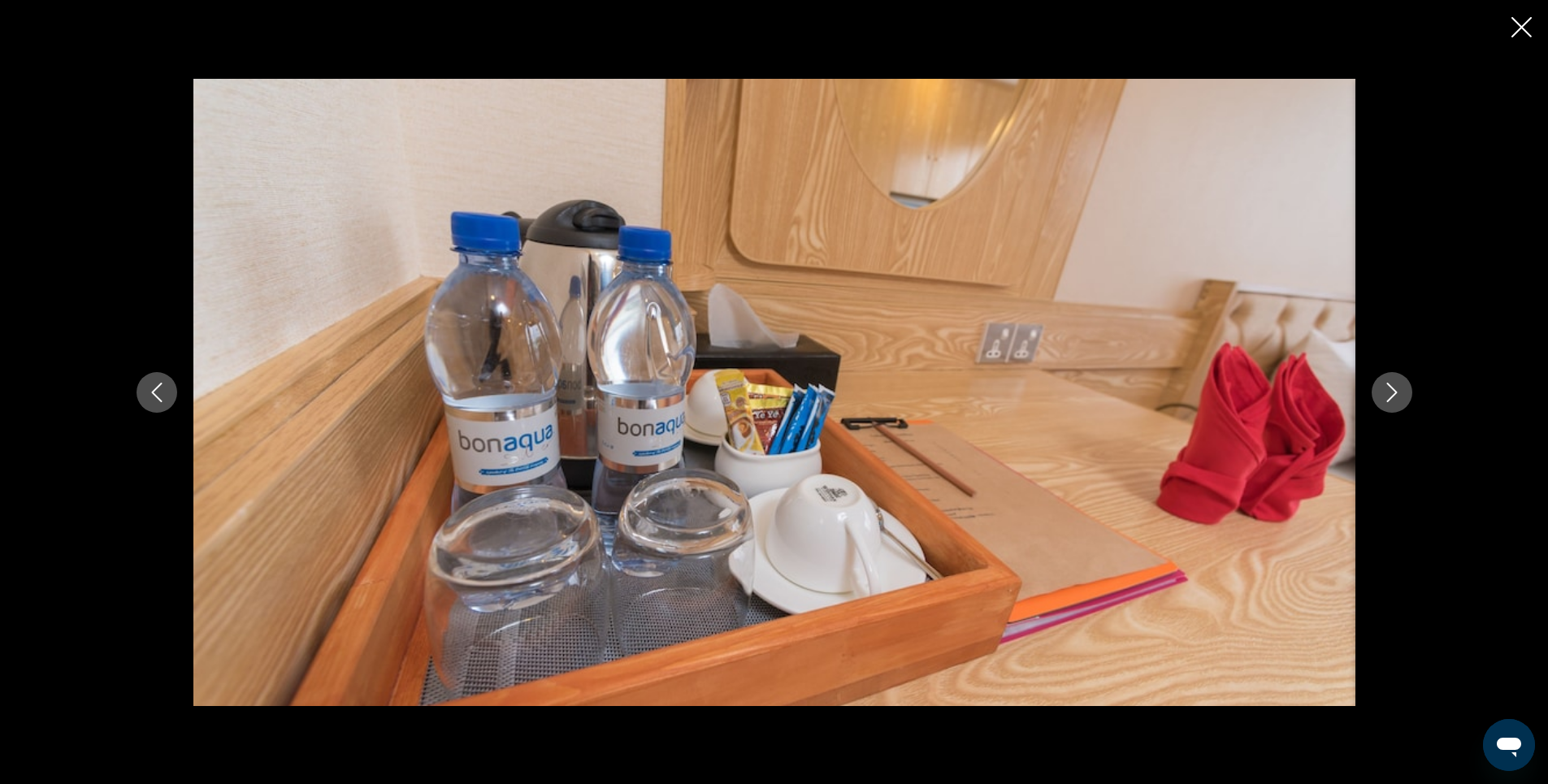
click at [1392, 392] on icon "Next image" at bounding box center [1392, 392] width 19 height 19
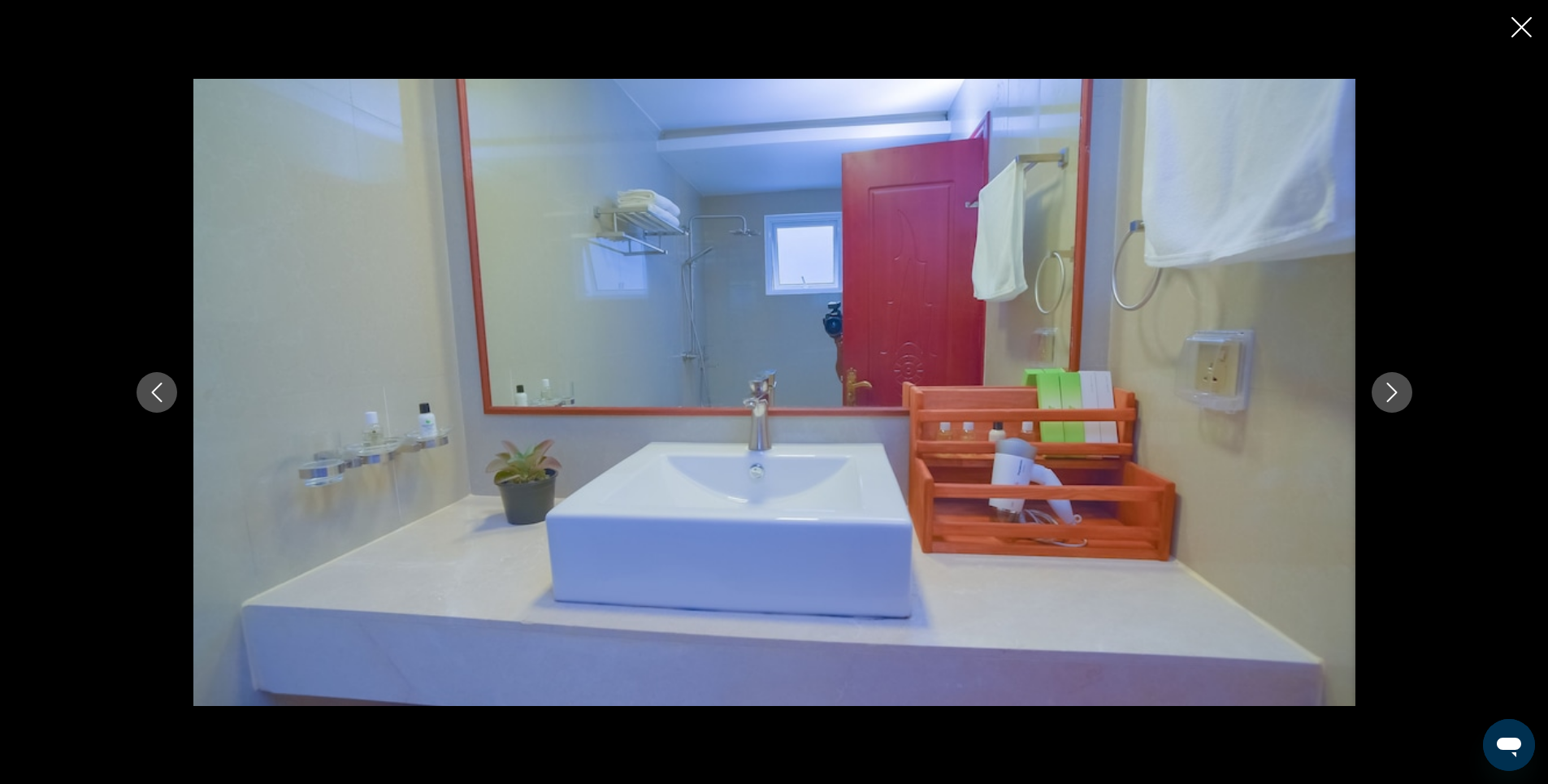
click at [1392, 392] on icon "Next image" at bounding box center [1392, 392] width 19 height 19
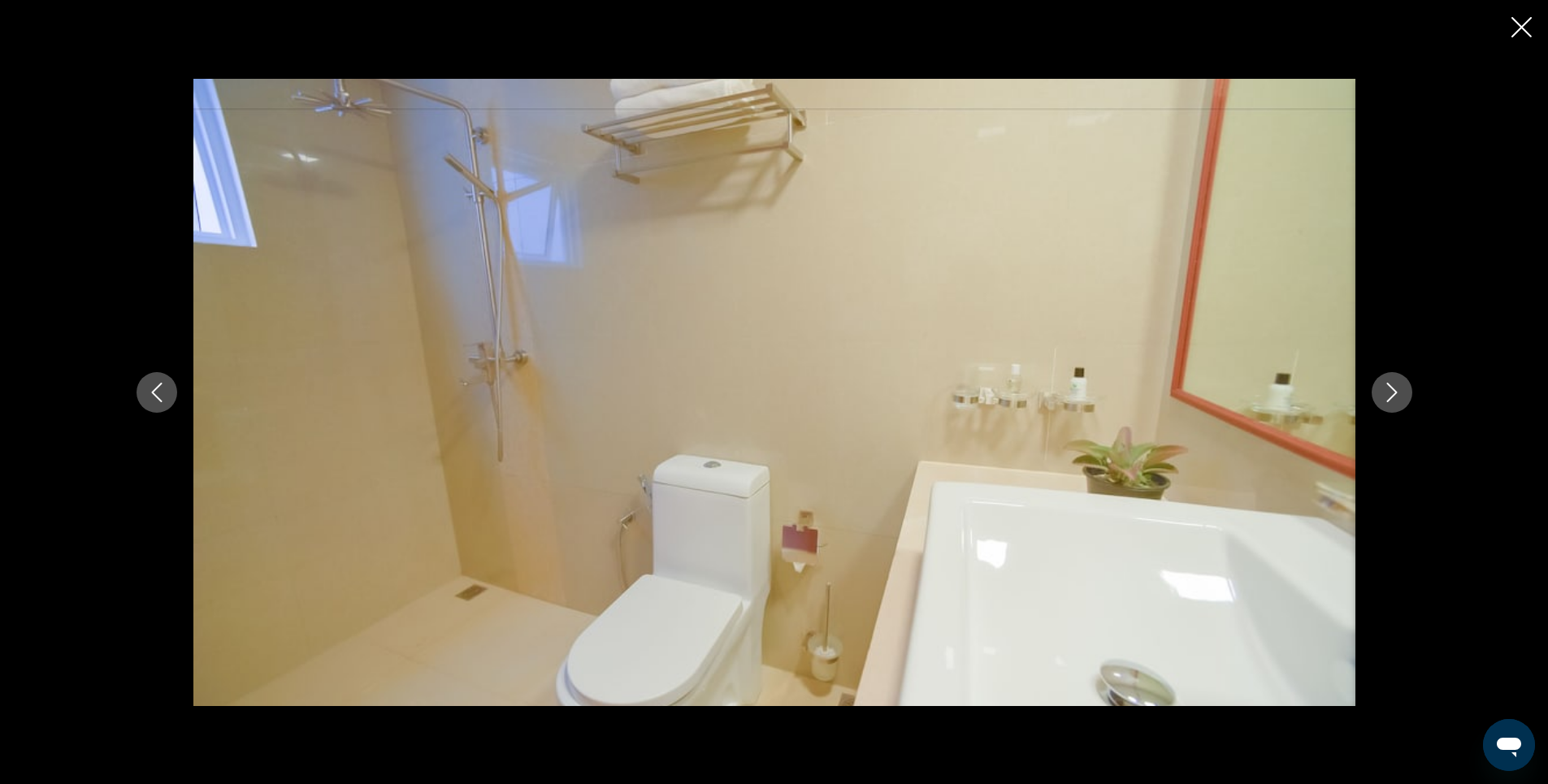
click at [1392, 392] on icon "Next image" at bounding box center [1392, 392] width 19 height 19
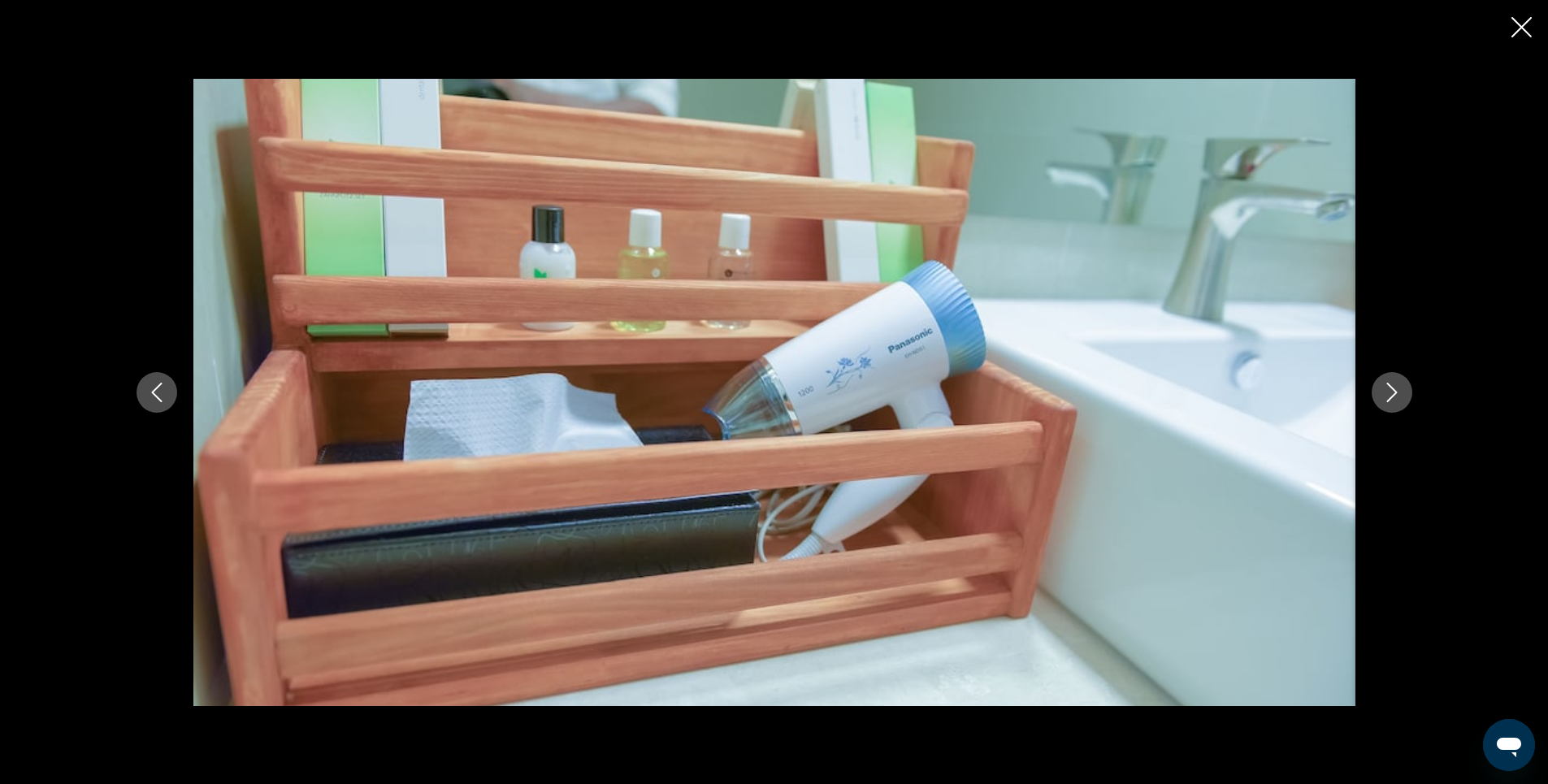
click at [1392, 392] on icon "Next image" at bounding box center [1392, 392] width 19 height 19
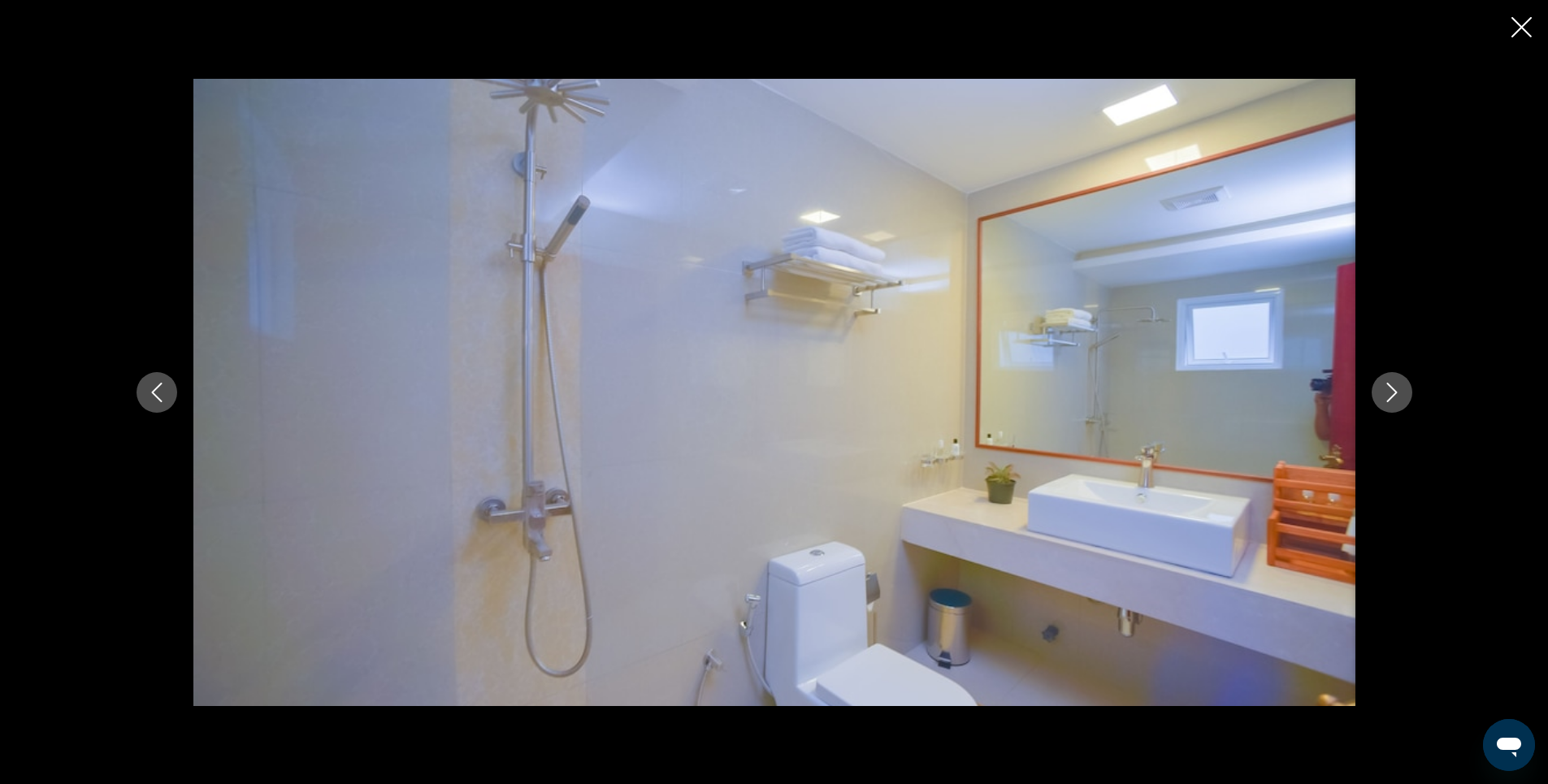
click at [1392, 392] on icon "Next image" at bounding box center [1392, 392] width 19 height 19
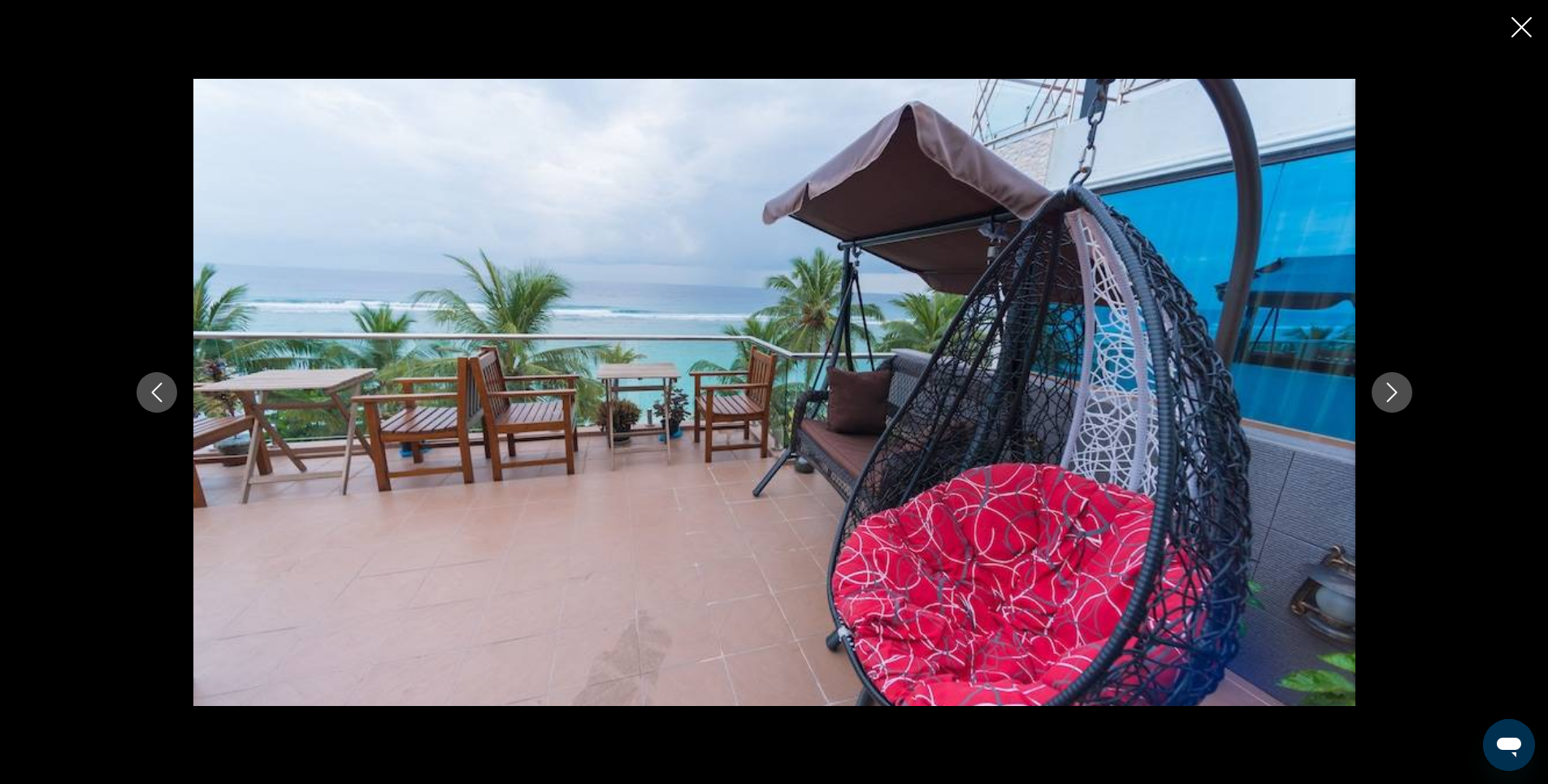
click at [1392, 392] on icon "Next image" at bounding box center [1392, 392] width 19 height 19
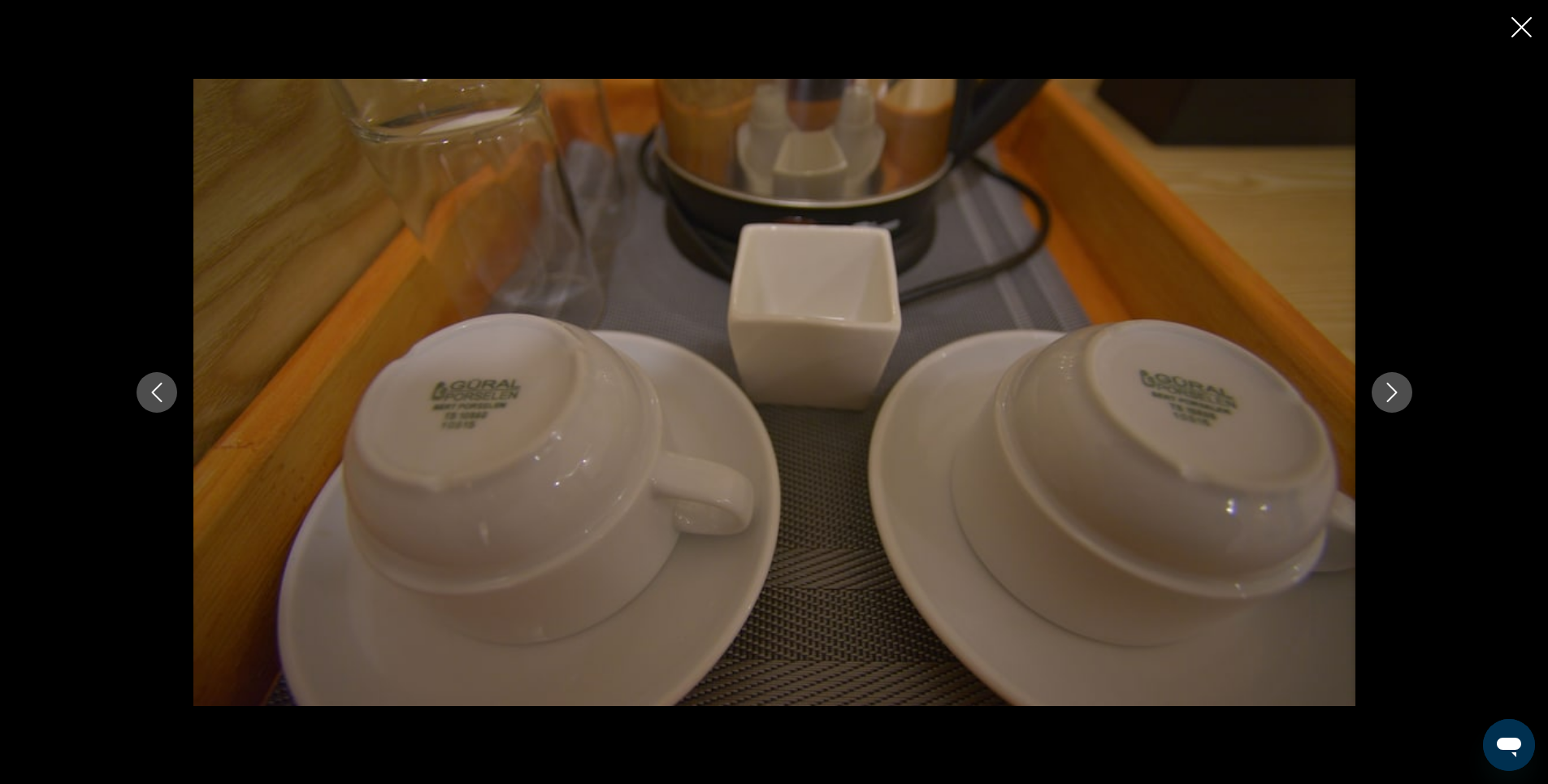
click at [1392, 392] on icon "Next image" at bounding box center [1392, 392] width 19 height 19
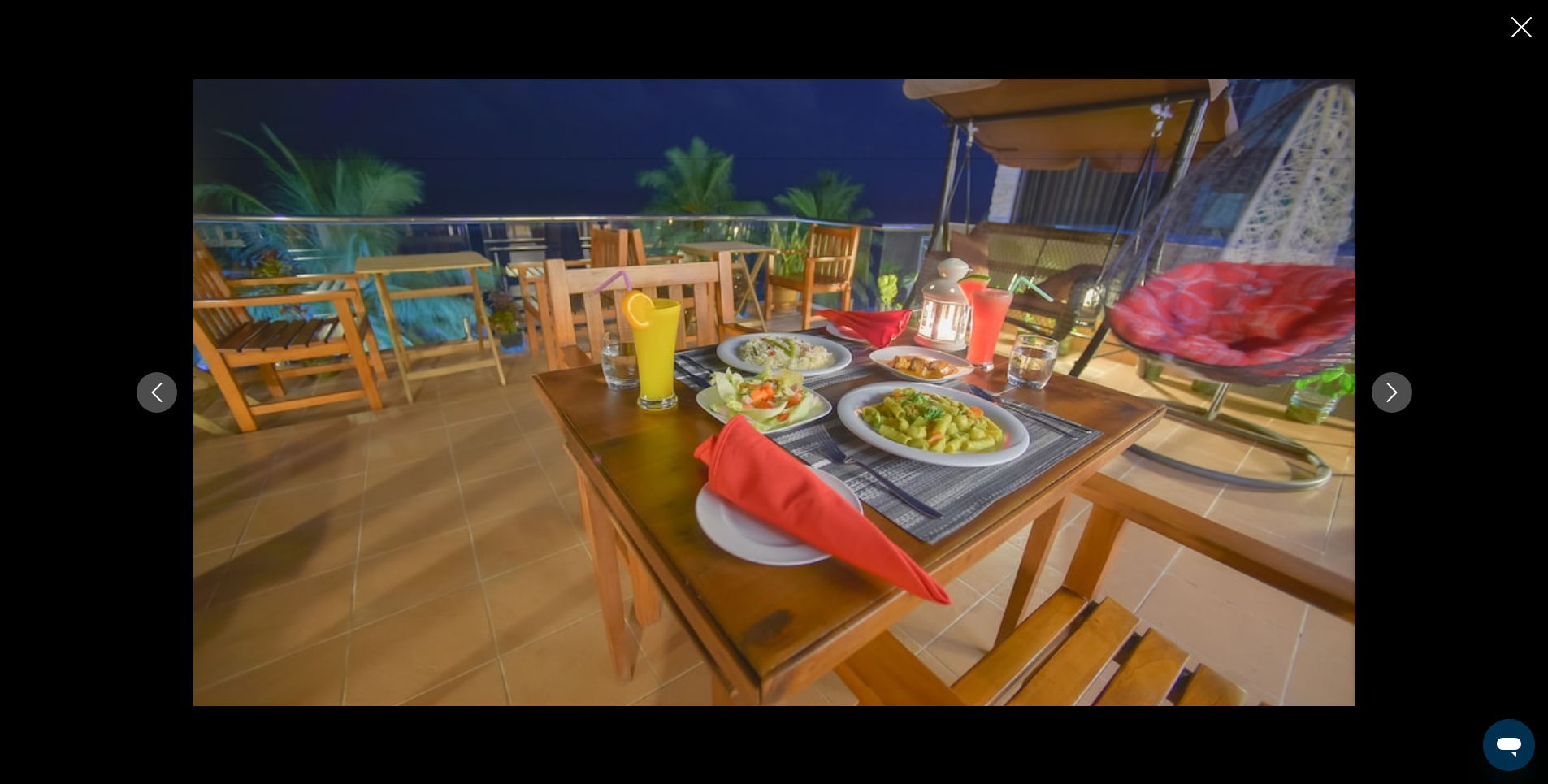
click at [1392, 392] on icon "Next image" at bounding box center [1392, 392] width 19 height 19
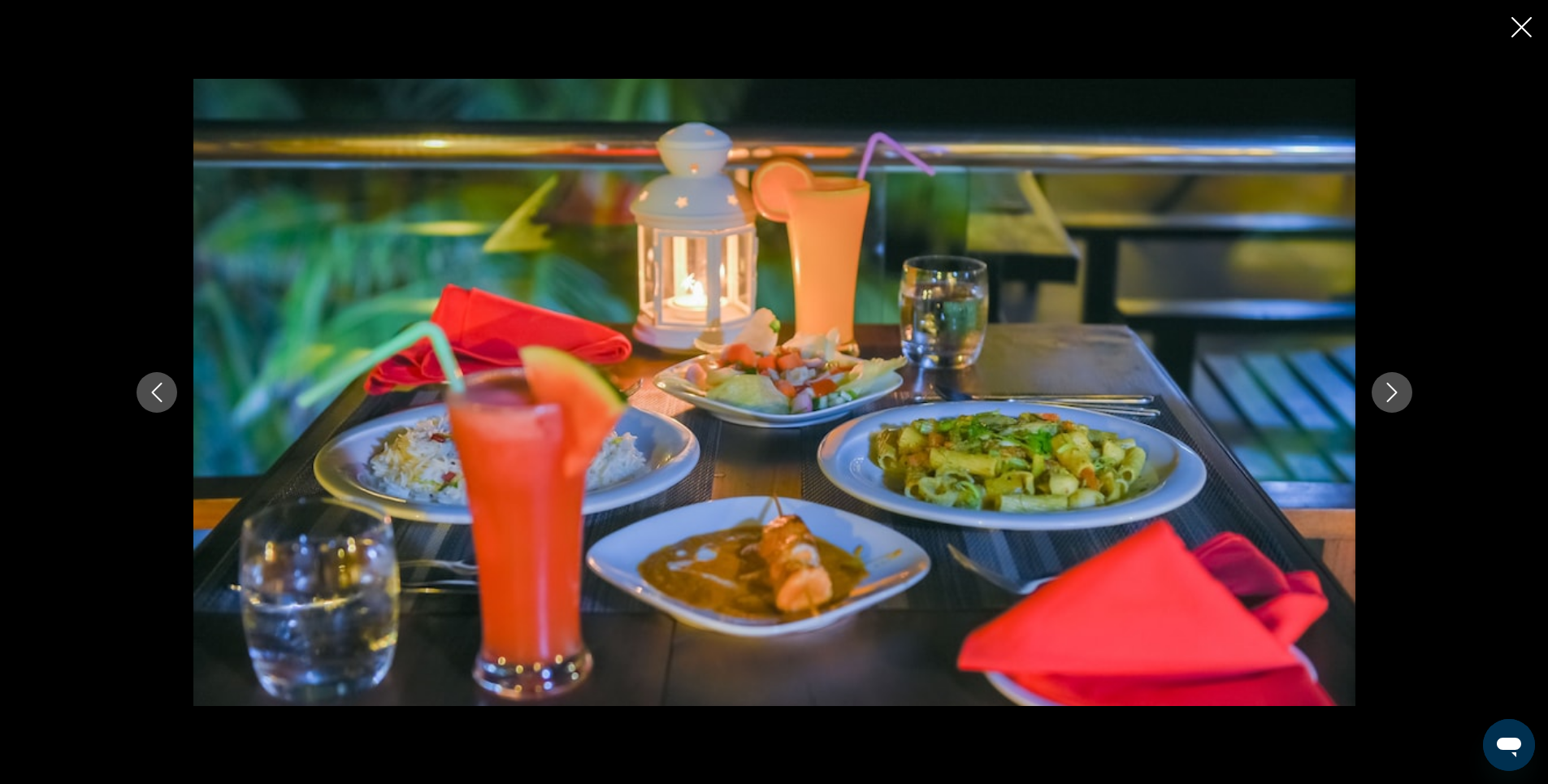
click at [1392, 392] on icon "Next image" at bounding box center [1392, 392] width 19 height 19
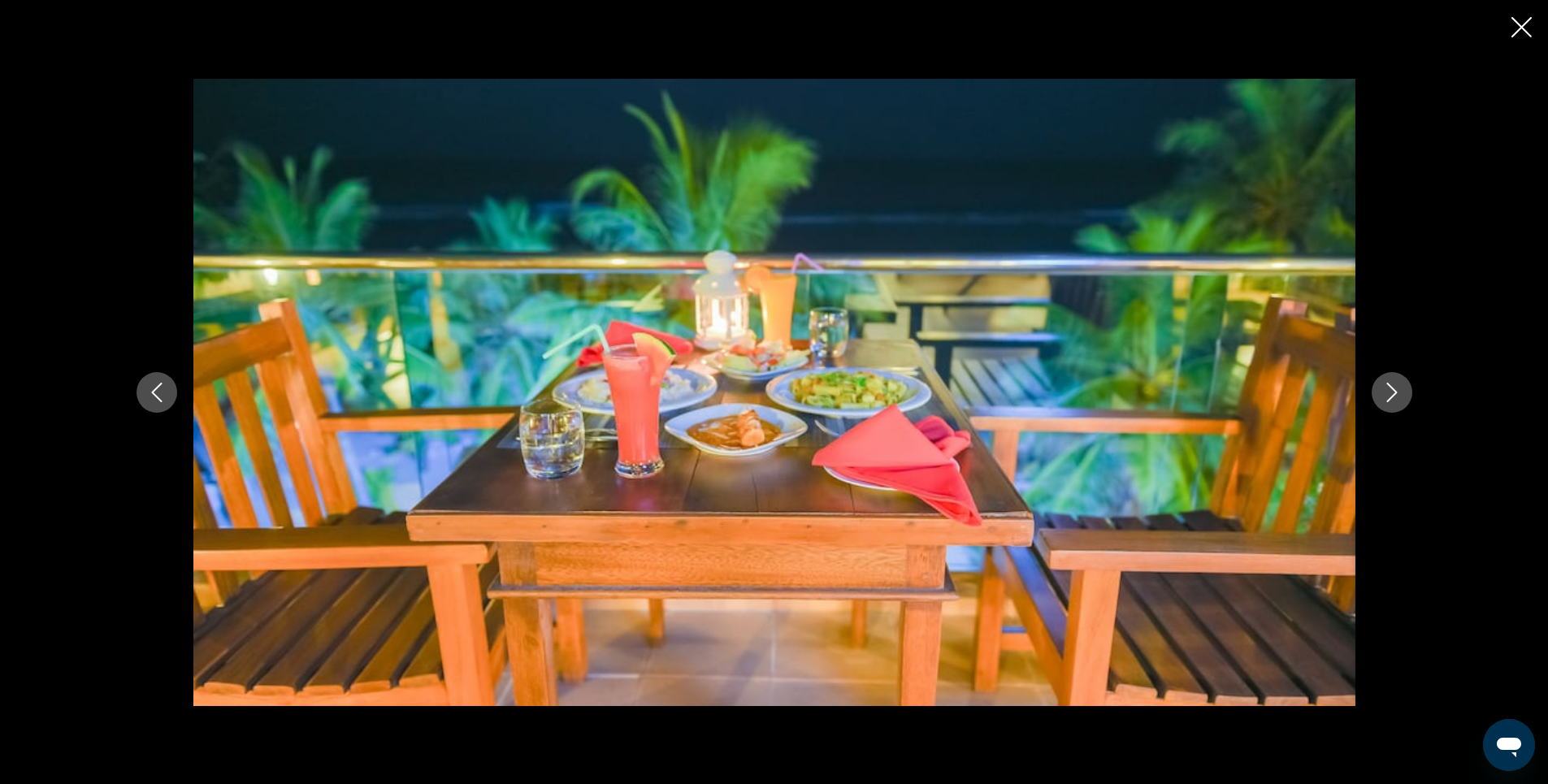
click at [1520, 29] on icon "Close slideshow" at bounding box center [1521, 27] width 20 height 20
